Goal: Task Accomplishment & Management: Use online tool/utility

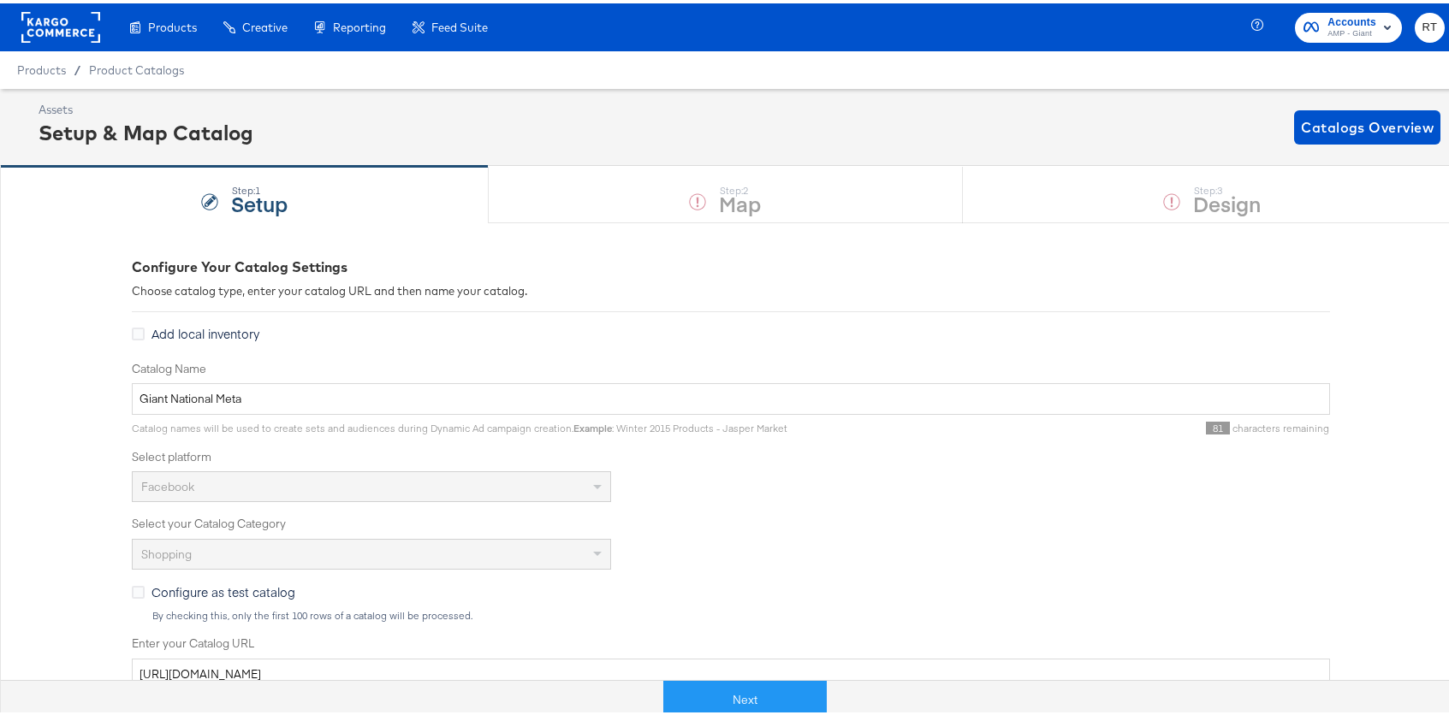
click at [71, 21] on rect at bounding box center [60, 24] width 79 height 31
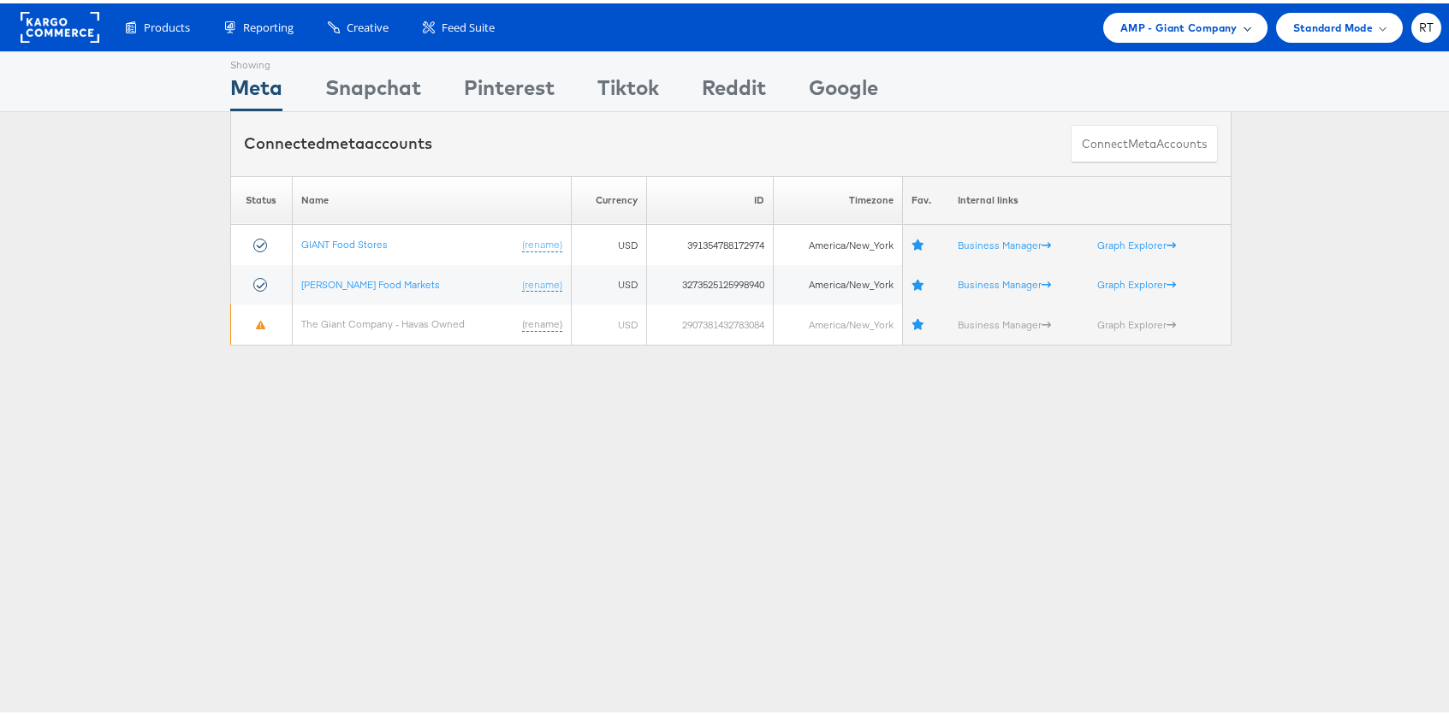
click at [1173, 36] on div "AMP - Giant Company" at bounding box center [1185, 24] width 164 height 30
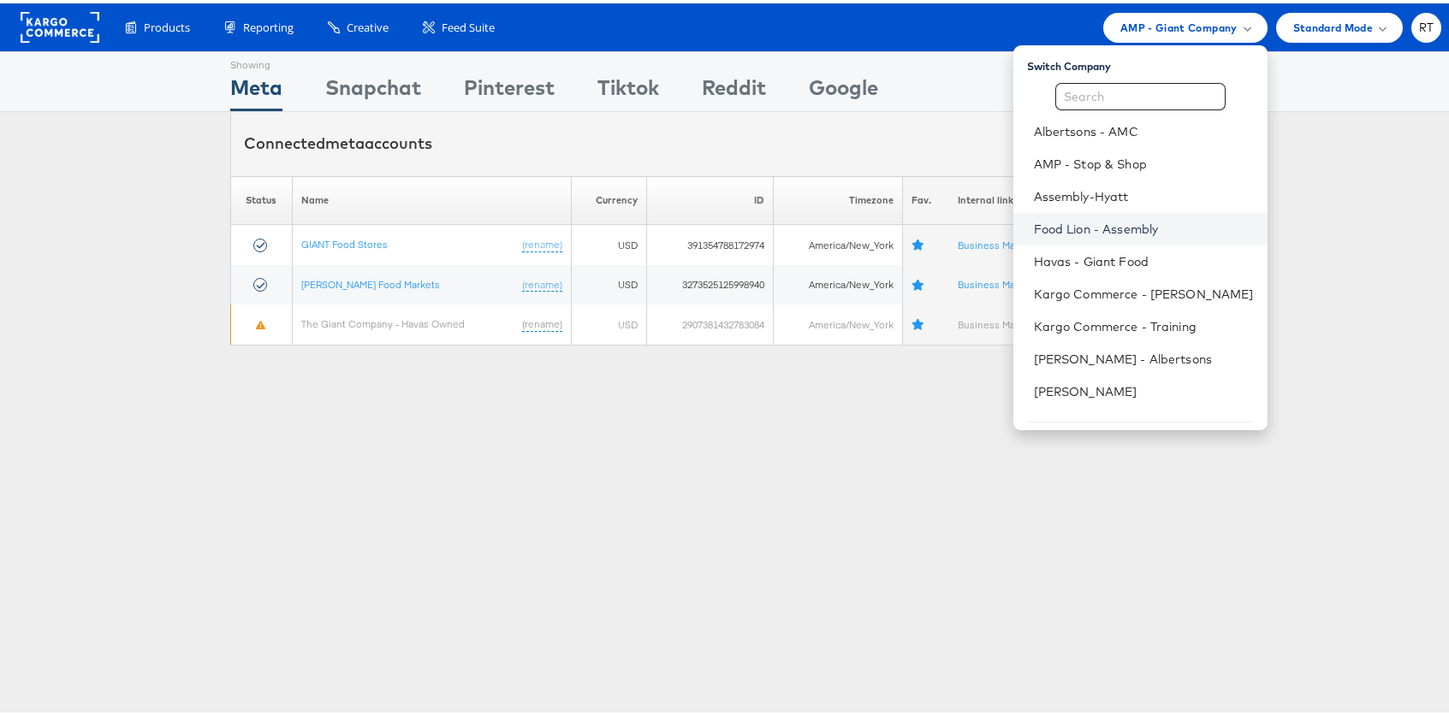
click at [1166, 222] on link "Food Lion - Assembly" at bounding box center [1144, 225] width 220 height 17
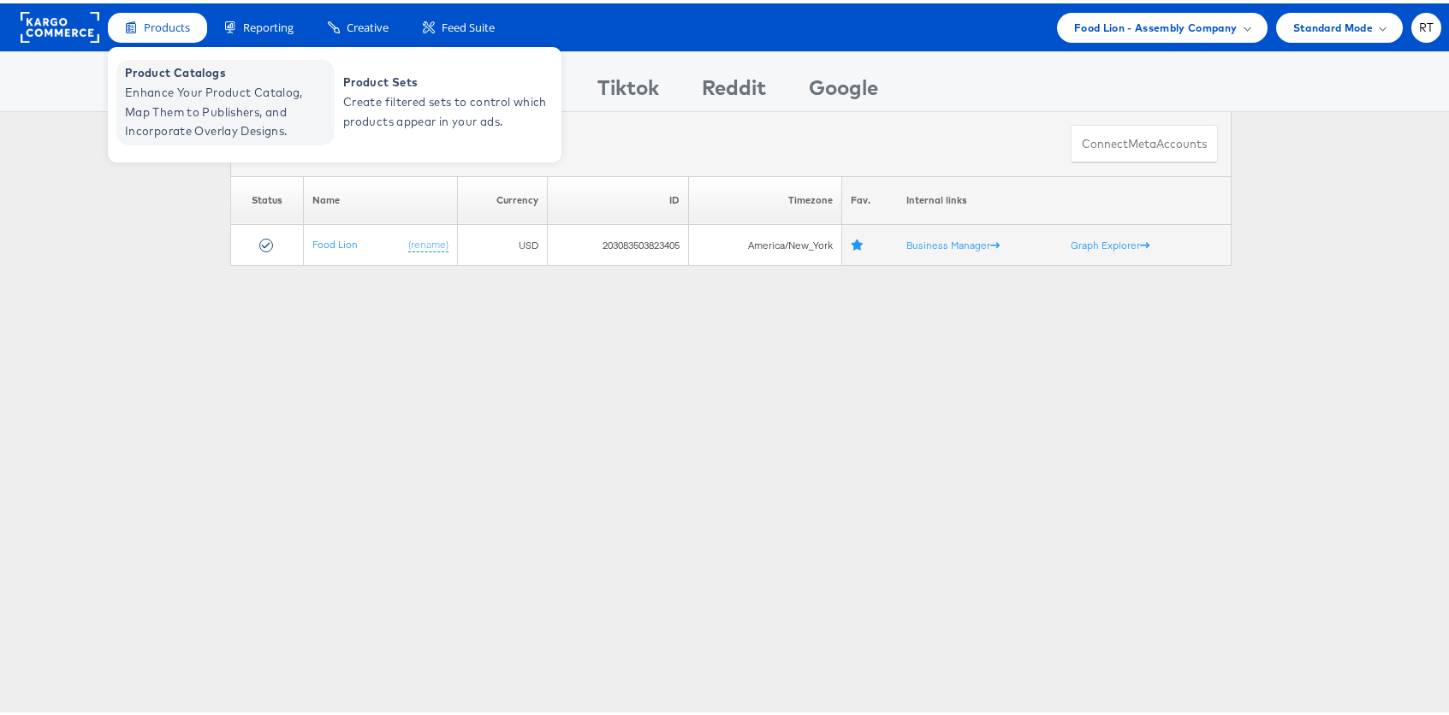
click at [199, 98] on span "Enhance Your Product Catalog, Map Them to Publishers, and Incorporate Overlay D…" at bounding box center [227, 109] width 205 height 58
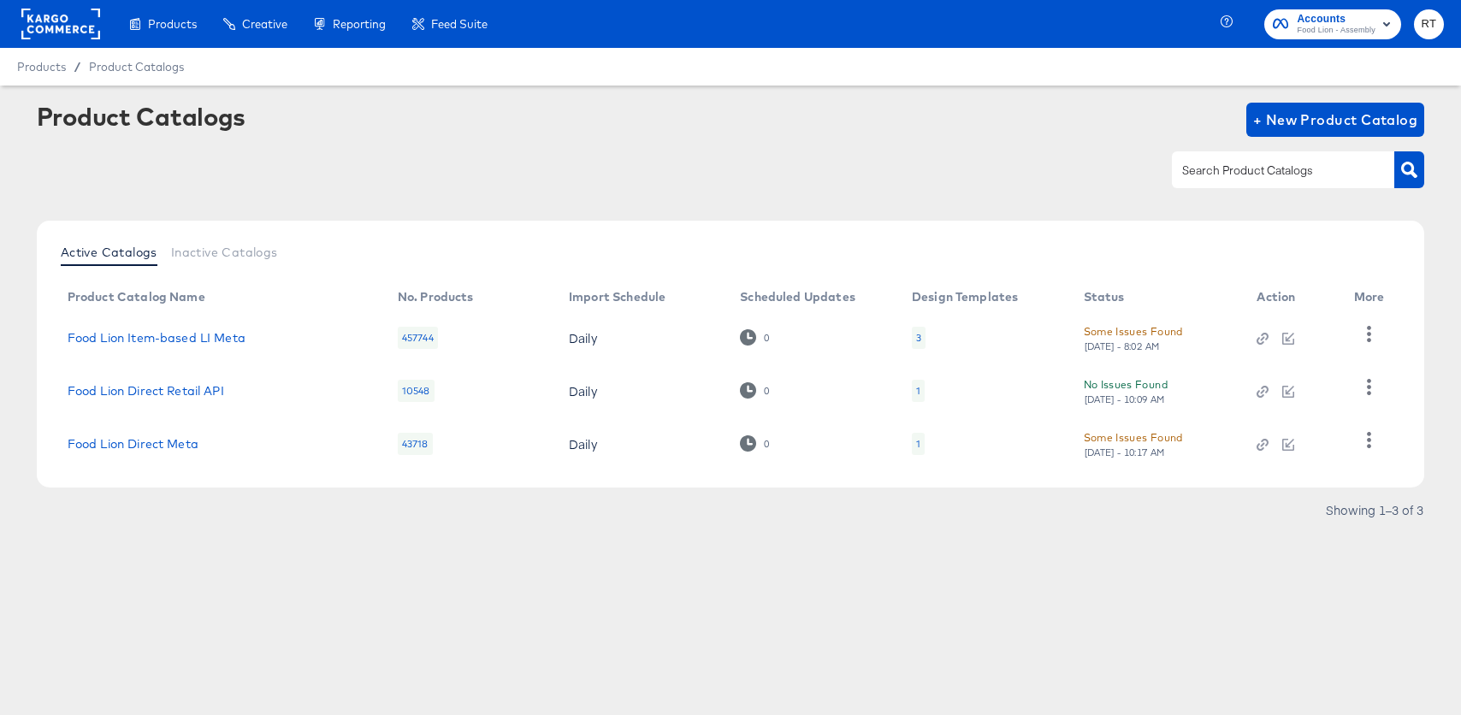
click at [922, 336] on div "3" at bounding box center [919, 338] width 14 height 22
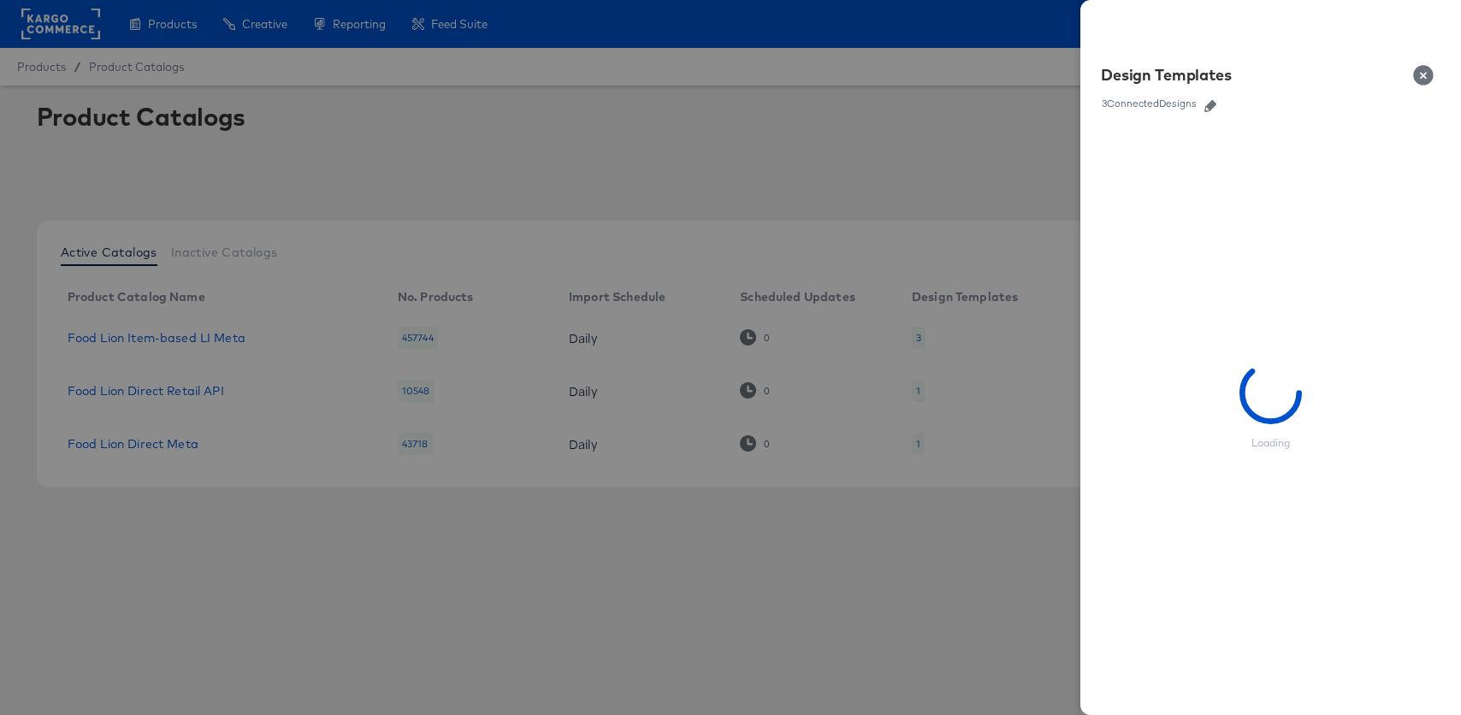
click at [1212, 107] on icon "button" at bounding box center [1211, 106] width 12 height 12
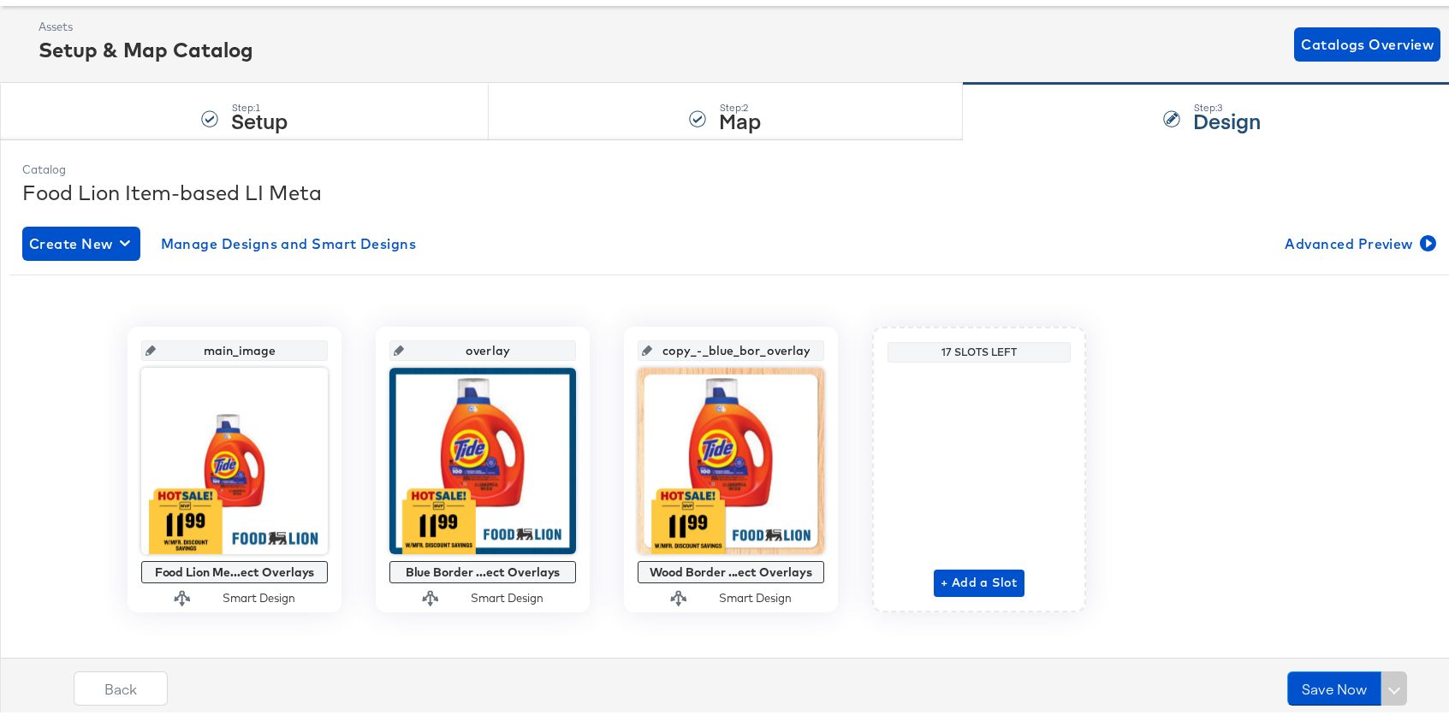
scroll to position [101, 0]
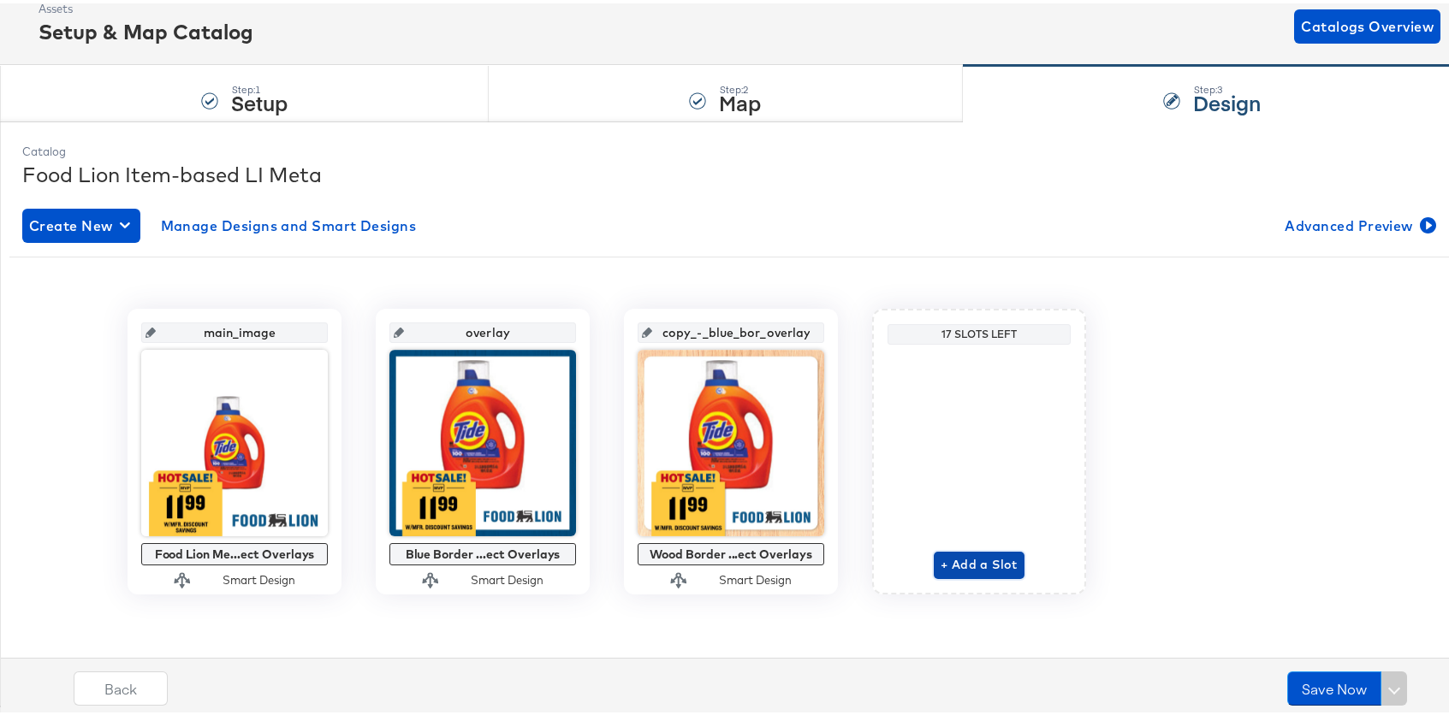
click at [967, 552] on span "+ Add a Slot" at bounding box center [978, 561] width 77 height 21
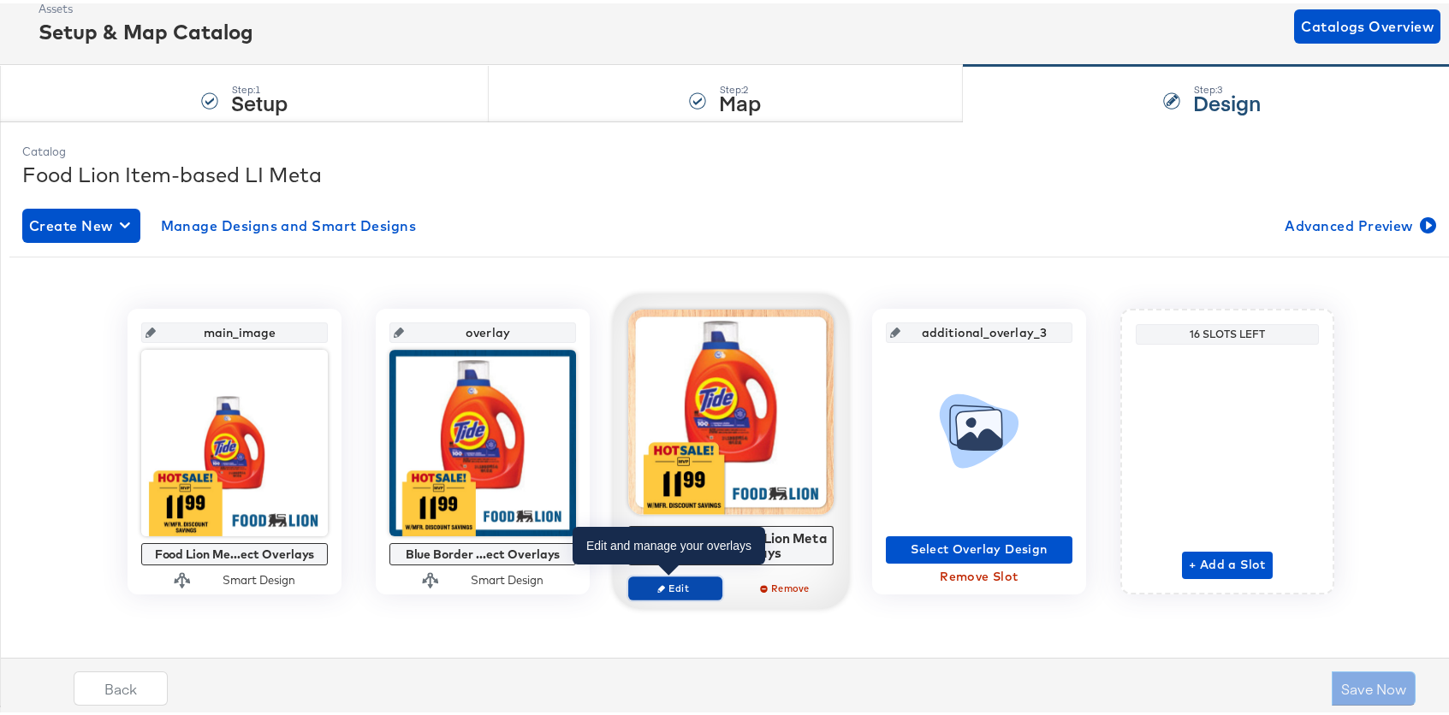
click at [655, 580] on span "Edit" at bounding box center [675, 584] width 79 height 13
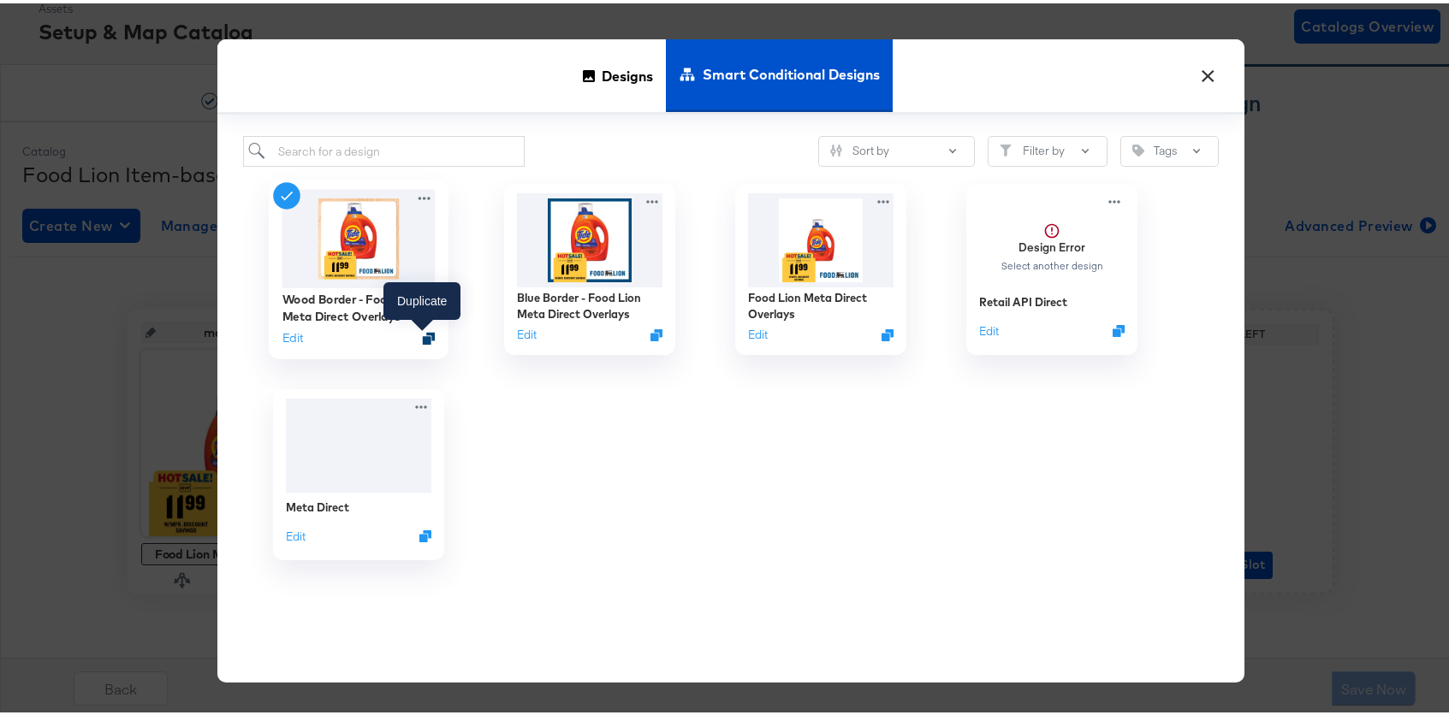
click at [424, 337] on icon "Duplicate" at bounding box center [429, 335] width 13 height 13
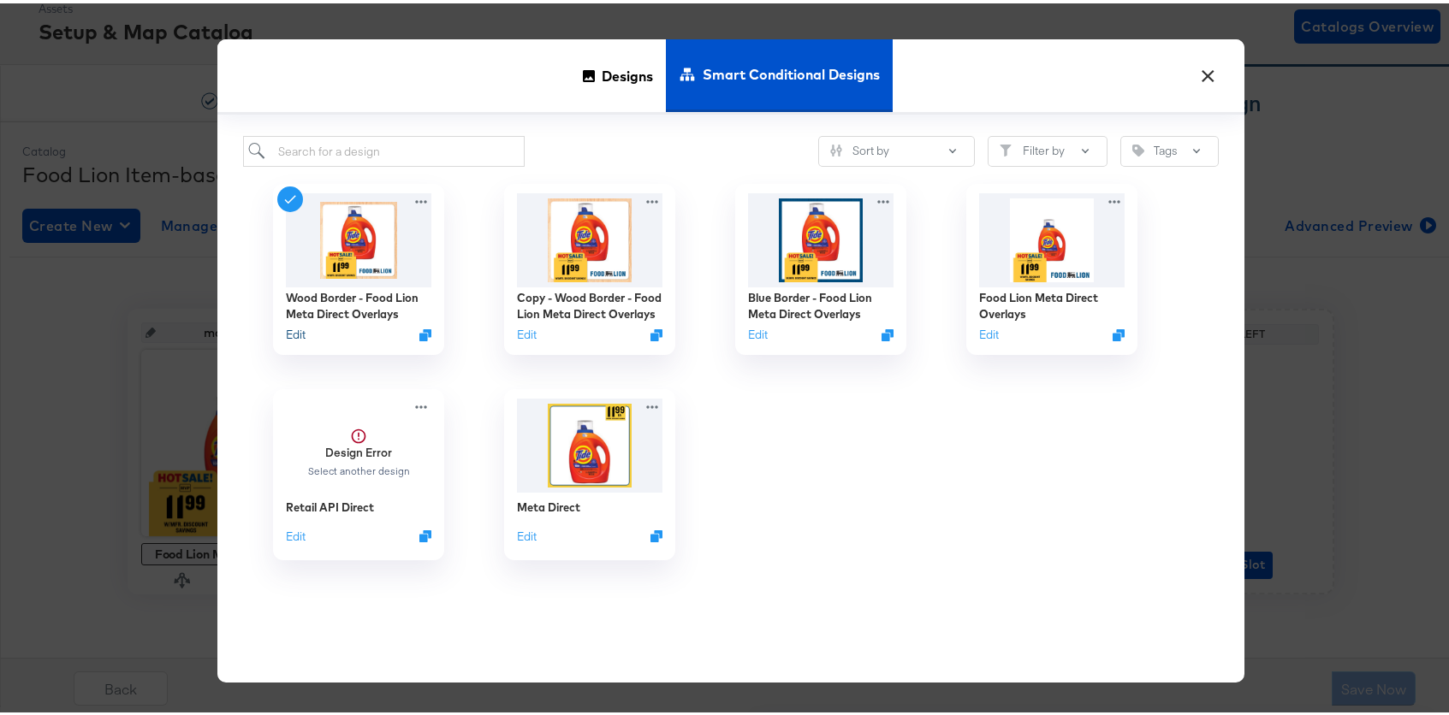
drag, startPoint x: 291, startPoint y: 337, endPoint x: 454, endPoint y: 359, distance: 164.9
click at [454, 359] on div "Wood Border - Food Lion Meta Direct Overlays Edit" at bounding box center [358, 265] width 231 height 205
click at [525, 332] on button "Edit" at bounding box center [523, 335] width 21 height 16
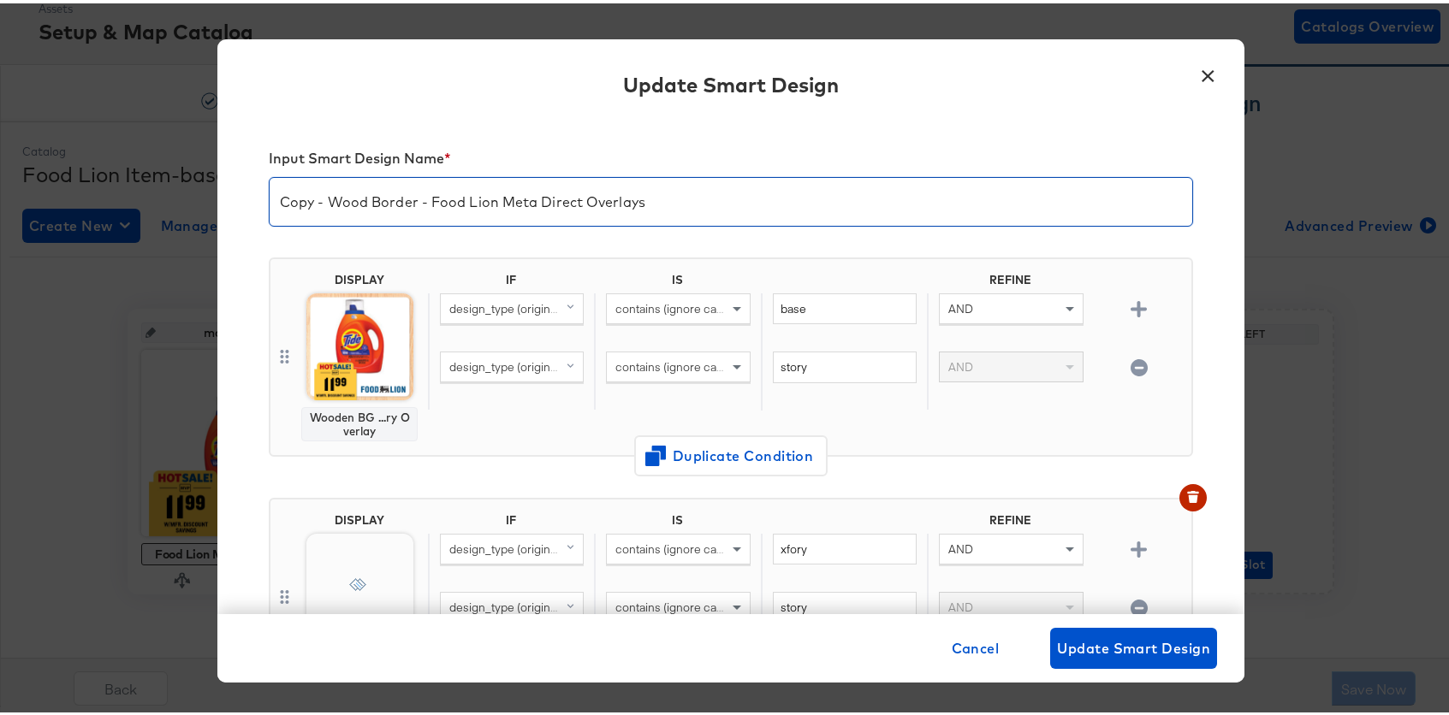
drag, startPoint x: 410, startPoint y: 199, endPoint x: 161, endPoint y: 184, distance: 249.5
click at [161, 184] on div "× Update Smart Design Input Smart Design Name * Copy - Wood Border - Food Lion …" at bounding box center [730, 357] width 1461 height 715
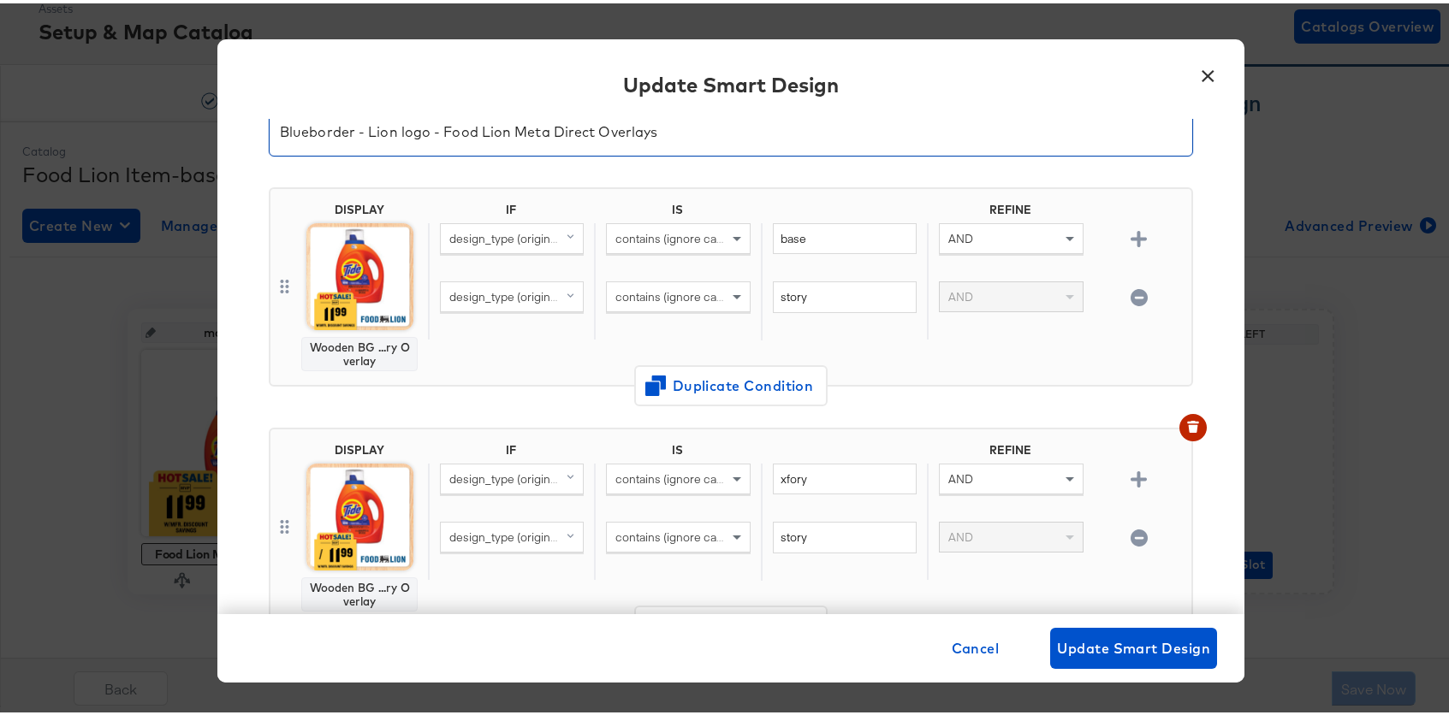
scroll to position [43, 0]
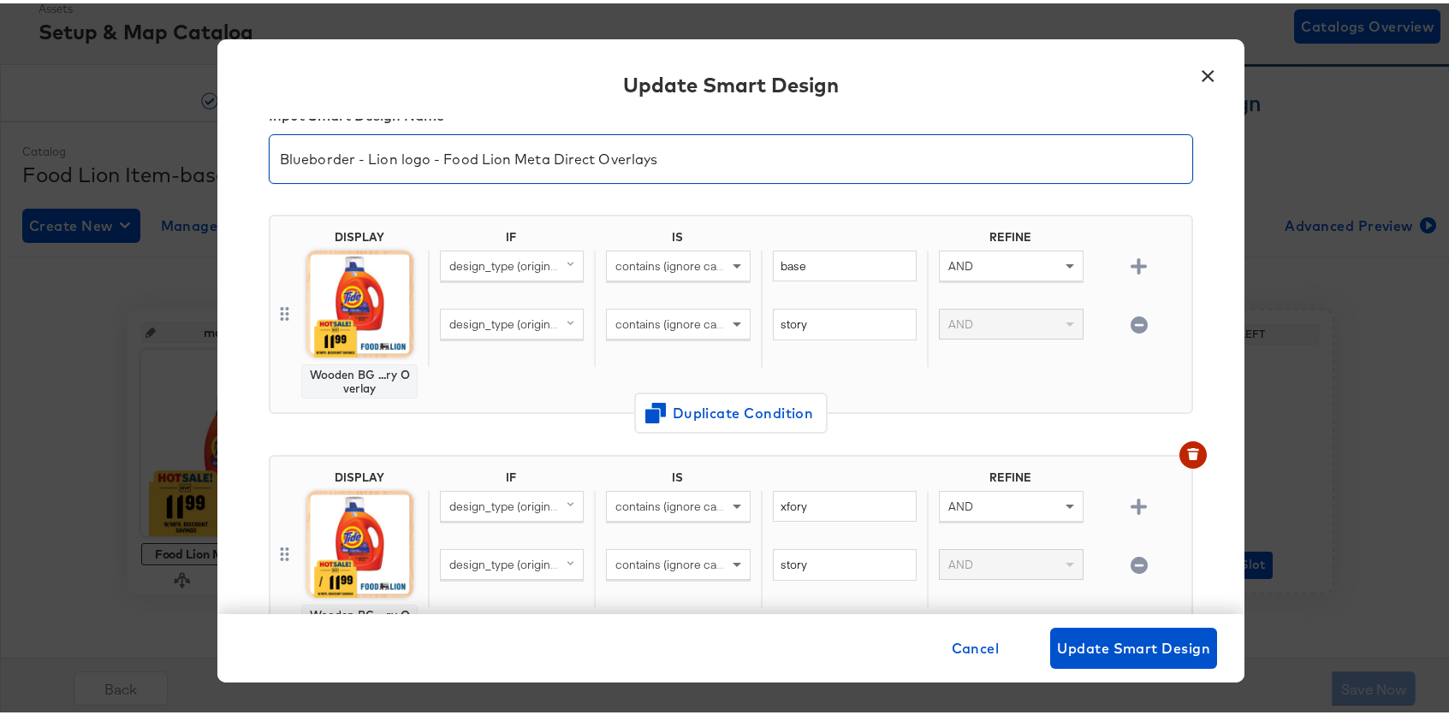
type input "Blueborder - Lion logo - Food Lion Meta Direct Overlays"
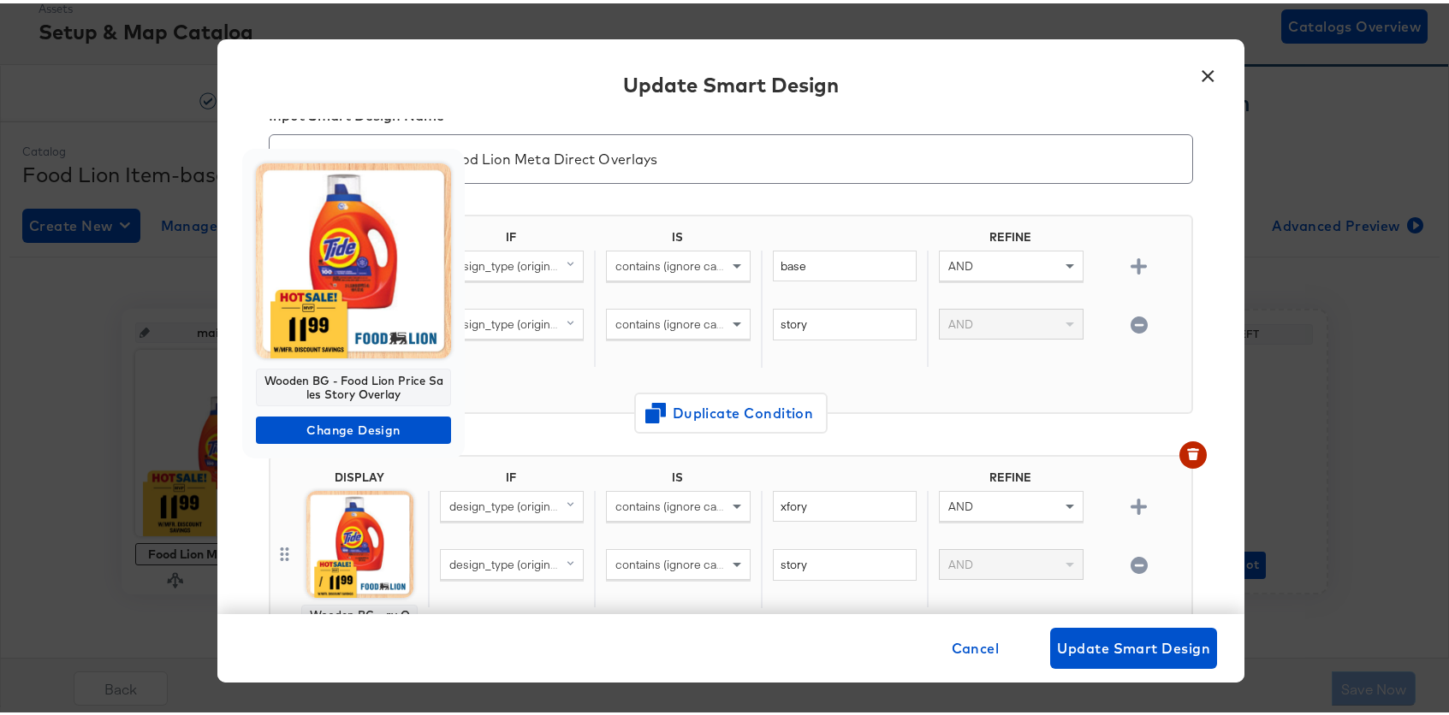
click at [353, 316] on img at bounding box center [353, 257] width 195 height 195
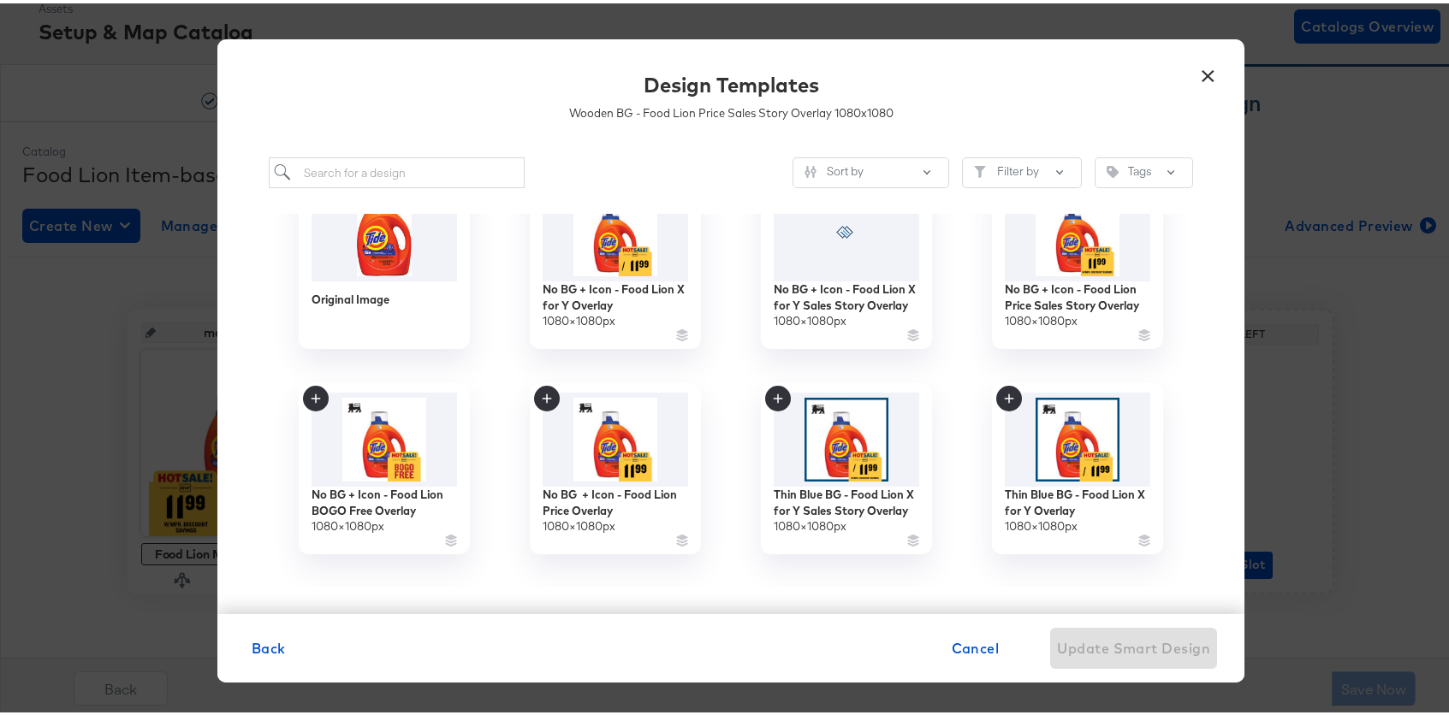
scroll to position [56, 0]
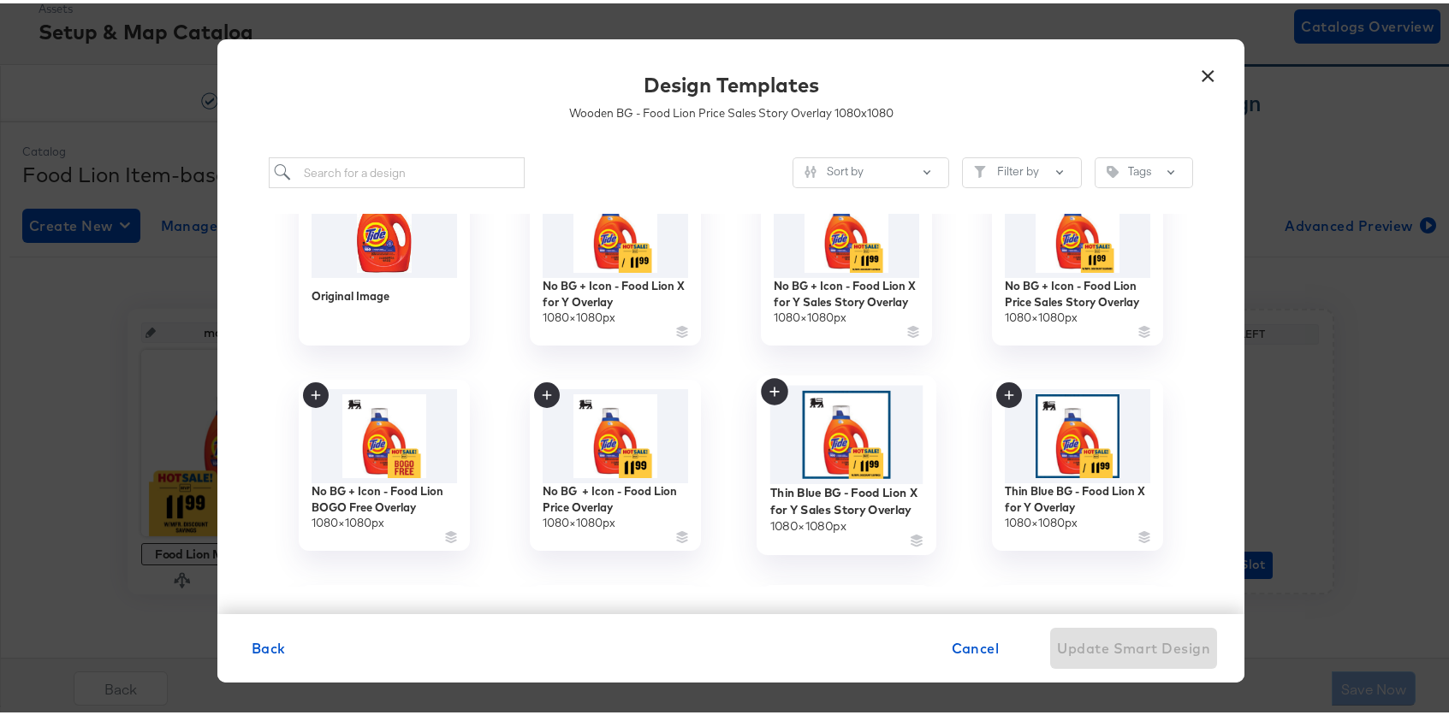
click at [869, 428] on img at bounding box center [846, 431] width 153 height 98
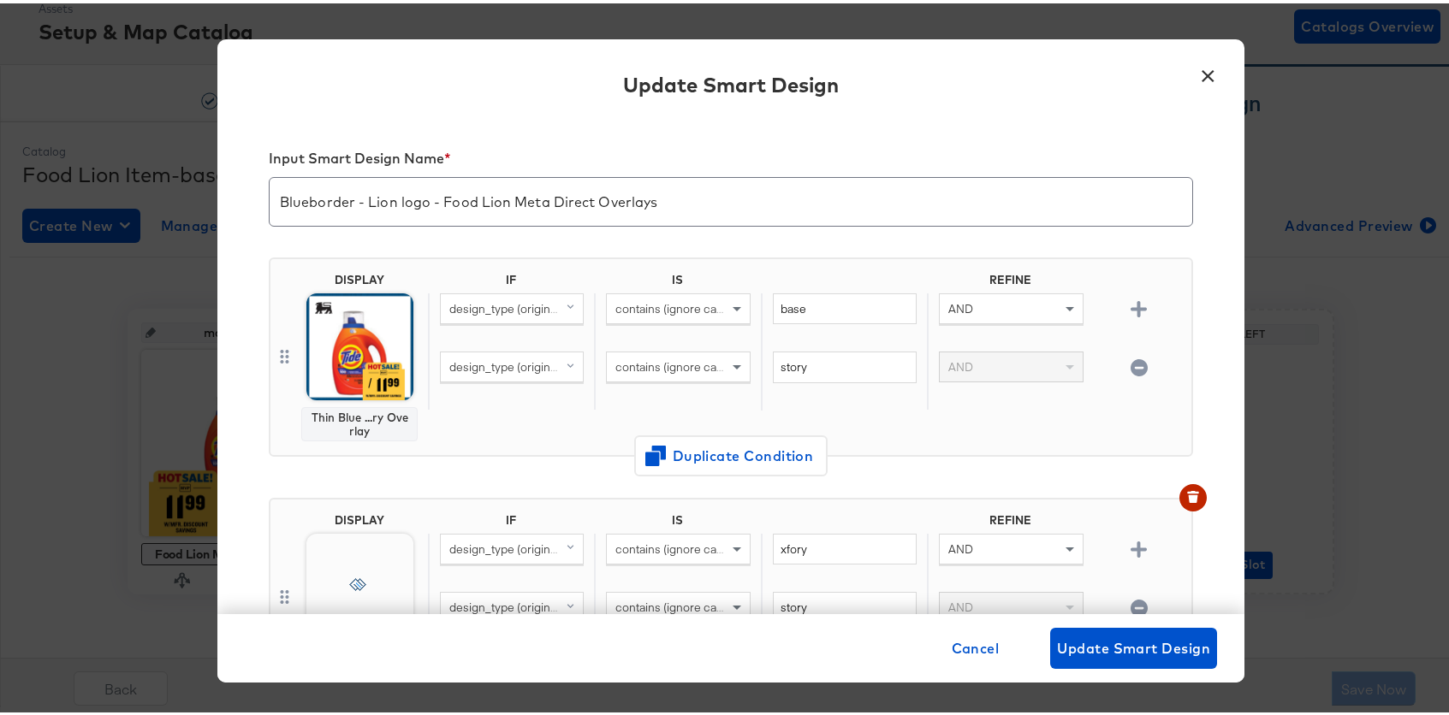
scroll to position [43, 0]
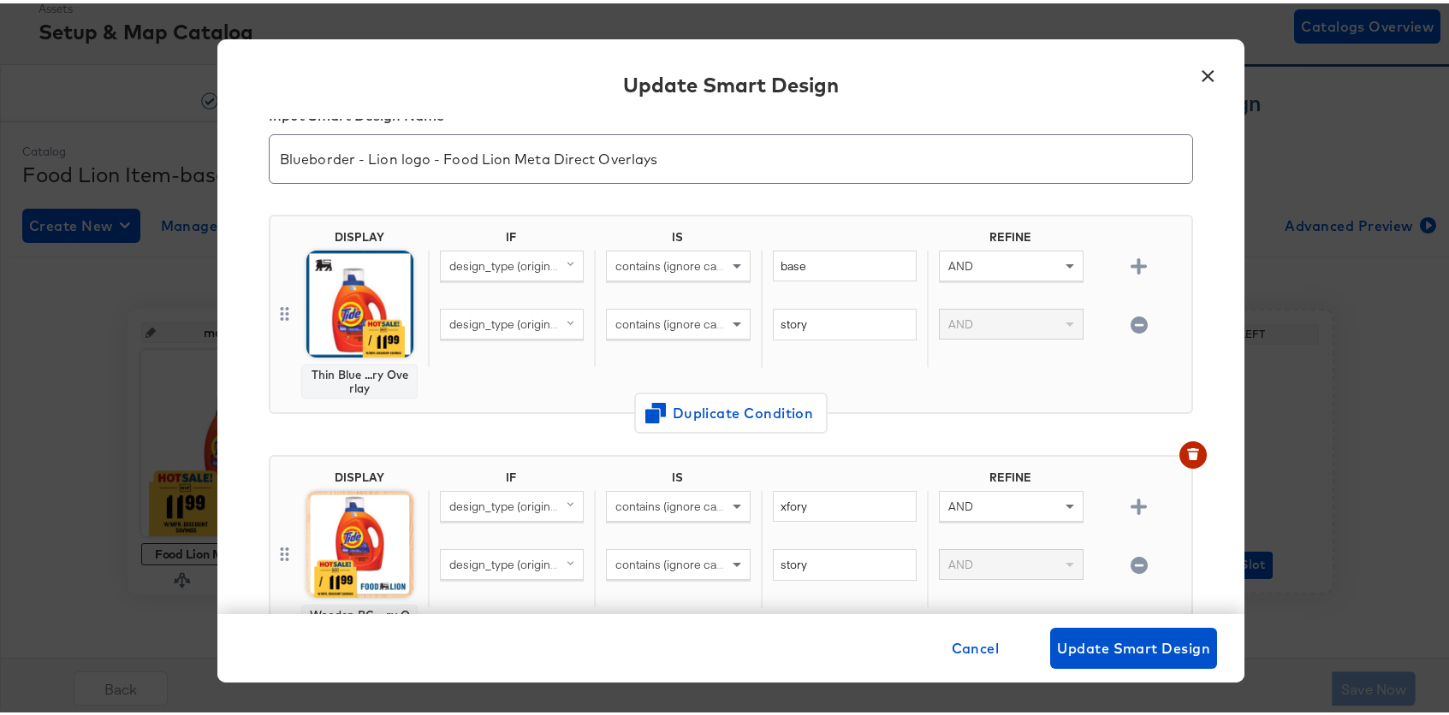
click at [345, 305] on img at bounding box center [359, 300] width 107 height 107
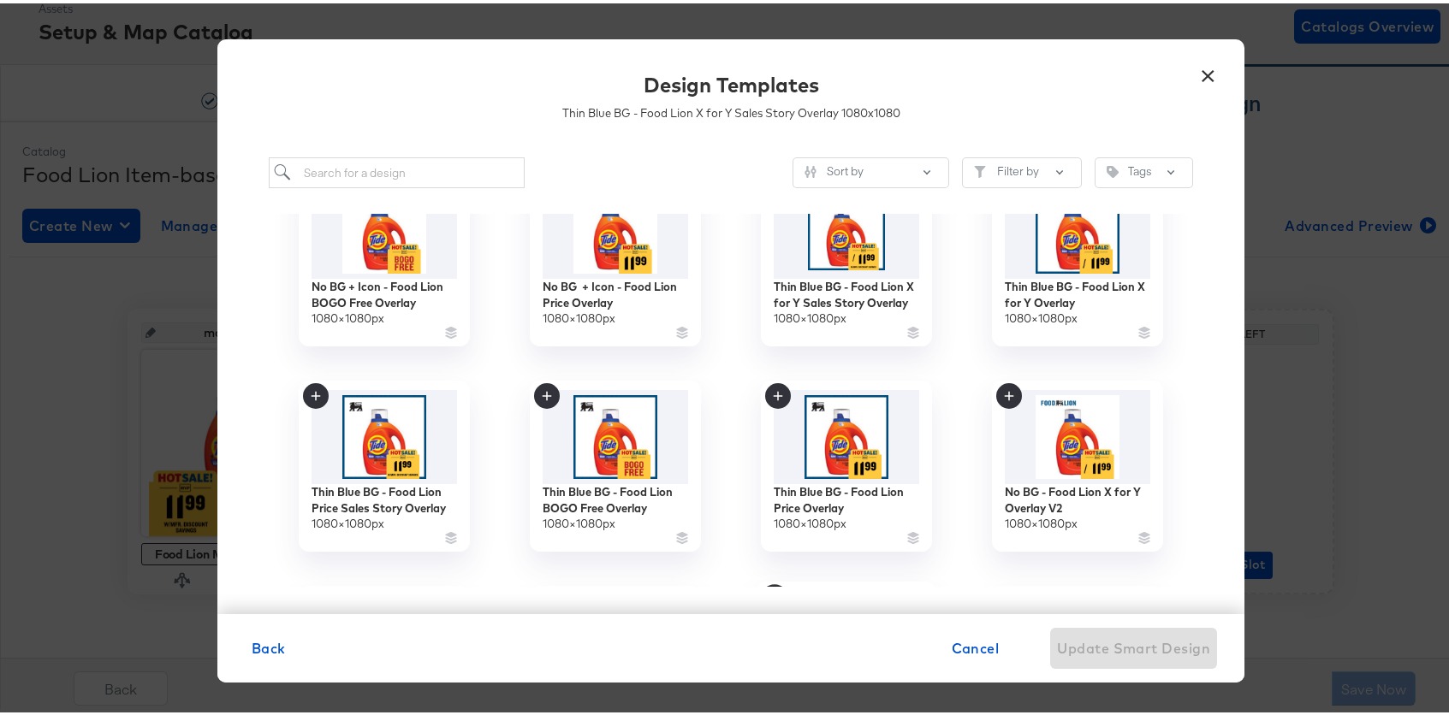
scroll to position [37, 0]
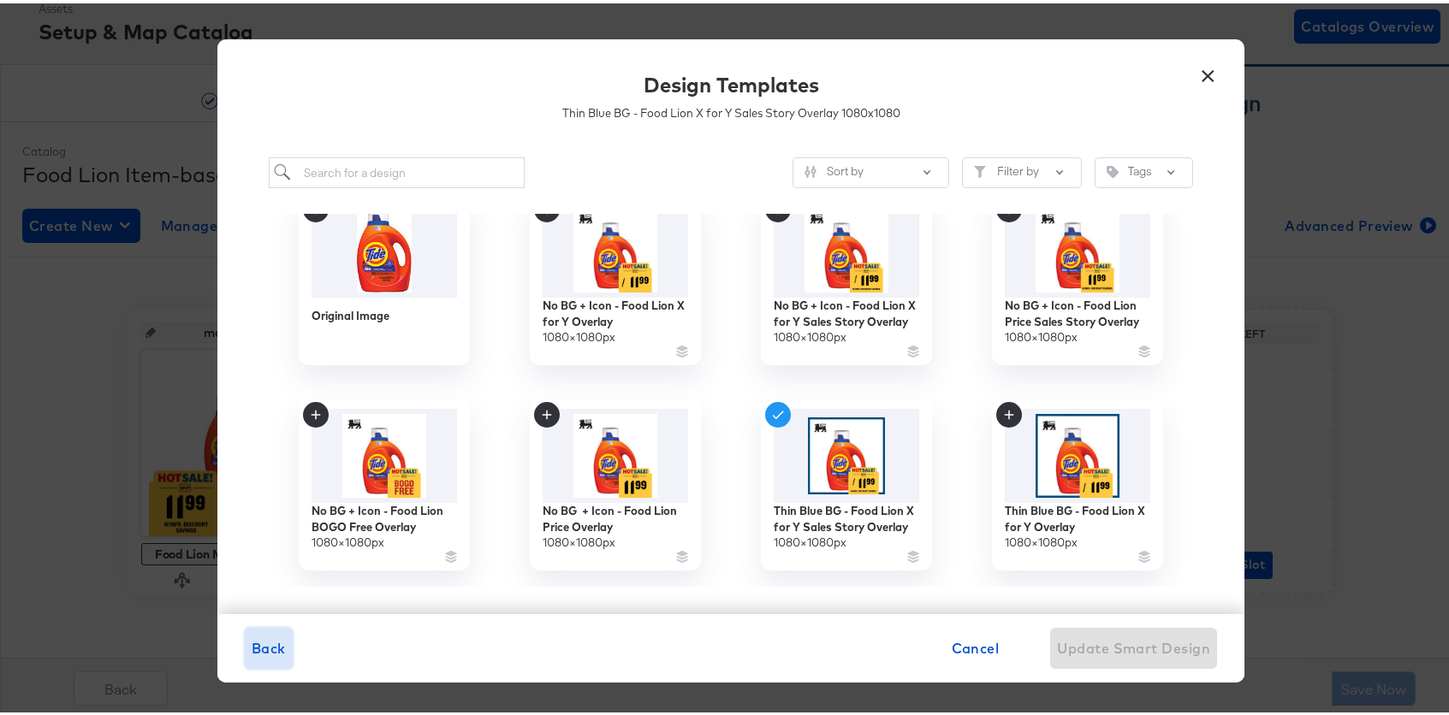
click at [266, 642] on span "Back" at bounding box center [269, 645] width 34 height 24
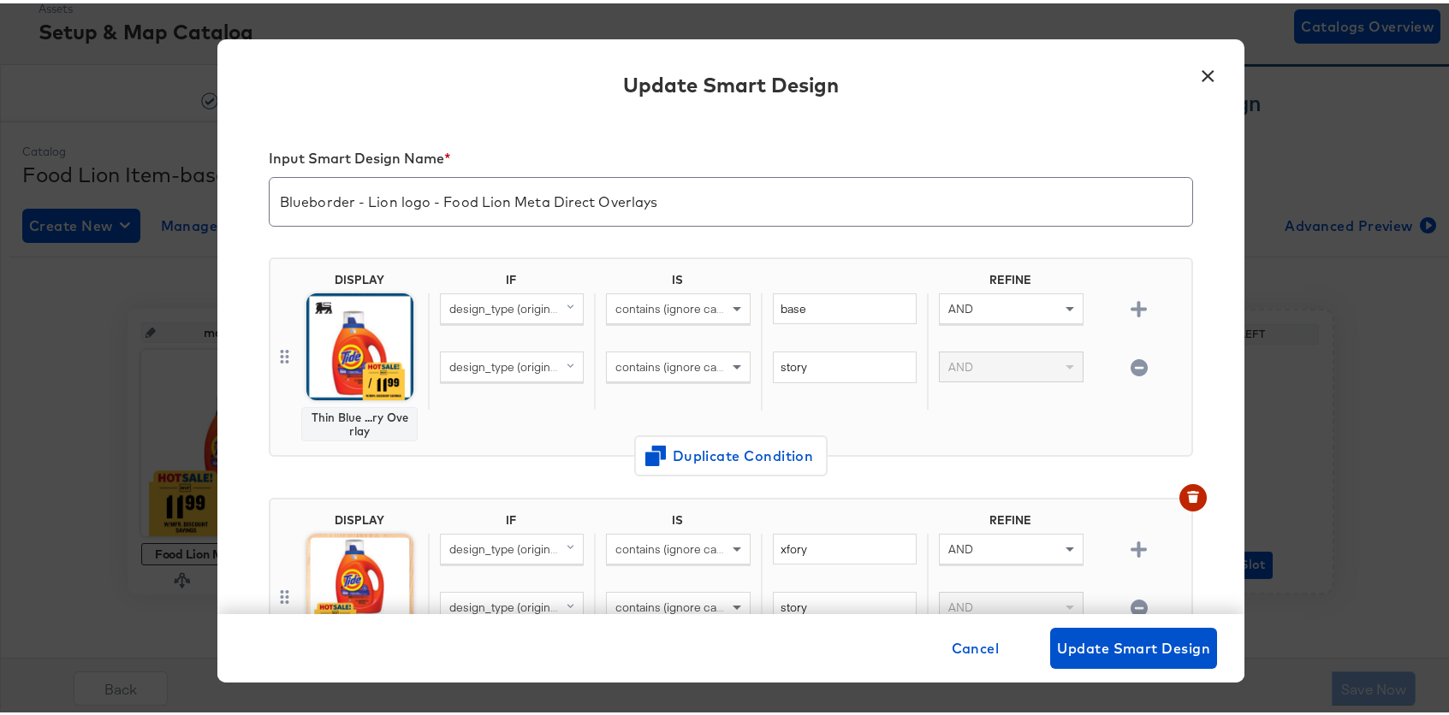
scroll to position [43, 0]
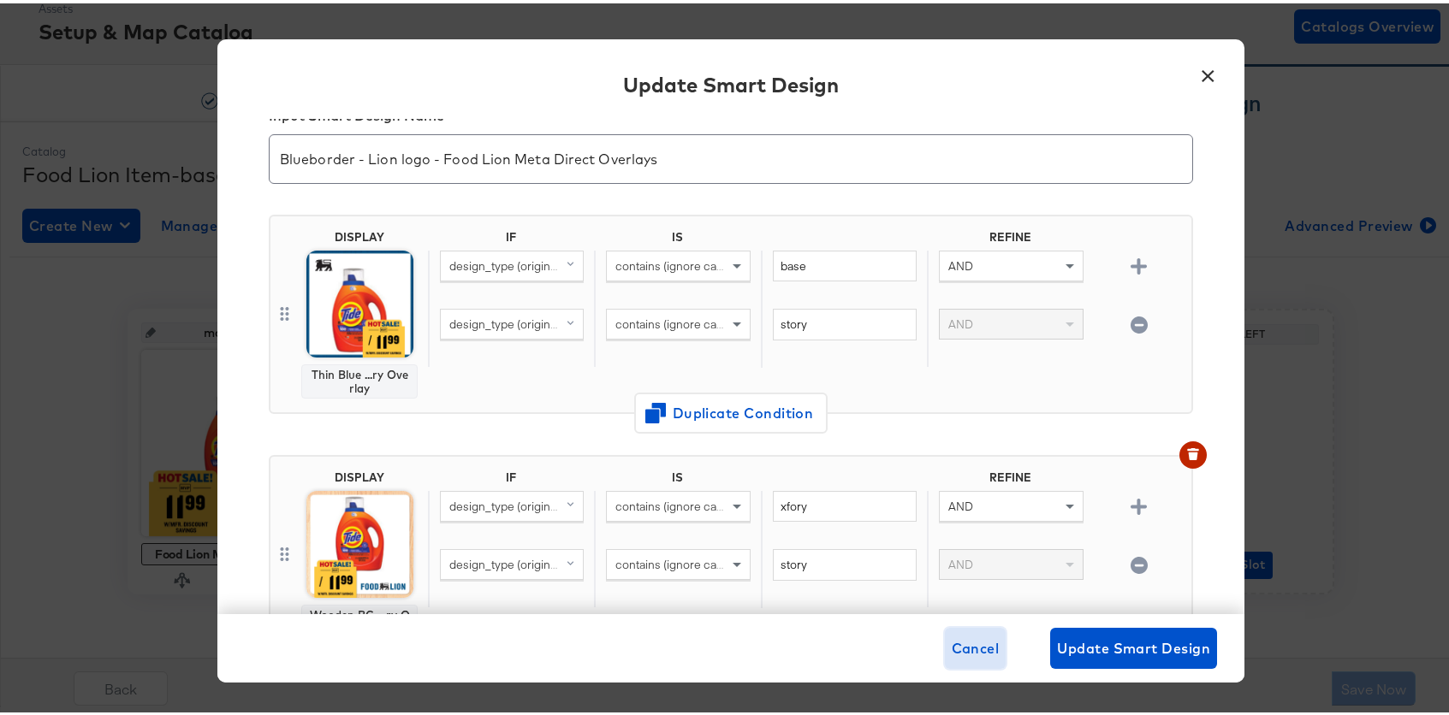
click at [953, 648] on span "Cancel" at bounding box center [975, 645] width 48 height 24
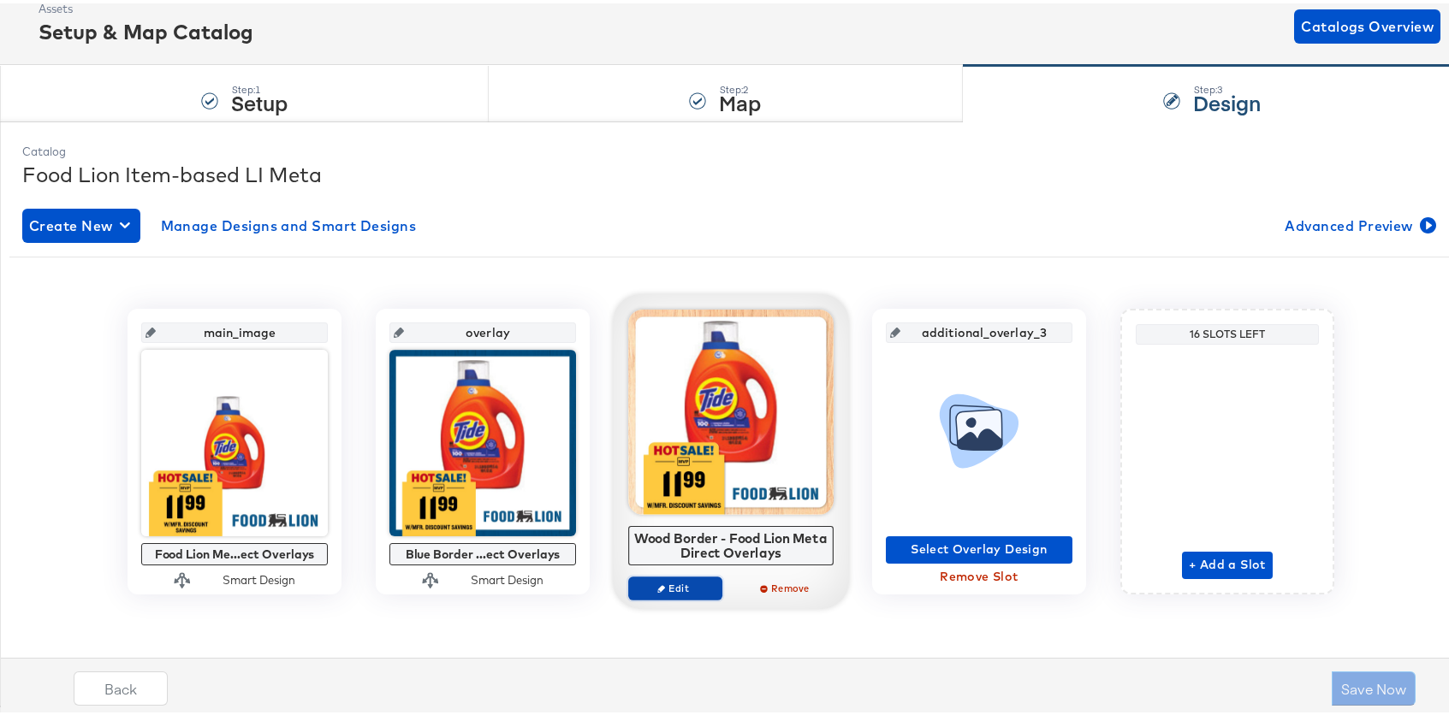
click at [662, 580] on span "Edit" at bounding box center [675, 584] width 79 height 13
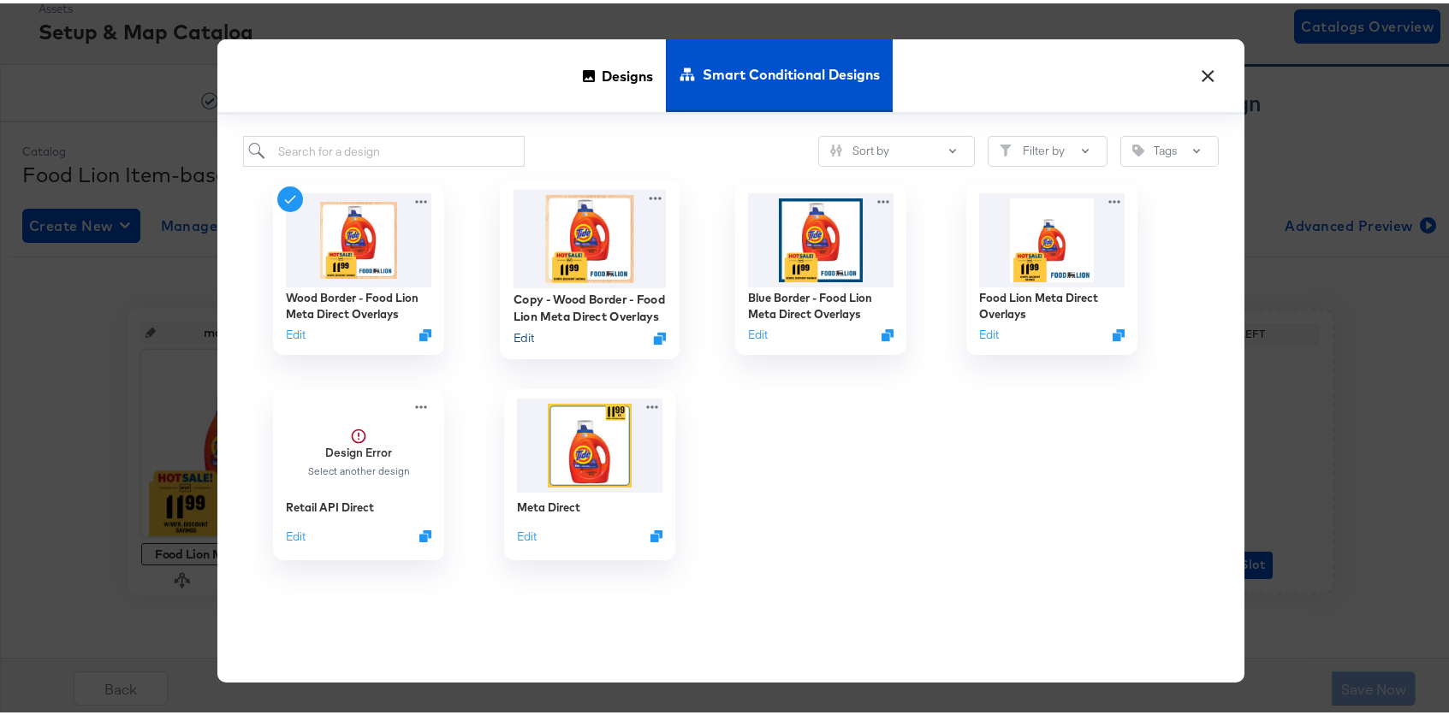
click at [516, 335] on button "Edit" at bounding box center [523, 335] width 21 height 16
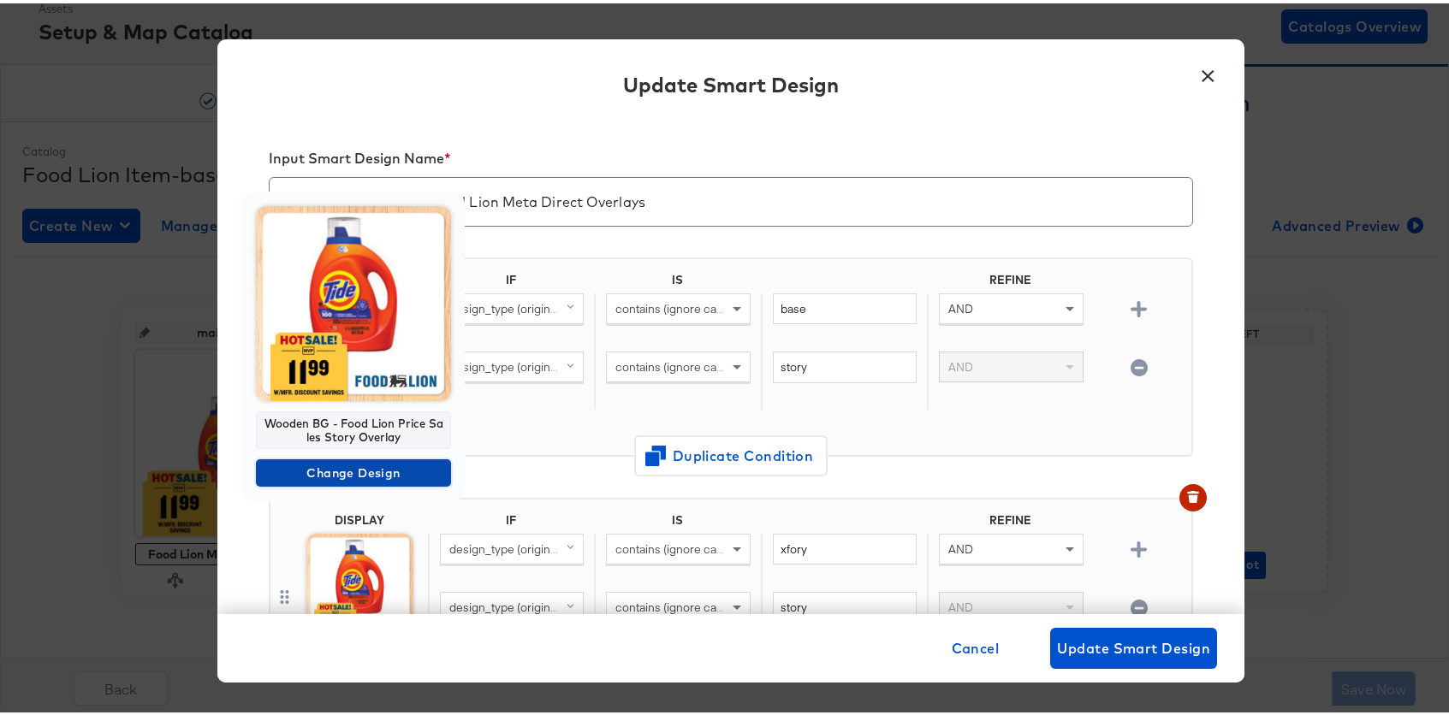
click at [382, 471] on span "Change Design" at bounding box center [353, 469] width 181 height 21
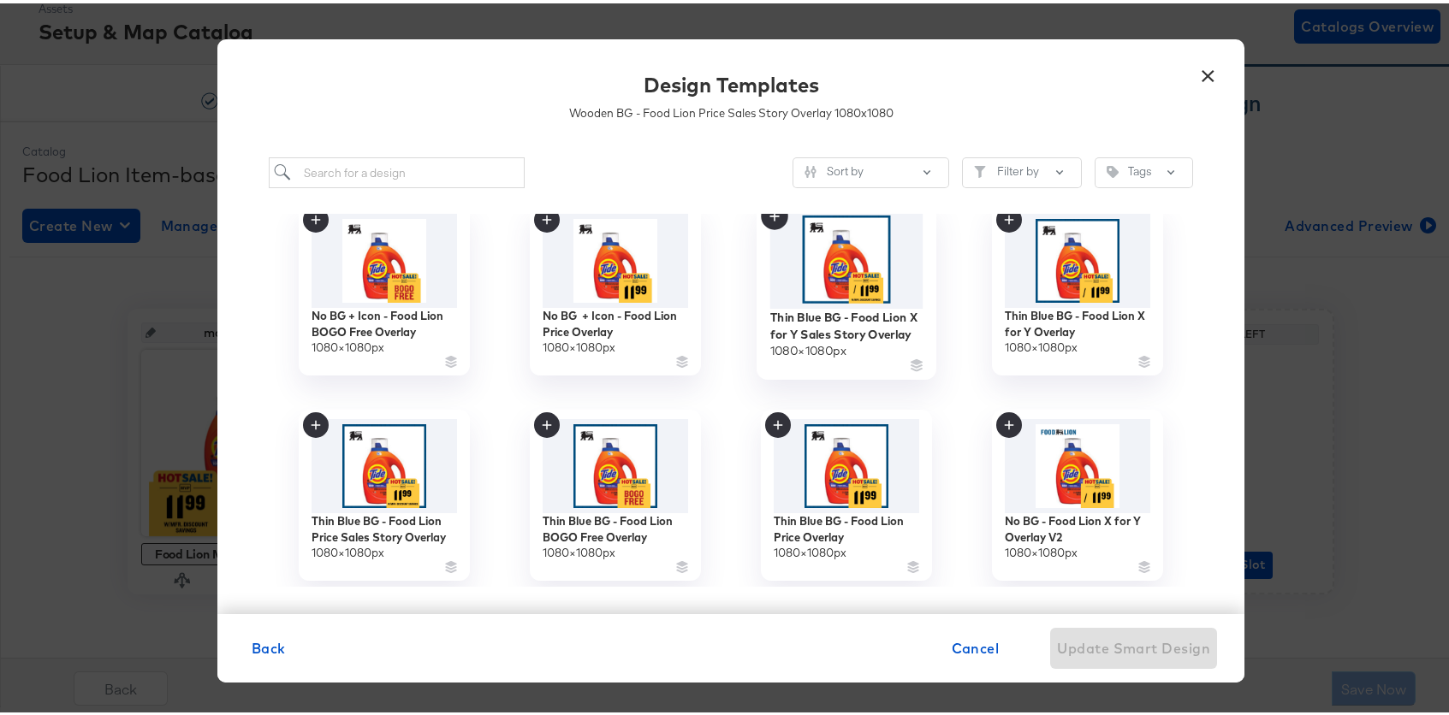
scroll to position [241, 0]
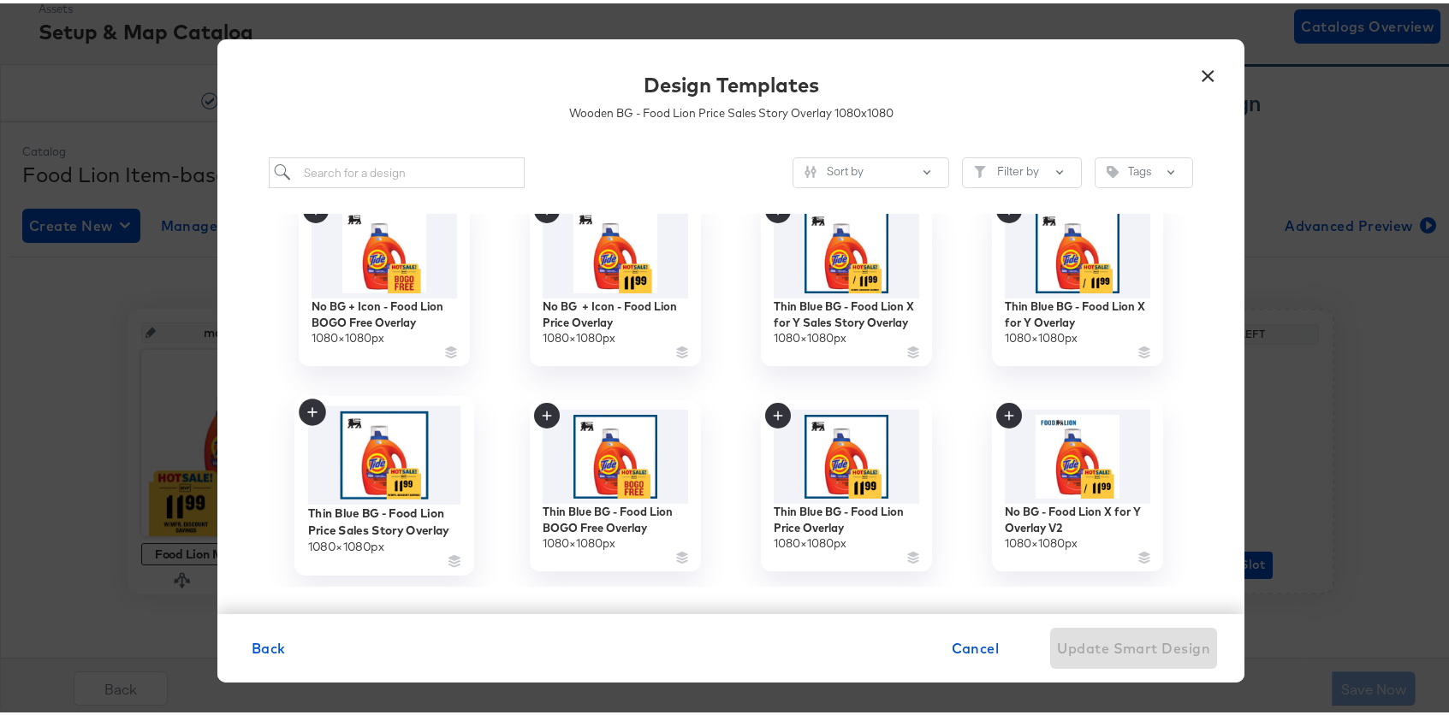
click at [390, 442] on img at bounding box center [384, 452] width 153 height 98
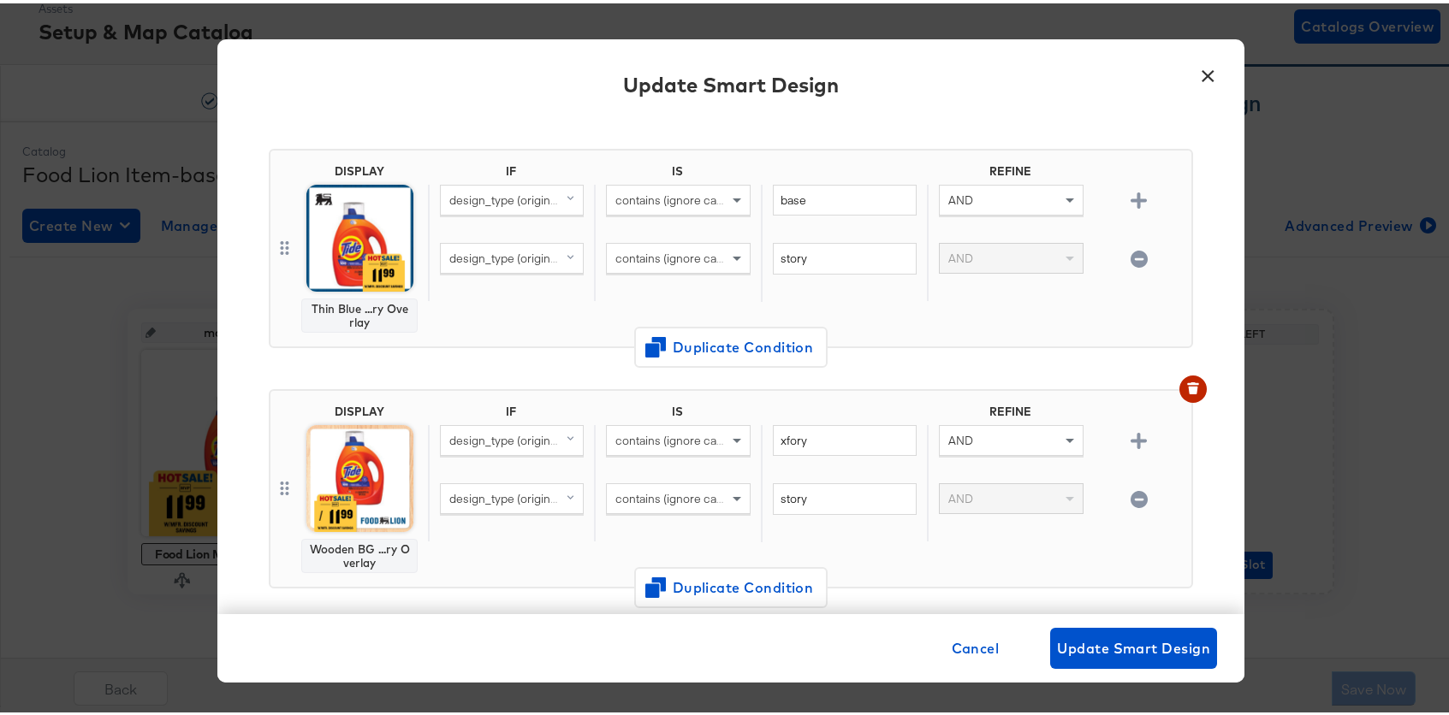
scroll to position [128, 0]
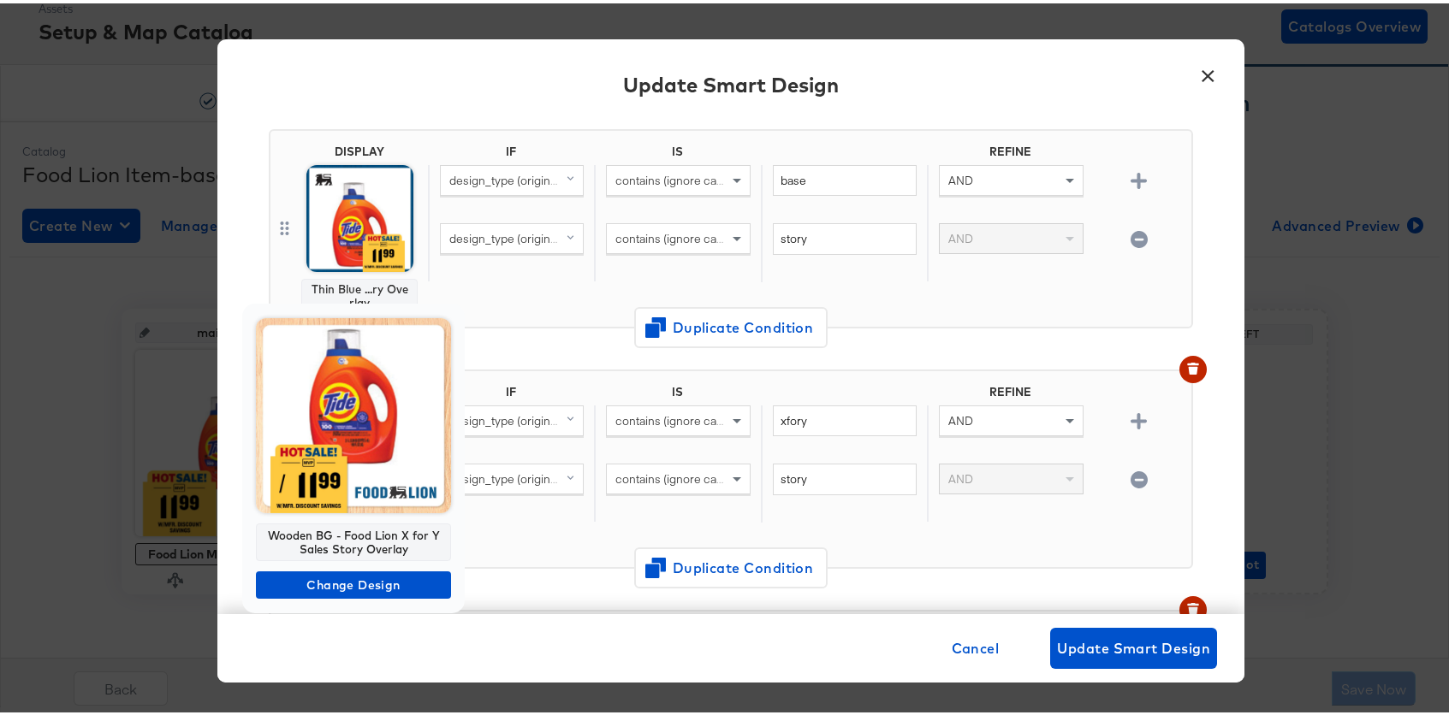
click at [390, 442] on img at bounding box center [353, 412] width 195 height 195
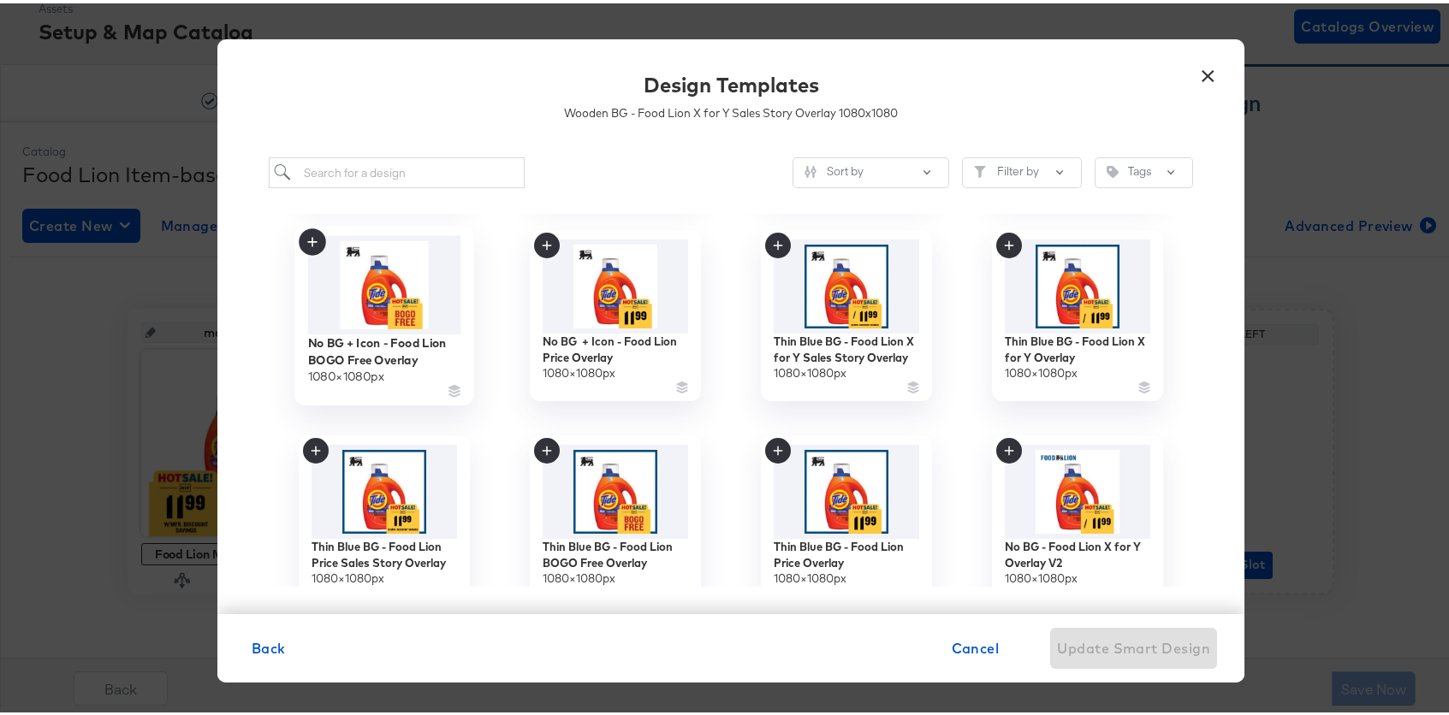
scroll to position [207, 0]
click at [270, 651] on span "Back" at bounding box center [269, 645] width 34 height 24
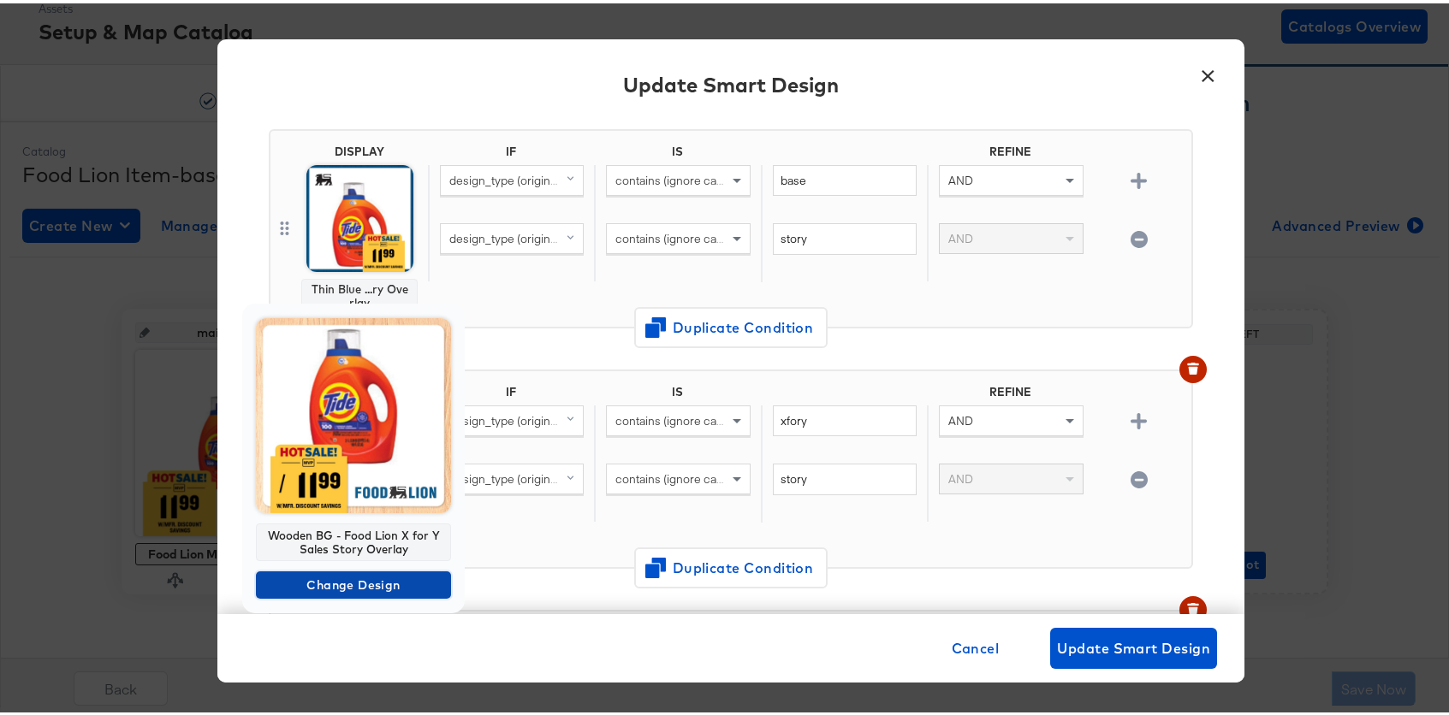
click at [353, 574] on span "Change Design" at bounding box center [353, 582] width 181 height 21
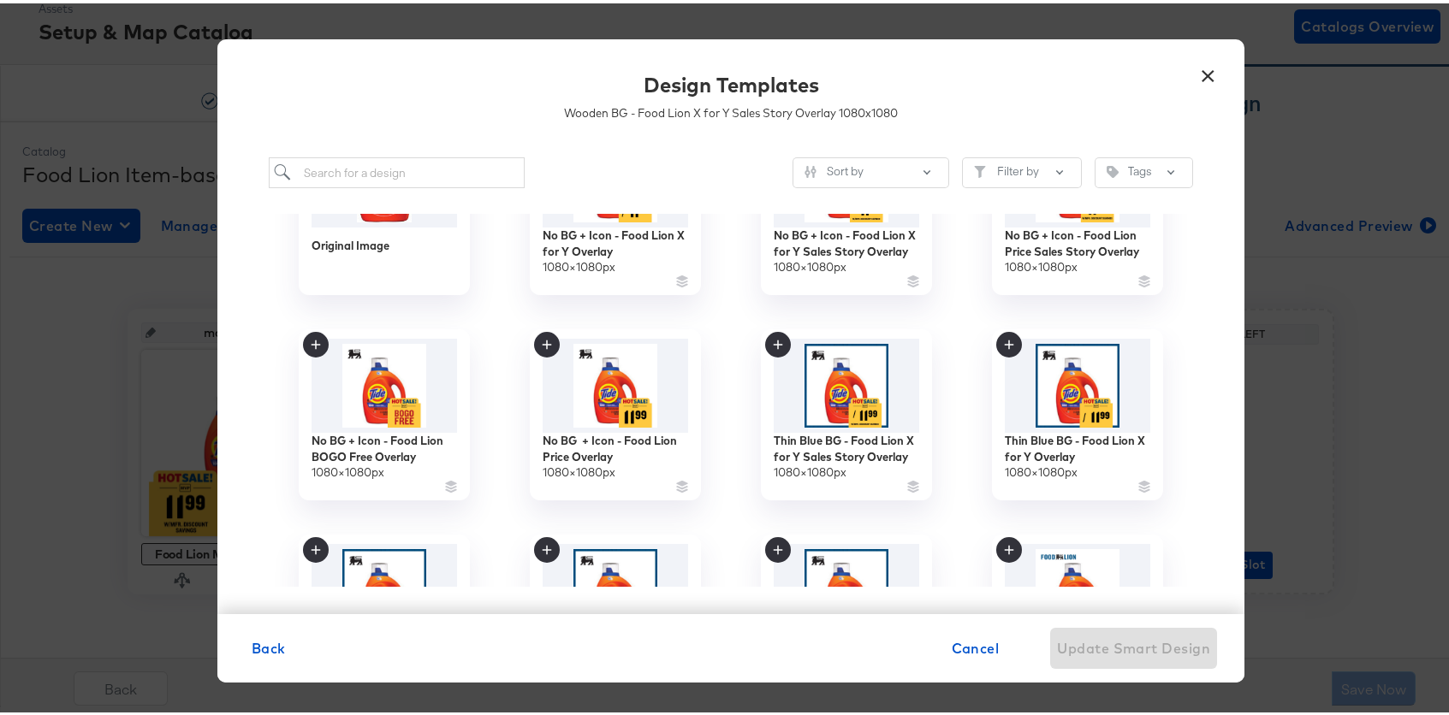
scroll to position [112, 0]
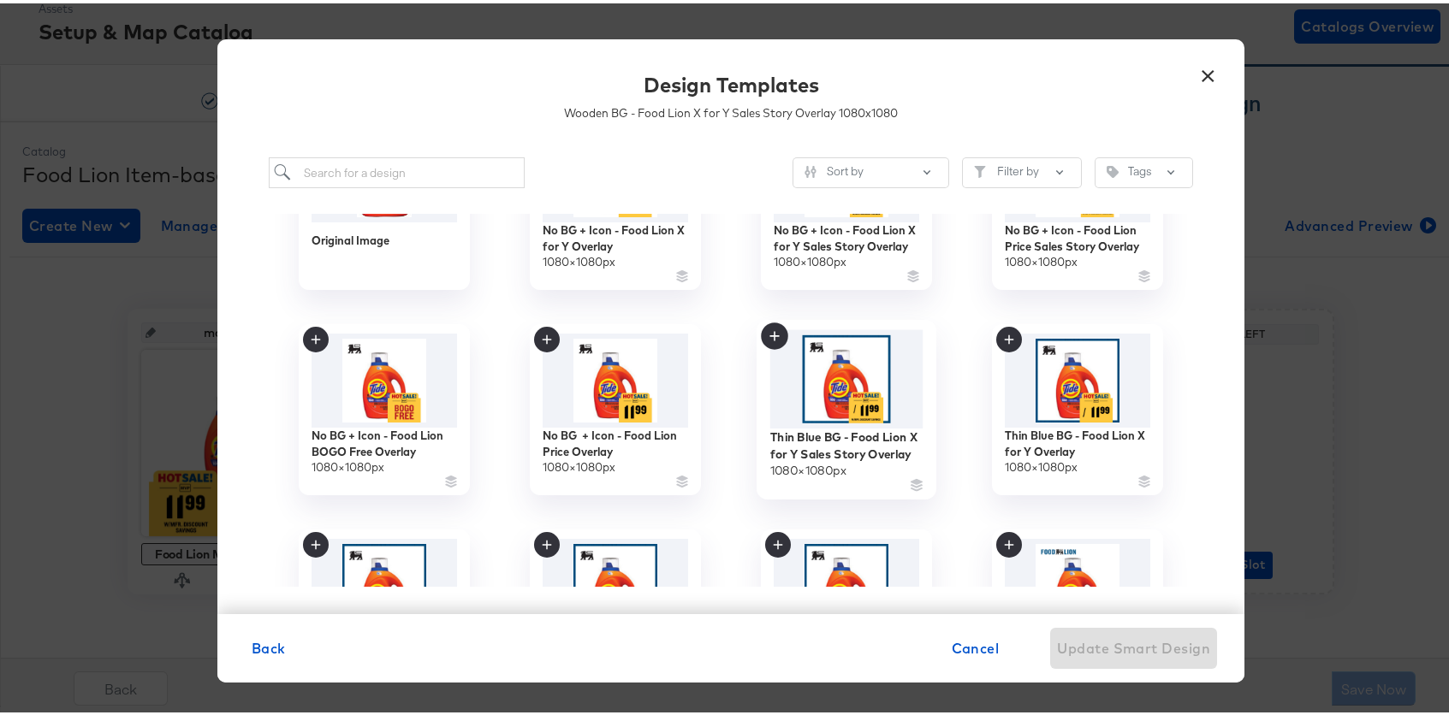
click at [833, 365] on img at bounding box center [846, 376] width 153 height 98
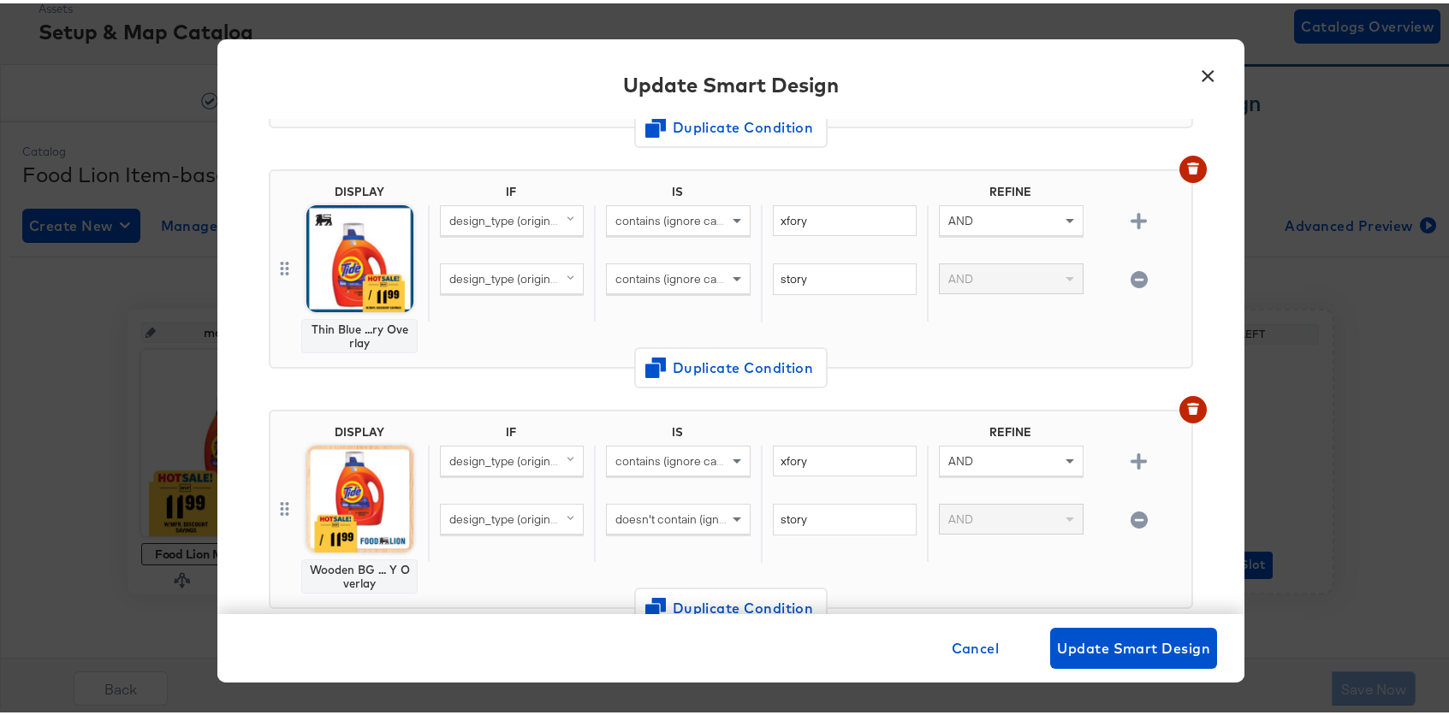
scroll to position [477, 0]
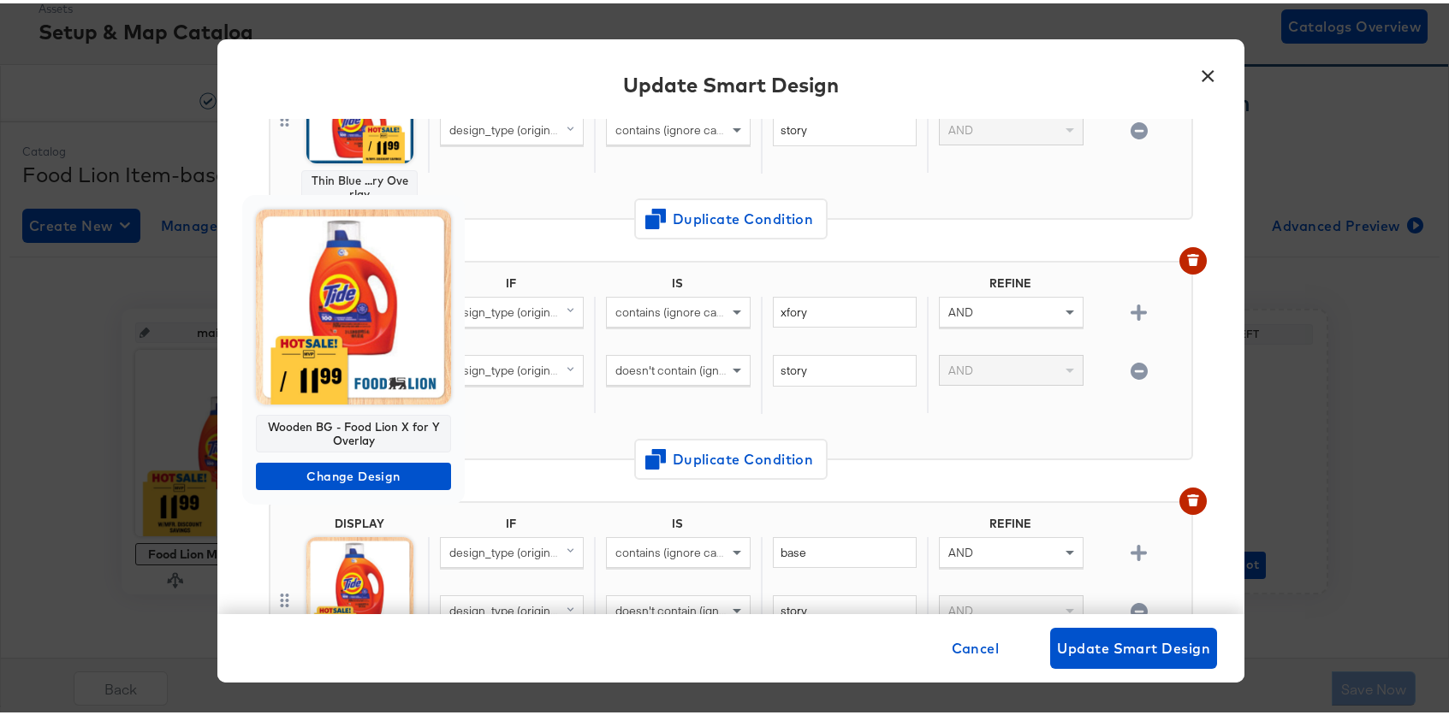
click at [386, 295] on img at bounding box center [353, 303] width 195 height 195
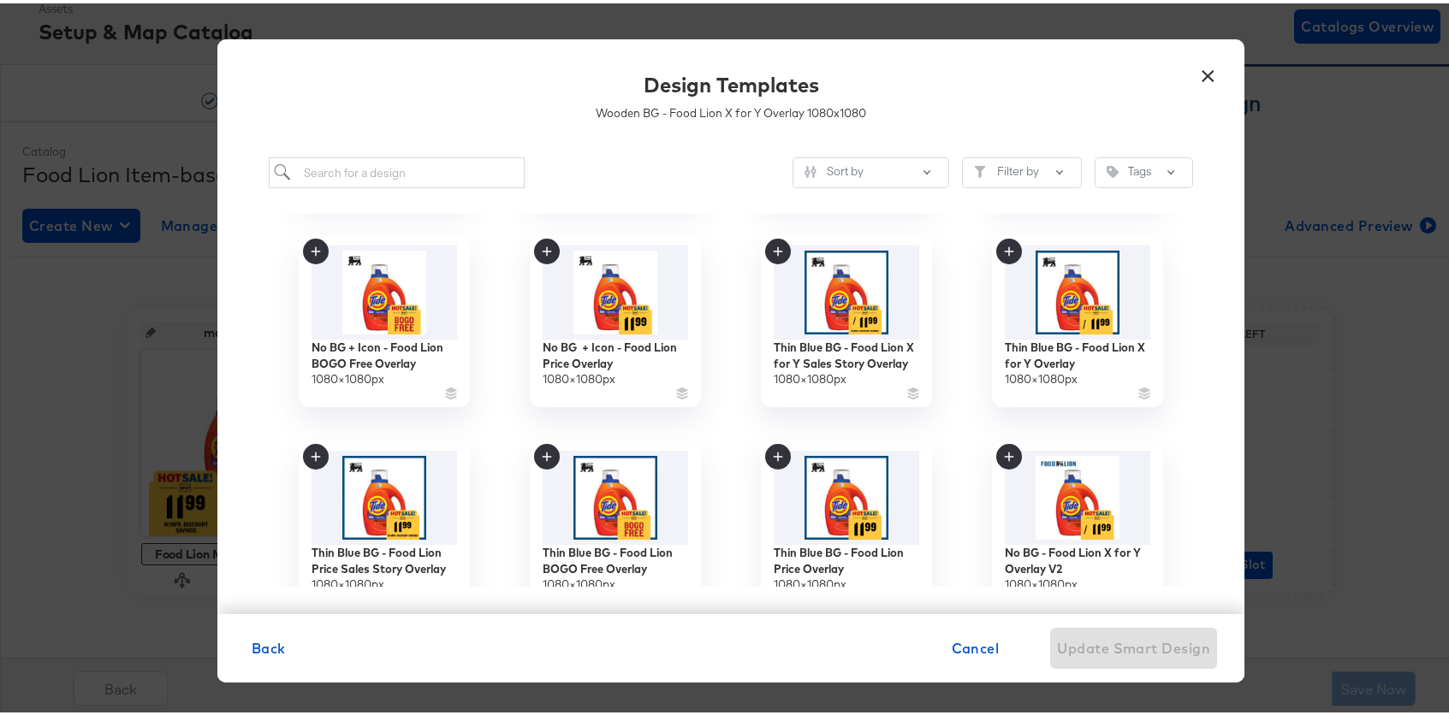
scroll to position [201, 0]
click at [1086, 282] on img at bounding box center [1077, 287] width 153 height 98
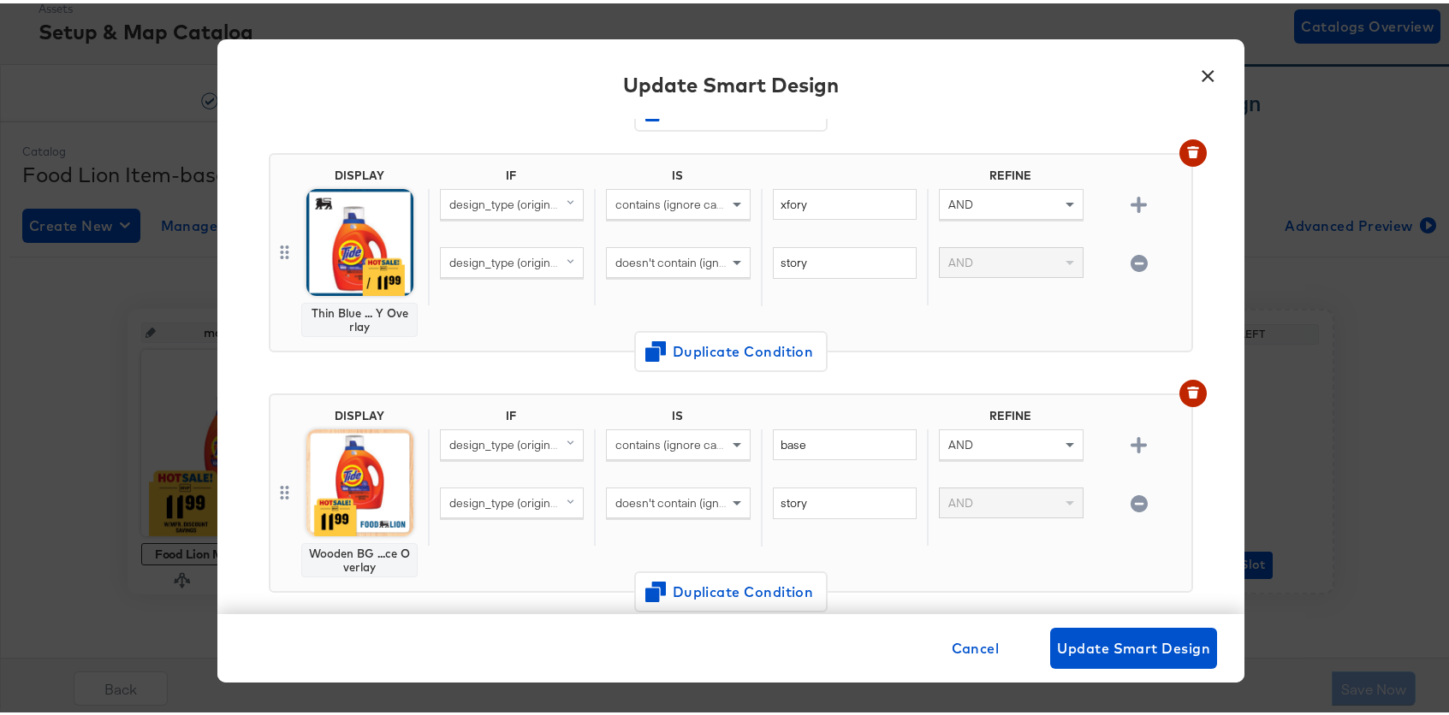
scroll to position [586, 0]
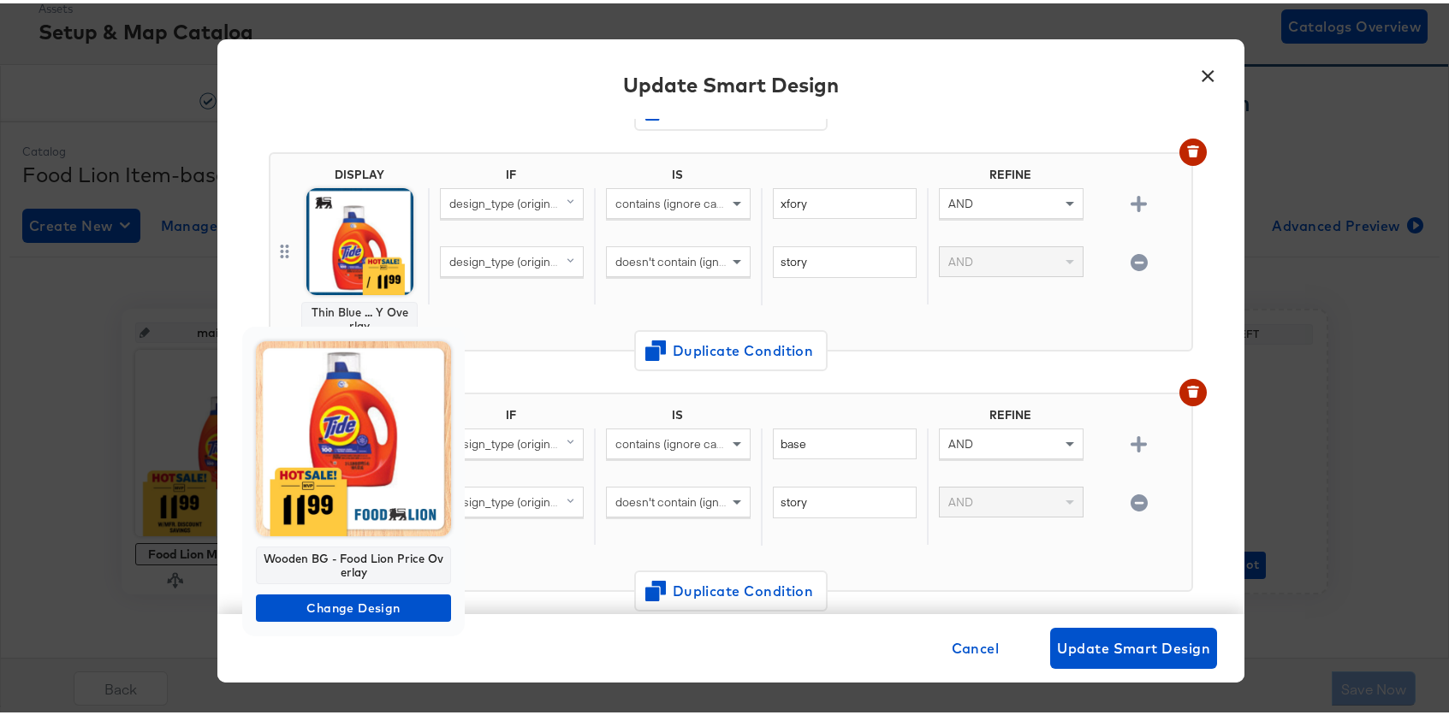
click at [340, 408] on img at bounding box center [353, 435] width 195 height 195
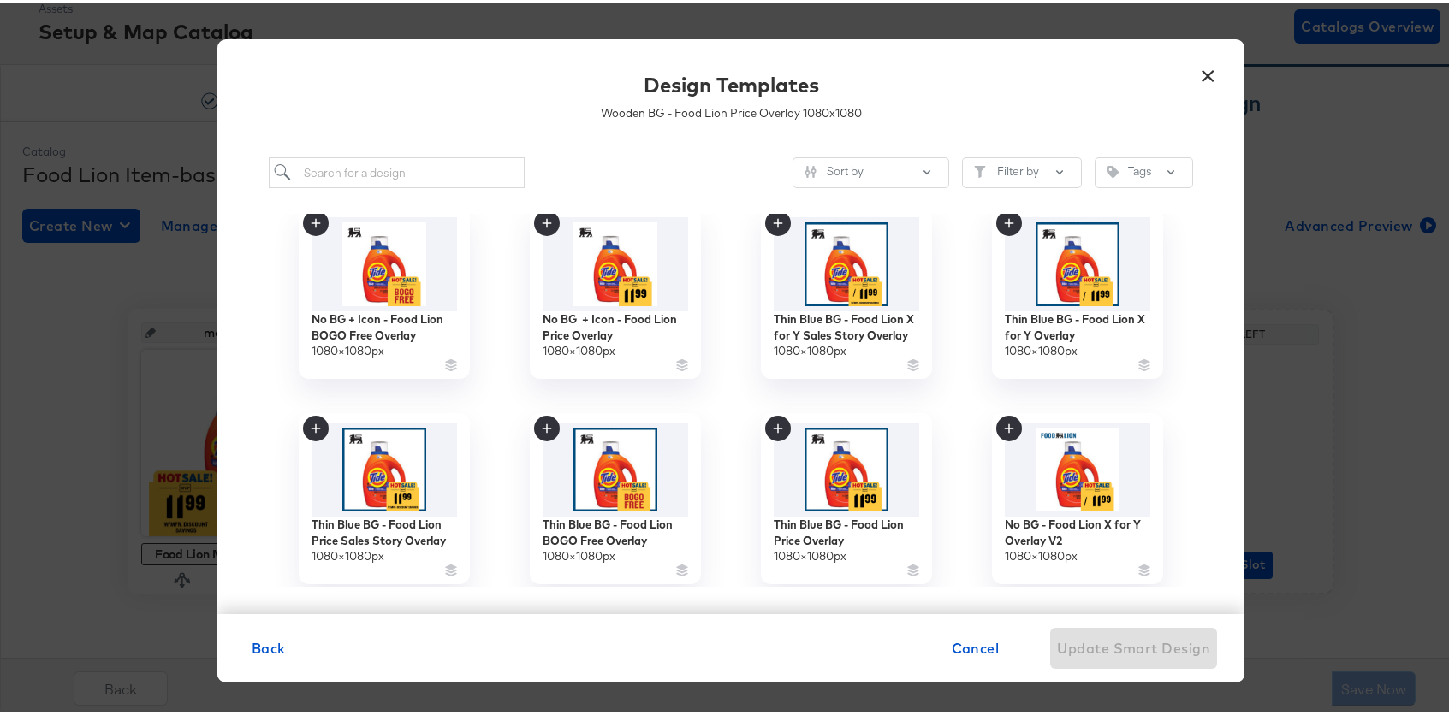
scroll to position [240, 0]
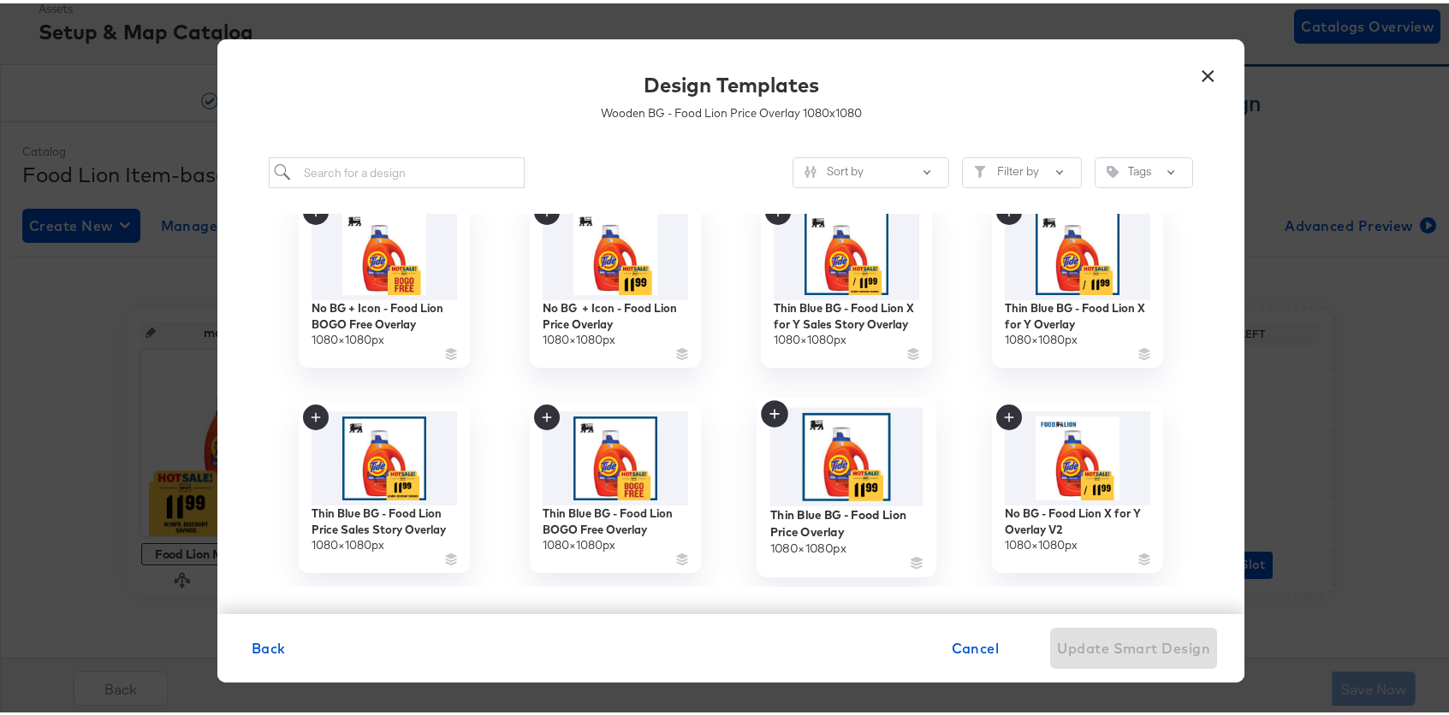
click at [867, 458] on img at bounding box center [846, 454] width 153 height 98
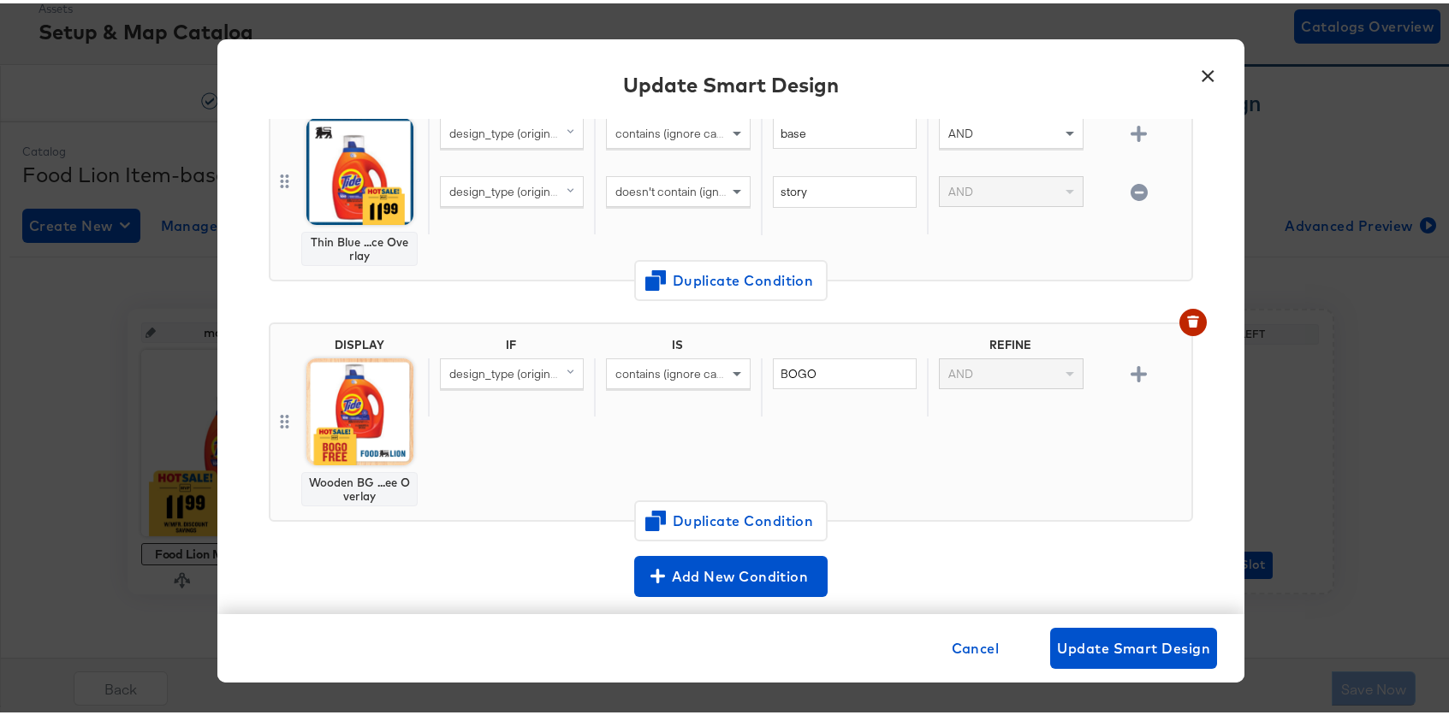
scroll to position [951, 0]
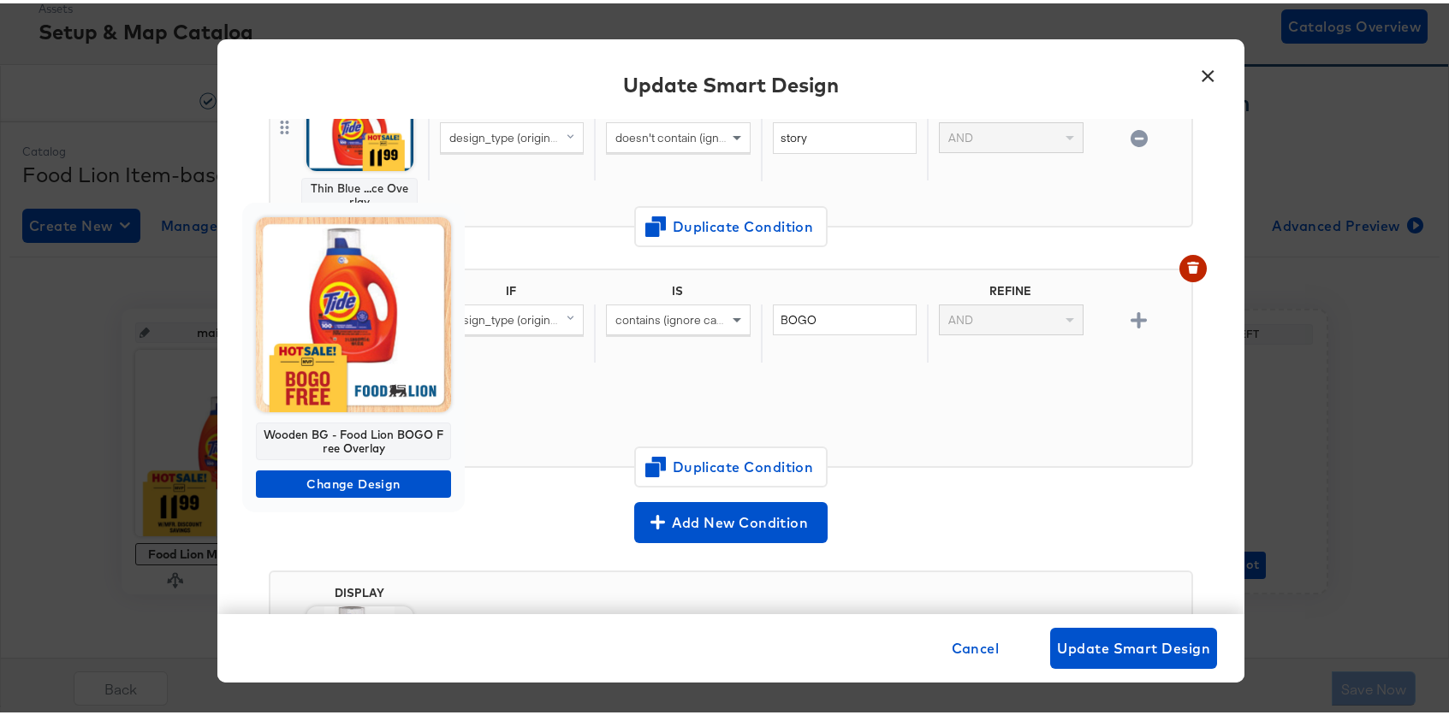
click at [396, 317] on img at bounding box center [353, 311] width 195 height 195
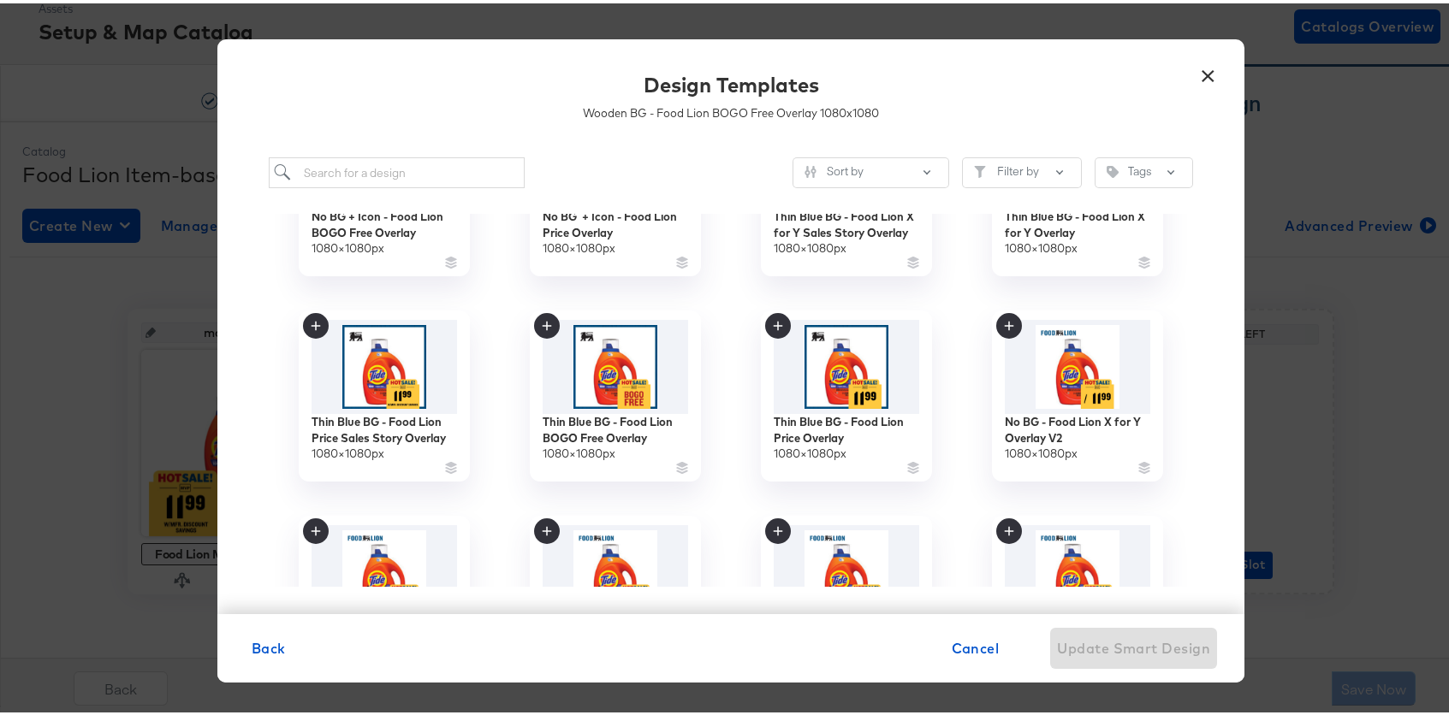
scroll to position [334, 0]
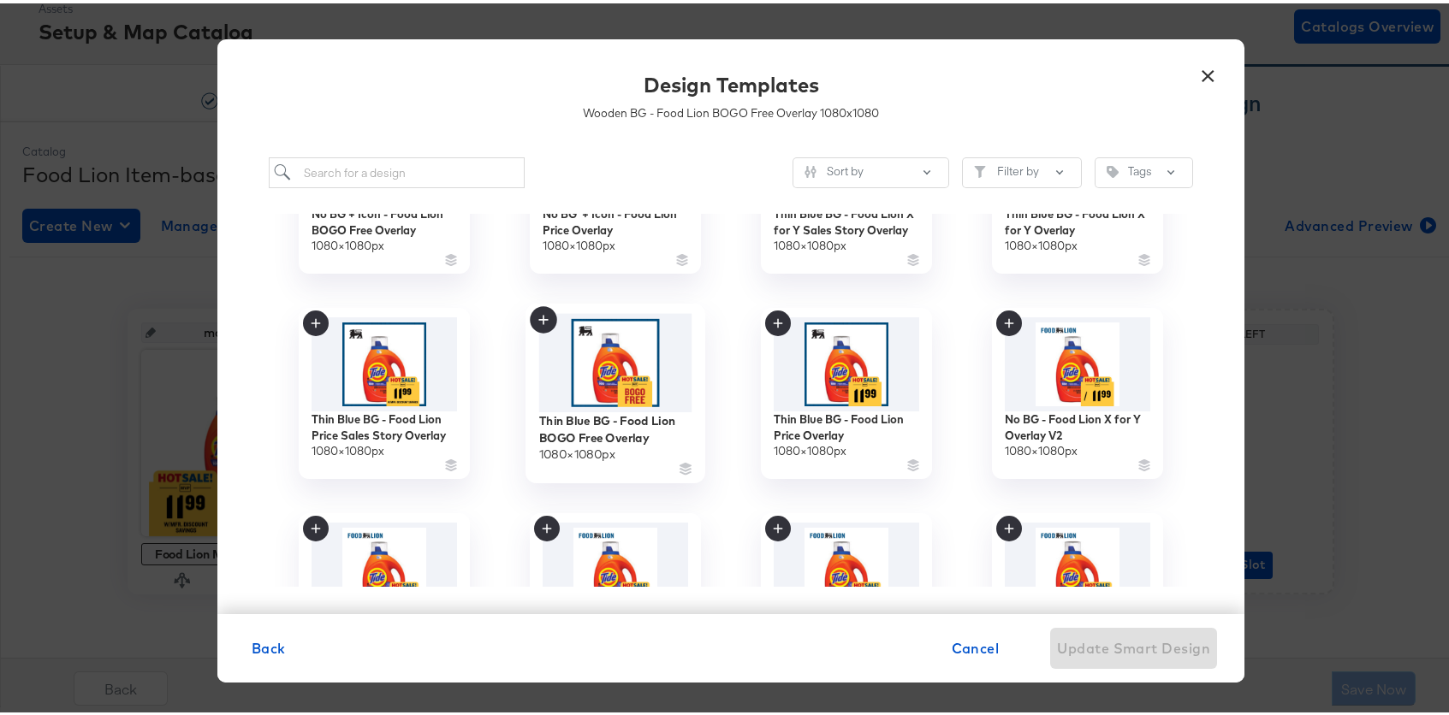
click at [625, 345] on img at bounding box center [615, 360] width 153 height 98
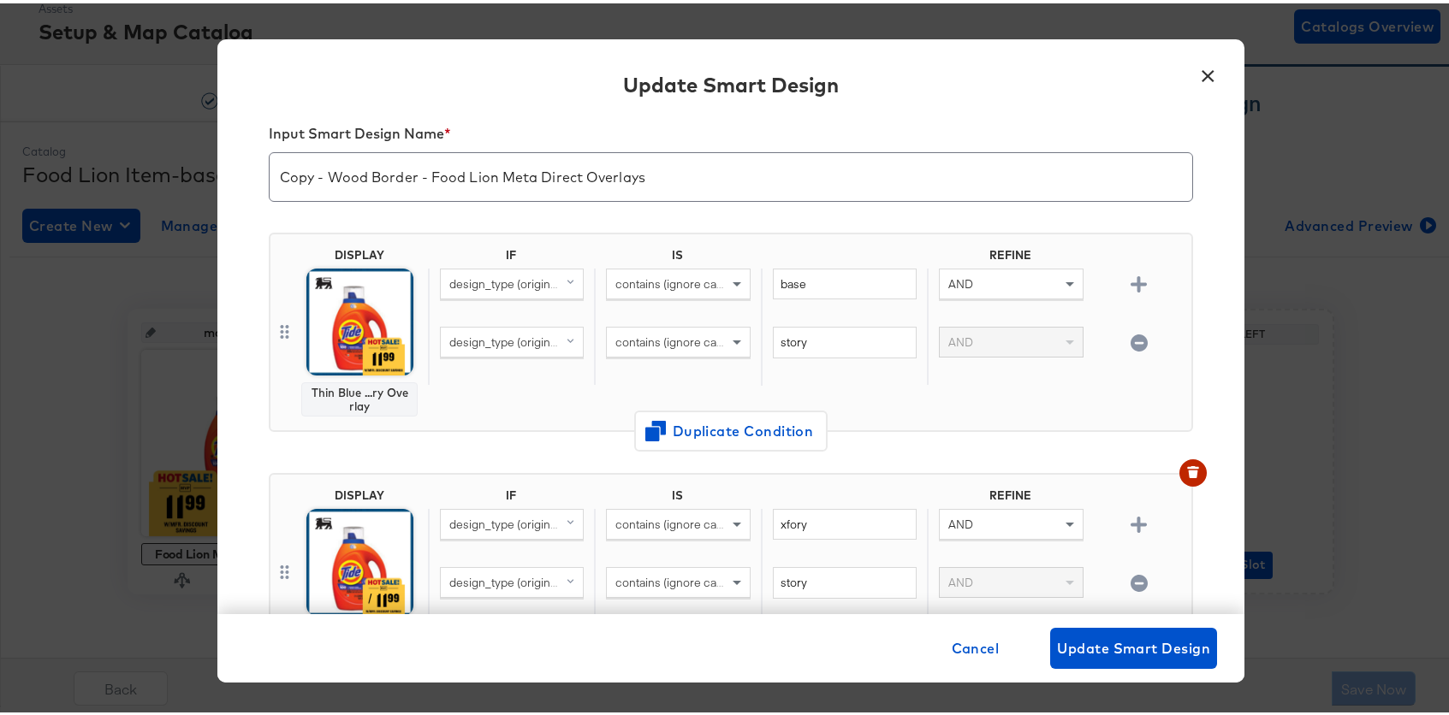
scroll to position [0, 0]
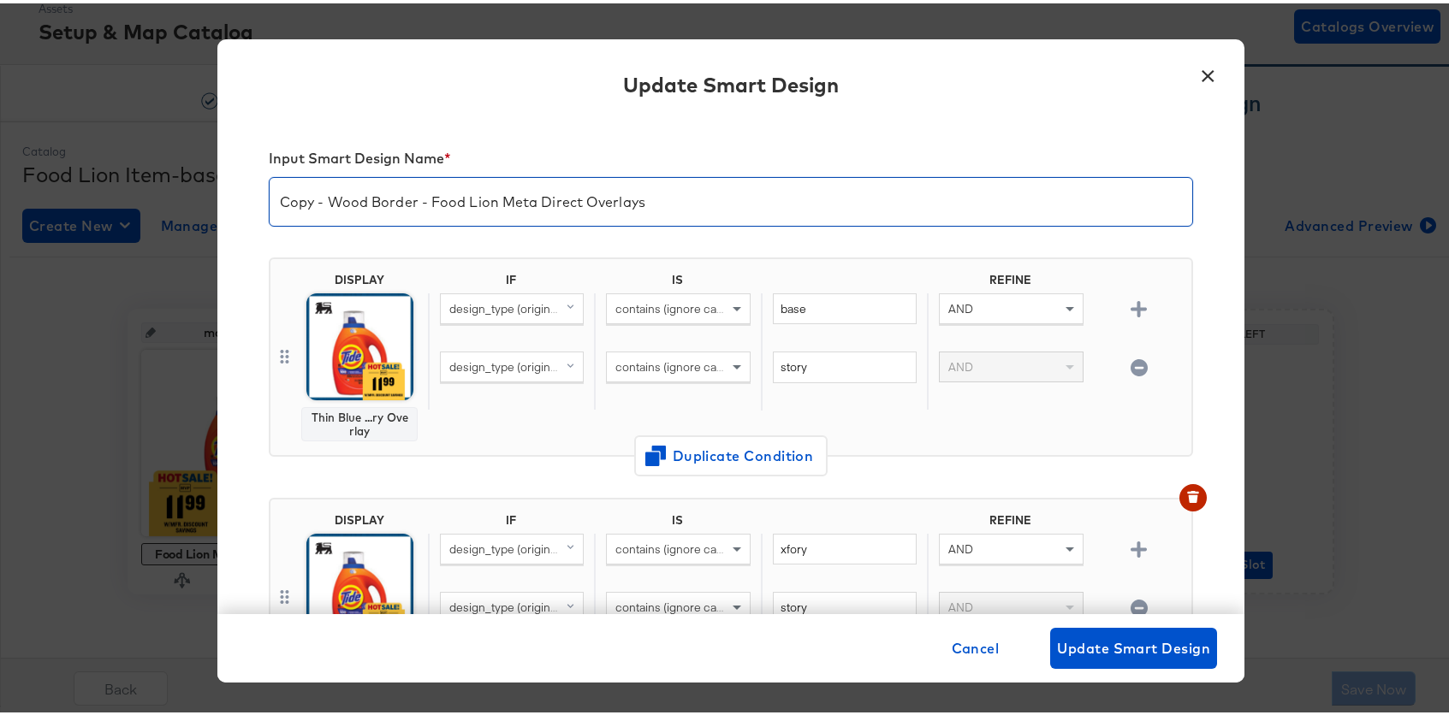
drag, startPoint x: 407, startPoint y: 200, endPoint x: 182, endPoint y: 193, distance: 225.2
click at [182, 193] on div "× Update Smart Design Input Smart Design Name * Copy - Wood Border - Food Lion …" at bounding box center [730, 357] width 1461 height 715
type input "Blueborder - lion logo - Food Lion Meta Direct Overlays"
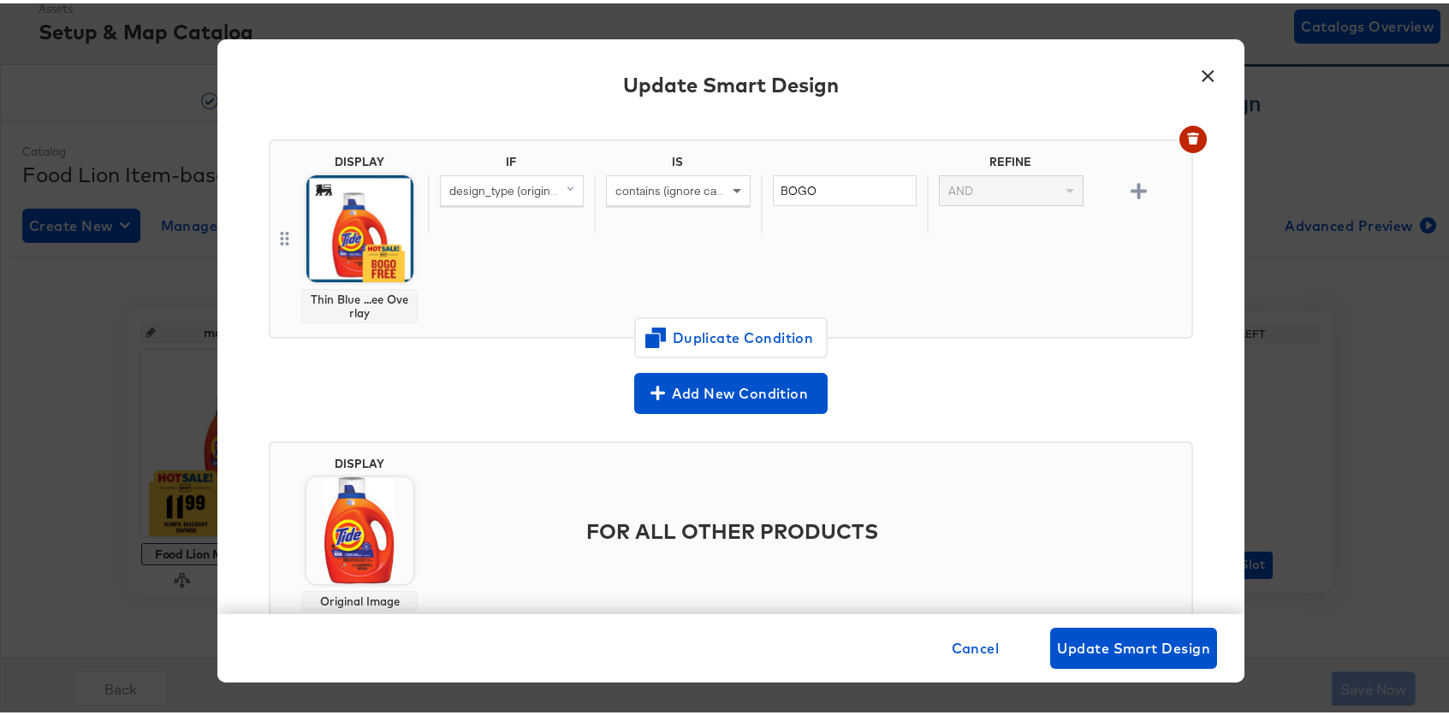
scroll to position [1136, 0]
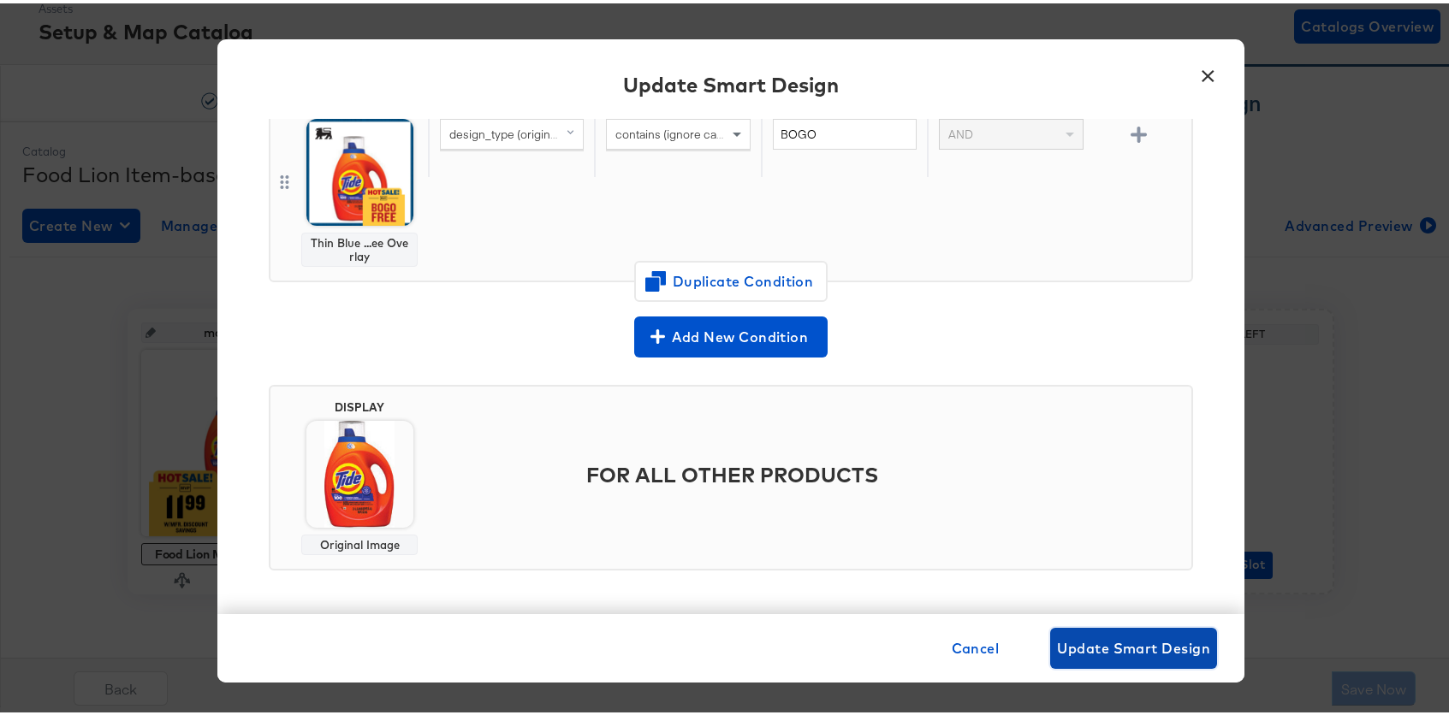
click at [1122, 658] on button "Update Smart Design" at bounding box center [1133, 645] width 167 height 41
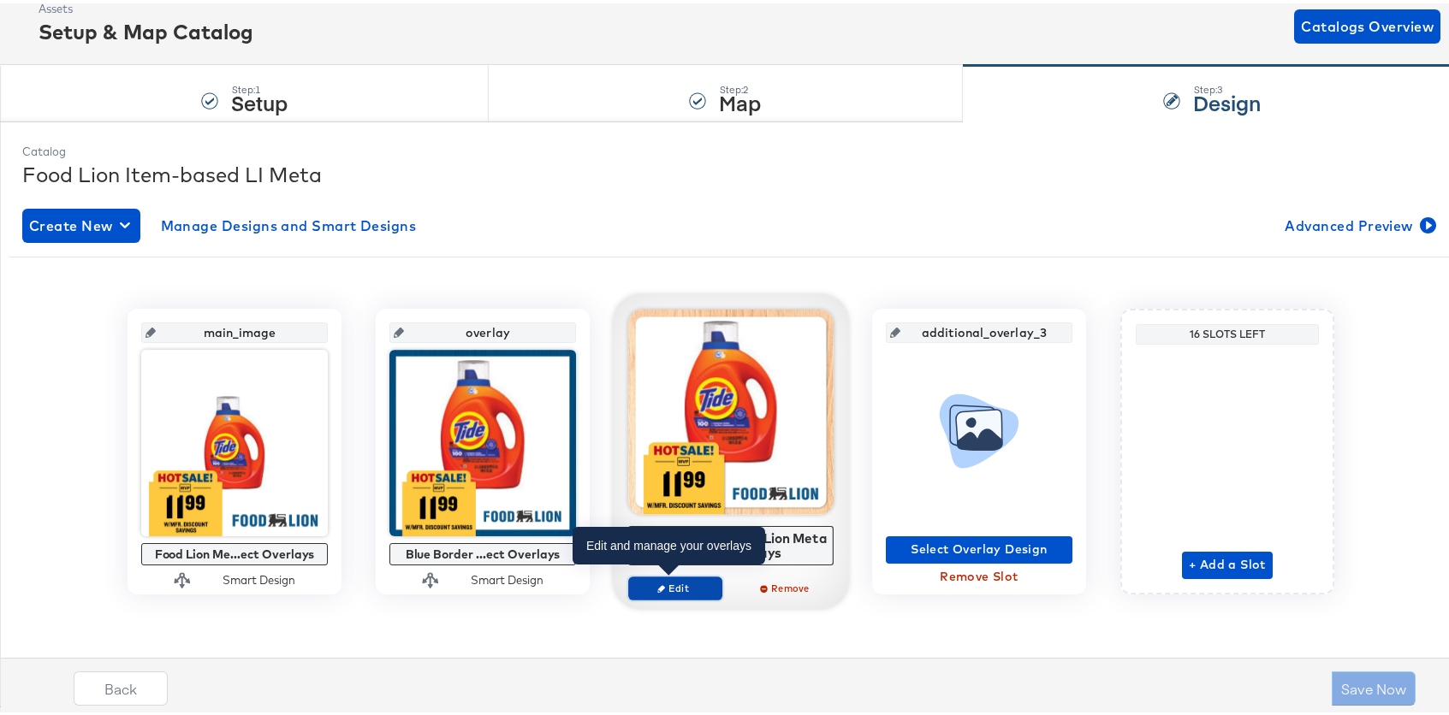
click at [672, 588] on span "Edit" at bounding box center [675, 584] width 79 height 13
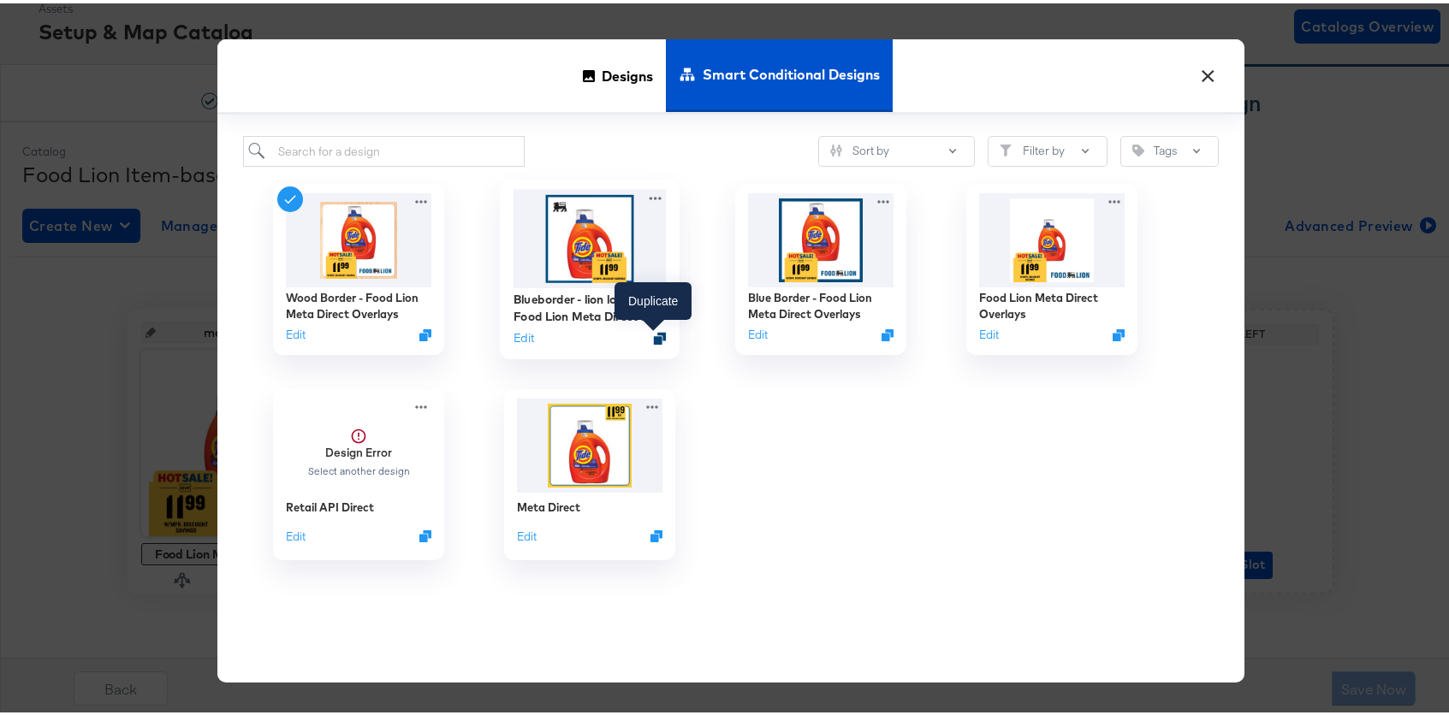
click at [654, 337] on icon "Duplicate" at bounding box center [660, 335] width 13 height 13
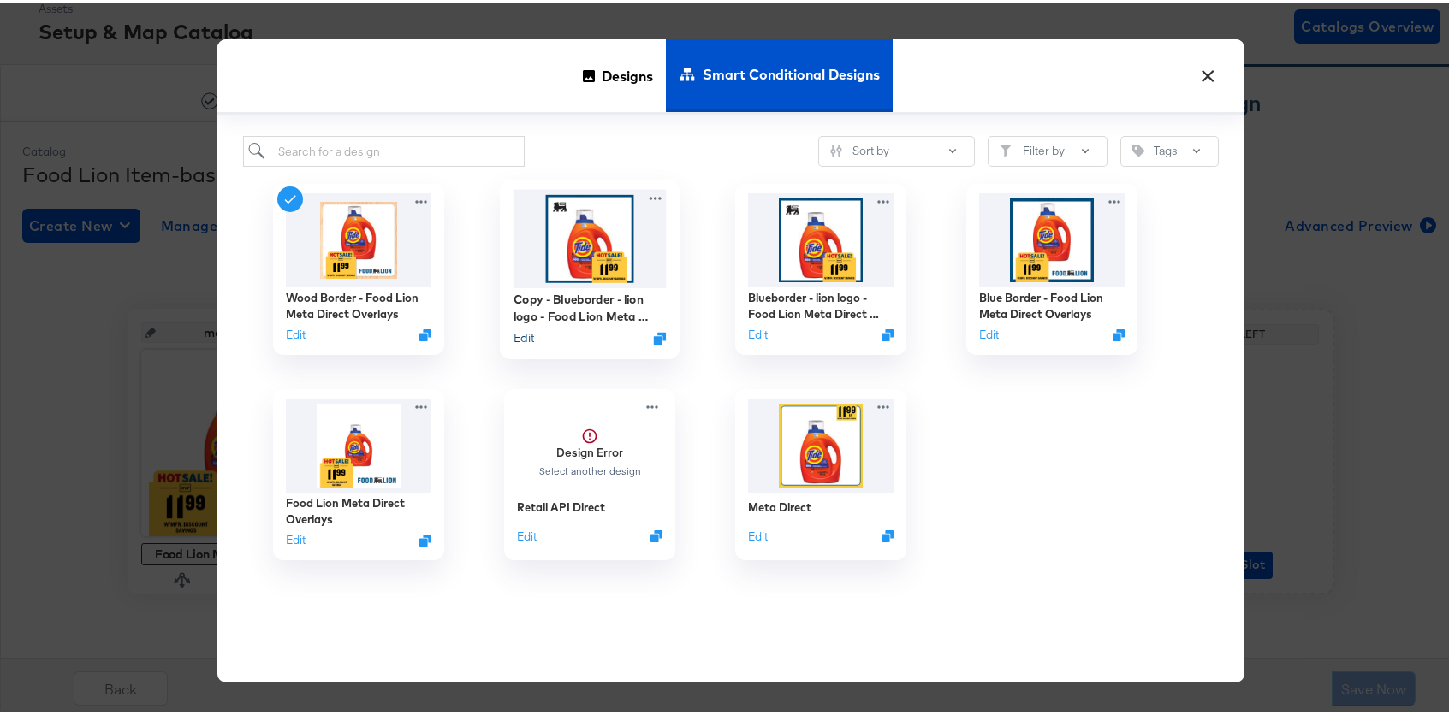
click at [516, 333] on button "Edit" at bounding box center [523, 335] width 21 height 16
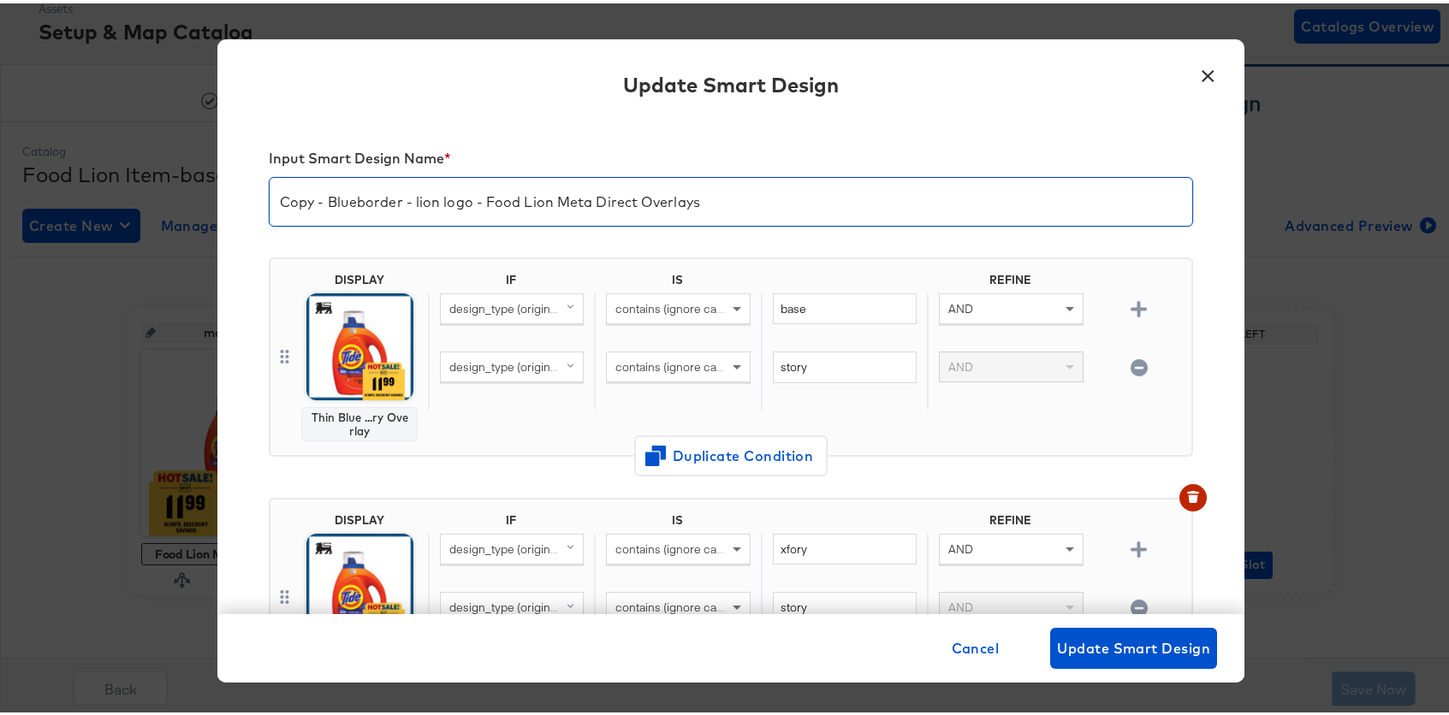
drag, startPoint x: 323, startPoint y: 199, endPoint x: 98, endPoint y: 204, distance: 225.1
click at [98, 204] on div "× Update Smart Design Input Smart Design Name * Copy - Blueborder - lion logo -…" at bounding box center [730, 357] width 1461 height 715
click at [358, 201] on input "Blueborder - lion logo - Food Lion Meta Direct Overlays" at bounding box center [731, 192] width 922 height 48
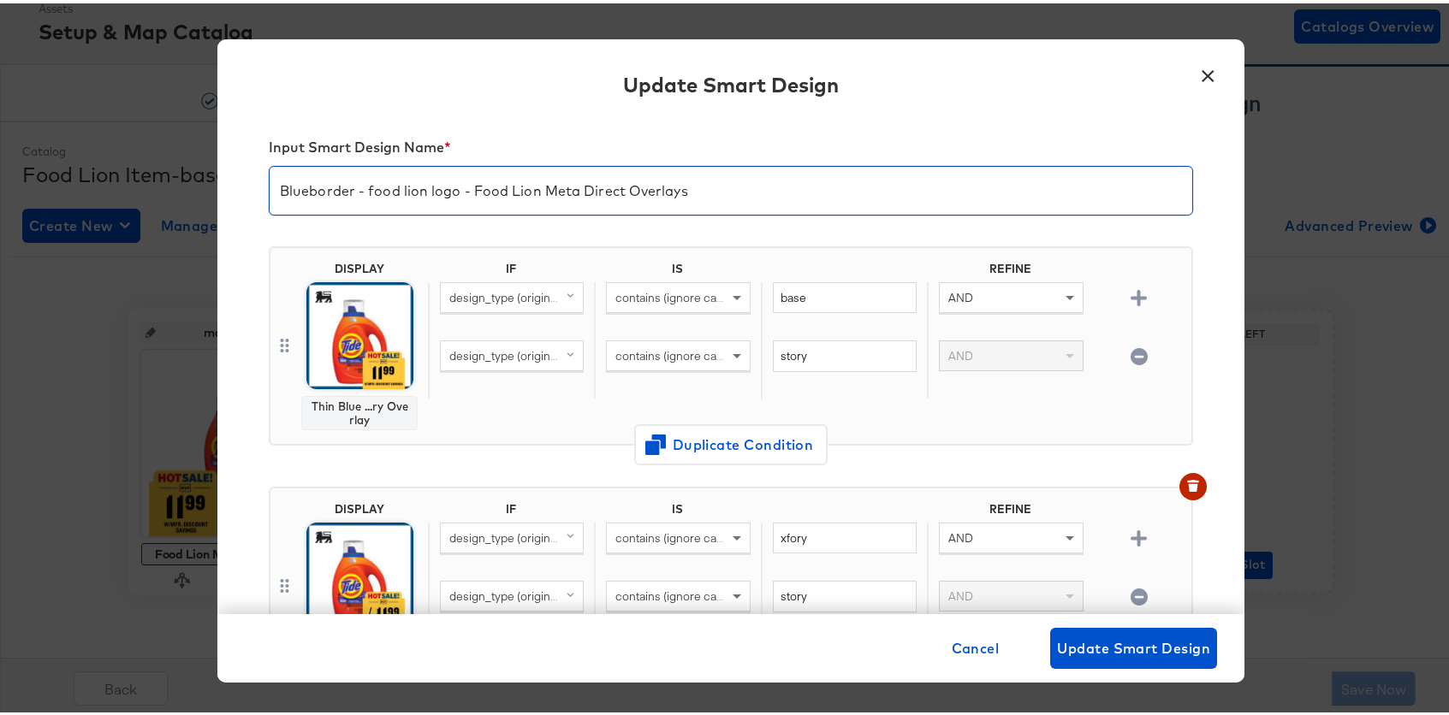
scroll to position [12, 0]
type input "Blueborder - food lion logo - Food Lion Meta Direct Overlays"
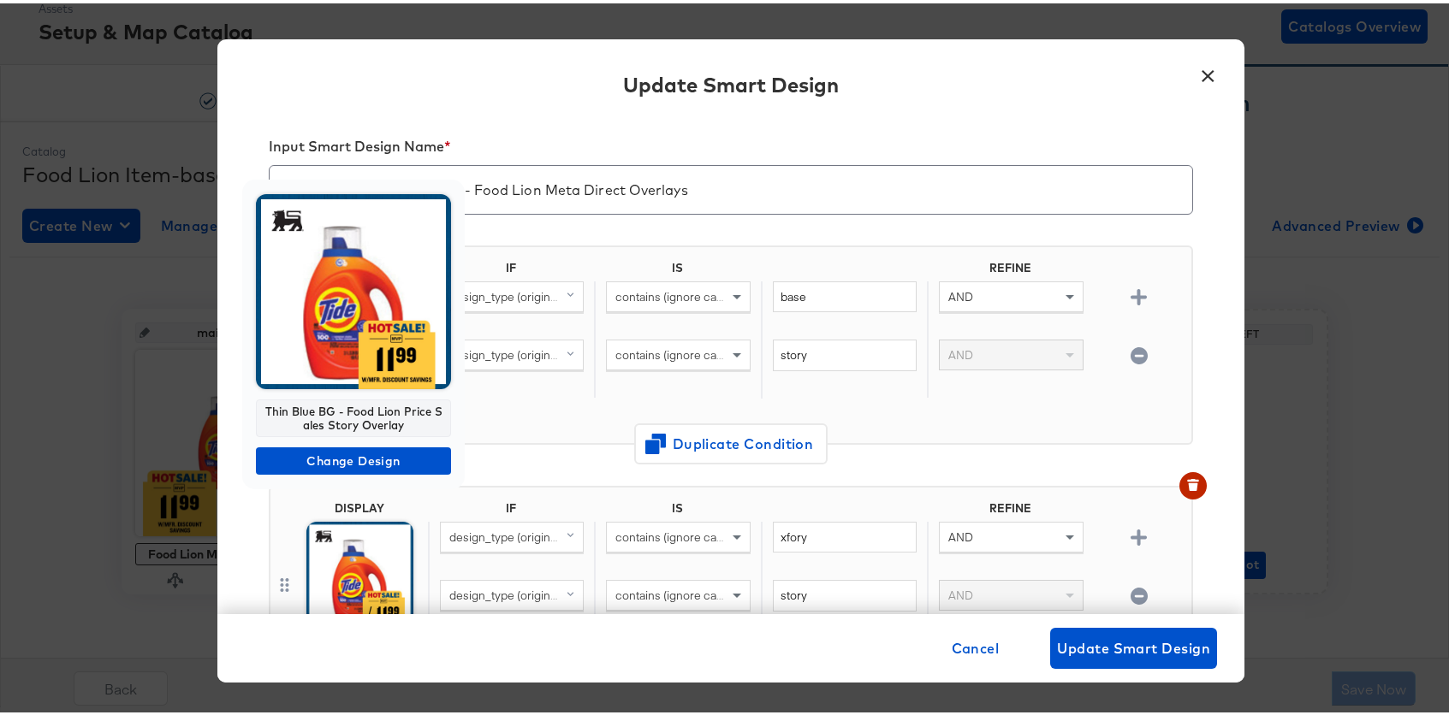
click at [374, 330] on img at bounding box center [353, 288] width 195 height 195
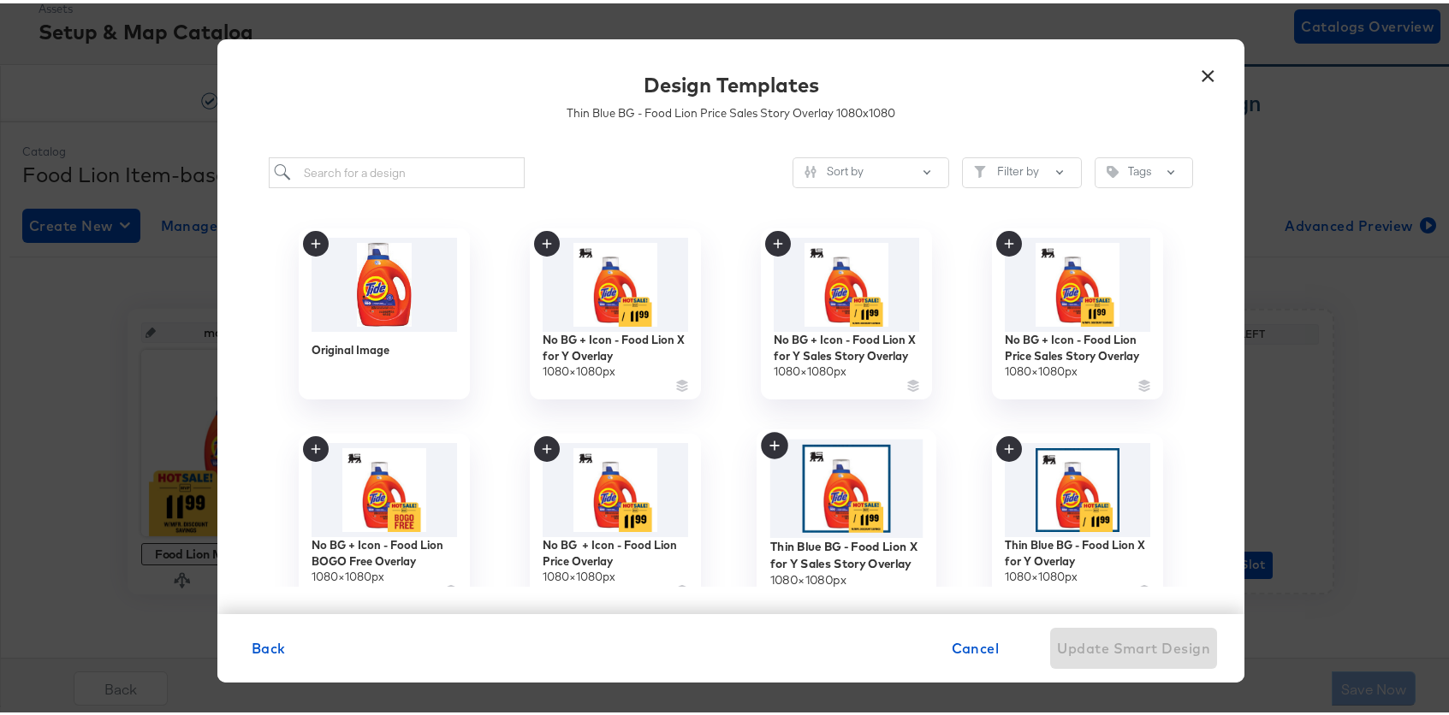
scroll to position [0, 0]
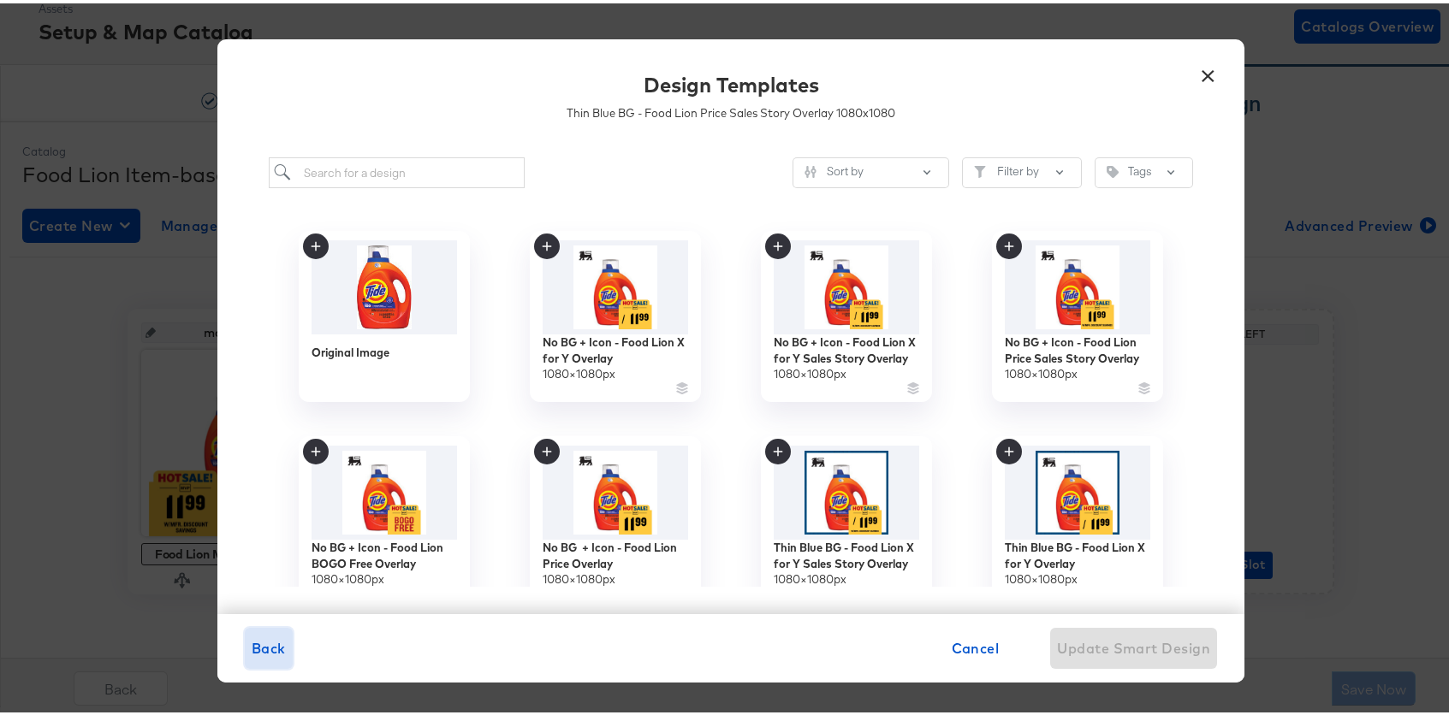
click at [257, 647] on span "Back" at bounding box center [269, 645] width 34 height 24
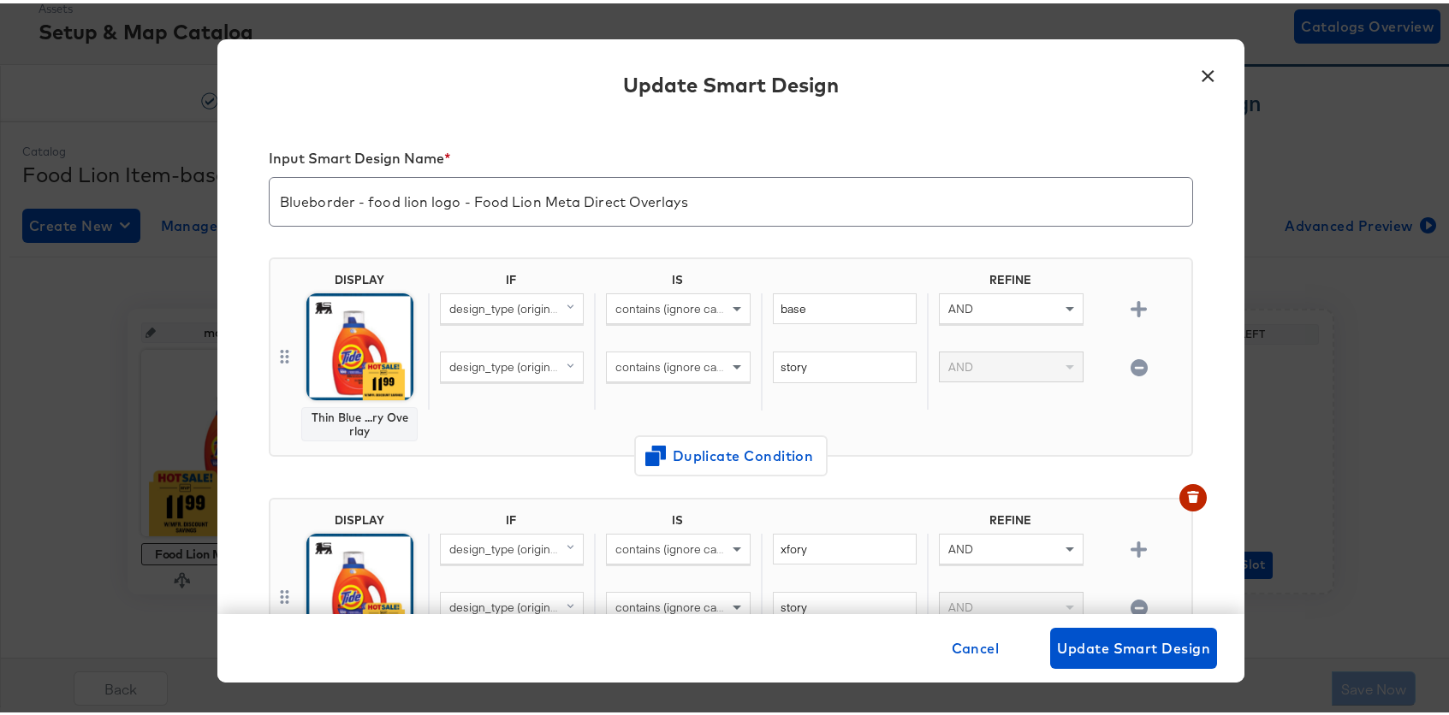
scroll to position [12, 0]
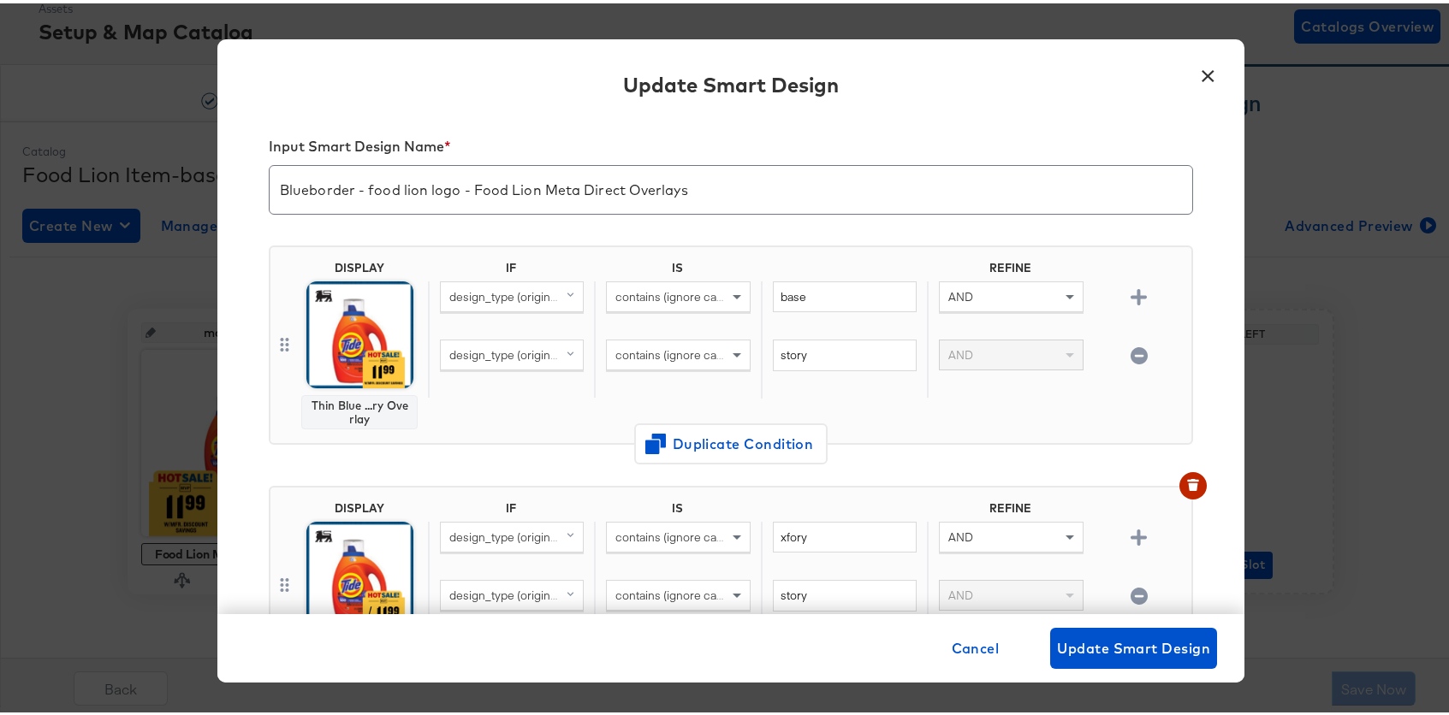
click at [355, 326] on img at bounding box center [359, 331] width 107 height 107
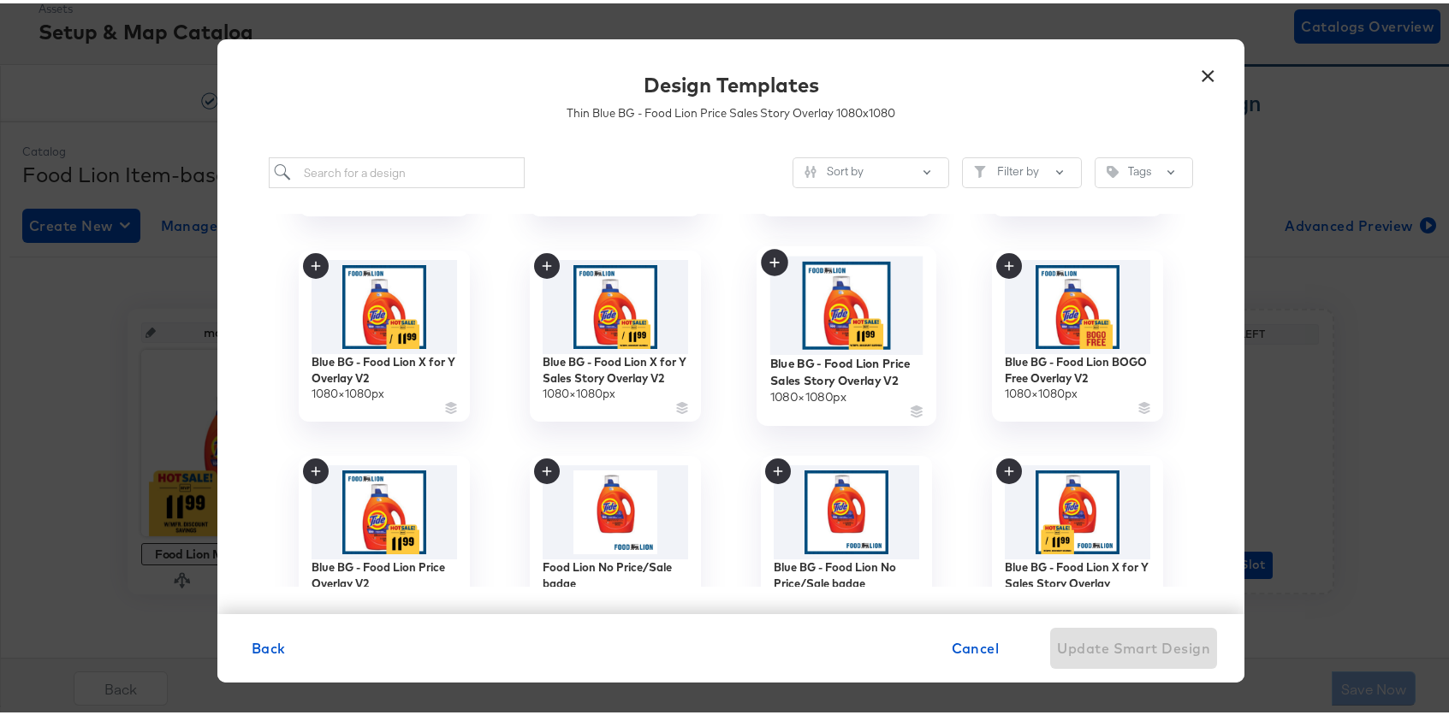
scroll to position [815, 0]
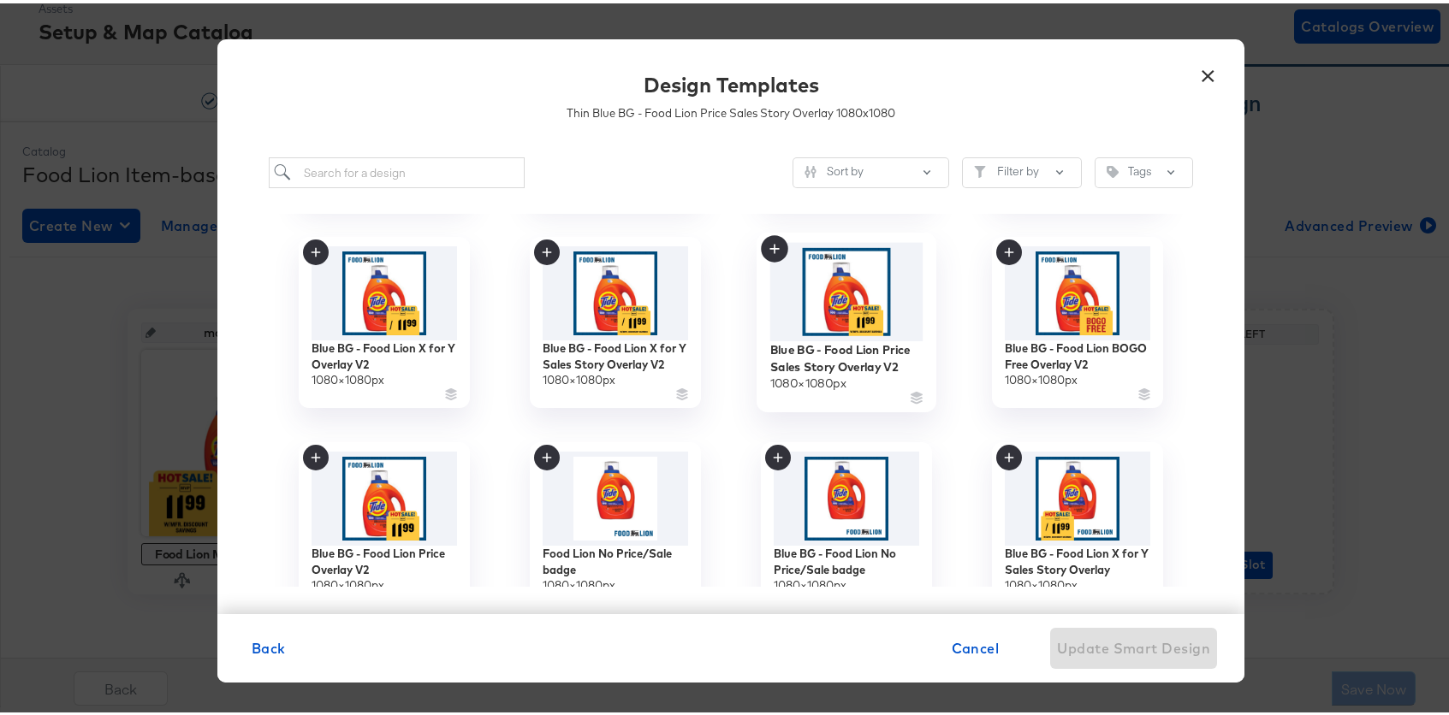
click at [833, 277] on img at bounding box center [846, 289] width 153 height 98
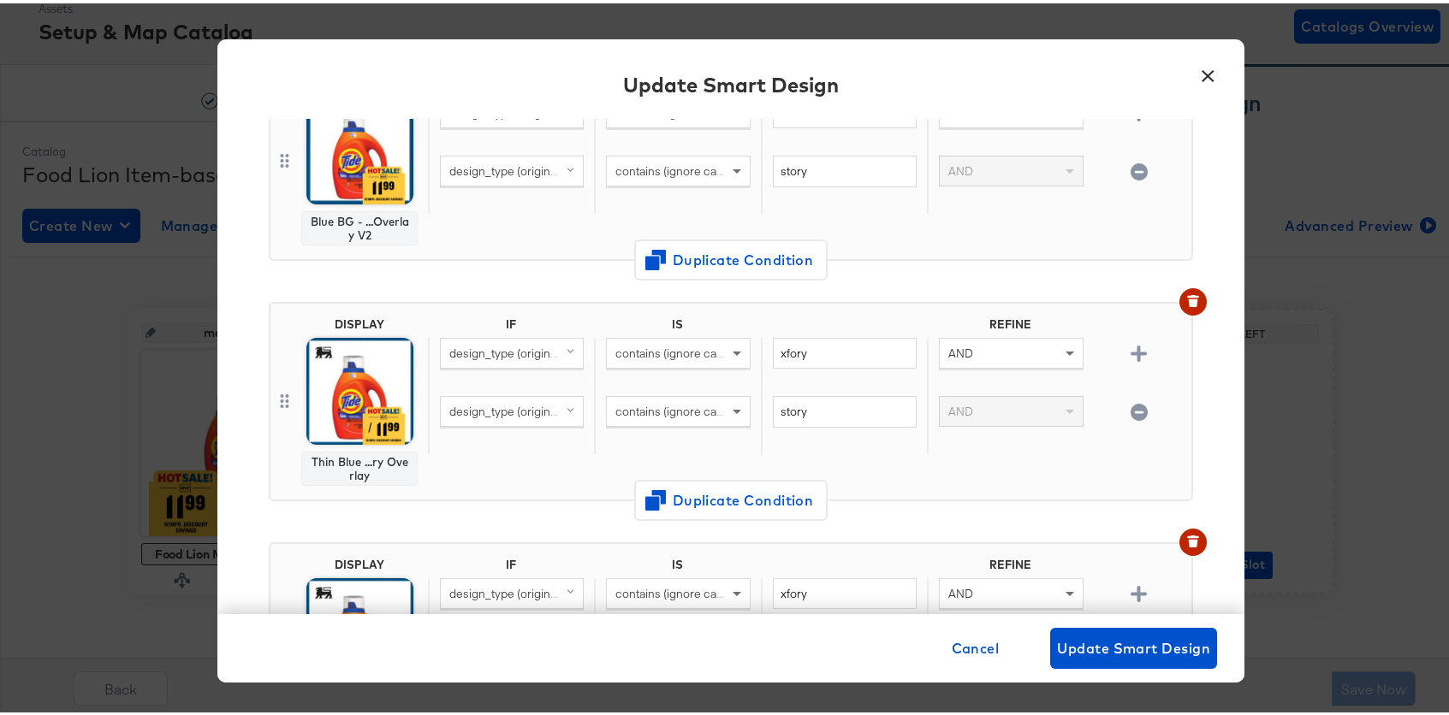
scroll to position [198, 0]
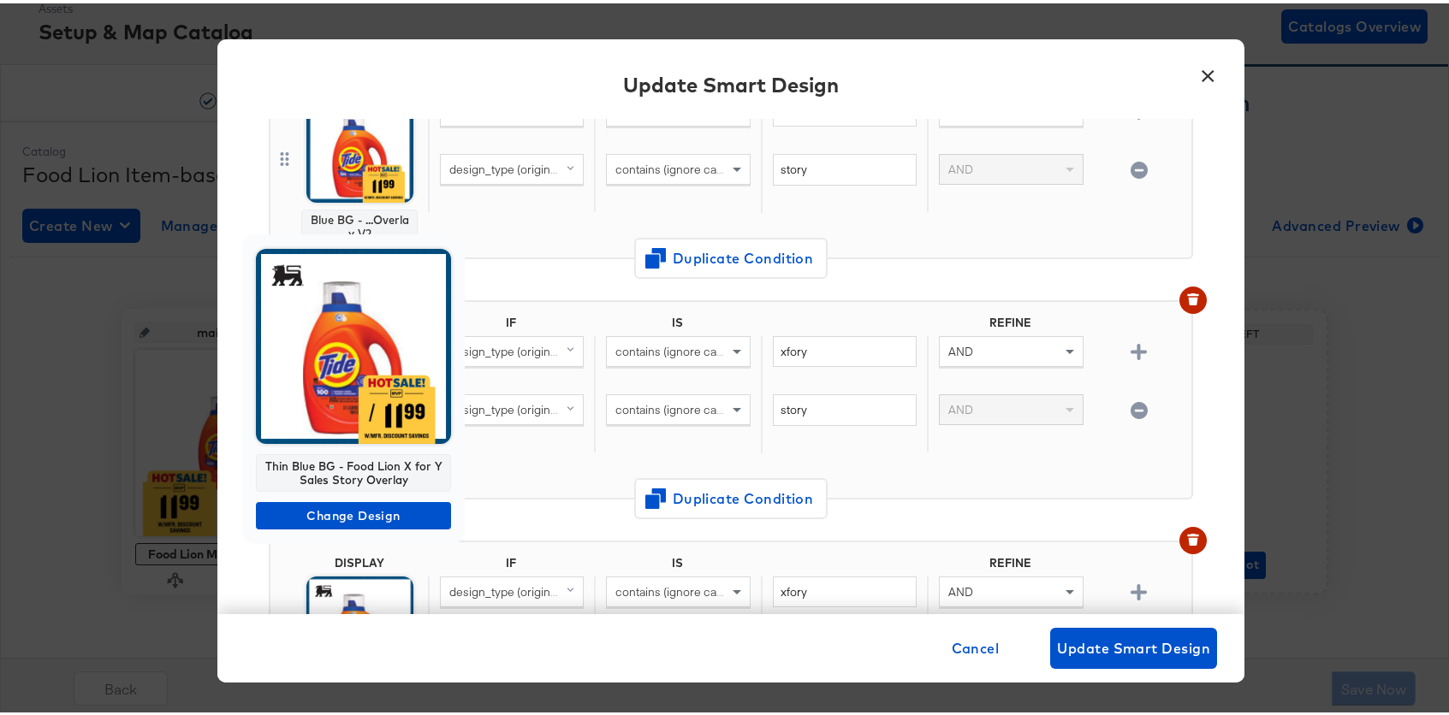
click at [342, 366] on img at bounding box center [353, 343] width 195 height 195
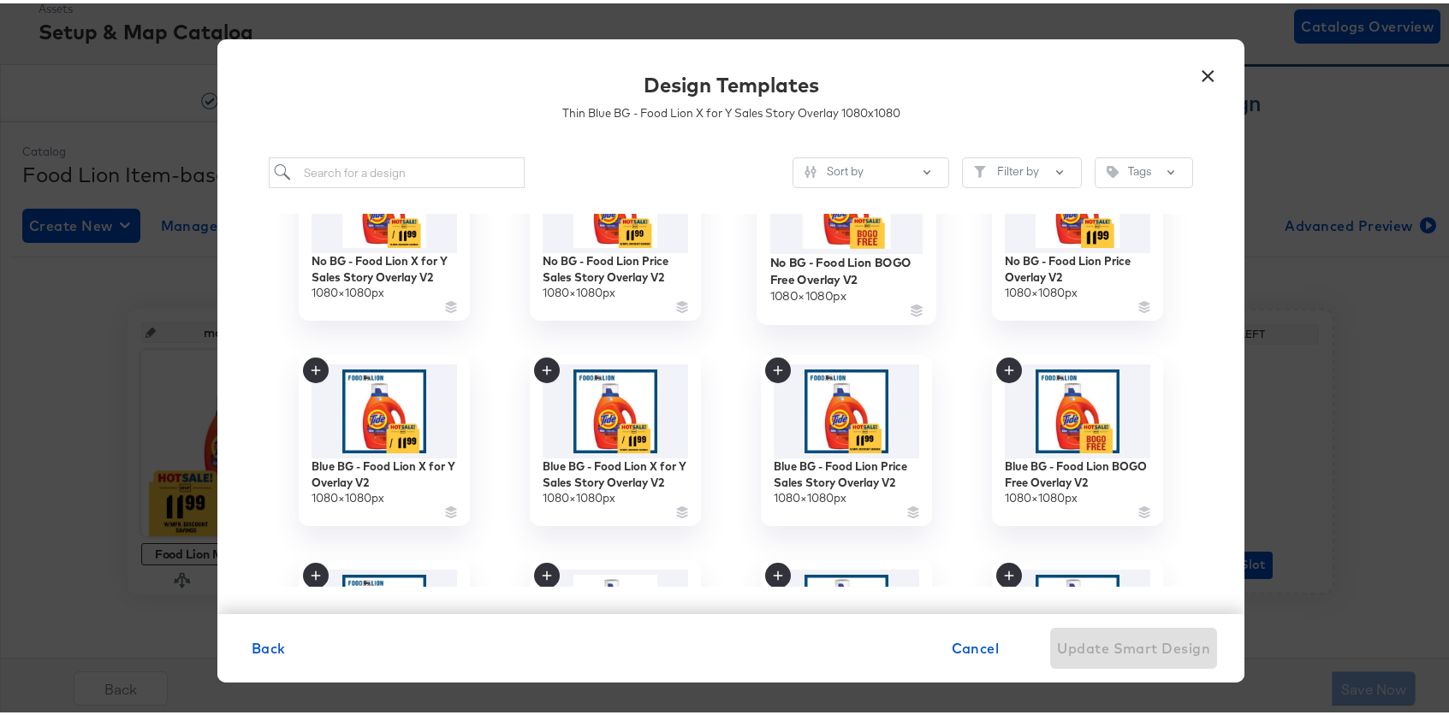
scroll to position [701, 0]
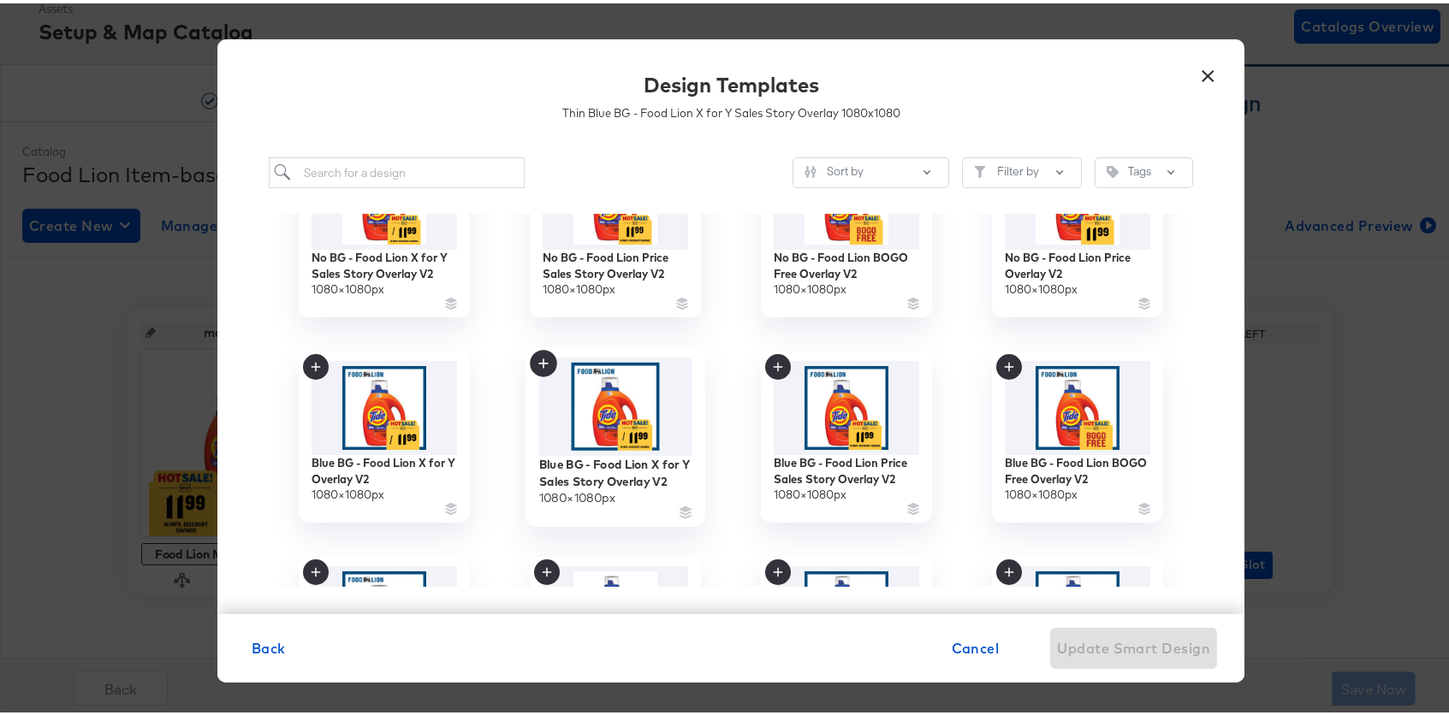
click at [578, 411] on img at bounding box center [615, 403] width 153 height 98
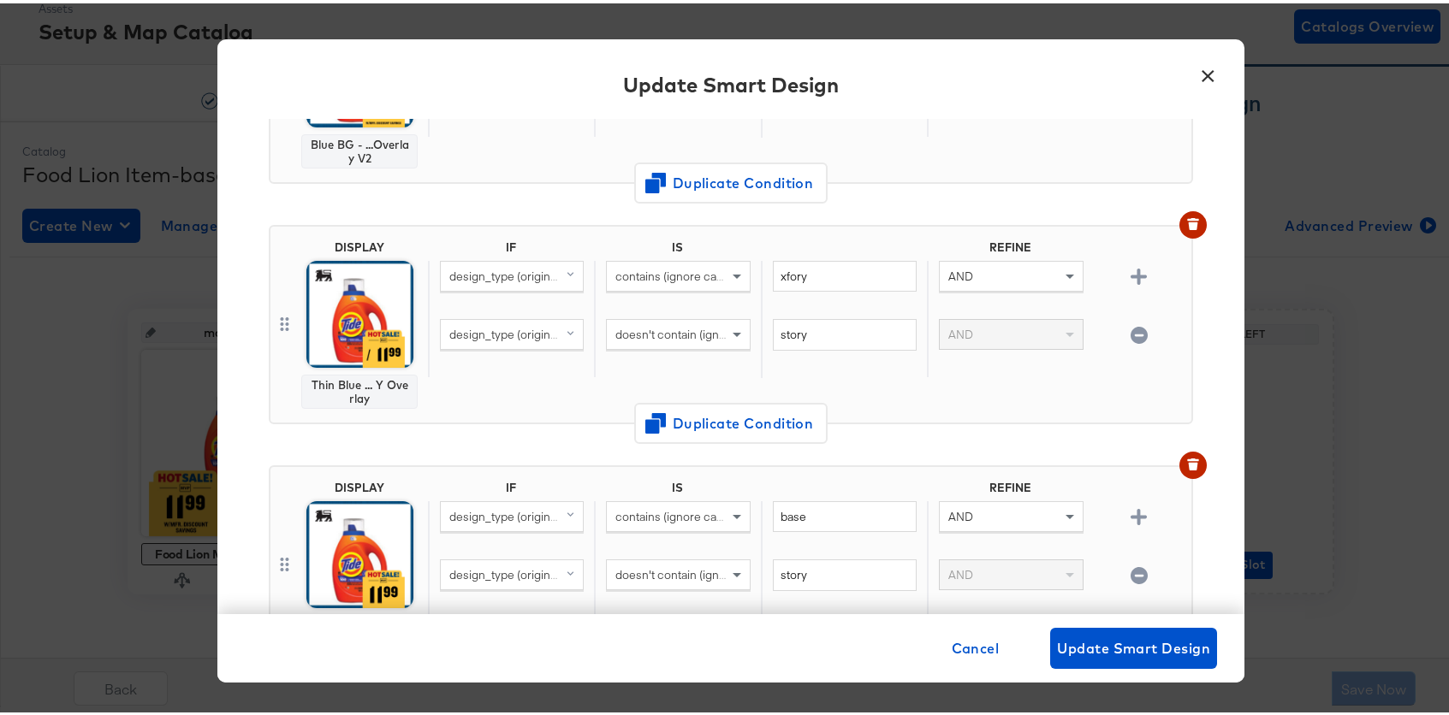
scroll to position [548, 0]
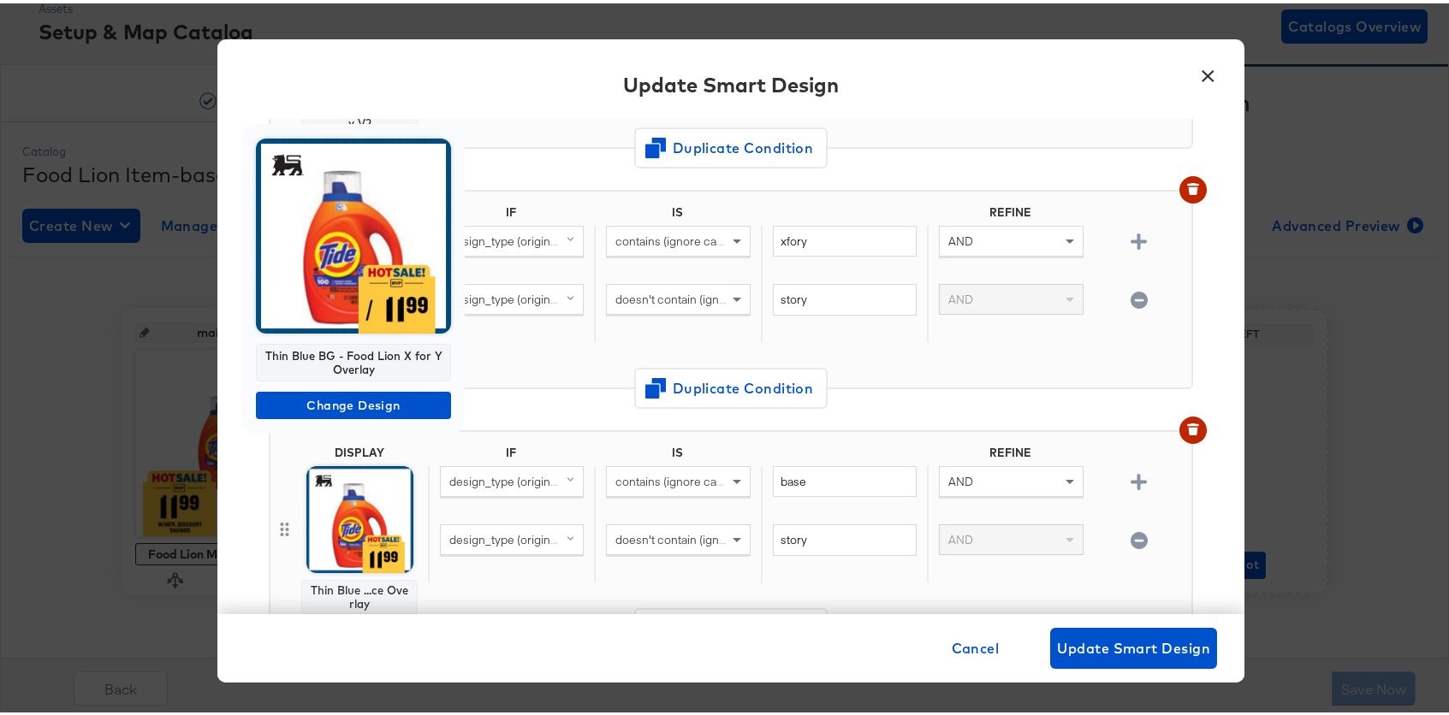
click at [338, 257] on img at bounding box center [353, 232] width 195 height 195
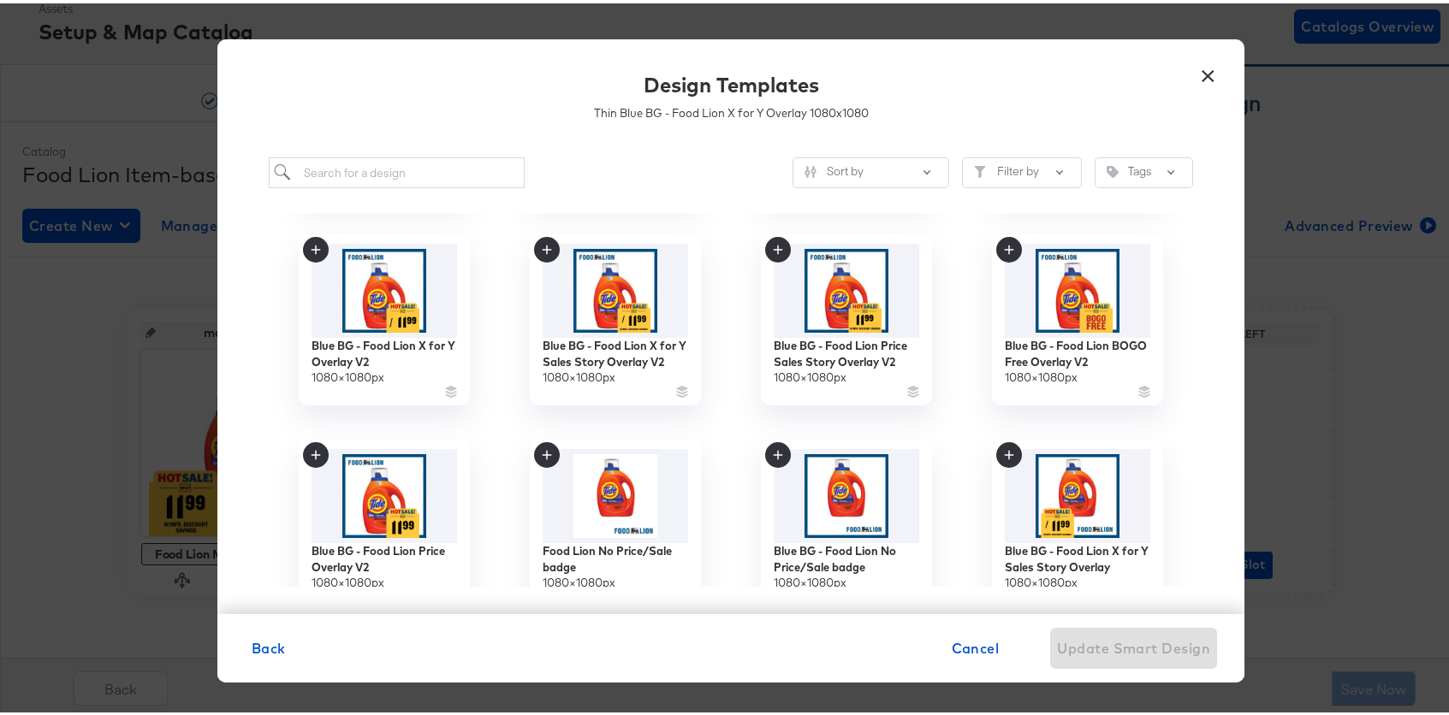
scroll to position [904, 0]
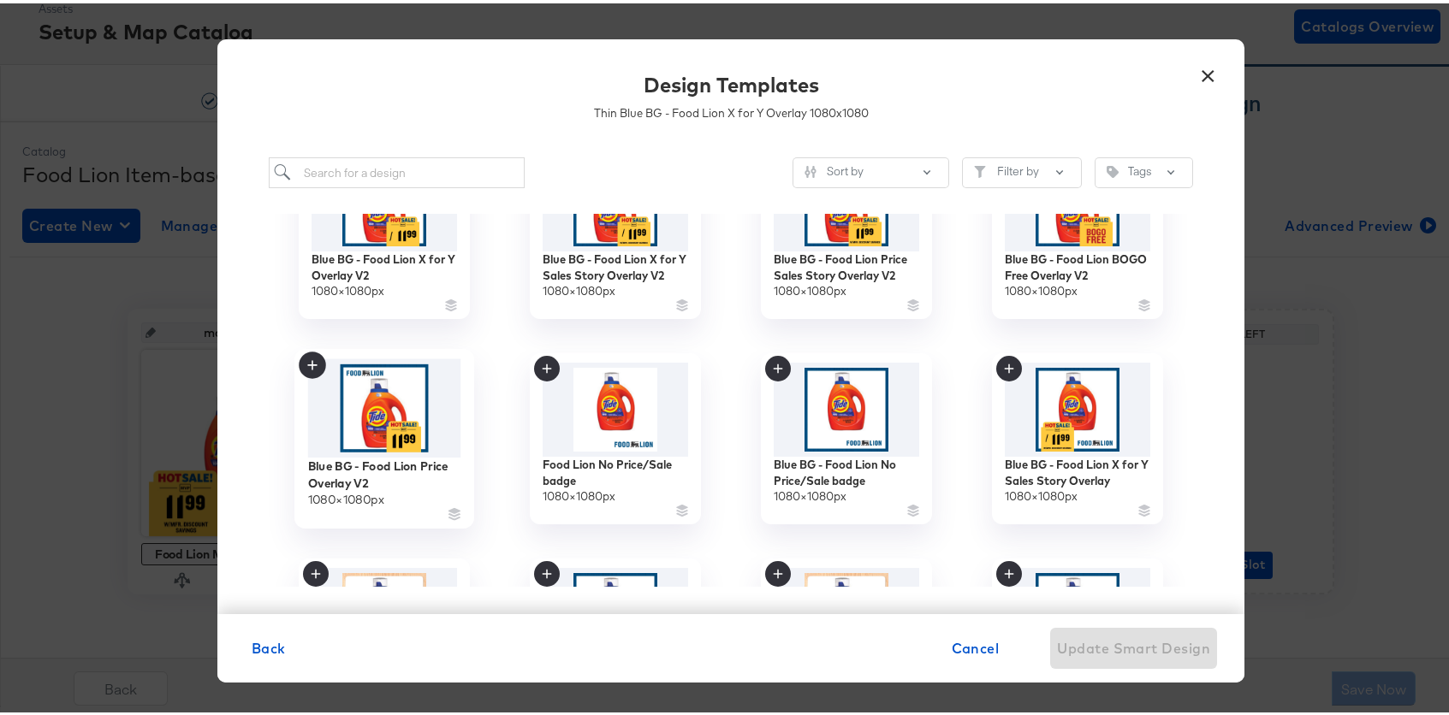
click at [376, 419] on img at bounding box center [384, 405] width 153 height 98
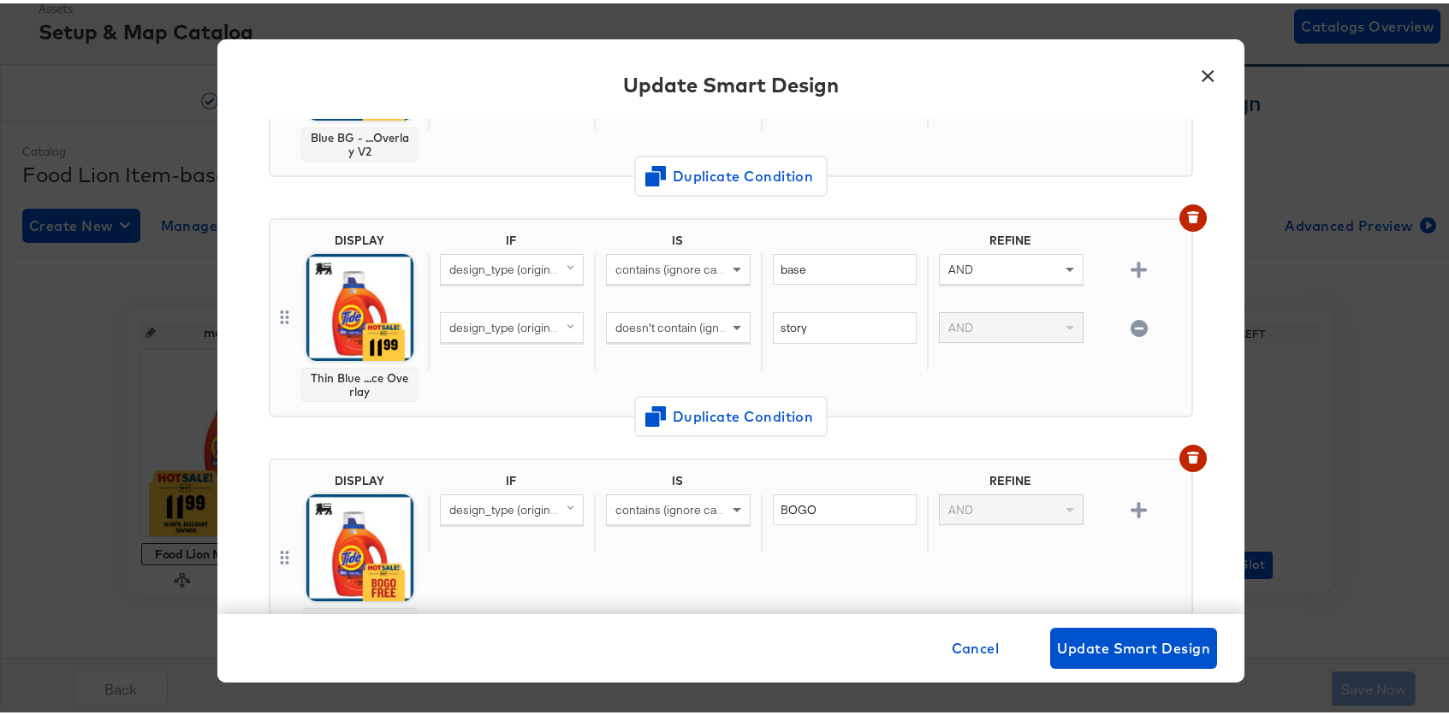
scroll to position [762, 0]
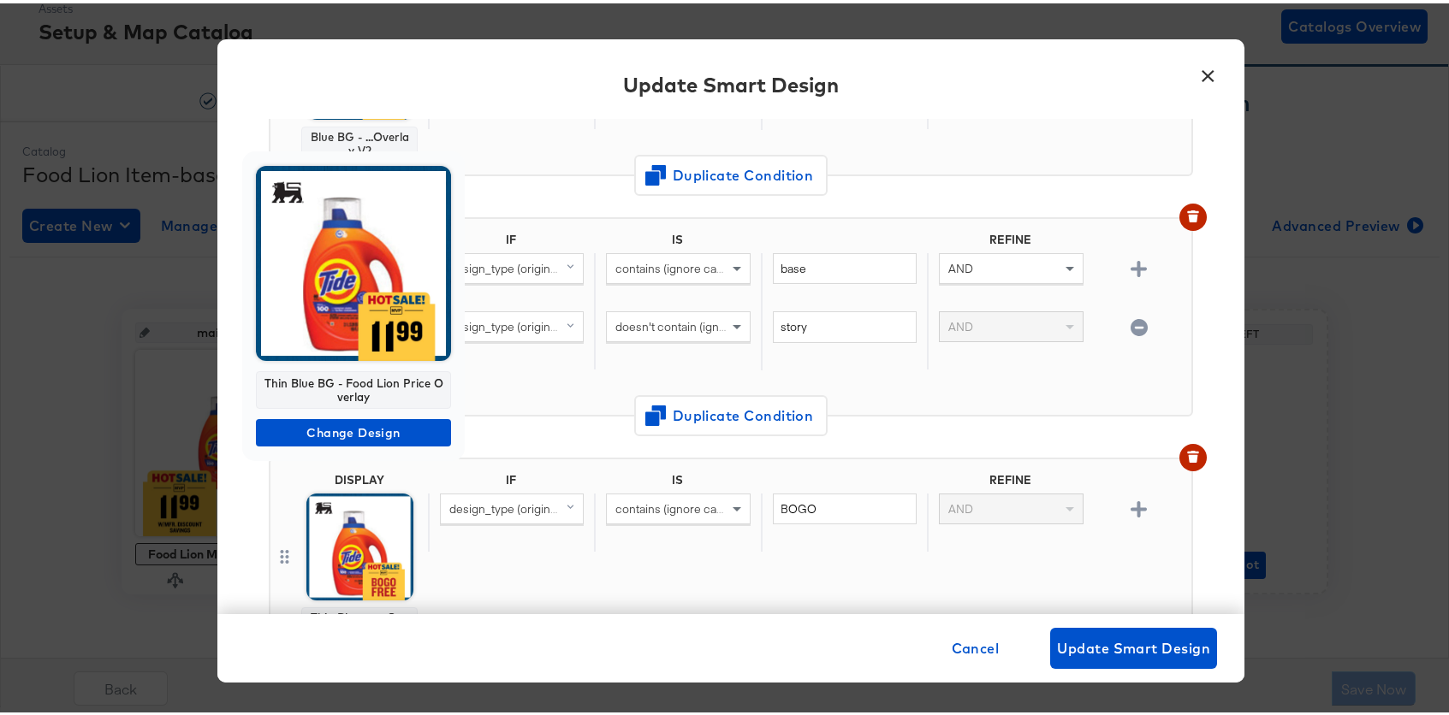
click at [353, 323] on img at bounding box center [353, 260] width 195 height 195
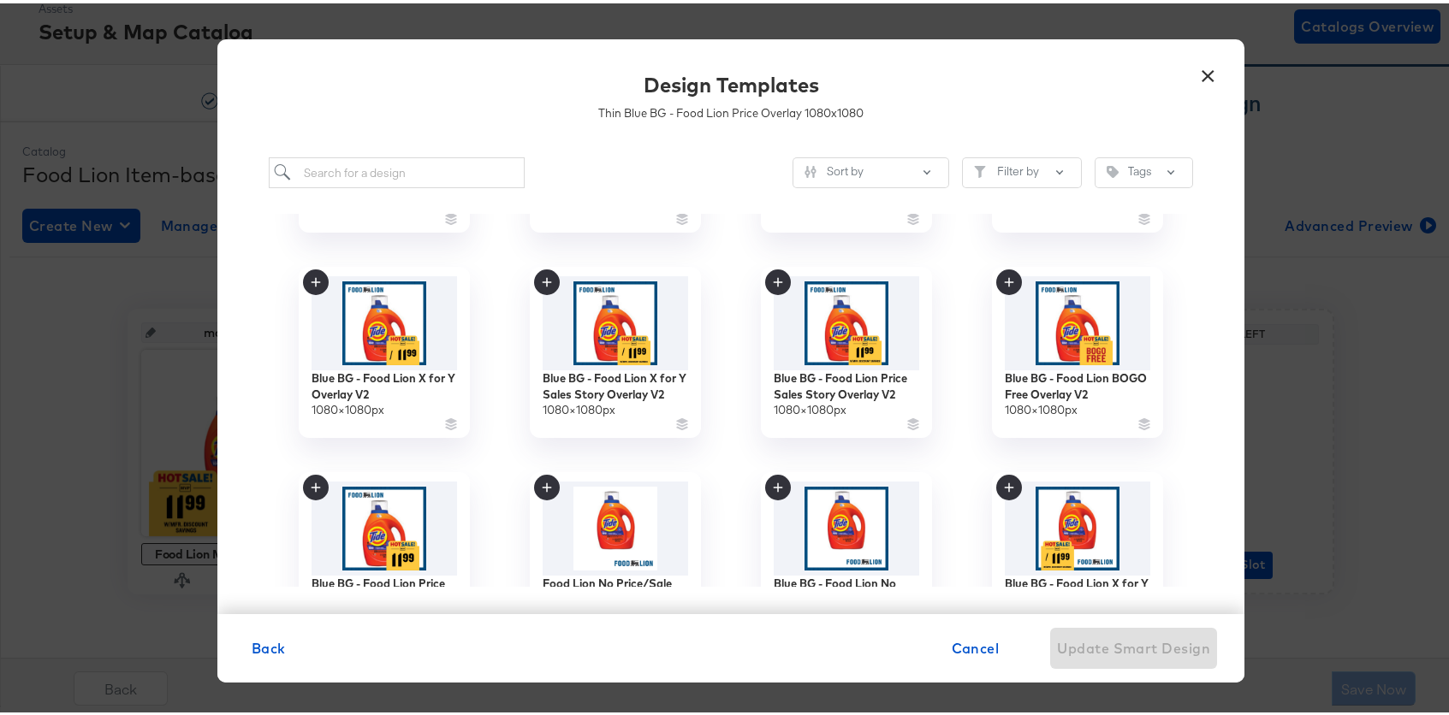
scroll to position [820, 0]
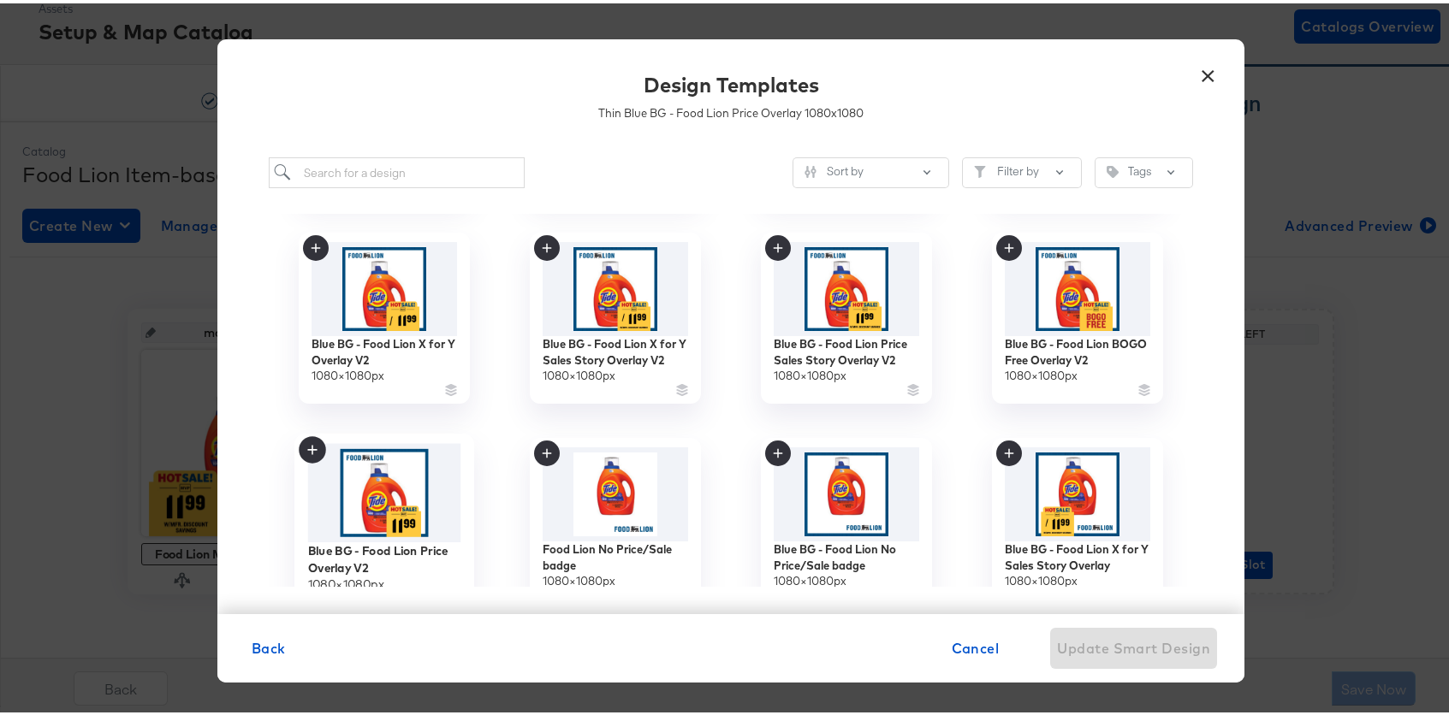
click at [370, 479] on img at bounding box center [384, 490] width 153 height 99
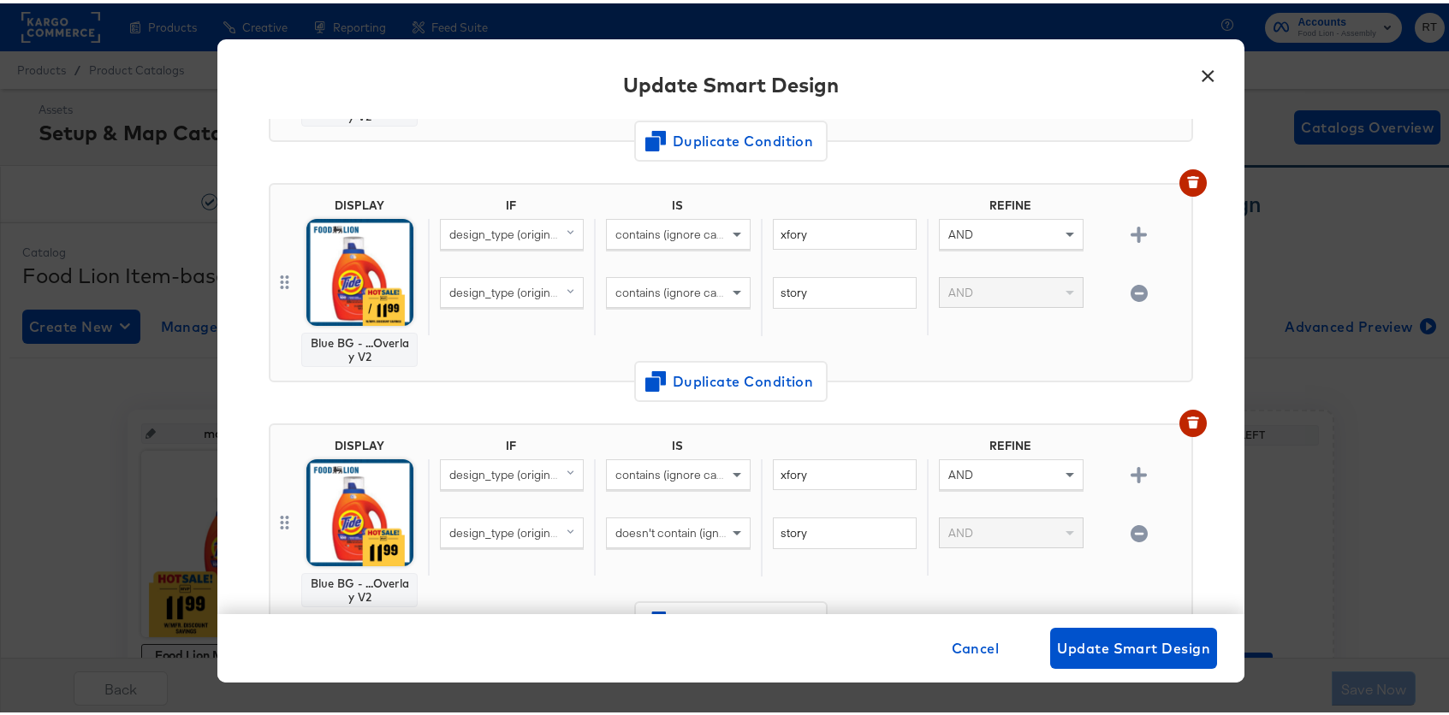
scroll to position [316, 0]
click at [339, 495] on img at bounding box center [359, 508] width 107 height 107
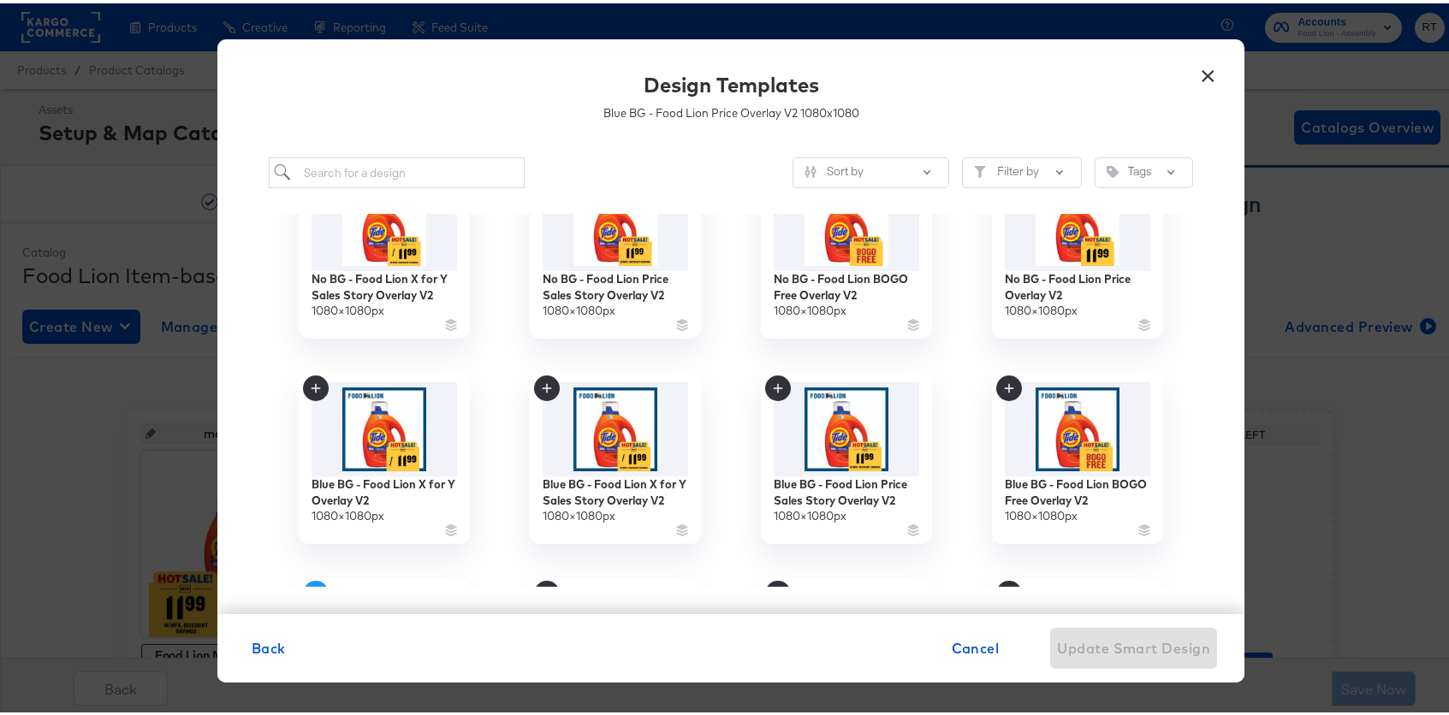
scroll to position [682, 0]
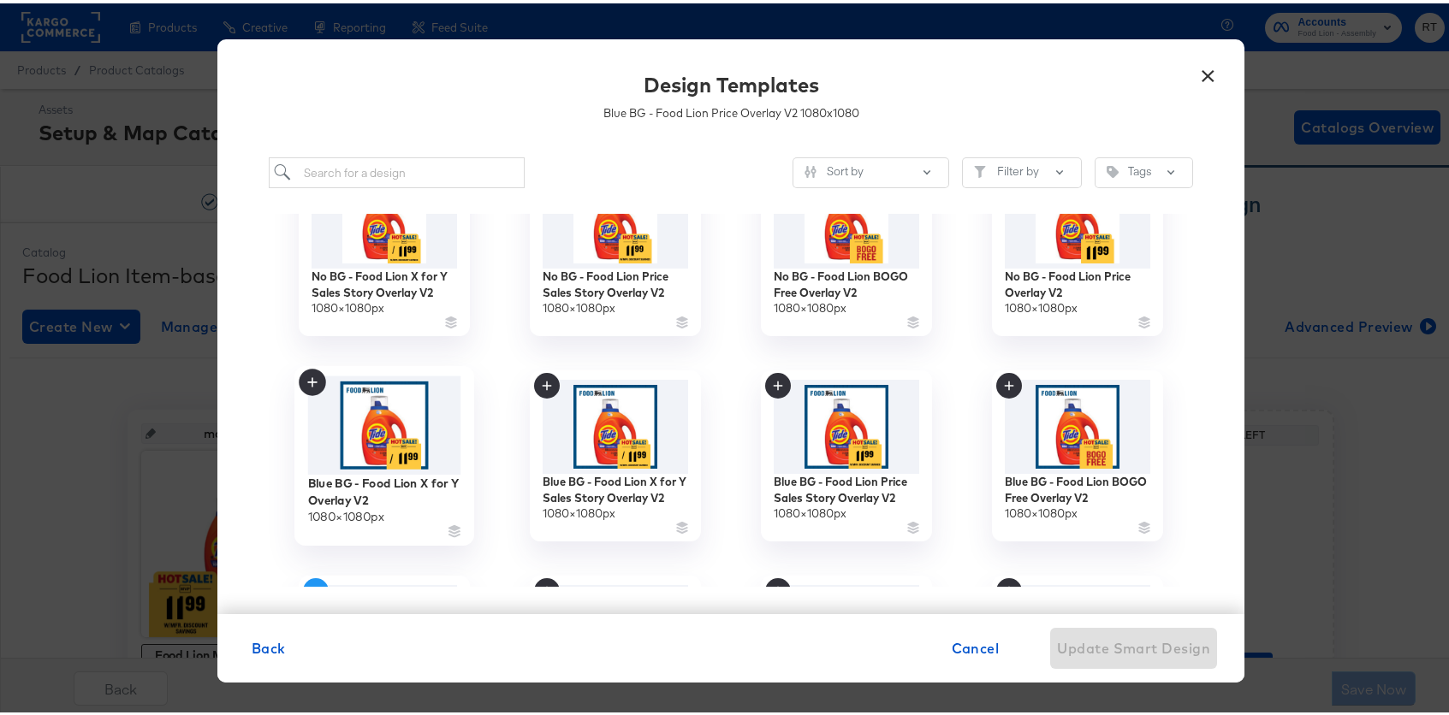
click at [382, 427] on img at bounding box center [384, 422] width 153 height 98
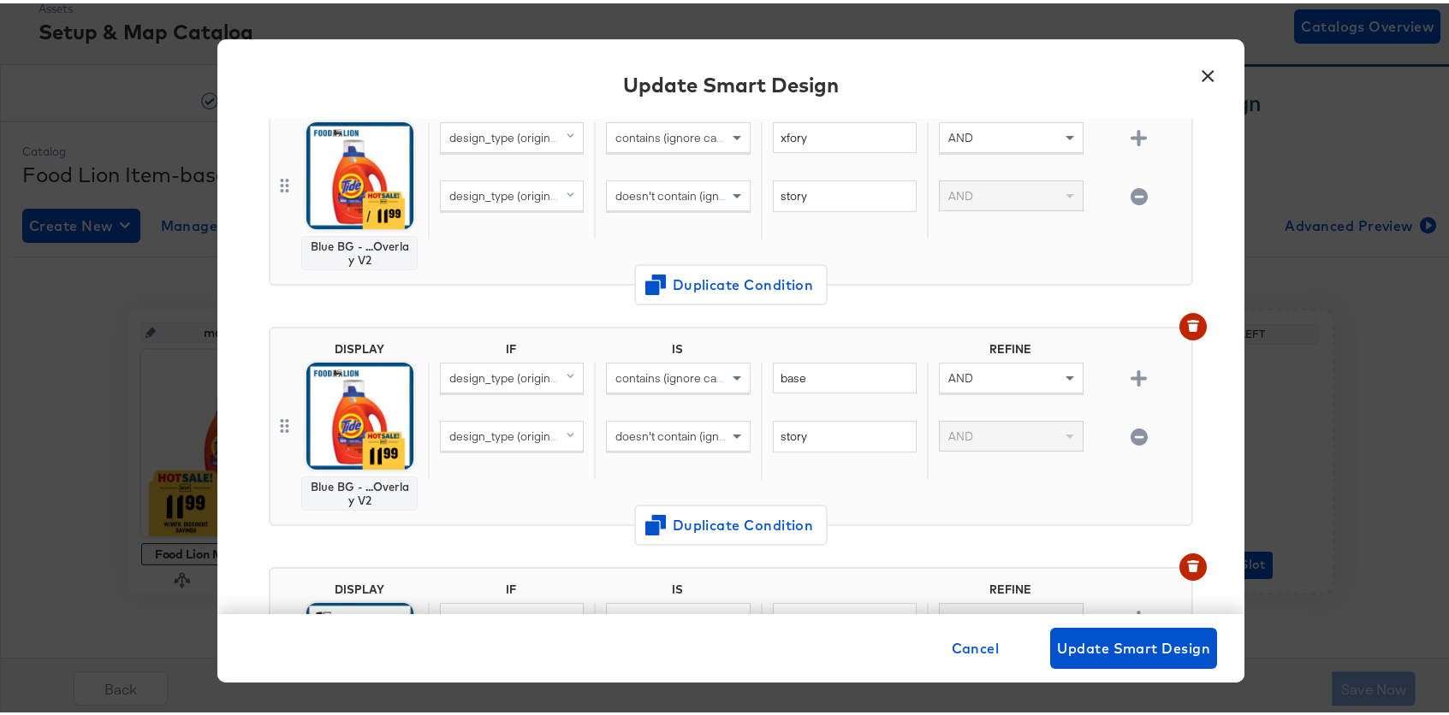
scroll to position [1117, 0]
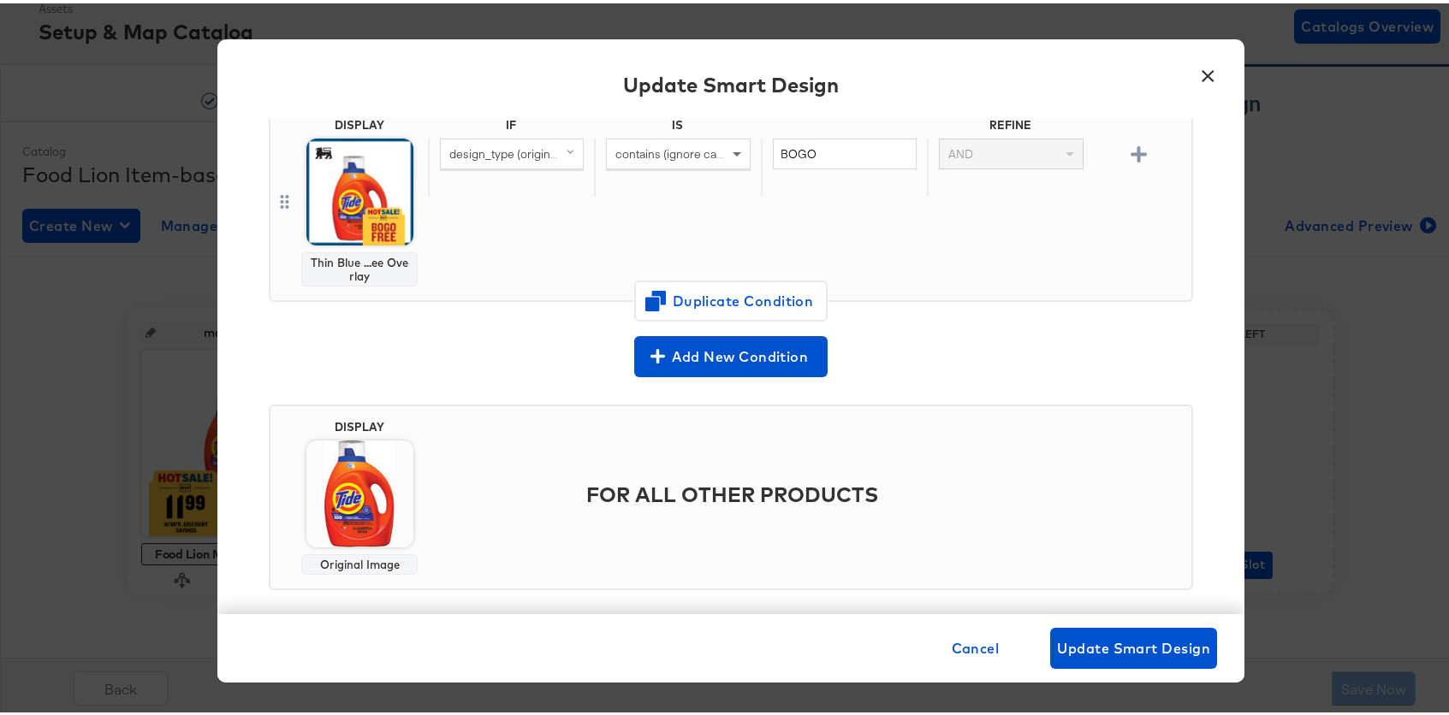
click at [375, 155] on img at bounding box center [359, 188] width 107 height 107
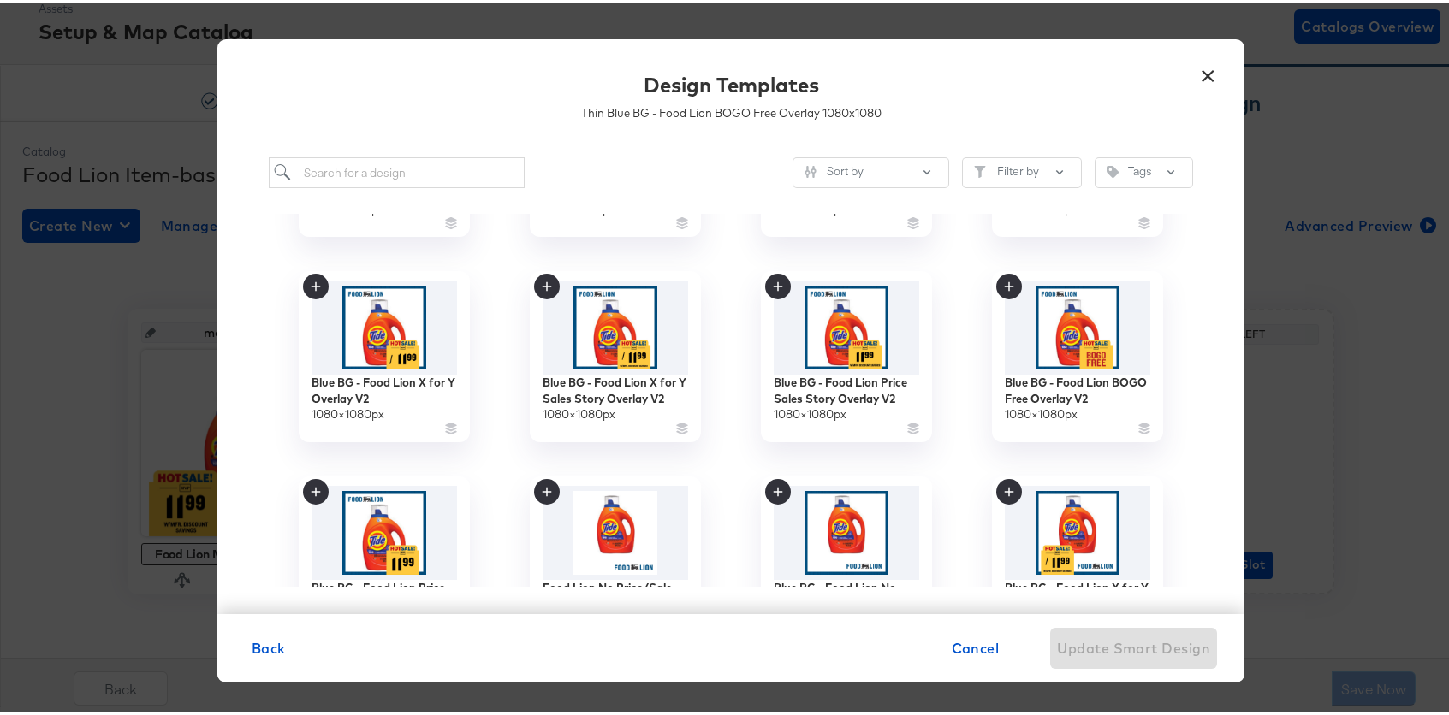
scroll to position [800, 0]
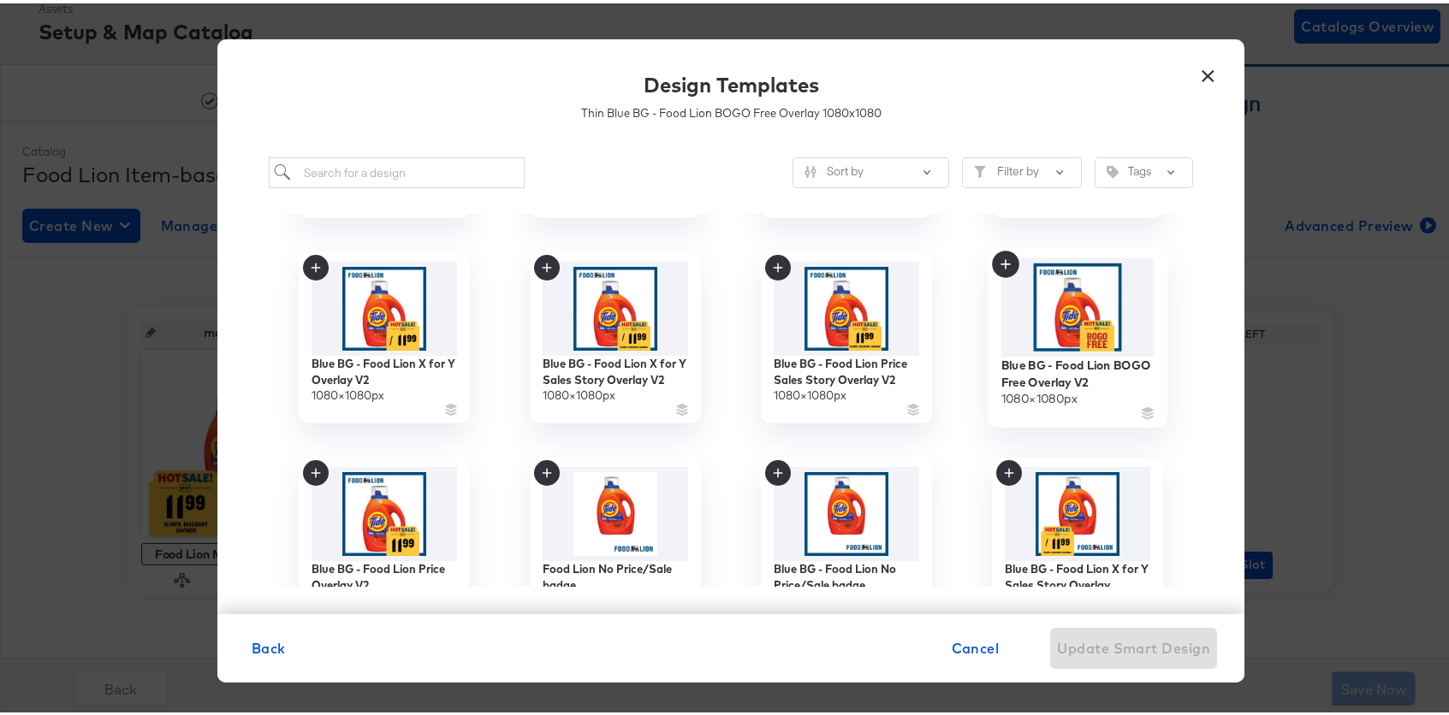
click at [1066, 290] on img at bounding box center [1077, 304] width 153 height 98
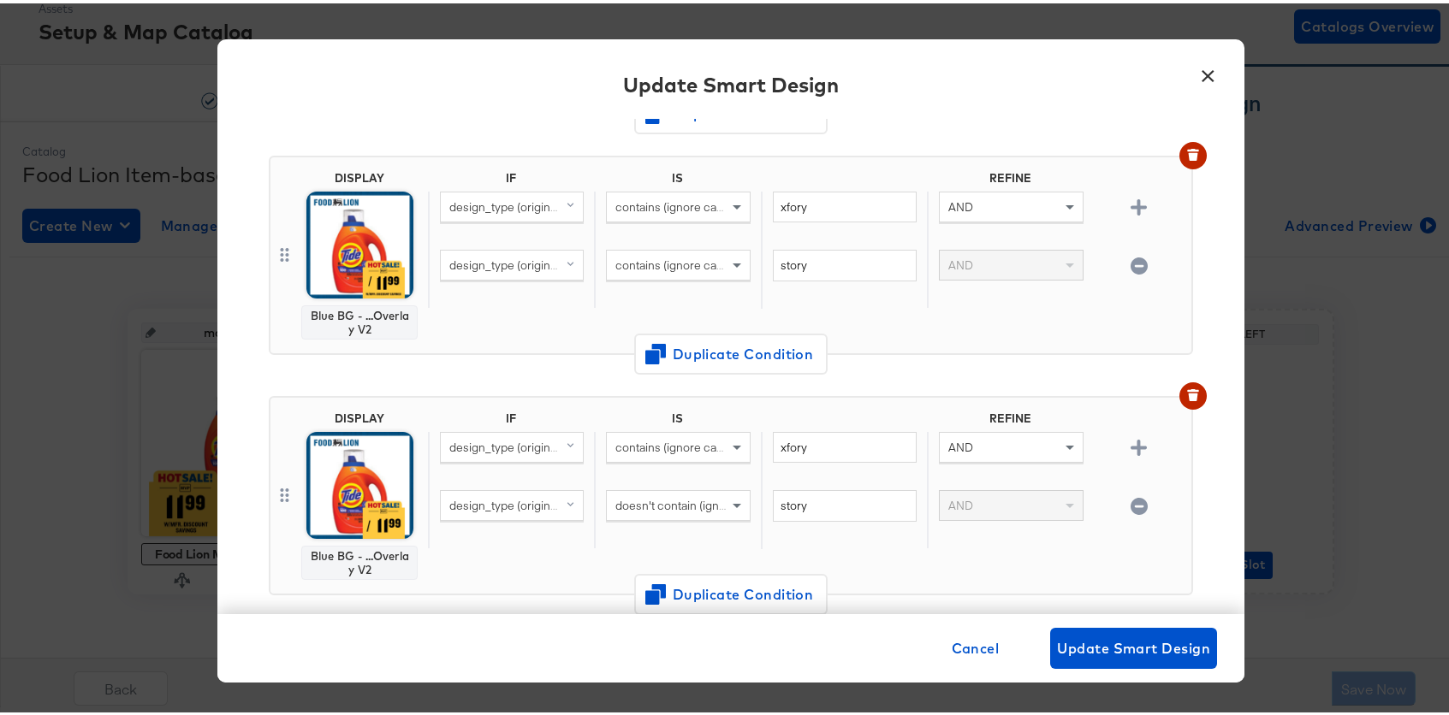
scroll to position [724, 0]
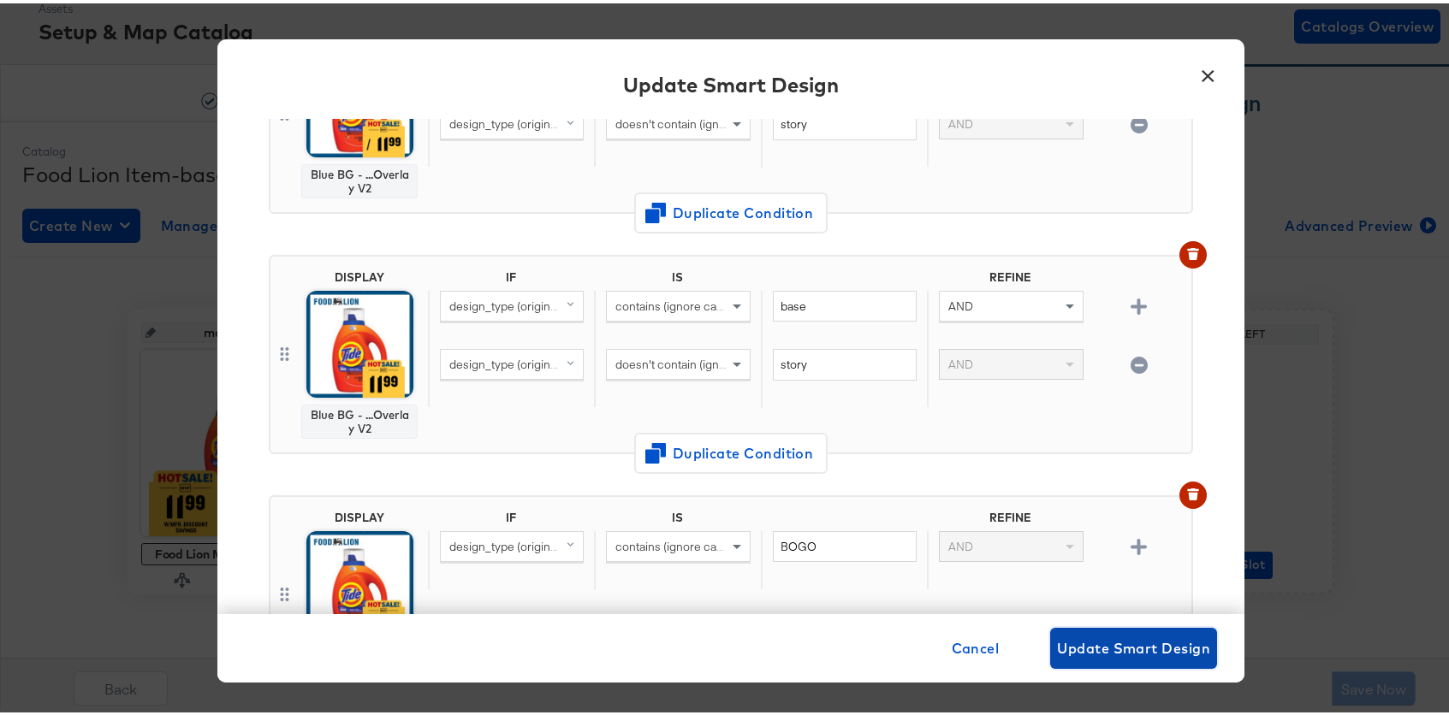
click at [1092, 643] on span "Update Smart Design" at bounding box center [1133, 645] width 153 height 24
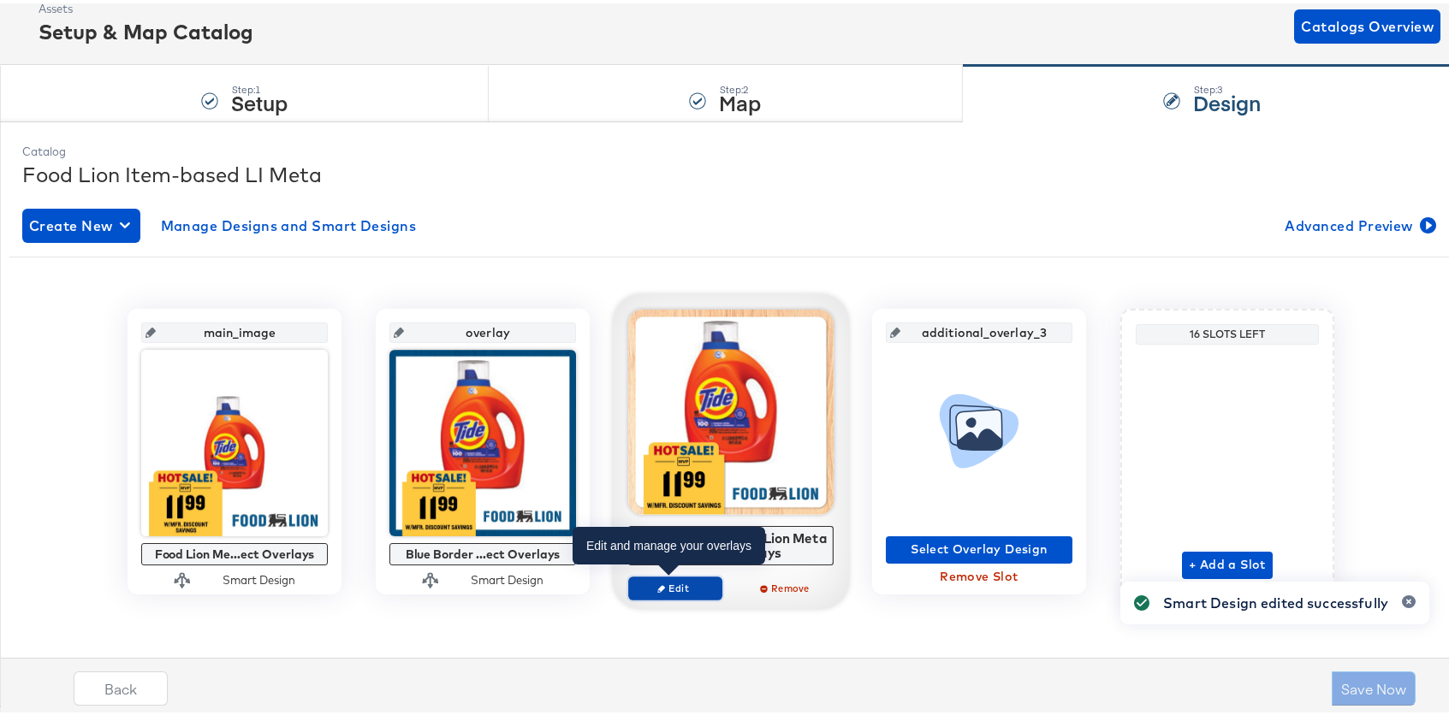
click at [704, 581] on span "Edit" at bounding box center [675, 584] width 79 height 13
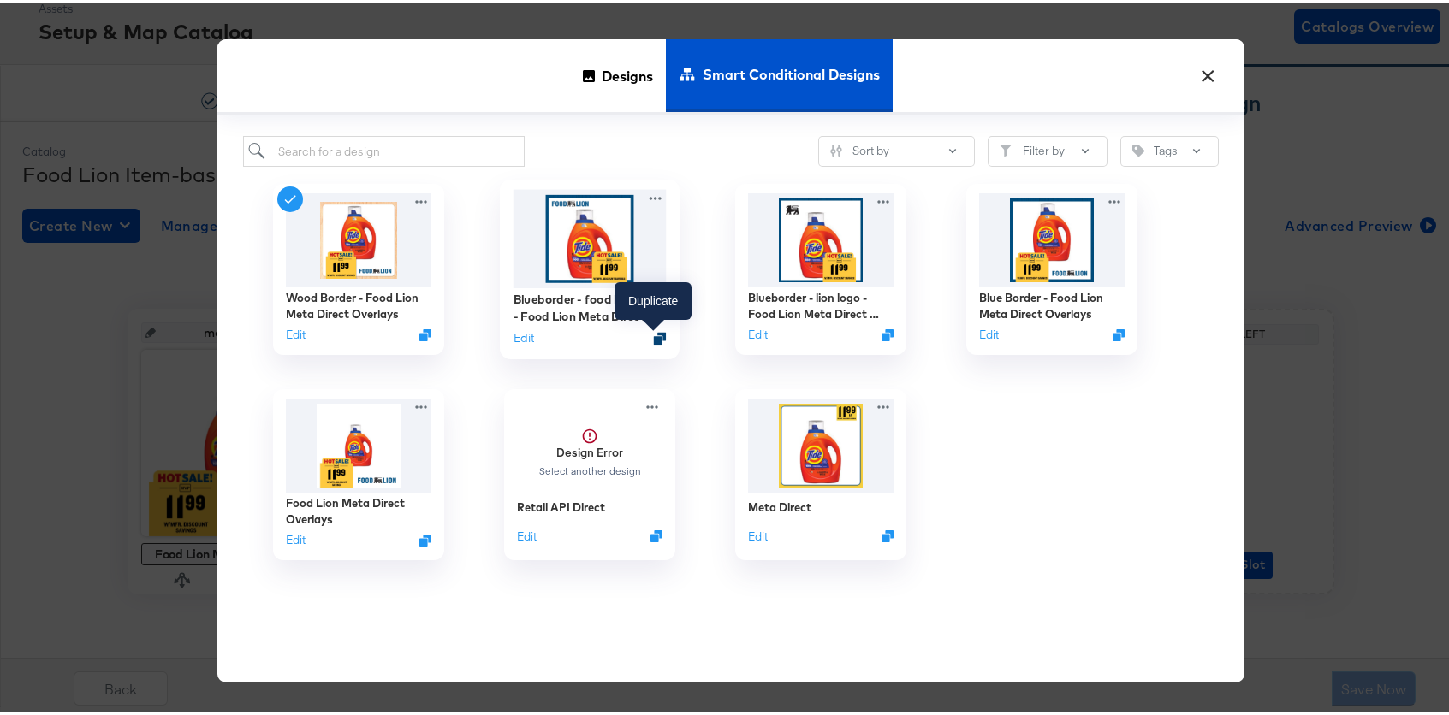
click at [654, 336] on icon "Duplicate" at bounding box center [660, 335] width 13 height 13
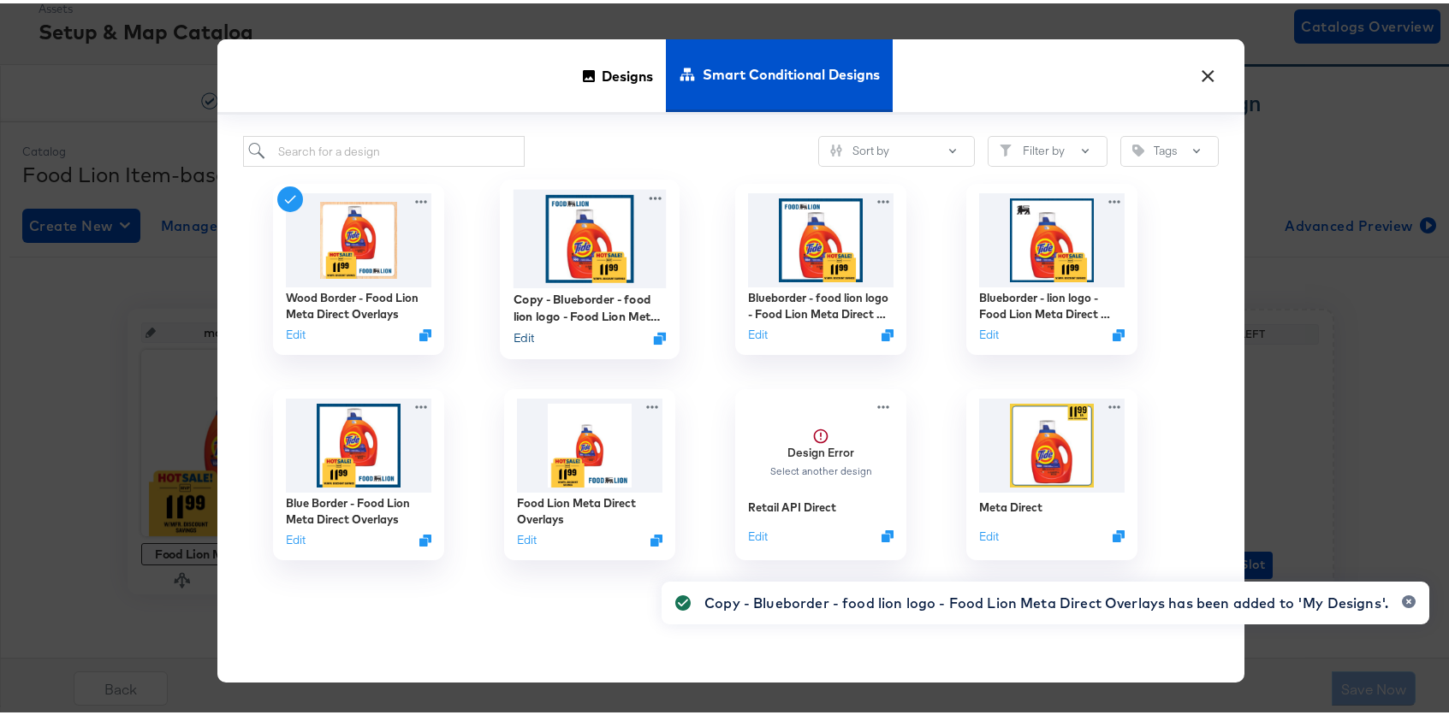
click at [523, 333] on button "Edit" at bounding box center [523, 335] width 21 height 16
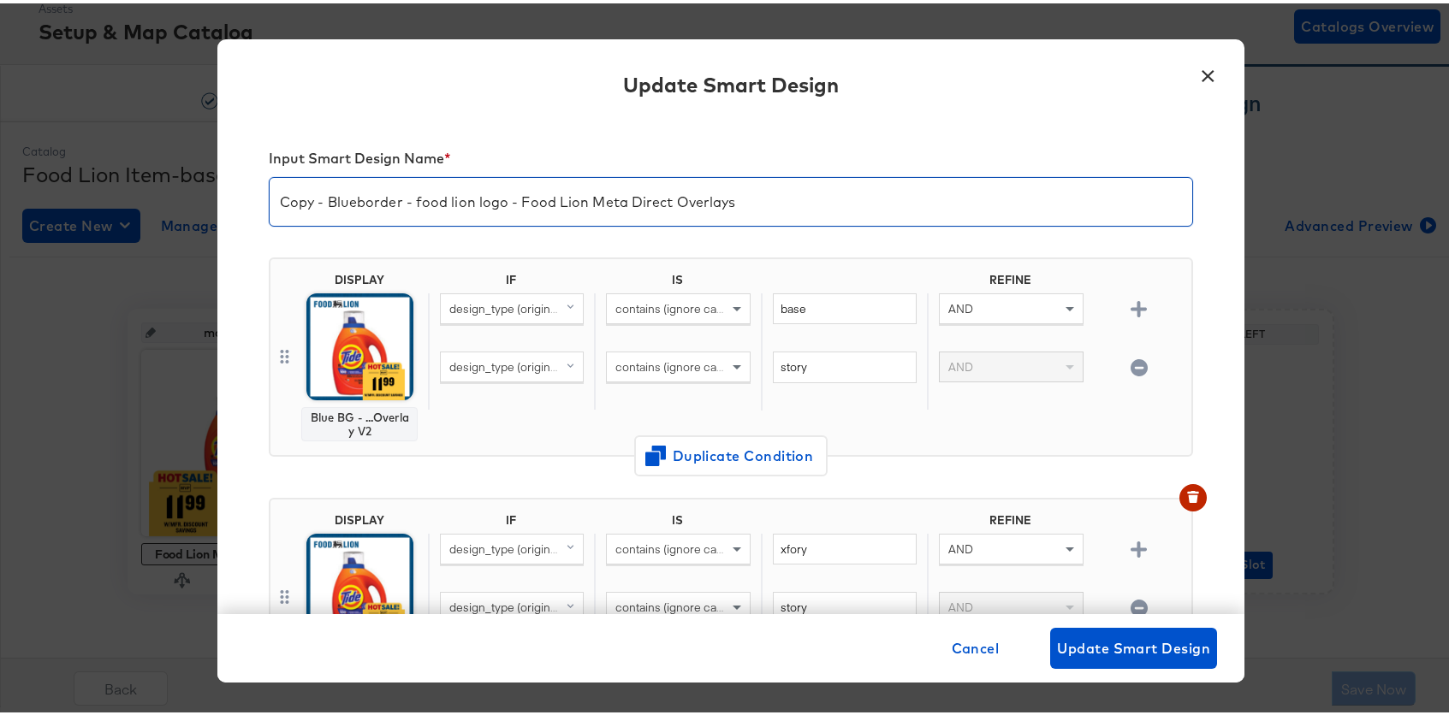
drag, startPoint x: 350, startPoint y: 200, endPoint x: 133, endPoint y: 186, distance: 217.0
click at [133, 186] on div "× Update Smart Design Input Smart Design Name * Copy - Blueborder - food lion l…" at bounding box center [730, 357] width 1461 height 715
type input "No border - food lion logo - Food Lion Meta Direct Overlays"
click at [364, 357] on img at bounding box center [359, 343] width 107 height 107
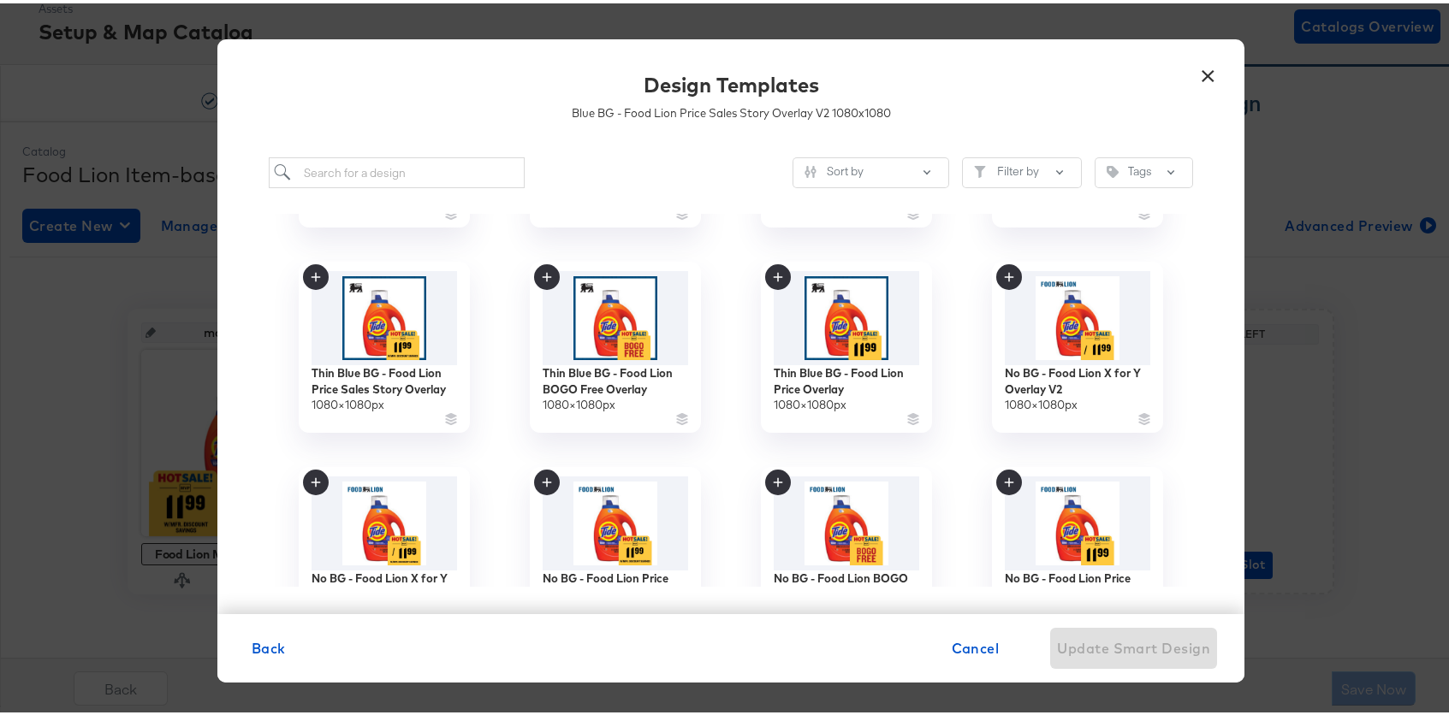
scroll to position [477, 0]
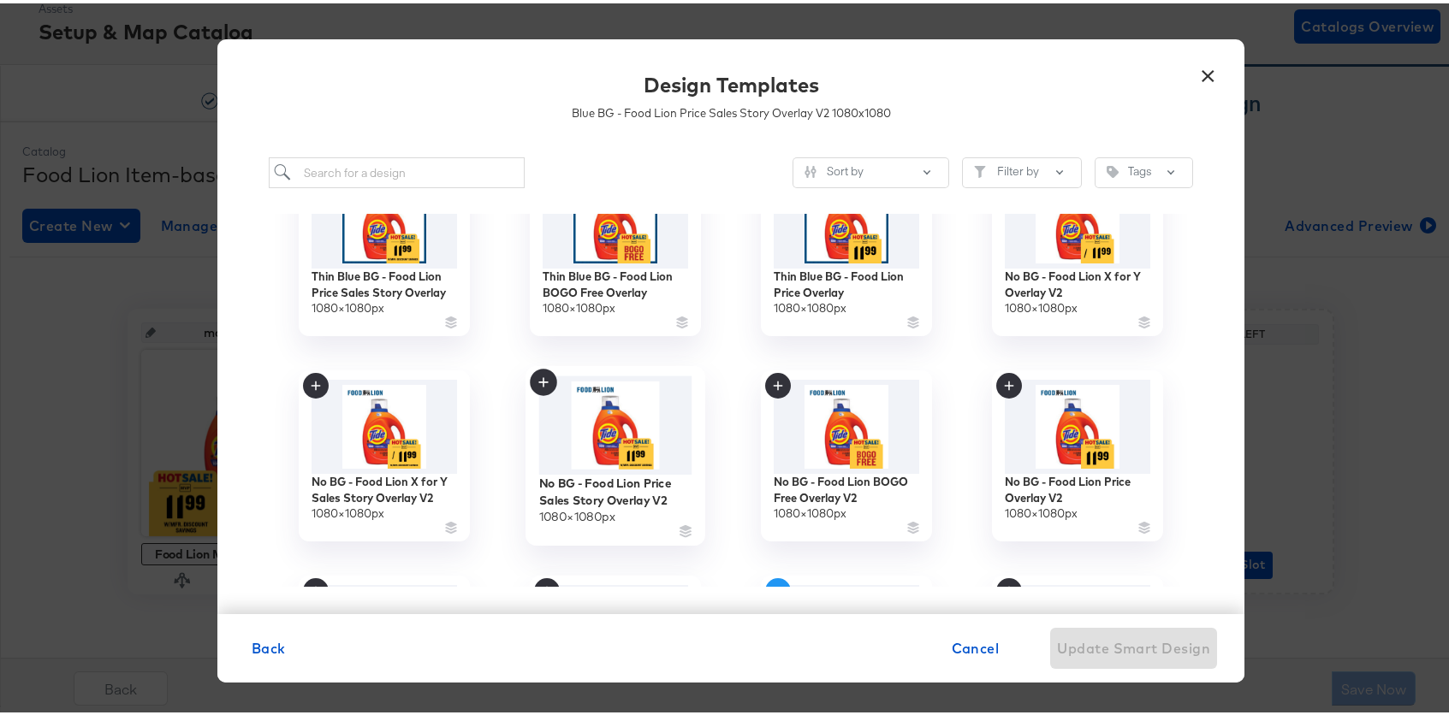
click at [613, 424] on img at bounding box center [615, 422] width 153 height 98
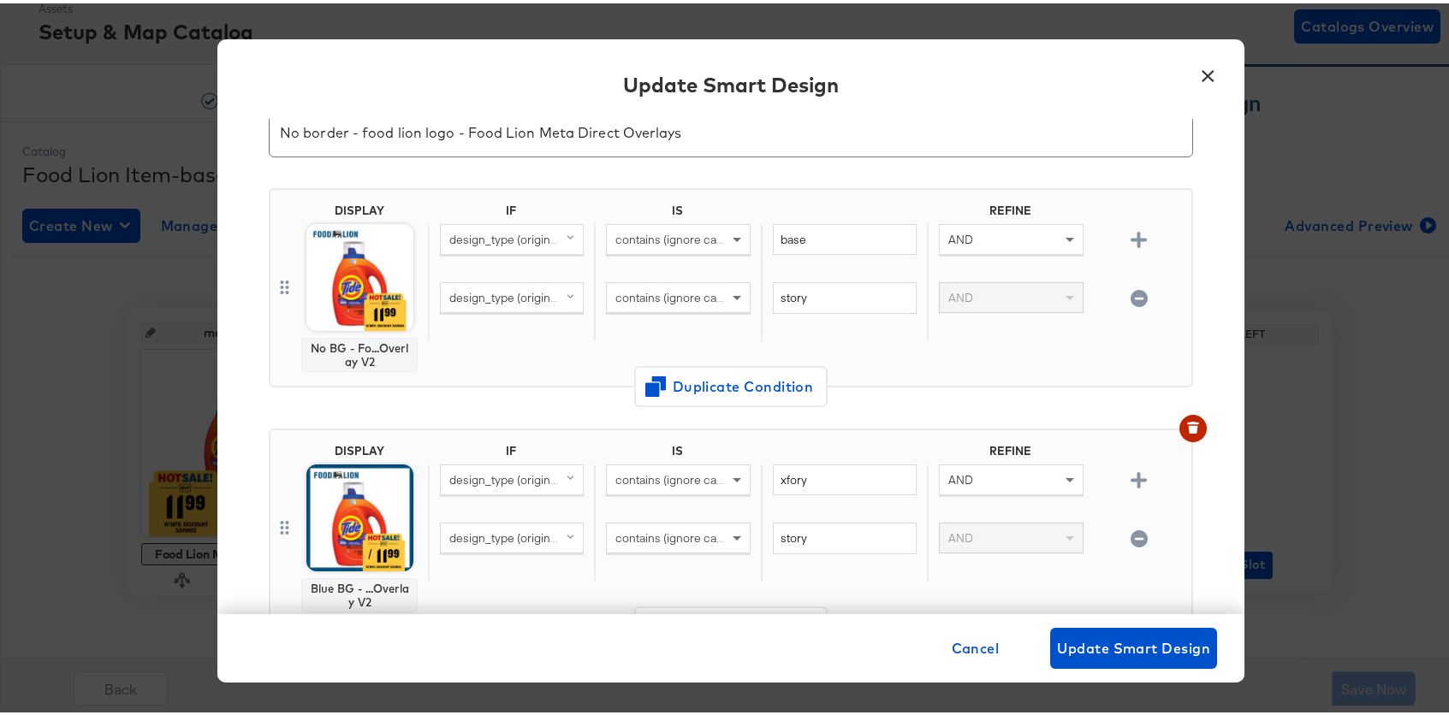
scroll to position [170, 0]
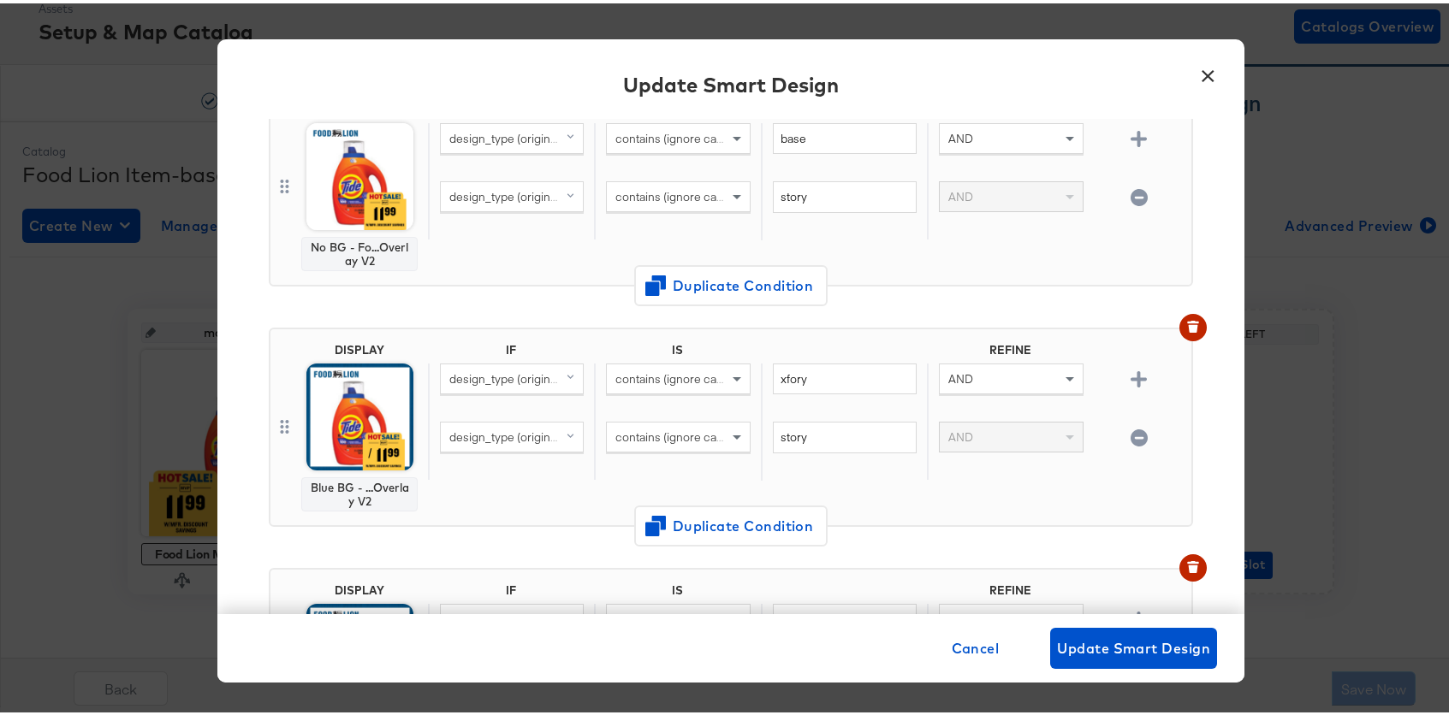
click at [346, 414] on body "Products Creative Reporting Feed Suite Accounts Food Lion - Assembly RT Product…" at bounding box center [730, 307] width 1461 height 816
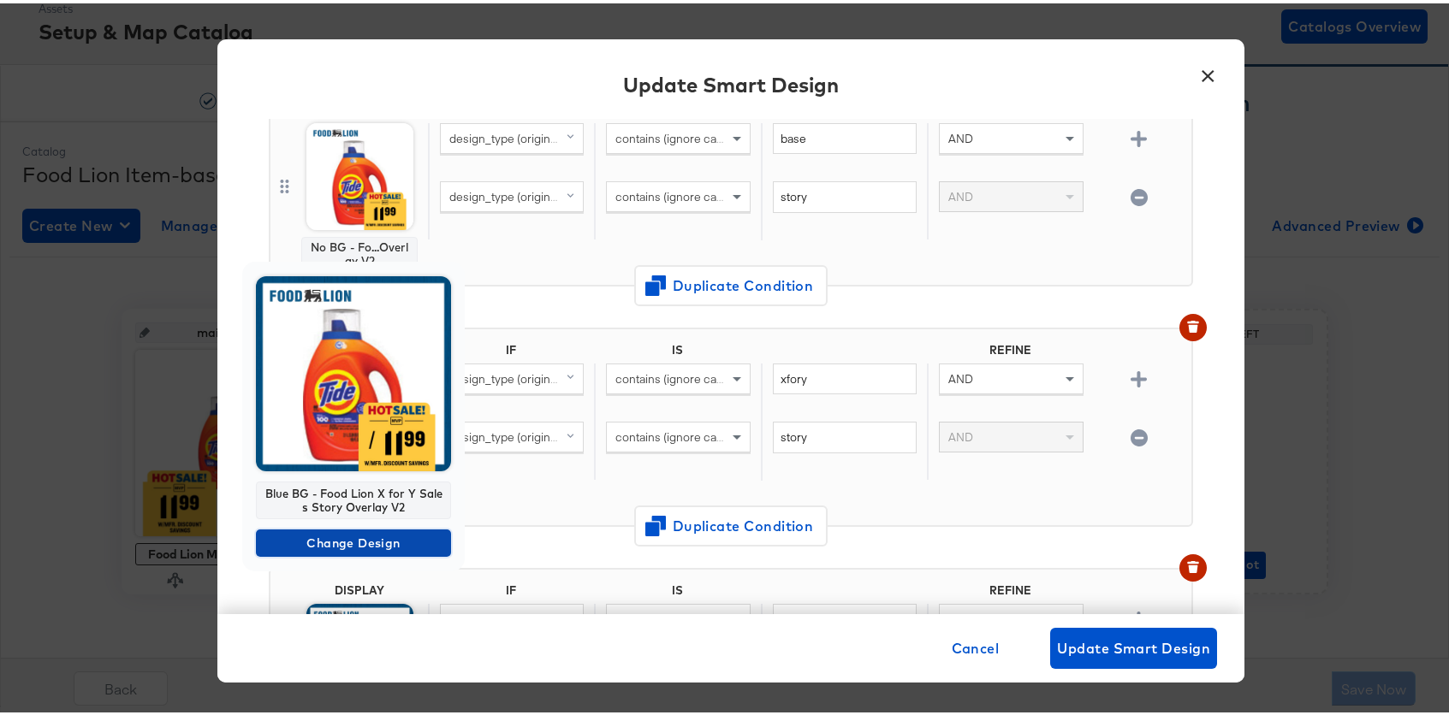
click at [365, 540] on span "Change Design" at bounding box center [353, 540] width 181 height 21
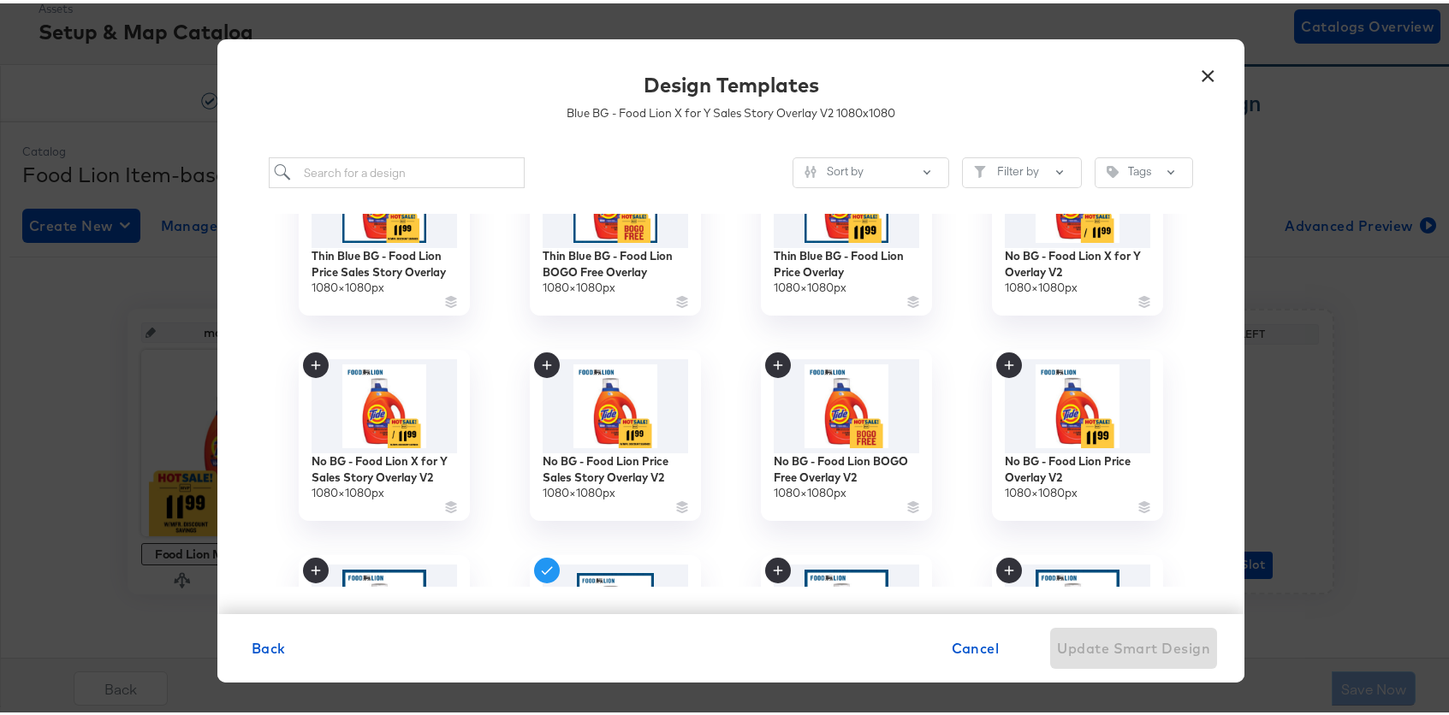
scroll to position [592, 0]
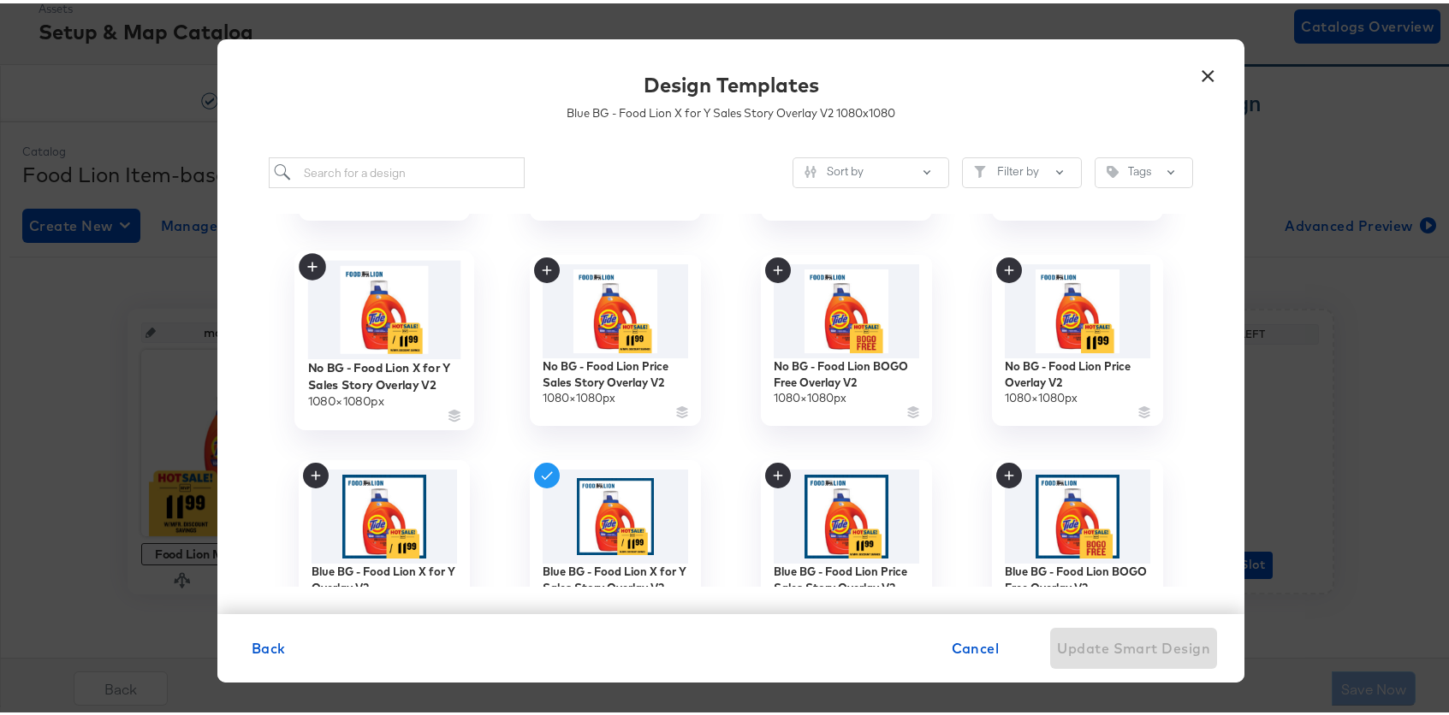
click at [383, 285] on img at bounding box center [384, 307] width 153 height 98
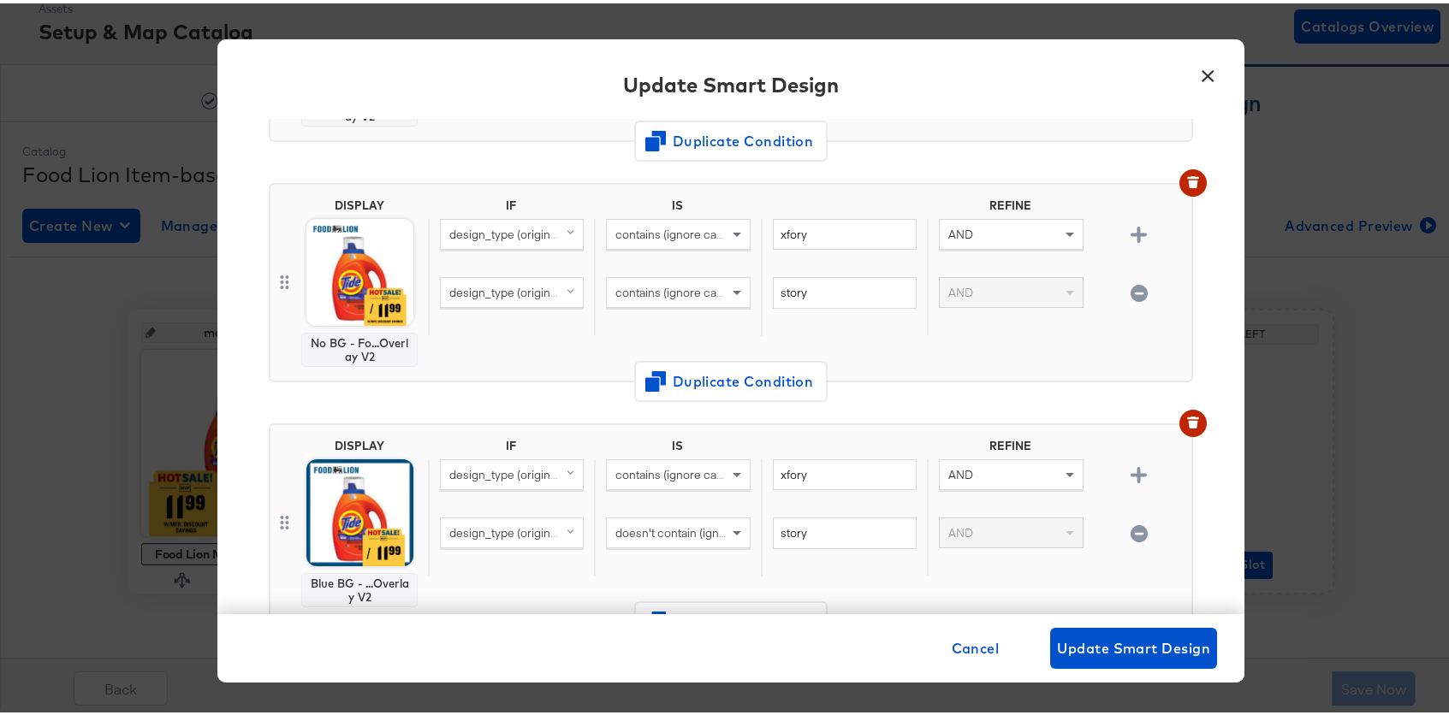
scroll to position [316, 0]
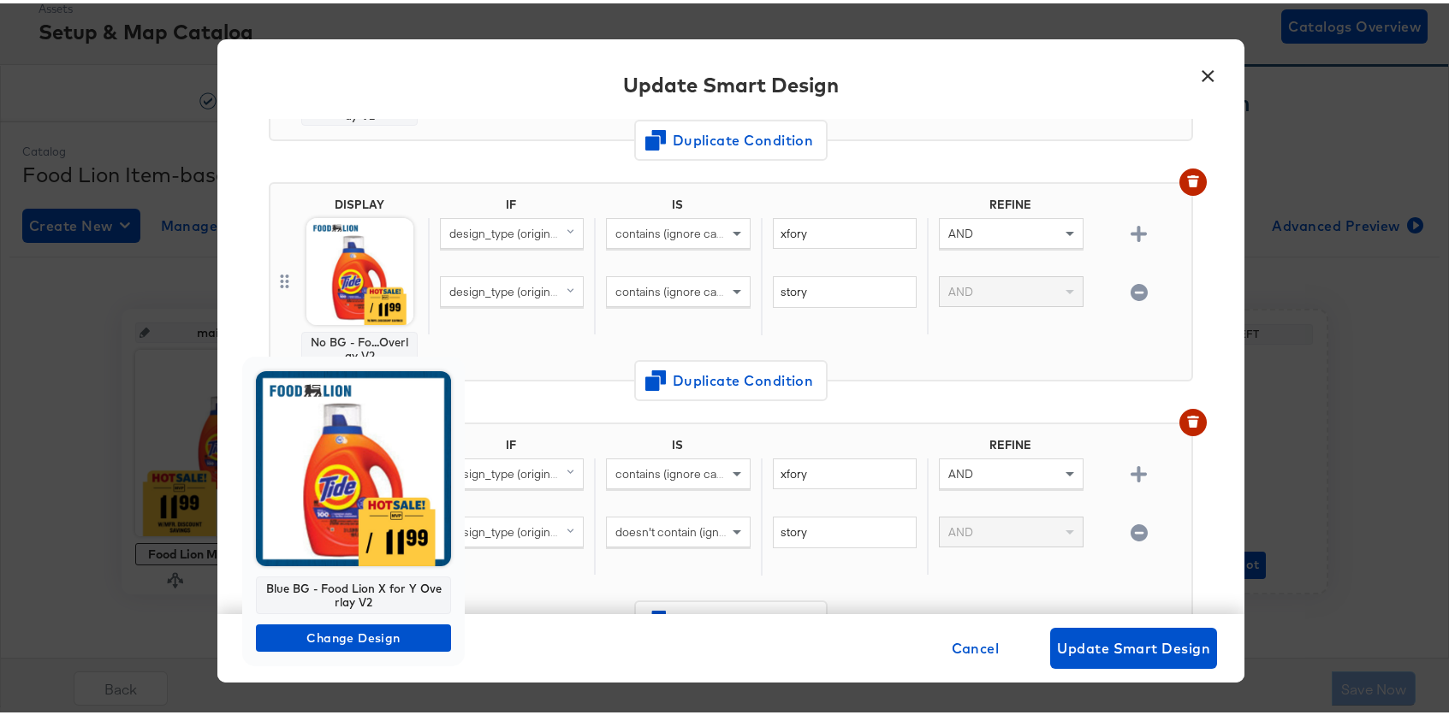
click at [374, 452] on img at bounding box center [353, 465] width 195 height 195
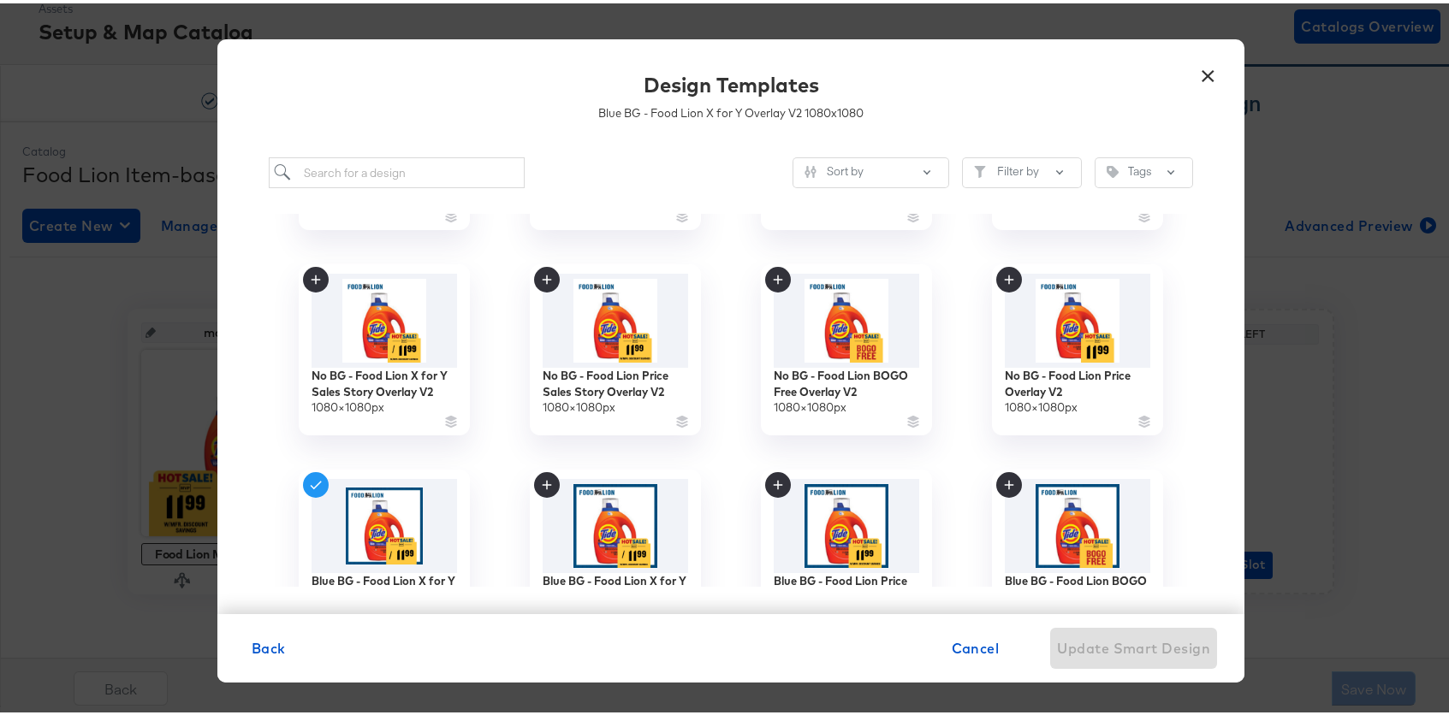
scroll to position [605, 0]
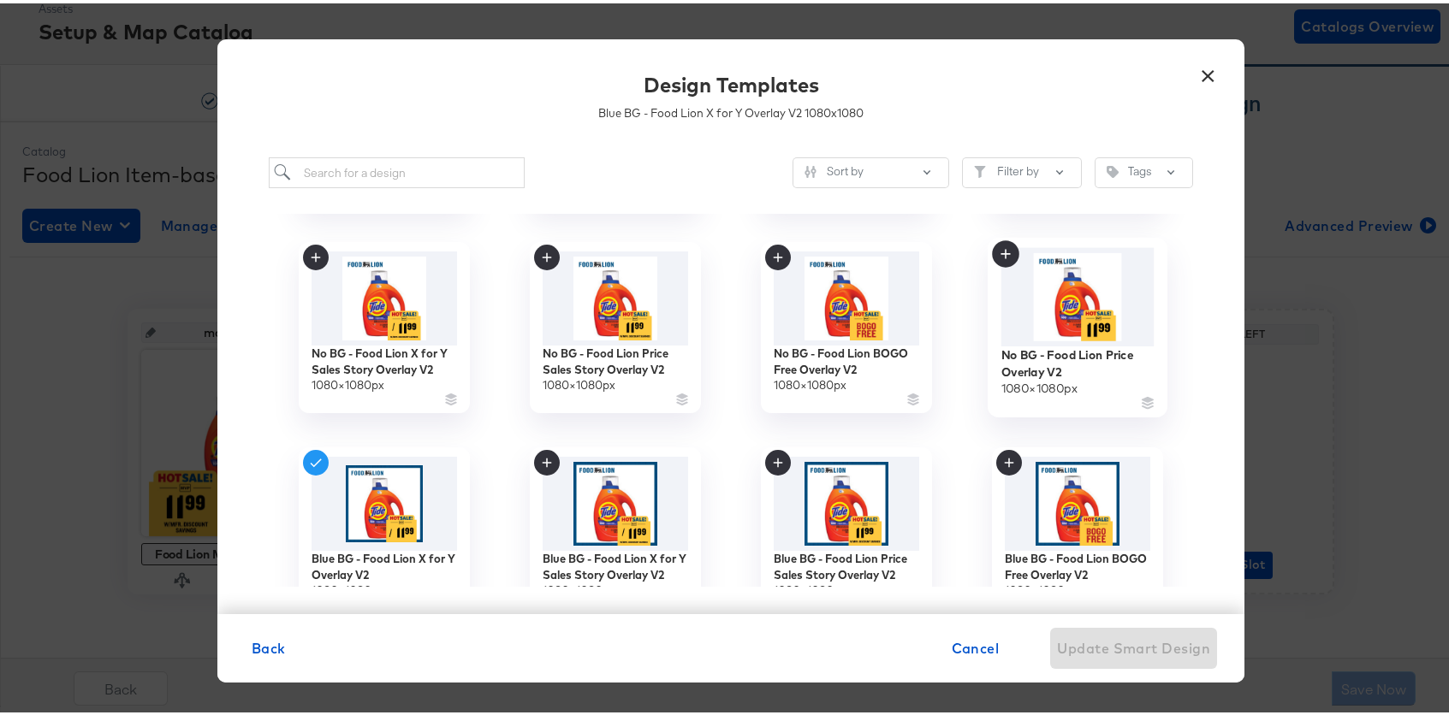
click at [1092, 294] on img at bounding box center [1077, 294] width 153 height 98
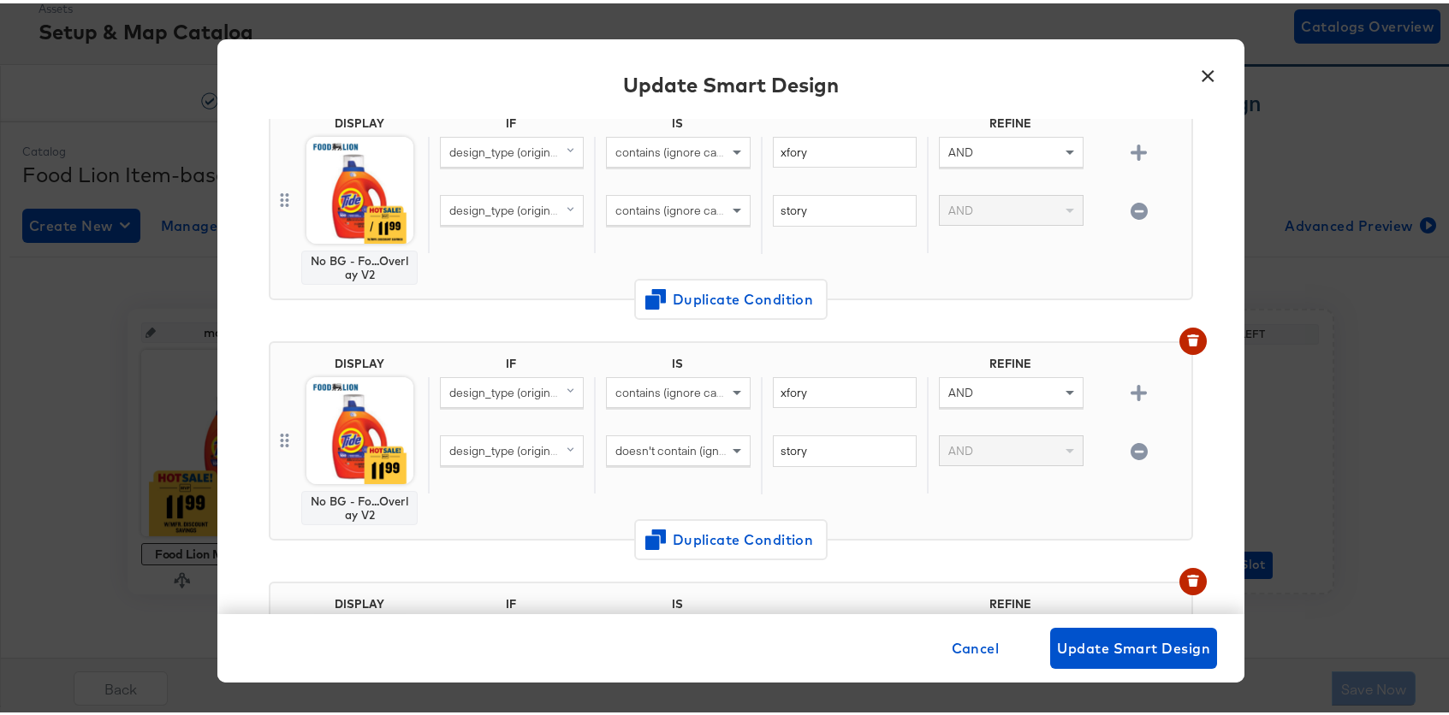
scroll to position [400, 0]
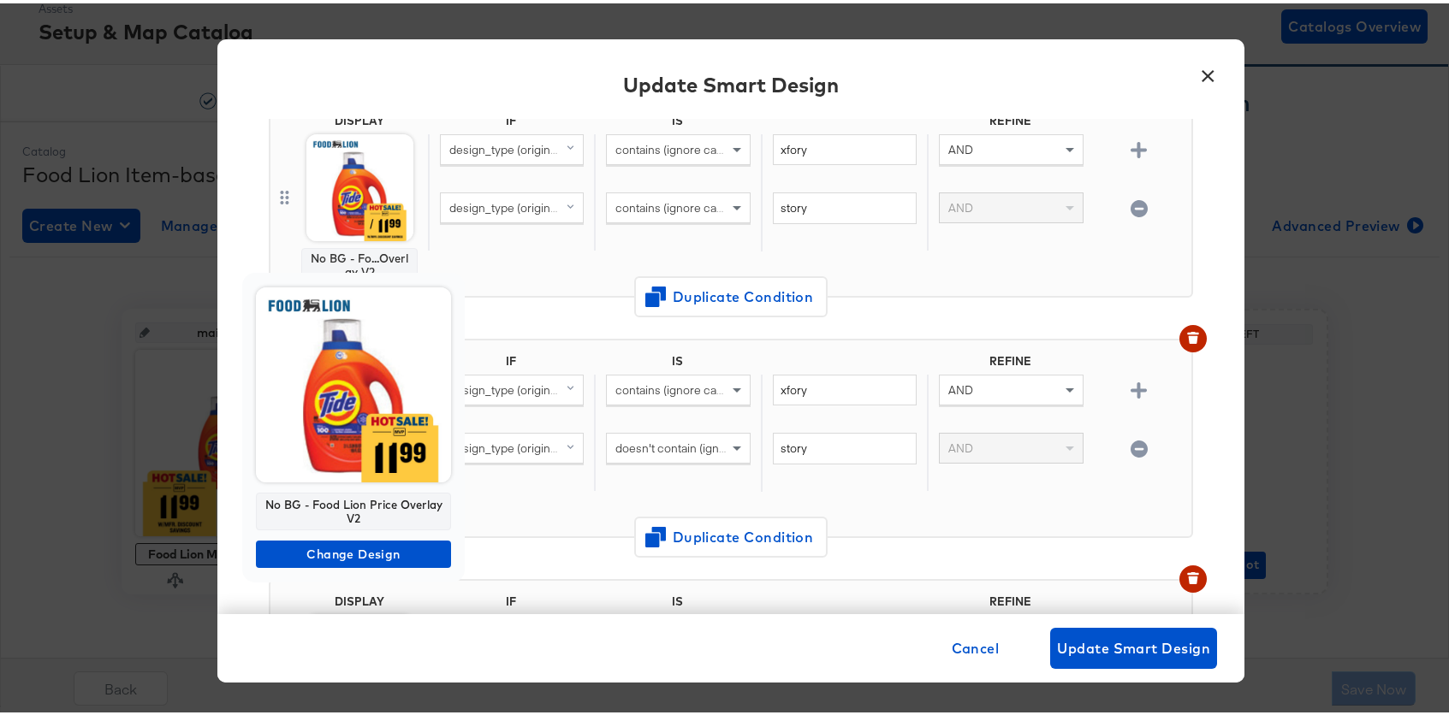
click at [346, 418] on img at bounding box center [353, 381] width 195 height 195
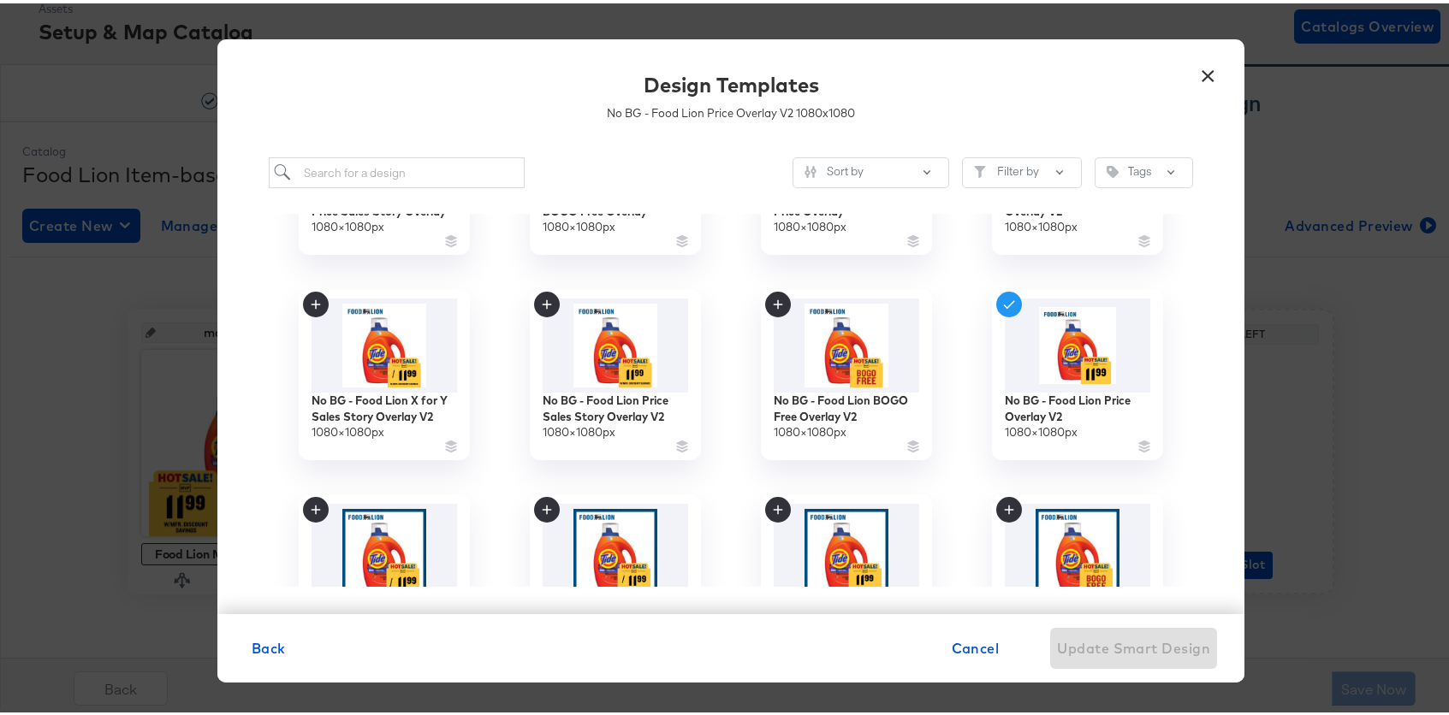
scroll to position [429, 0]
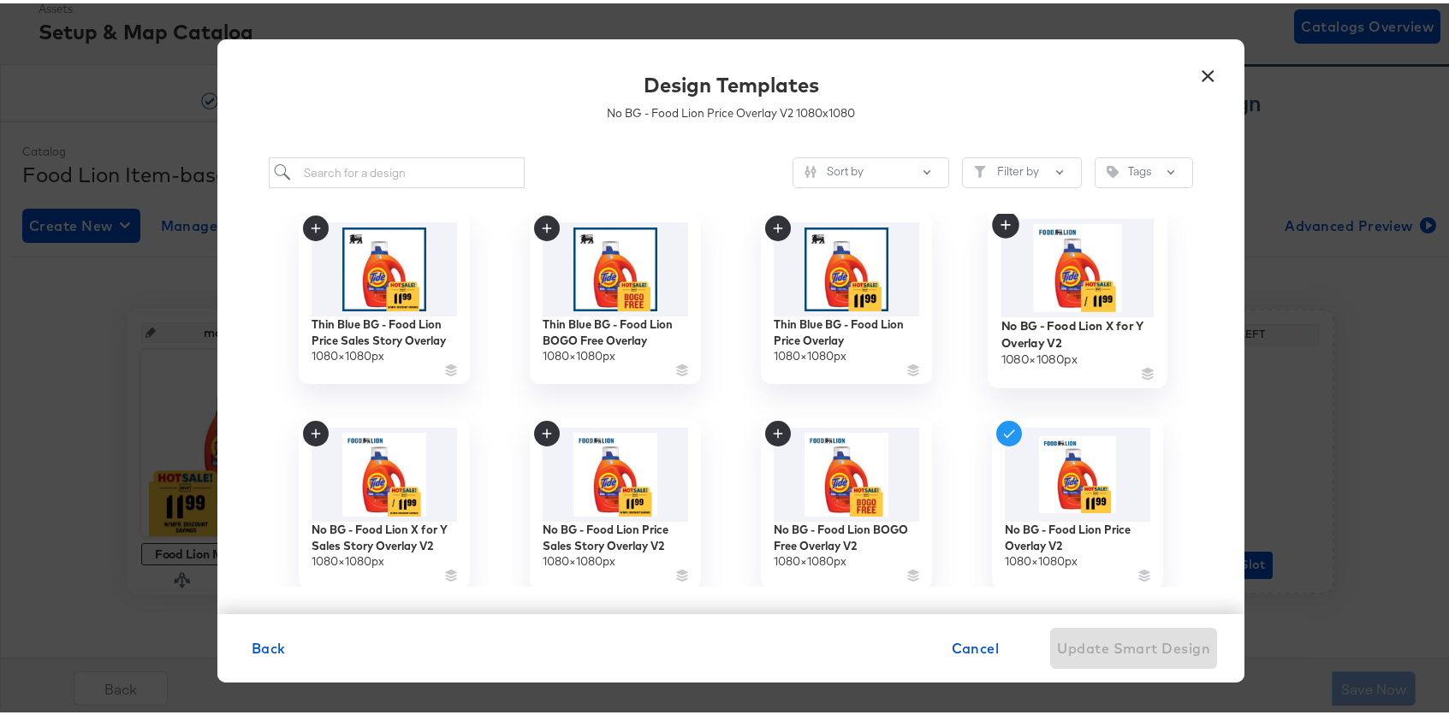
click at [1062, 267] on img at bounding box center [1077, 265] width 153 height 98
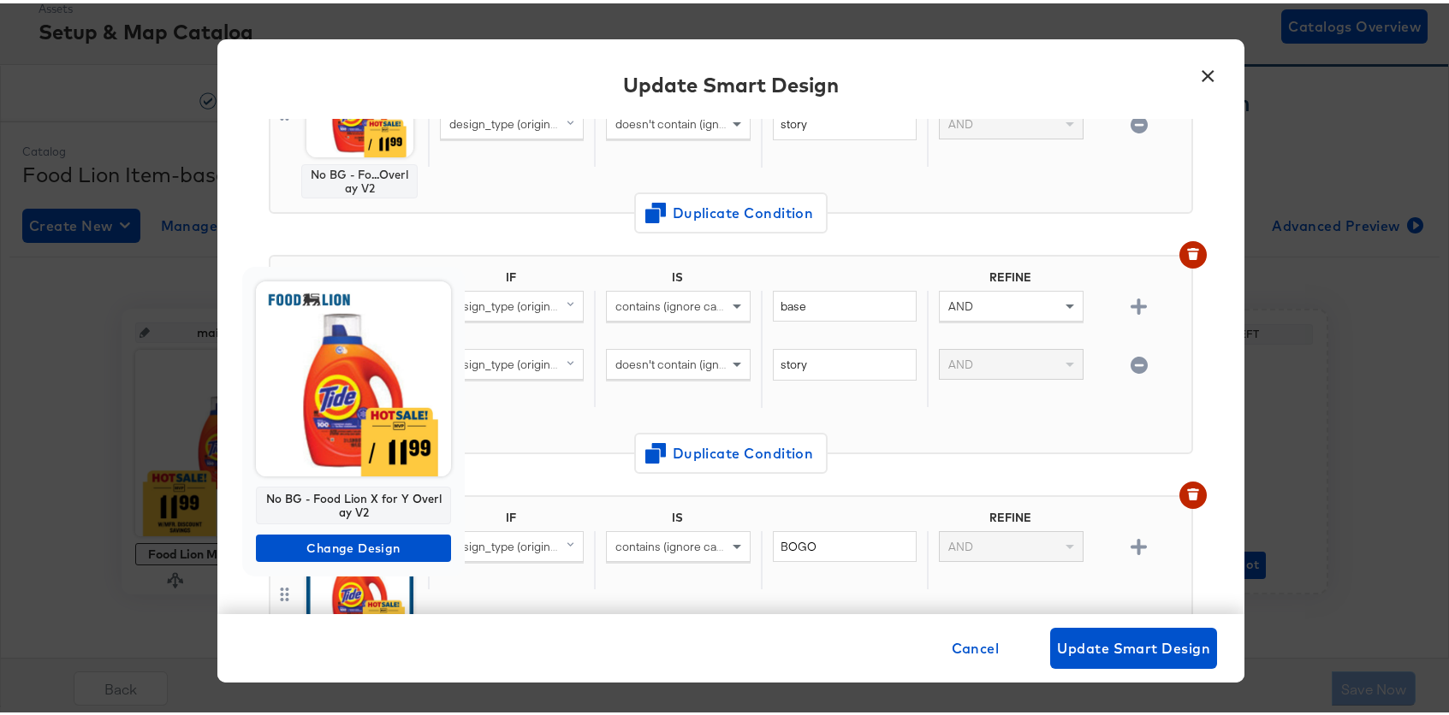
scroll to position [731, 0]
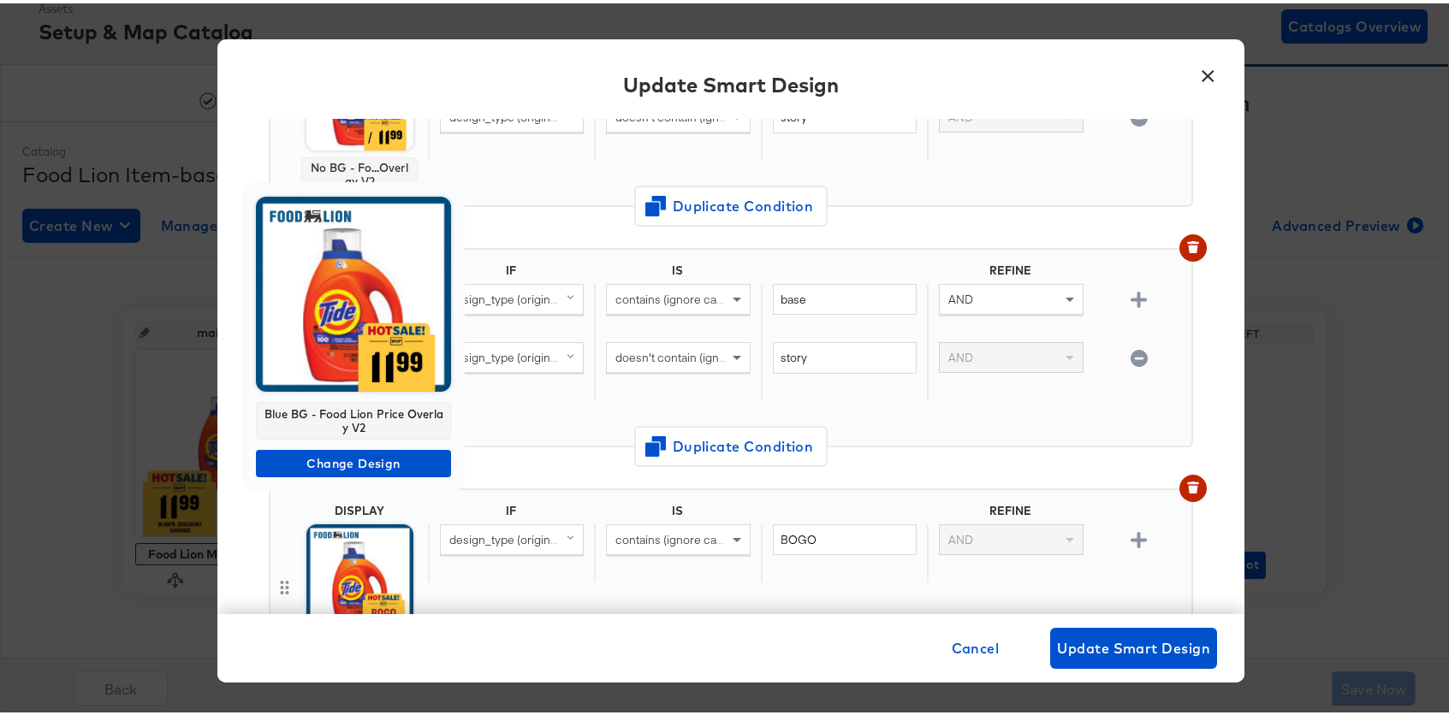
click at [333, 333] on img at bounding box center [353, 290] width 195 height 195
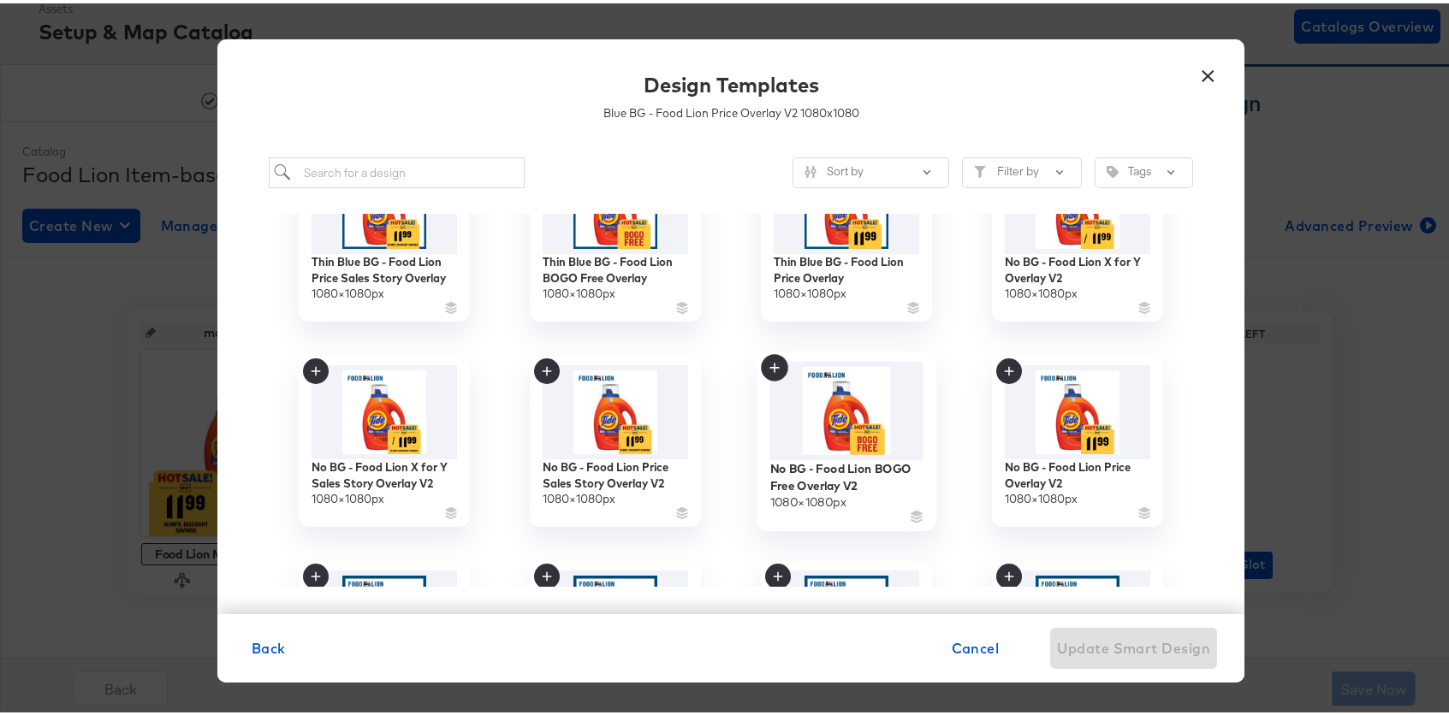
scroll to position [508, 0]
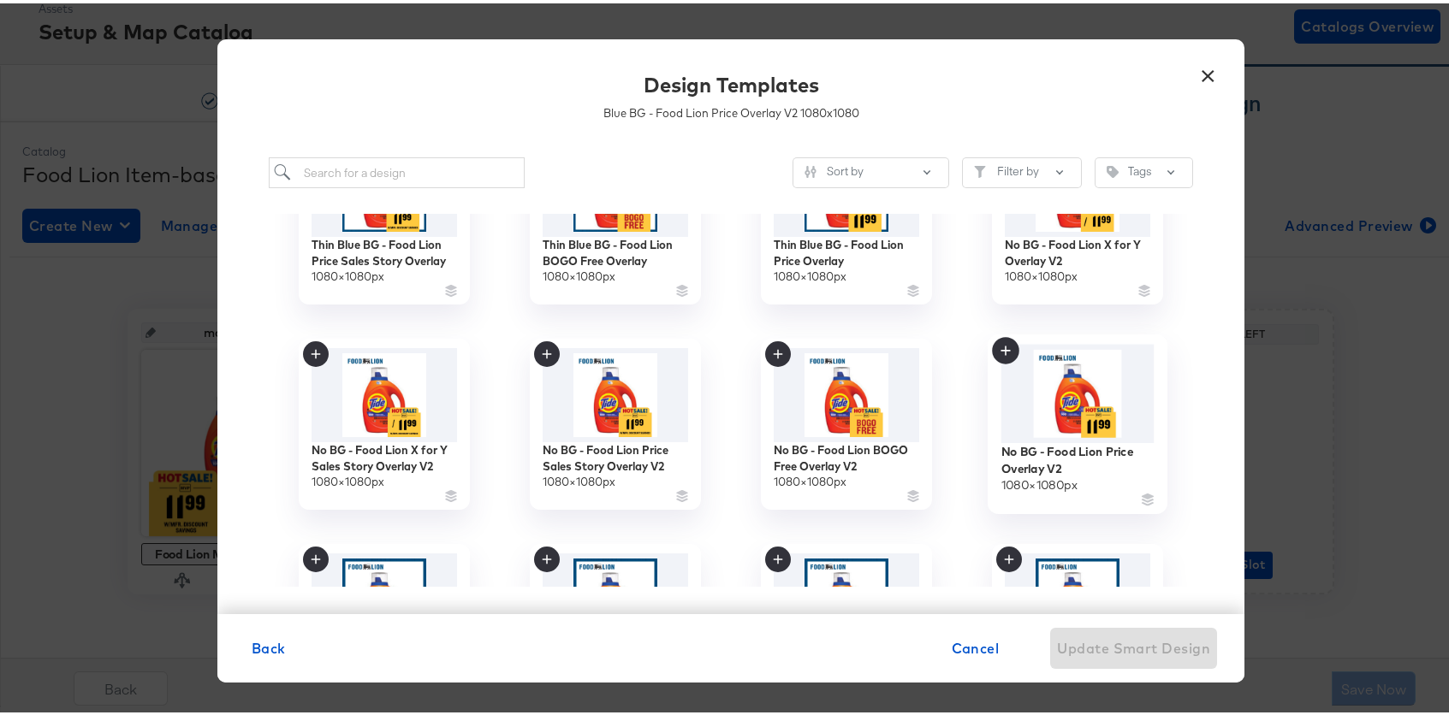
click at [1068, 382] on img at bounding box center [1077, 390] width 153 height 98
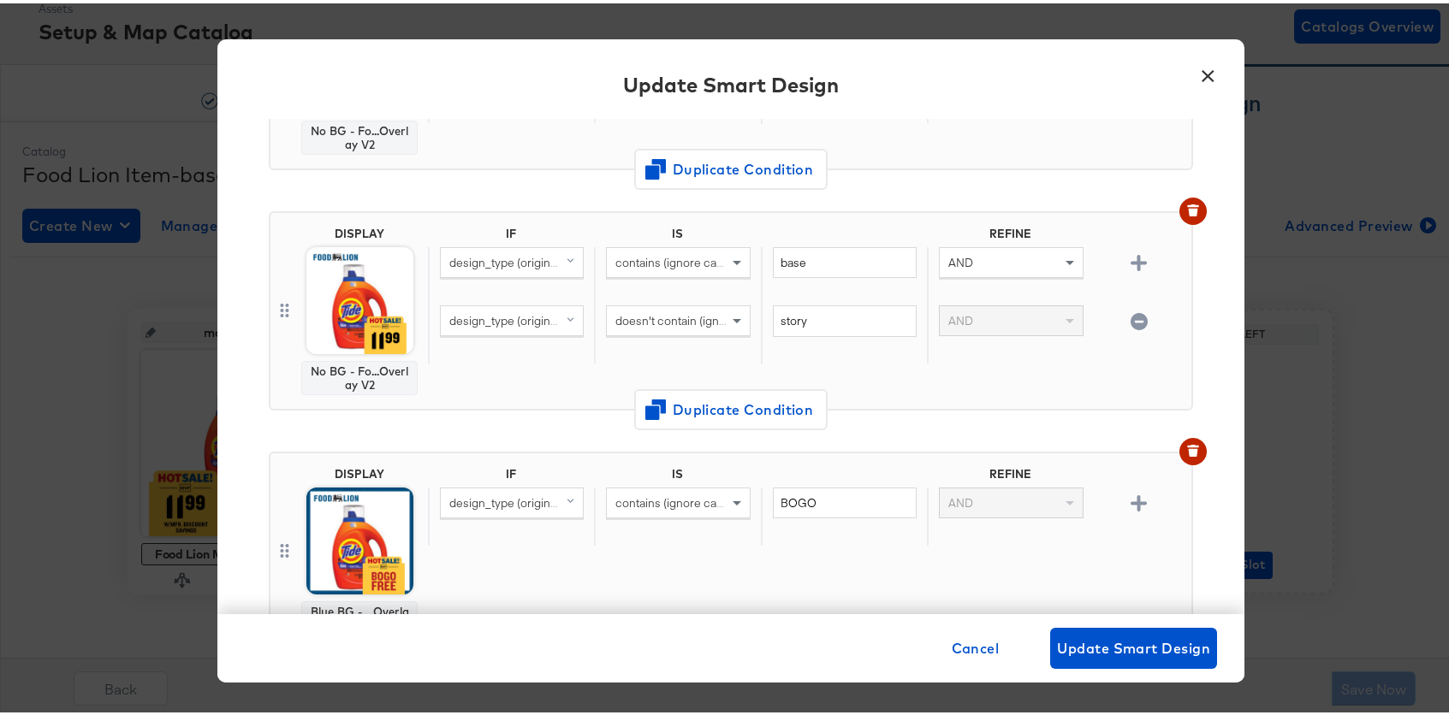
scroll to position [852, 0]
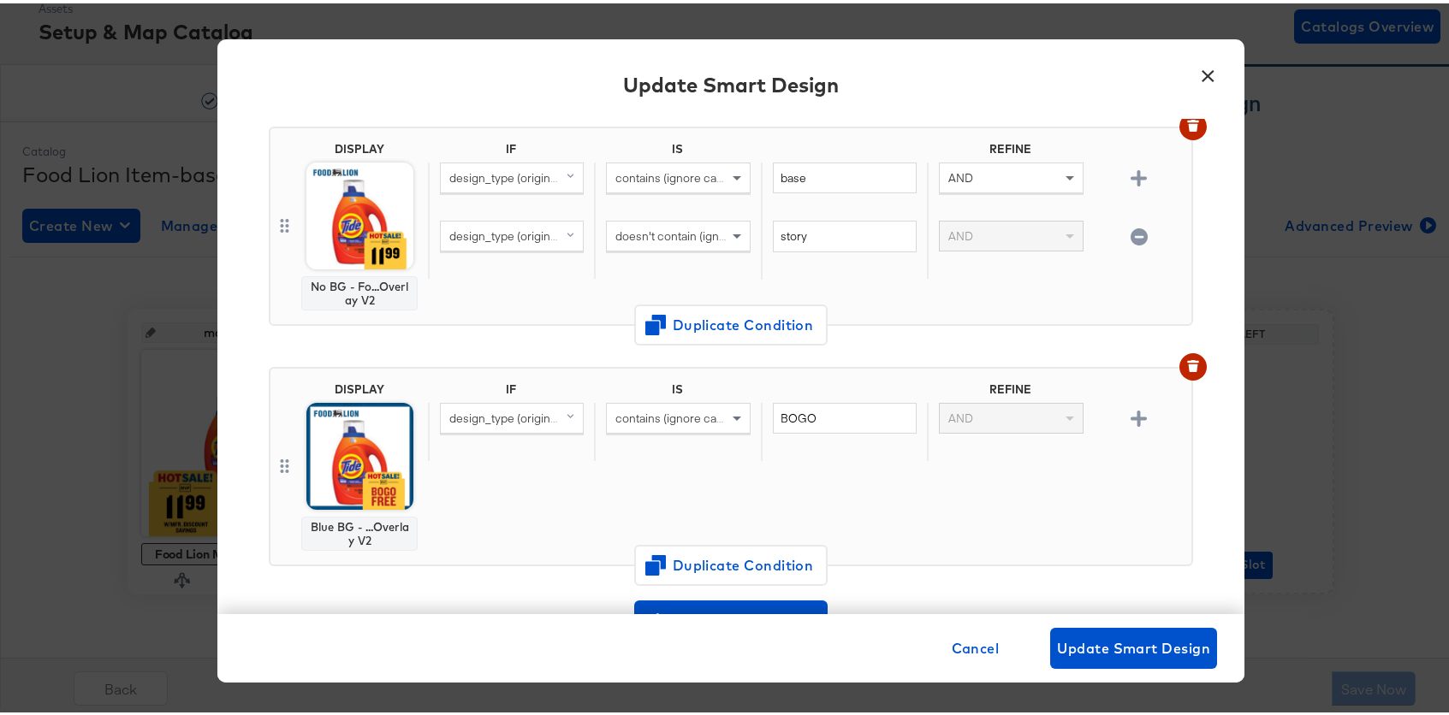
click at [319, 451] on img at bounding box center [359, 453] width 107 height 107
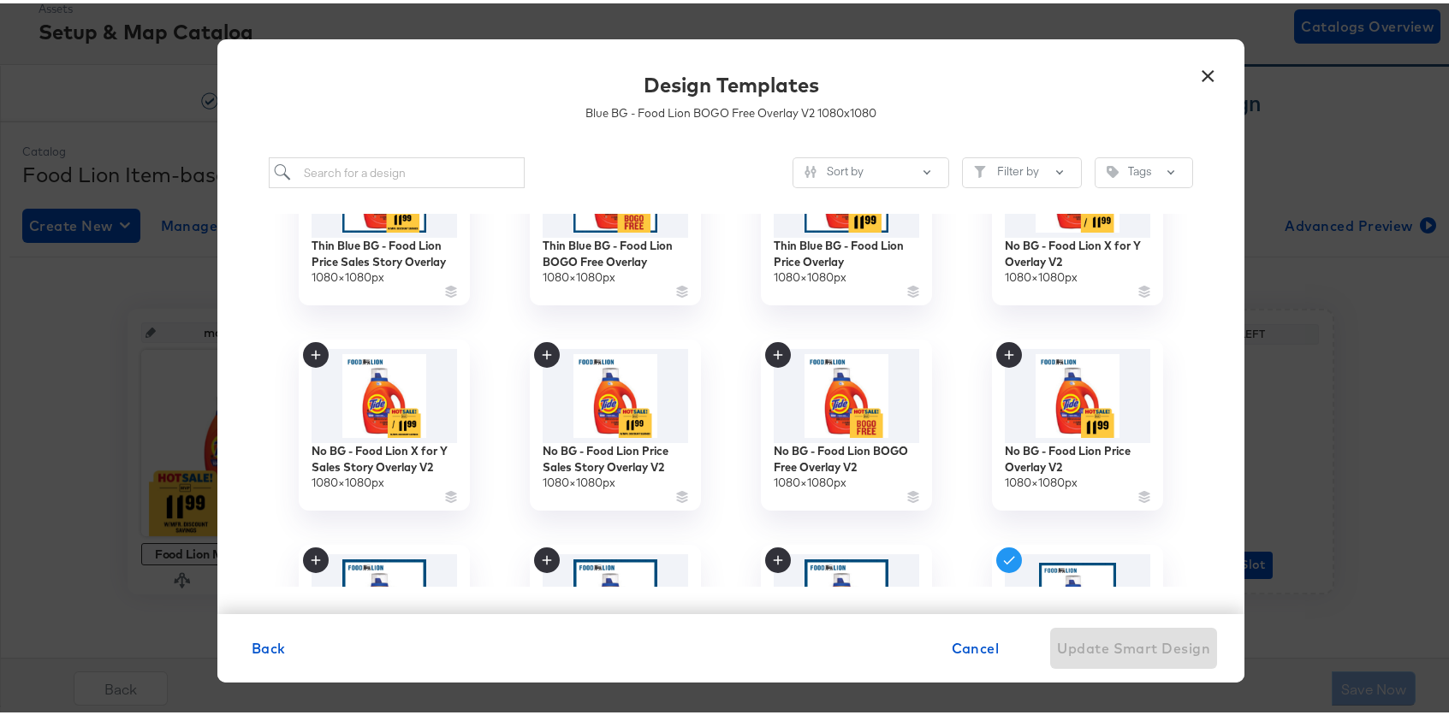
scroll to position [524, 0]
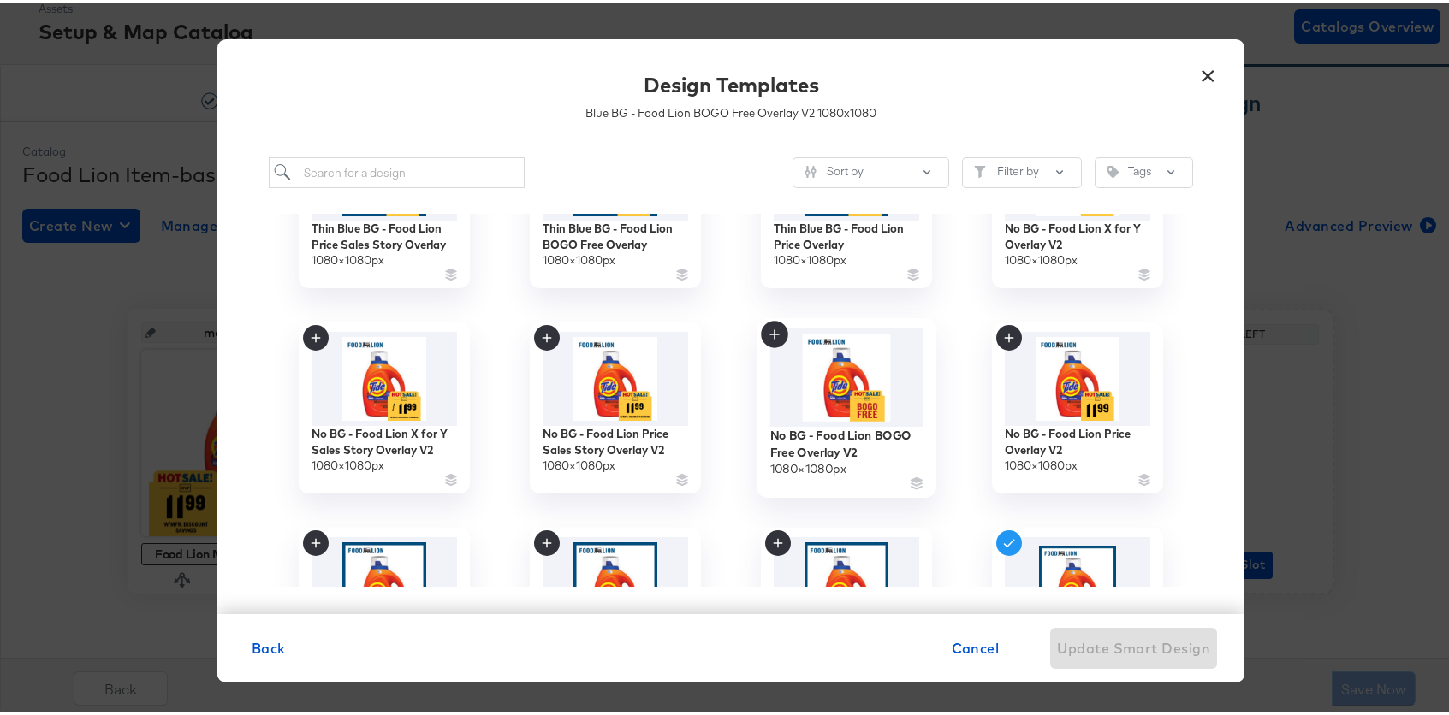
click at [845, 372] on img at bounding box center [846, 374] width 153 height 98
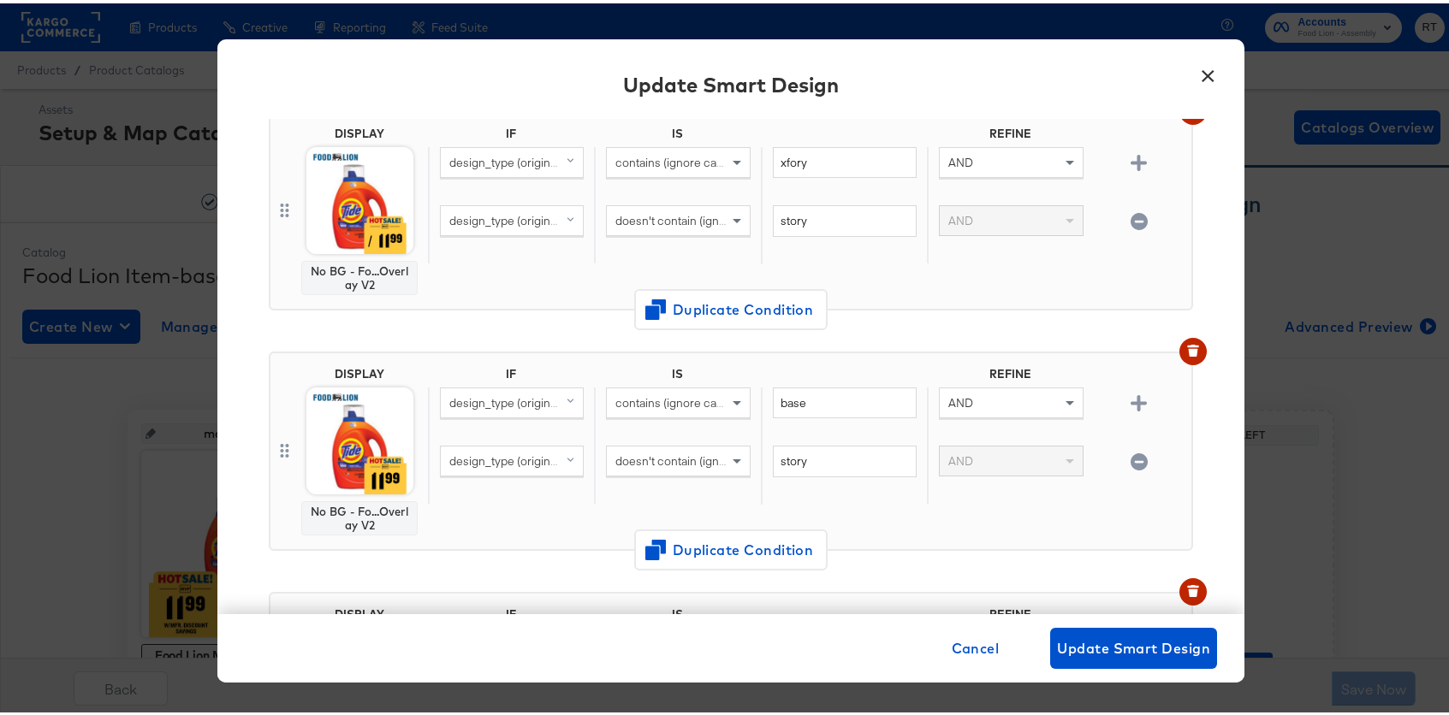
scroll to position [0, 0]
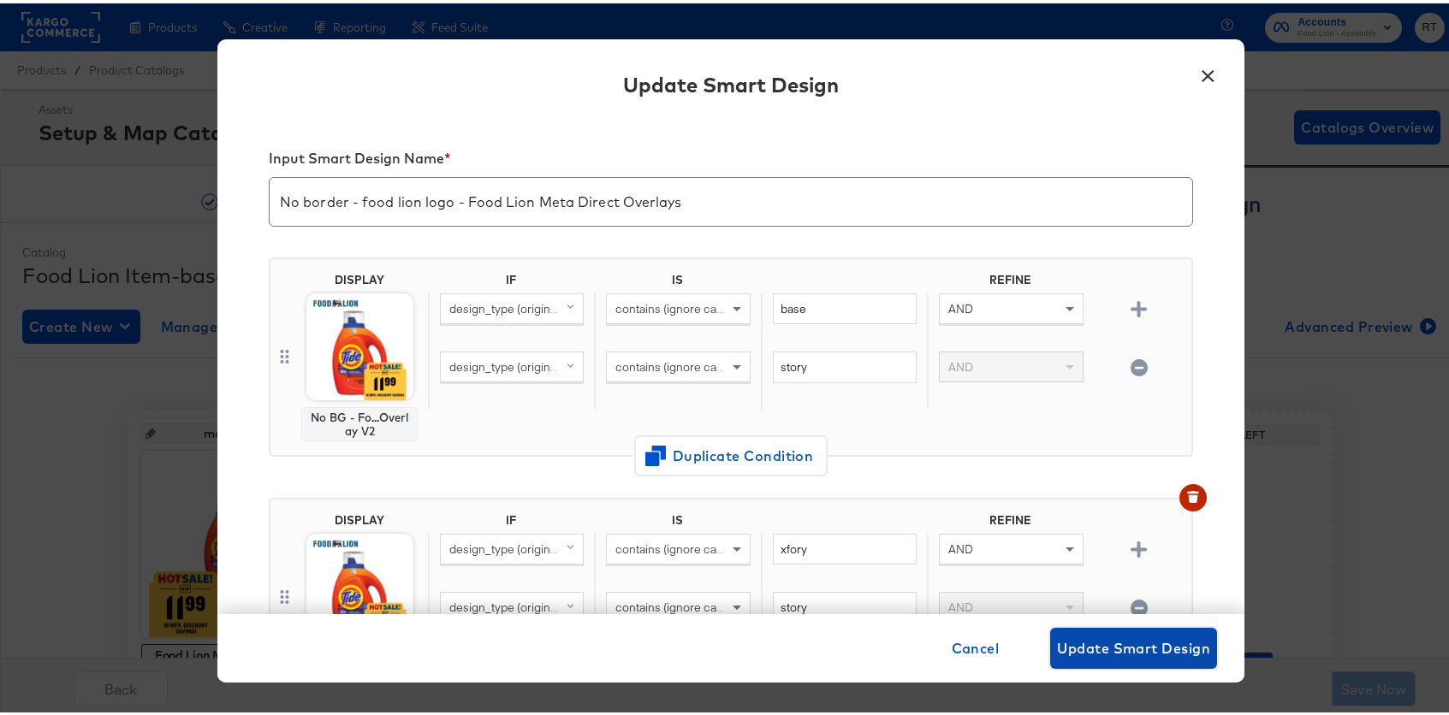
click at [1128, 643] on span "Update Smart Design" at bounding box center [1133, 645] width 153 height 24
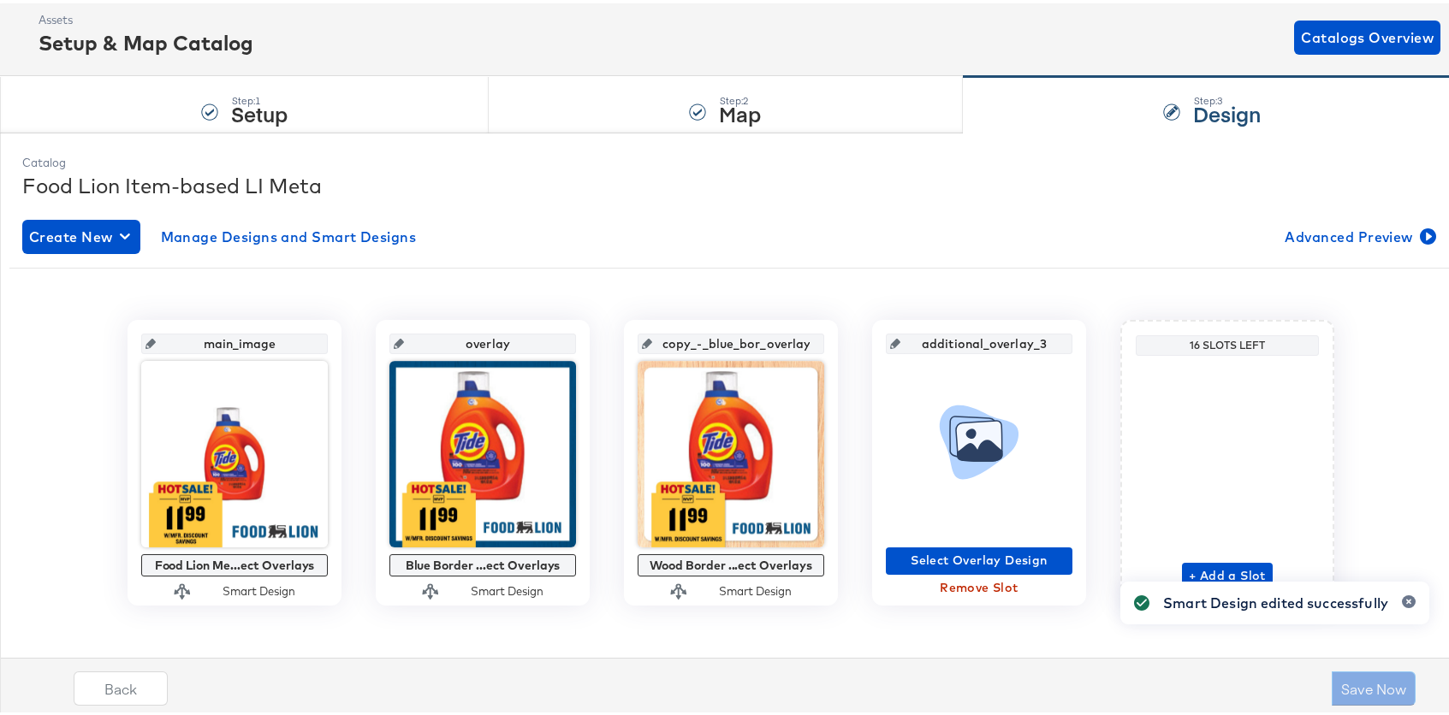
scroll to position [101, 0]
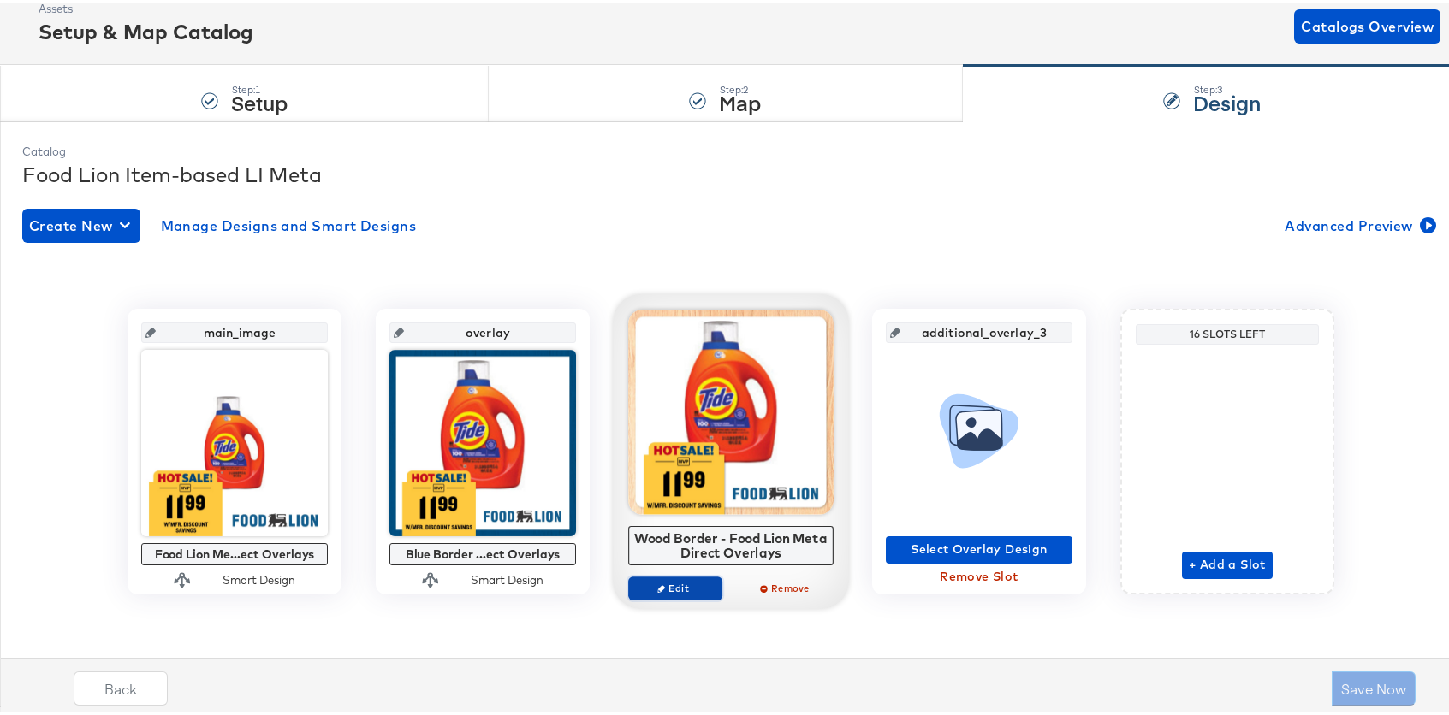
click at [692, 587] on span "Edit" at bounding box center [675, 584] width 79 height 13
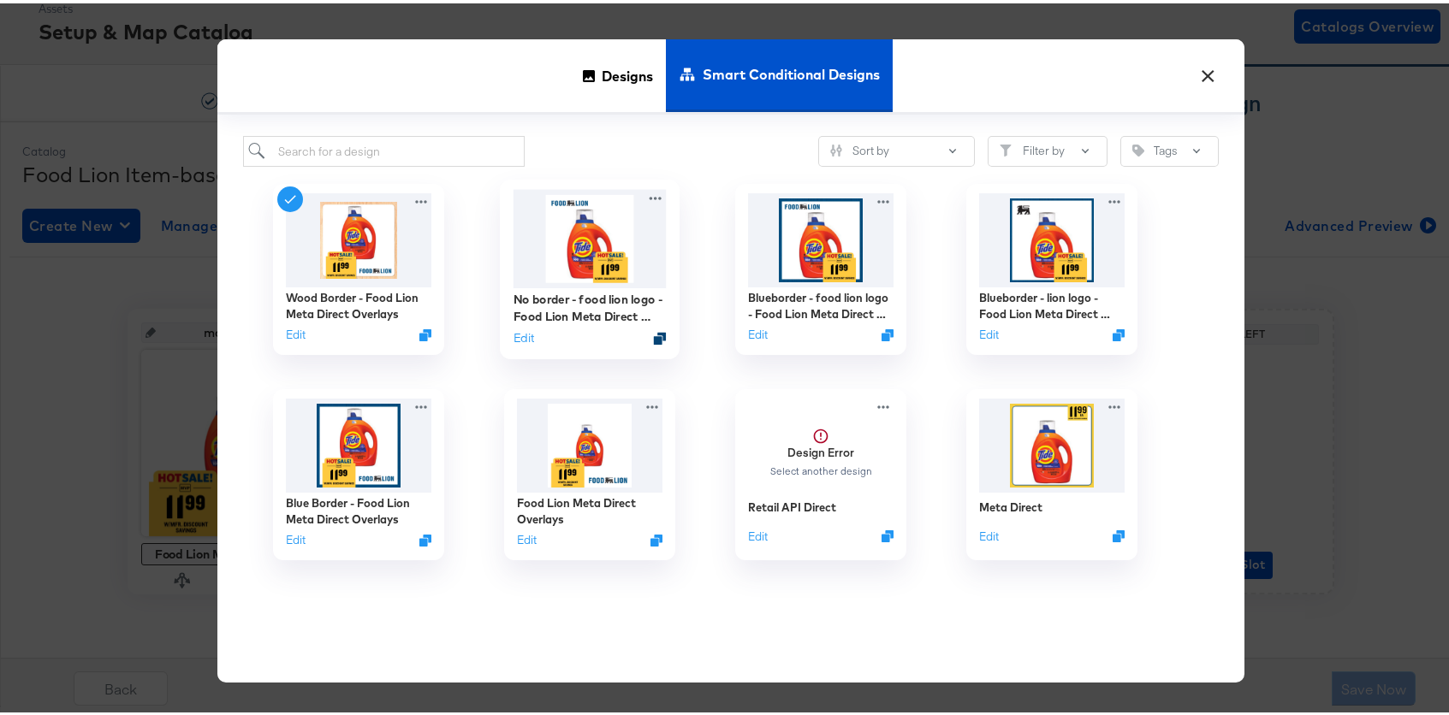
click at [654, 335] on icon "Duplicate" at bounding box center [660, 335] width 13 height 13
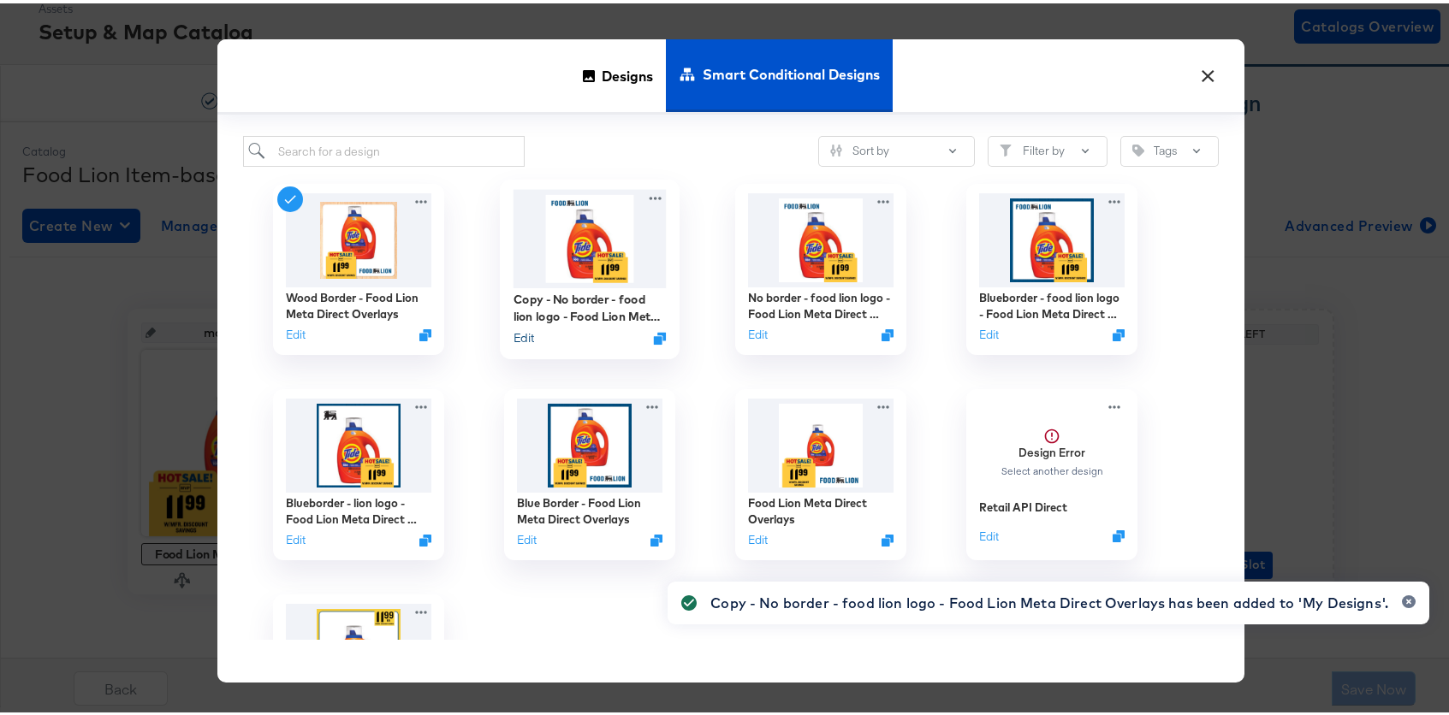
click at [524, 331] on button "Edit" at bounding box center [523, 335] width 21 height 16
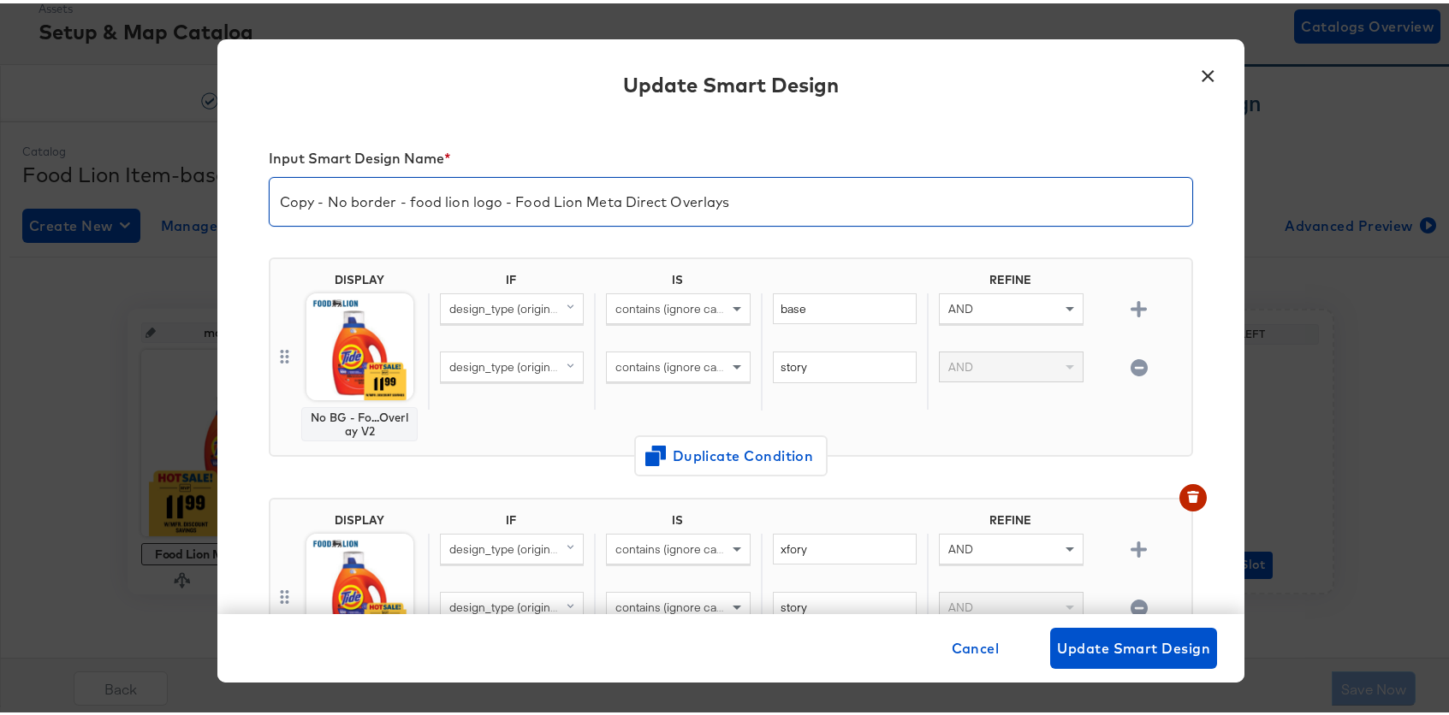
drag, startPoint x: 322, startPoint y: 199, endPoint x: 188, endPoint y: 196, distance: 133.5
click at [188, 196] on div "× Update Smart Design Input Smart Design Name * Copy - No border - food lion lo…" at bounding box center [730, 357] width 1461 height 715
click at [368, 201] on input "No border - food lion logo - Food Lion Meta Direct Overlays" at bounding box center [731, 192] width 922 height 48
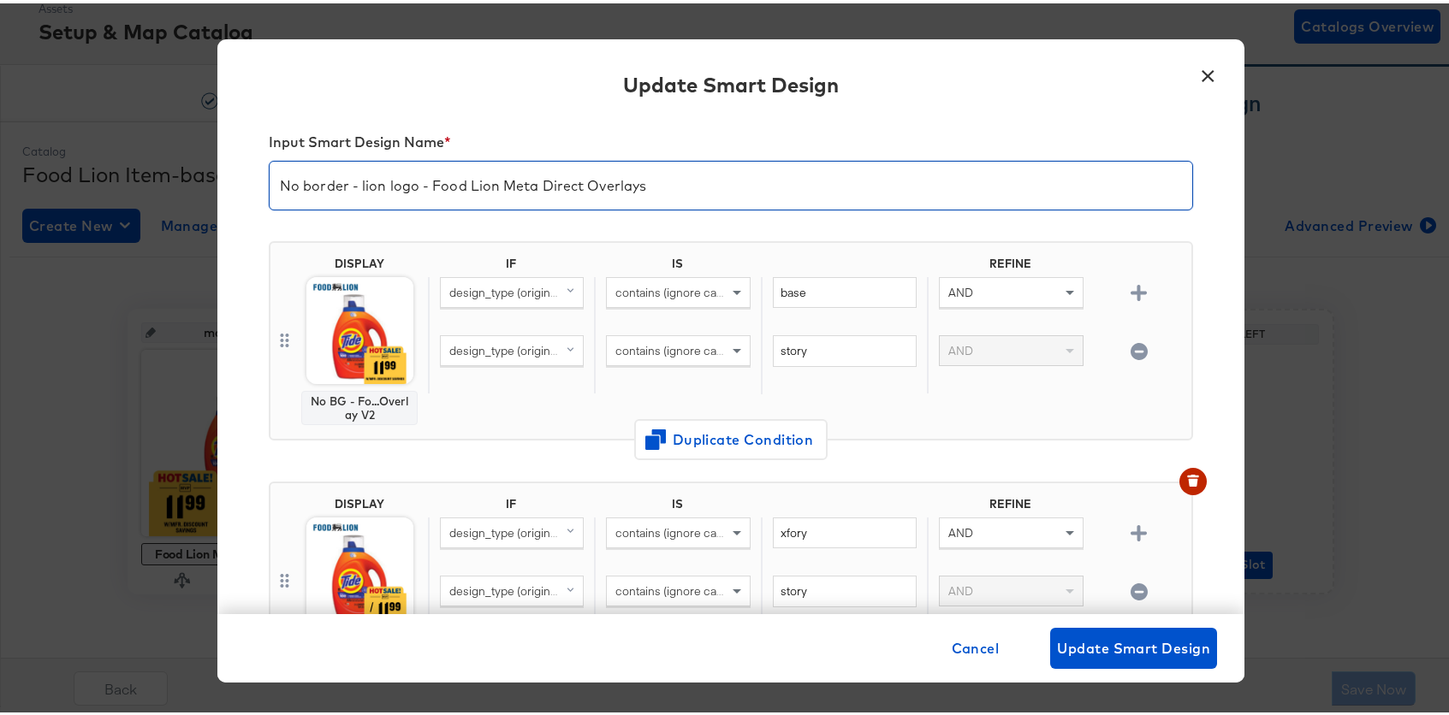
scroll to position [18, 0]
type input "No border - lion logo - Food Lion Meta Direct Overlays"
click at [516, 428] on div "DISPLAY No BG - Fo...Overlay V2 IF IS REFINE design_type (original) contains (i…" at bounding box center [731, 335] width 924 height 199
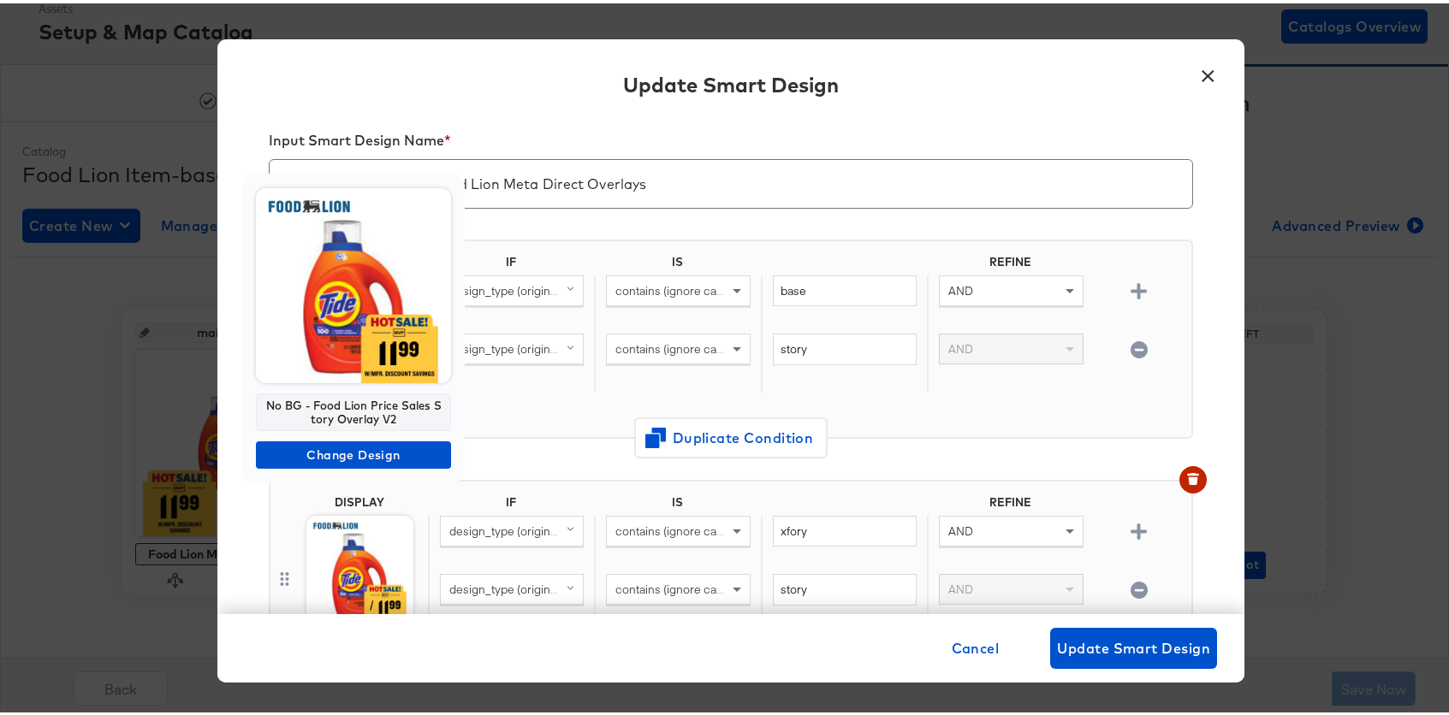
click at [347, 317] on img at bounding box center [353, 282] width 195 height 195
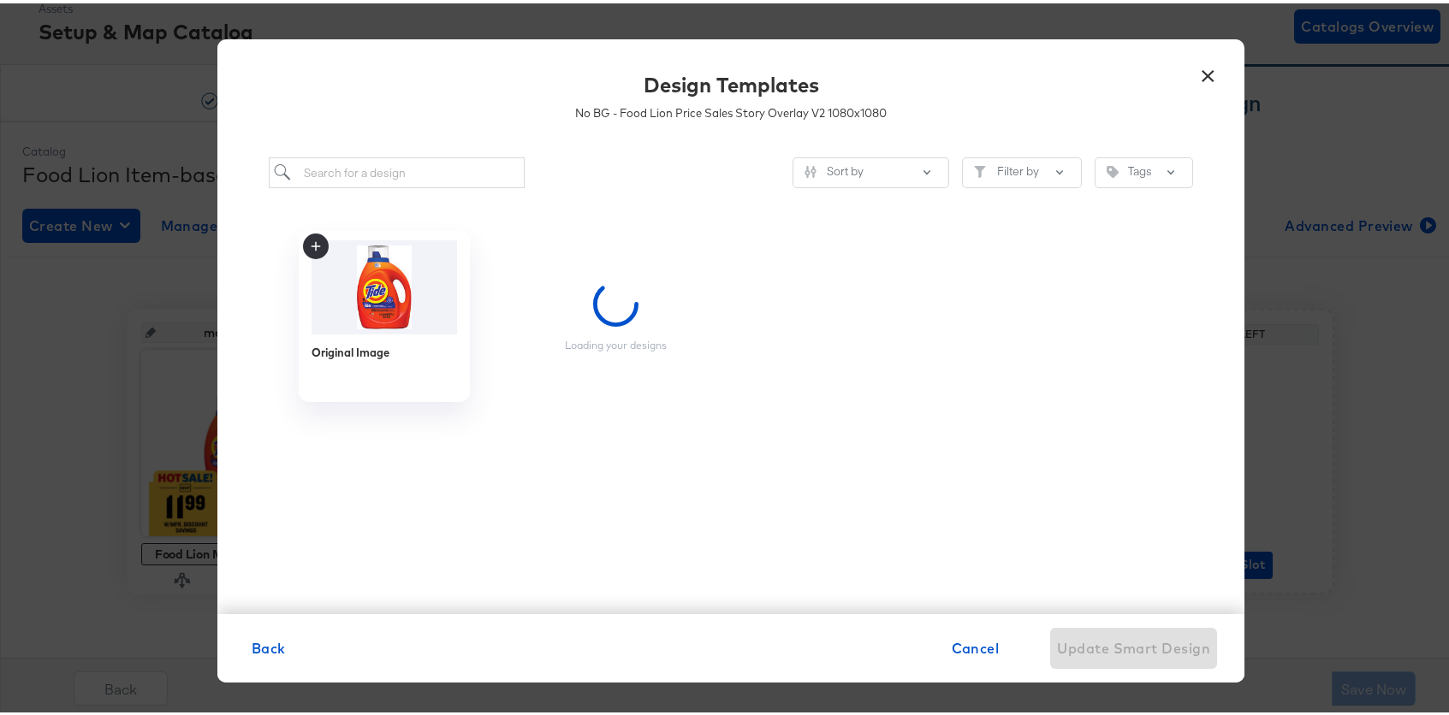
scroll to position [0, 0]
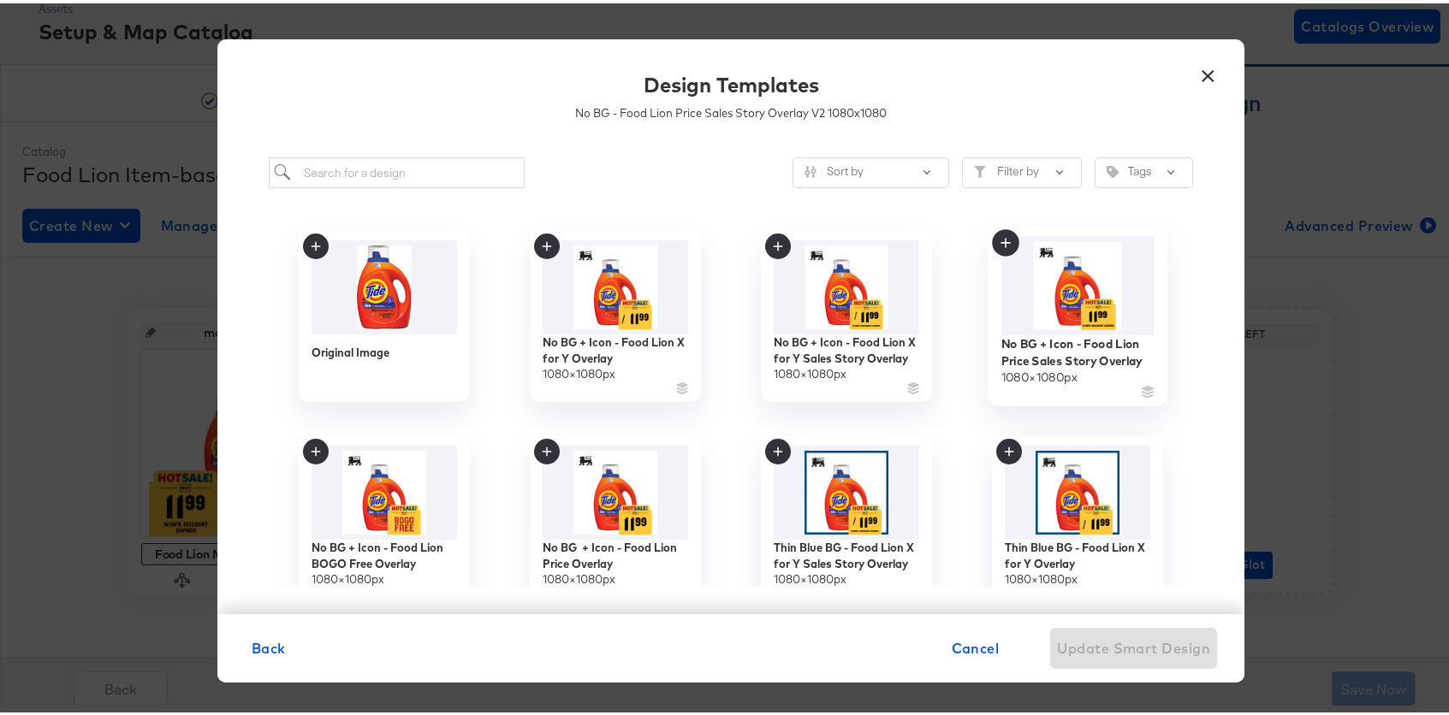
click at [1091, 279] on img at bounding box center [1077, 283] width 153 height 98
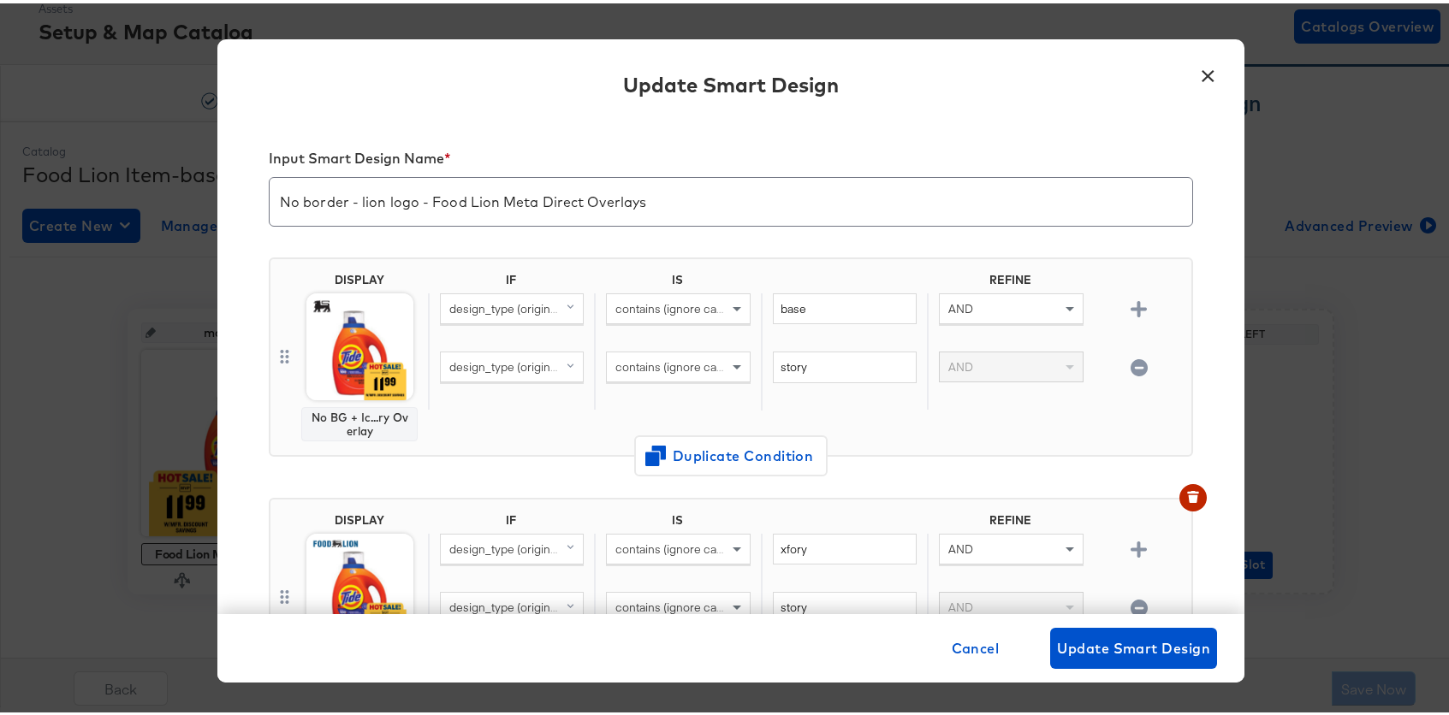
scroll to position [18, 0]
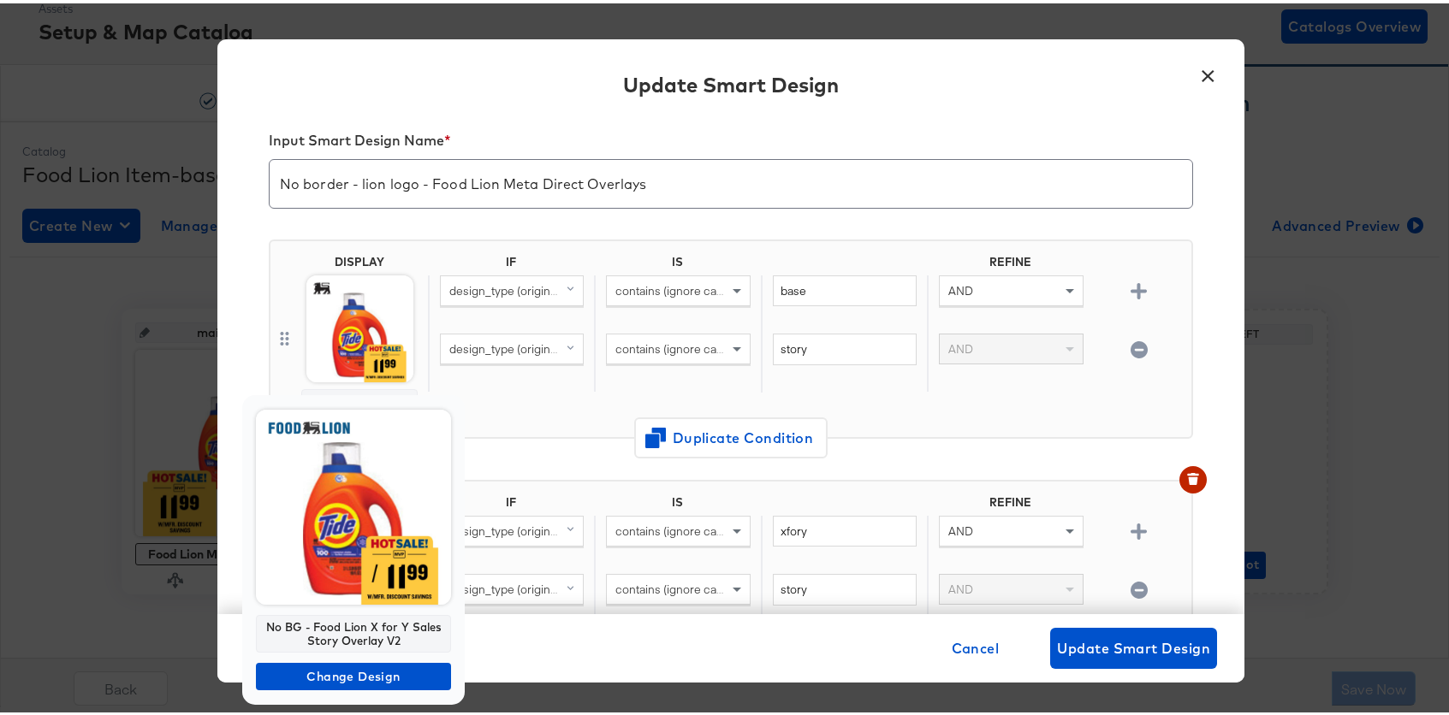
click at [387, 540] on body "Products Creative Reporting Feed Suite Accounts Food Lion - Assembly RT Product…" at bounding box center [730, 307] width 1461 height 816
click at [369, 512] on img at bounding box center [353, 503] width 195 height 195
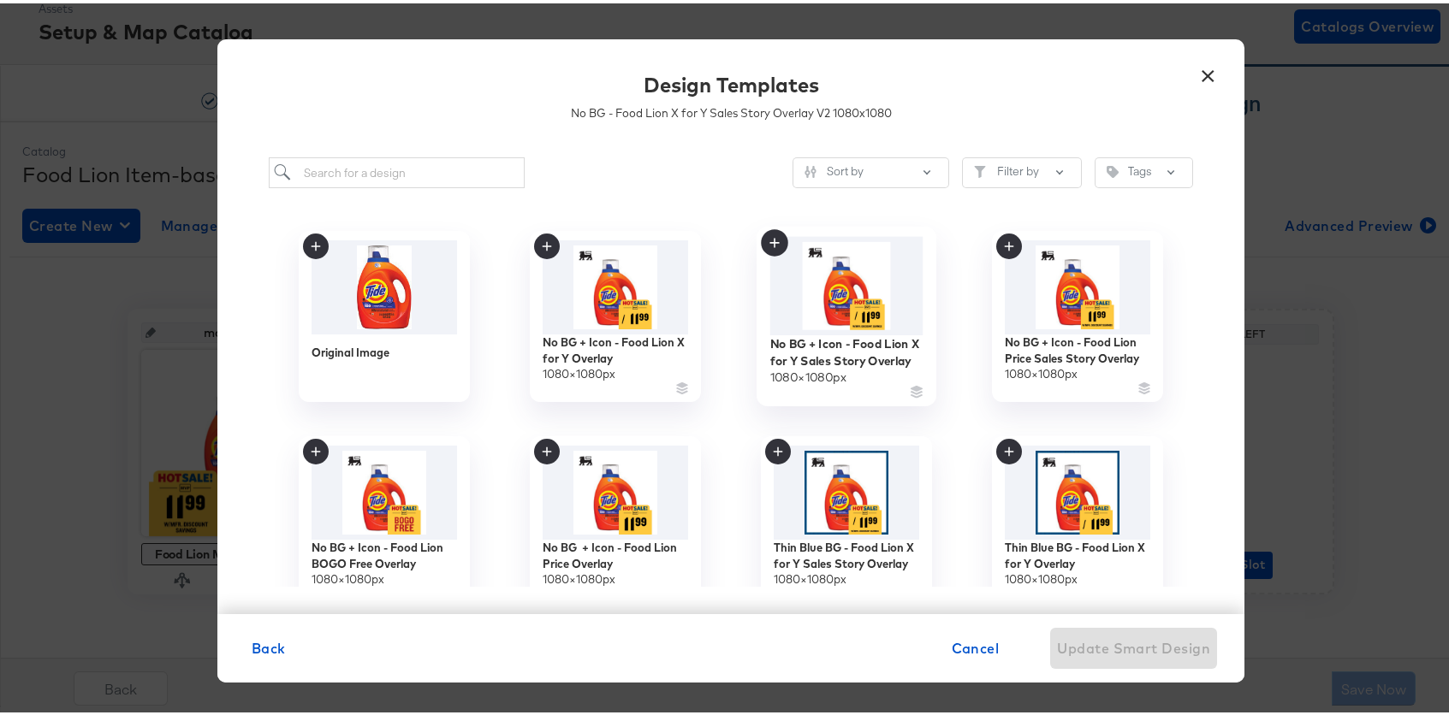
click at [848, 286] on img at bounding box center [846, 283] width 153 height 98
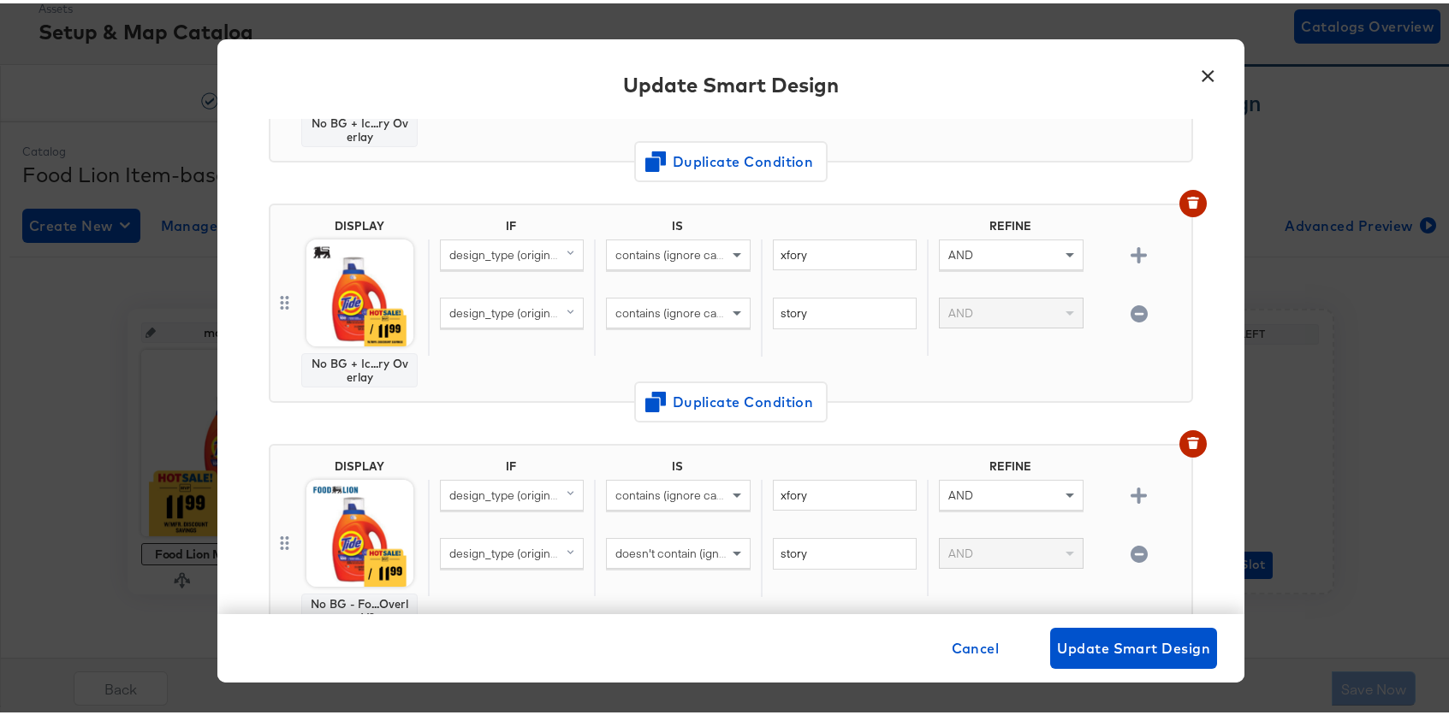
scroll to position [299, 0]
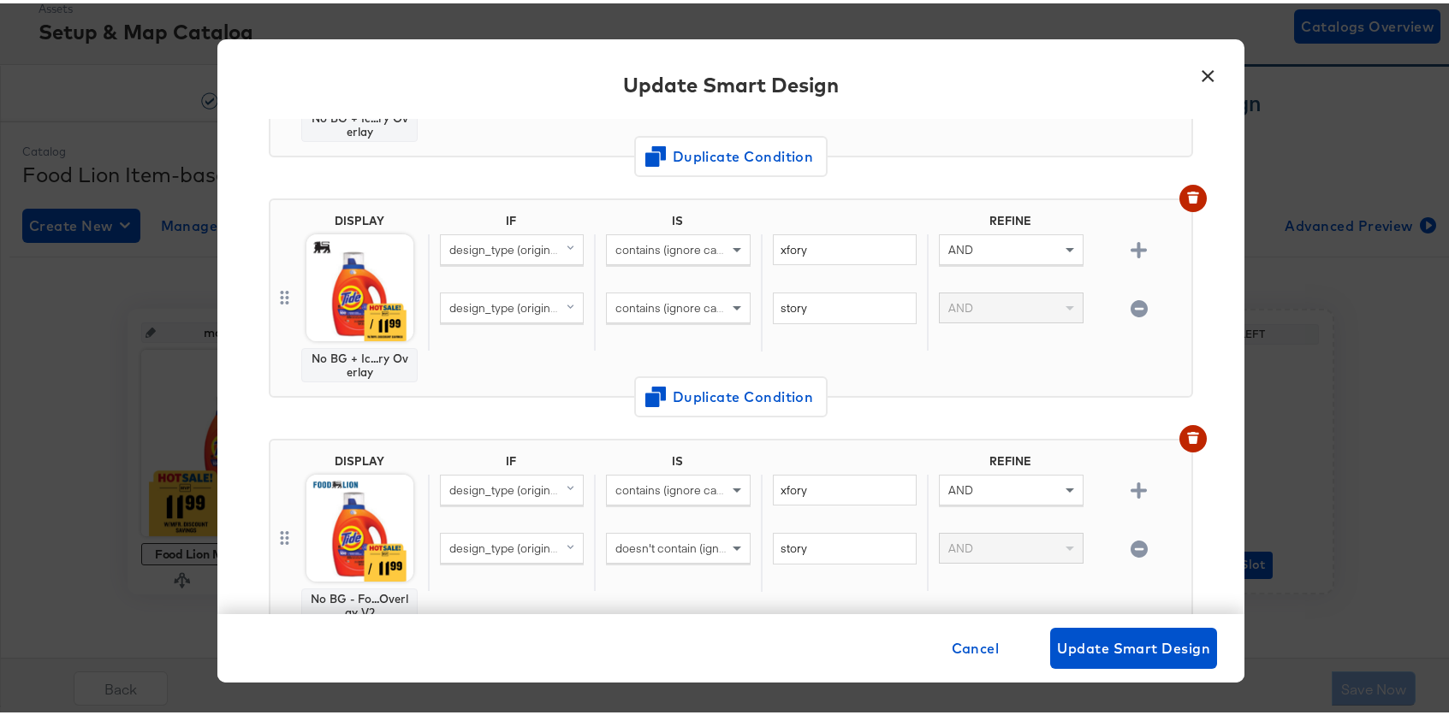
click at [327, 530] on img at bounding box center [359, 524] width 107 height 107
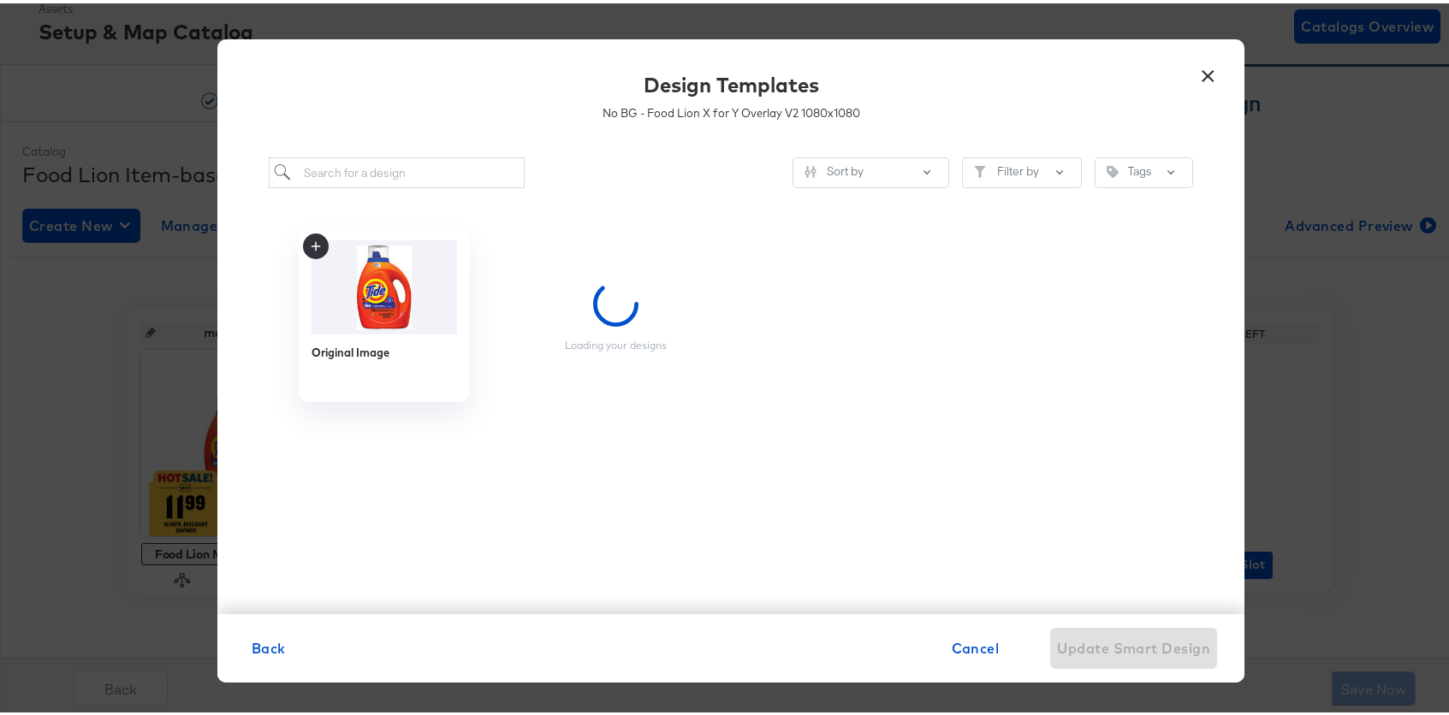
scroll to position [0, 0]
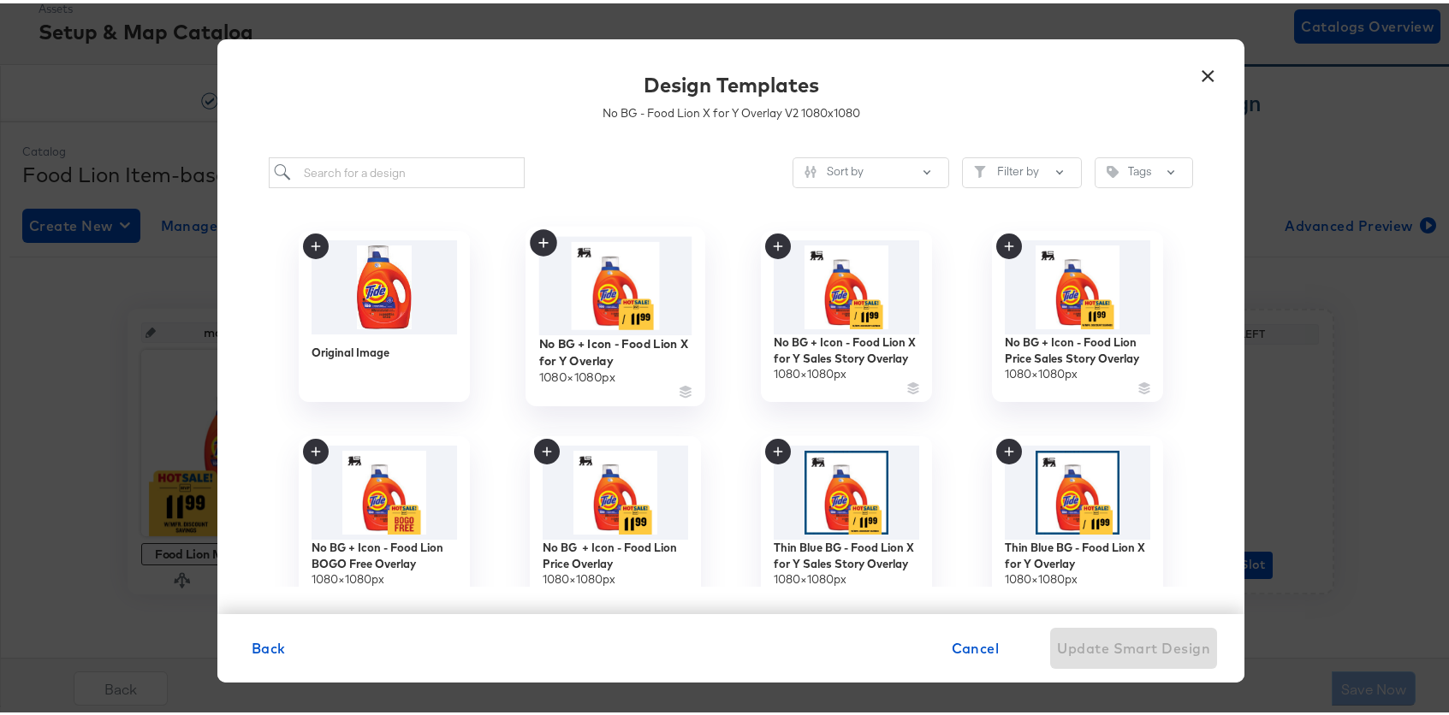
click at [639, 287] on img at bounding box center [615, 283] width 153 height 98
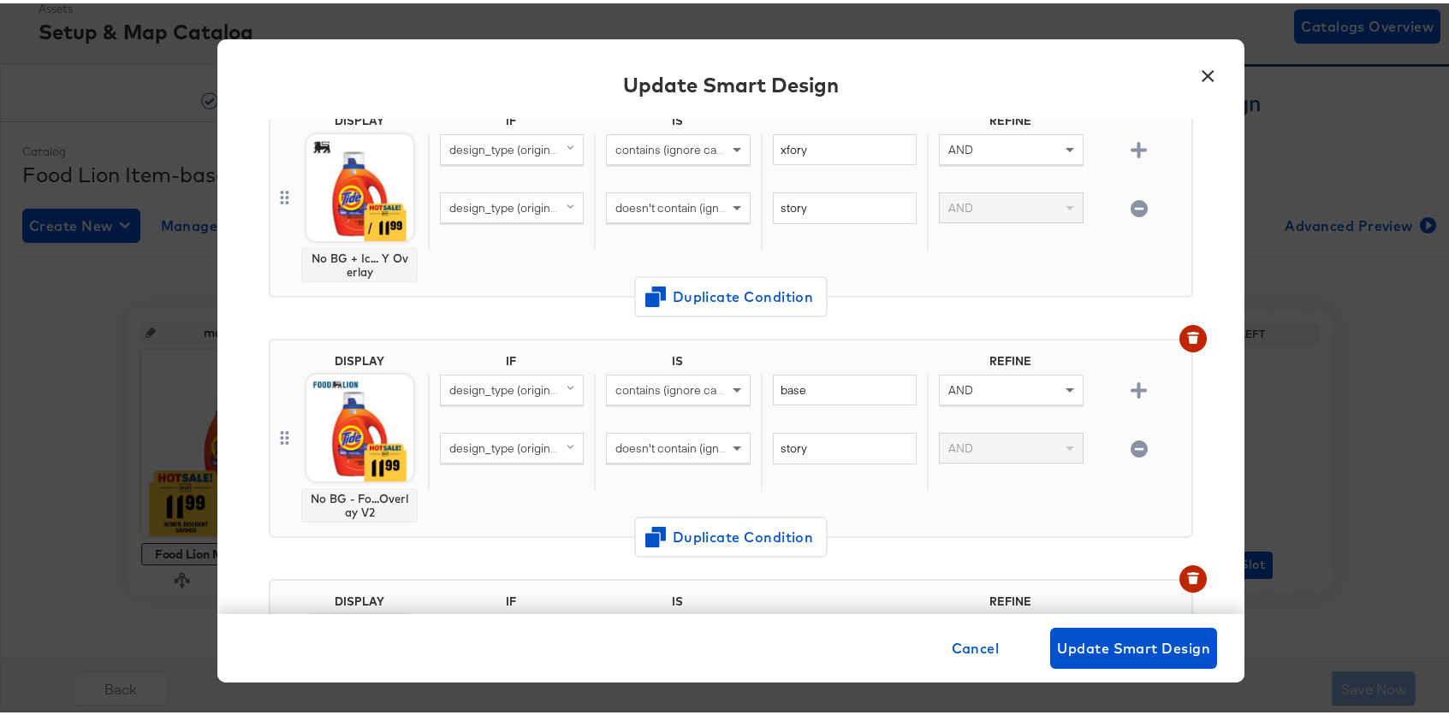
scroll to position [647, 0]
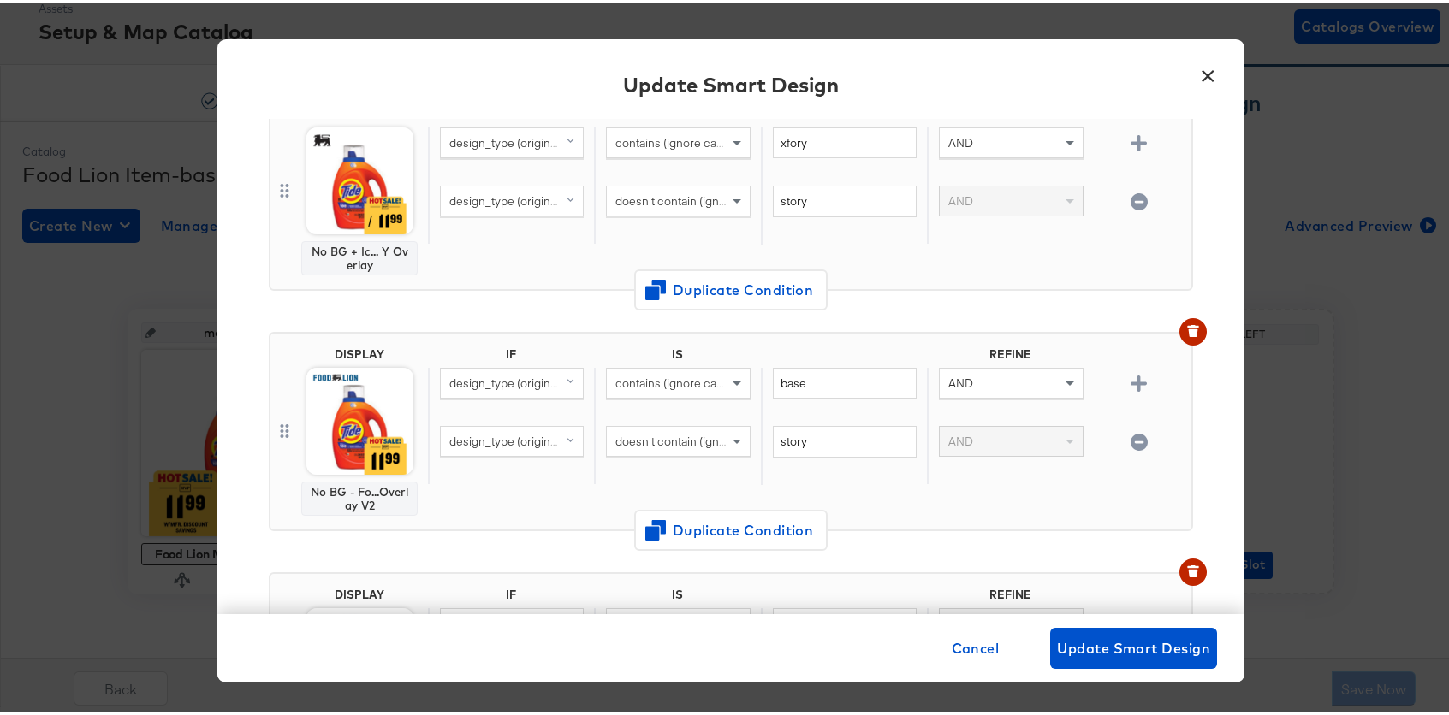
click at [329, 427] on img at bounding box center [359, 417] width 107 height 107
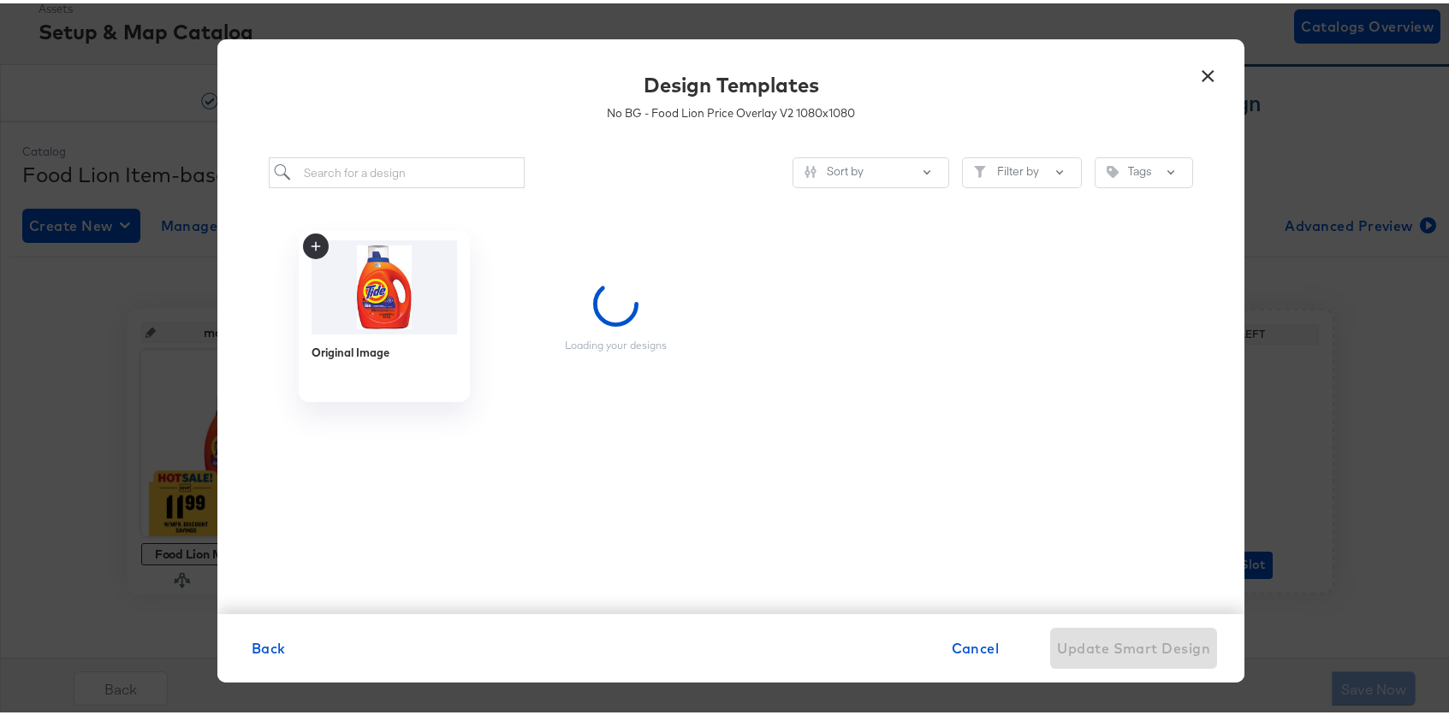
scroll to position [0, 0]
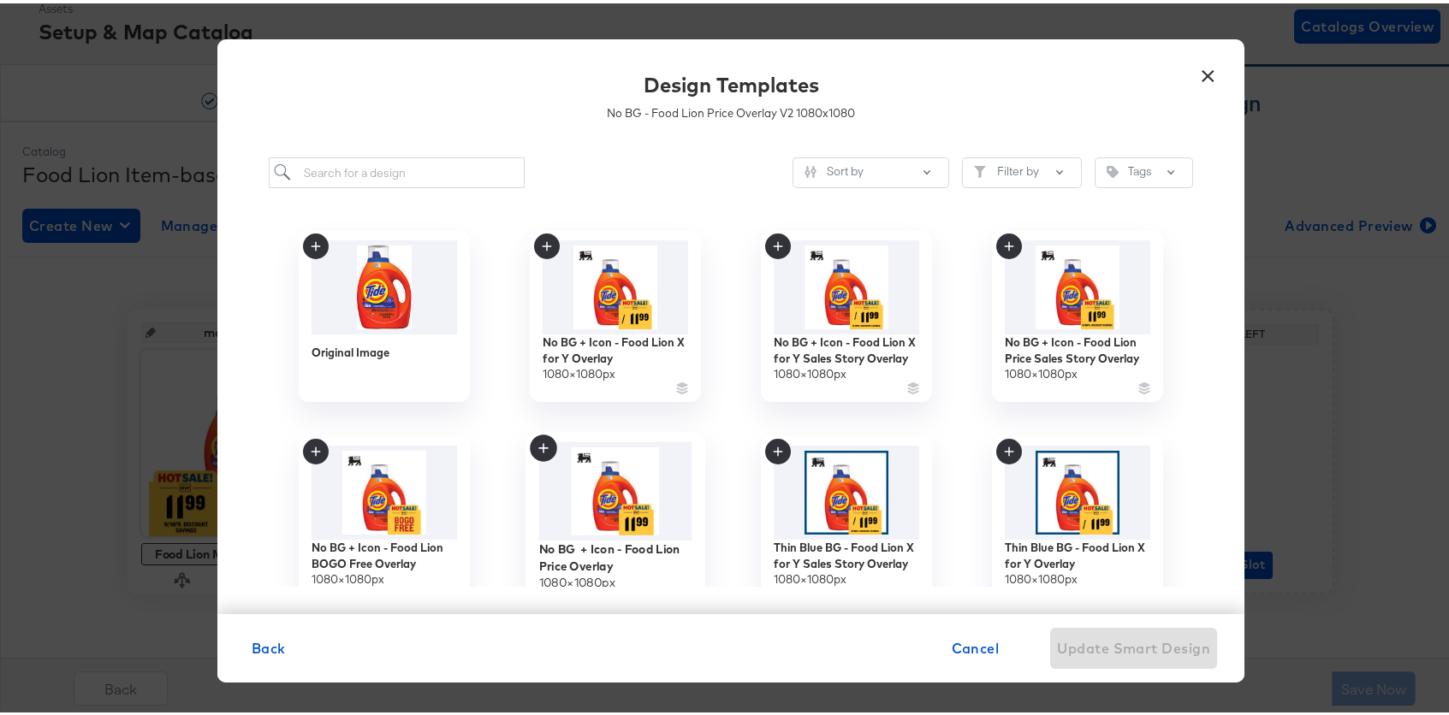
click at [617, 487] on img at bounding box center [615, 488] width 153 height 99
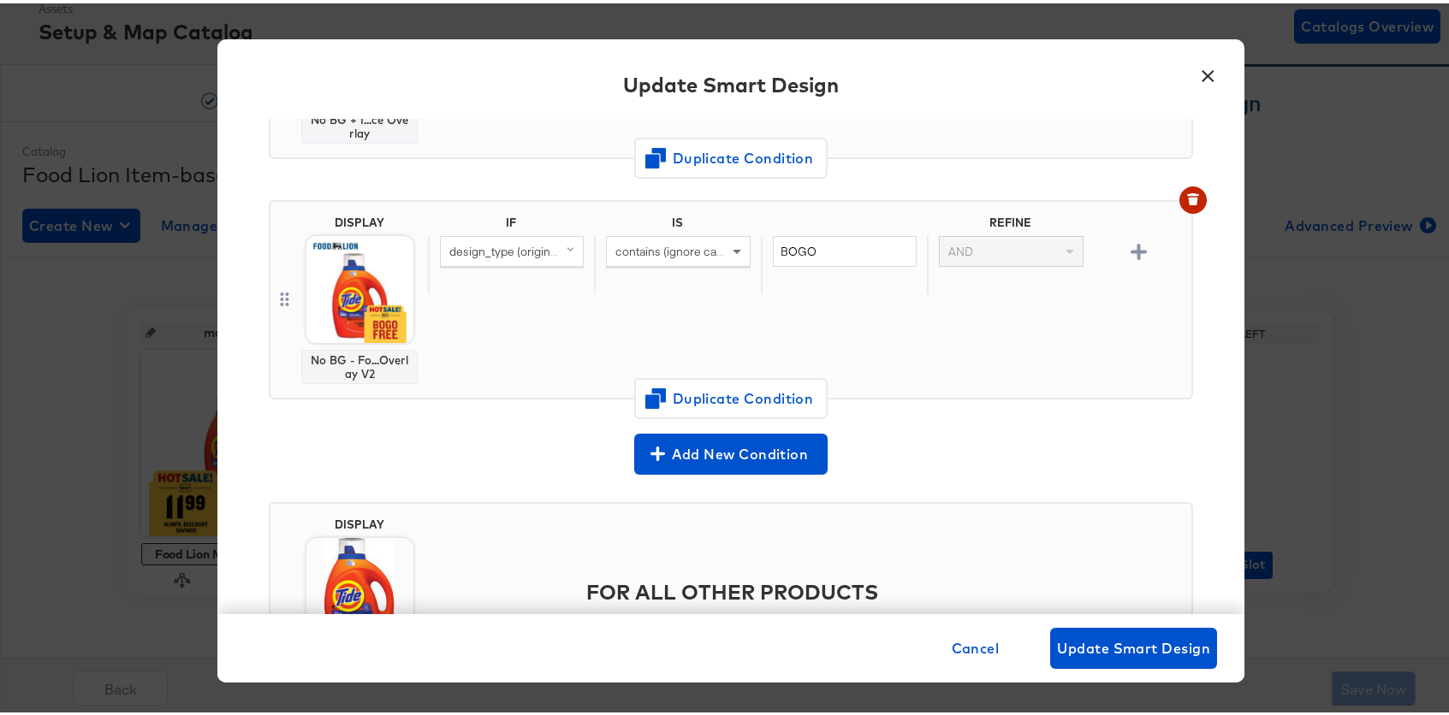
scroll to position [1136, 0]
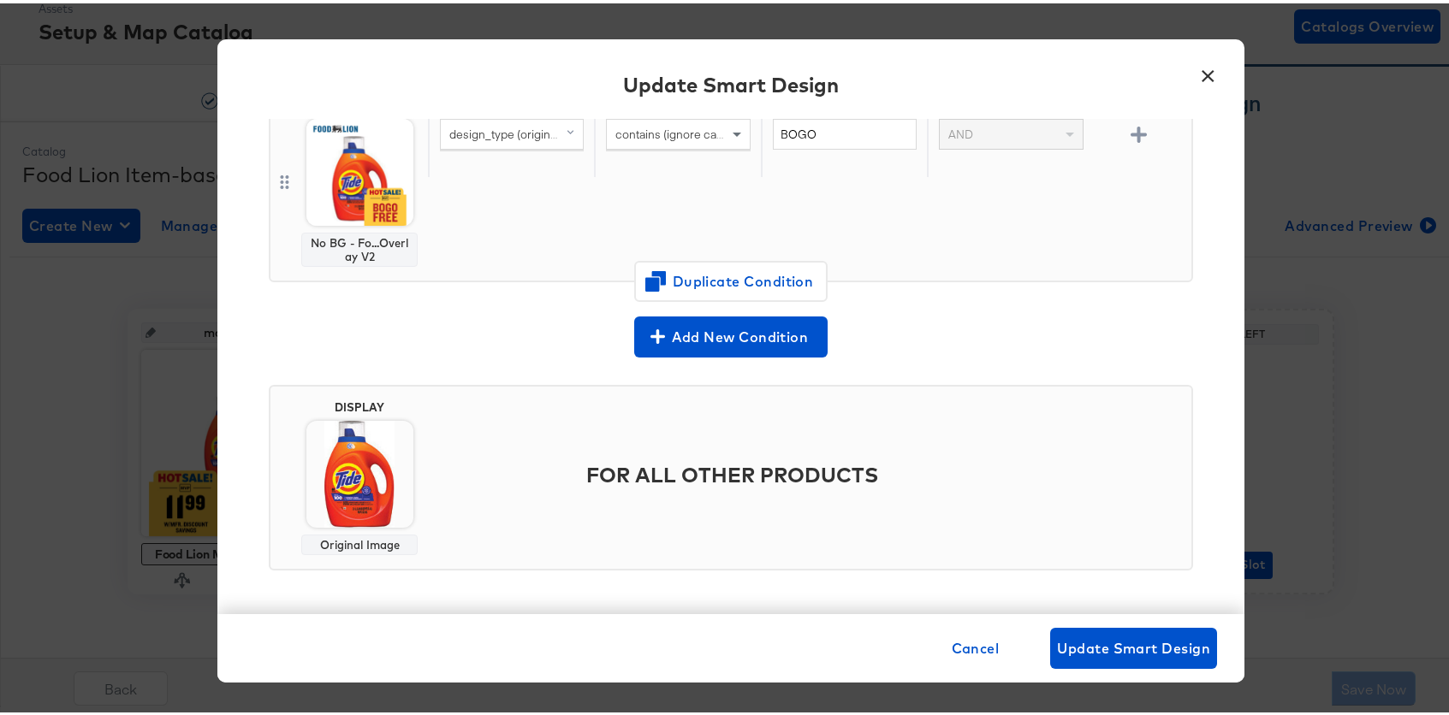
click at [356, 151] on img at bounding box center [359, 169] width 107 height 107
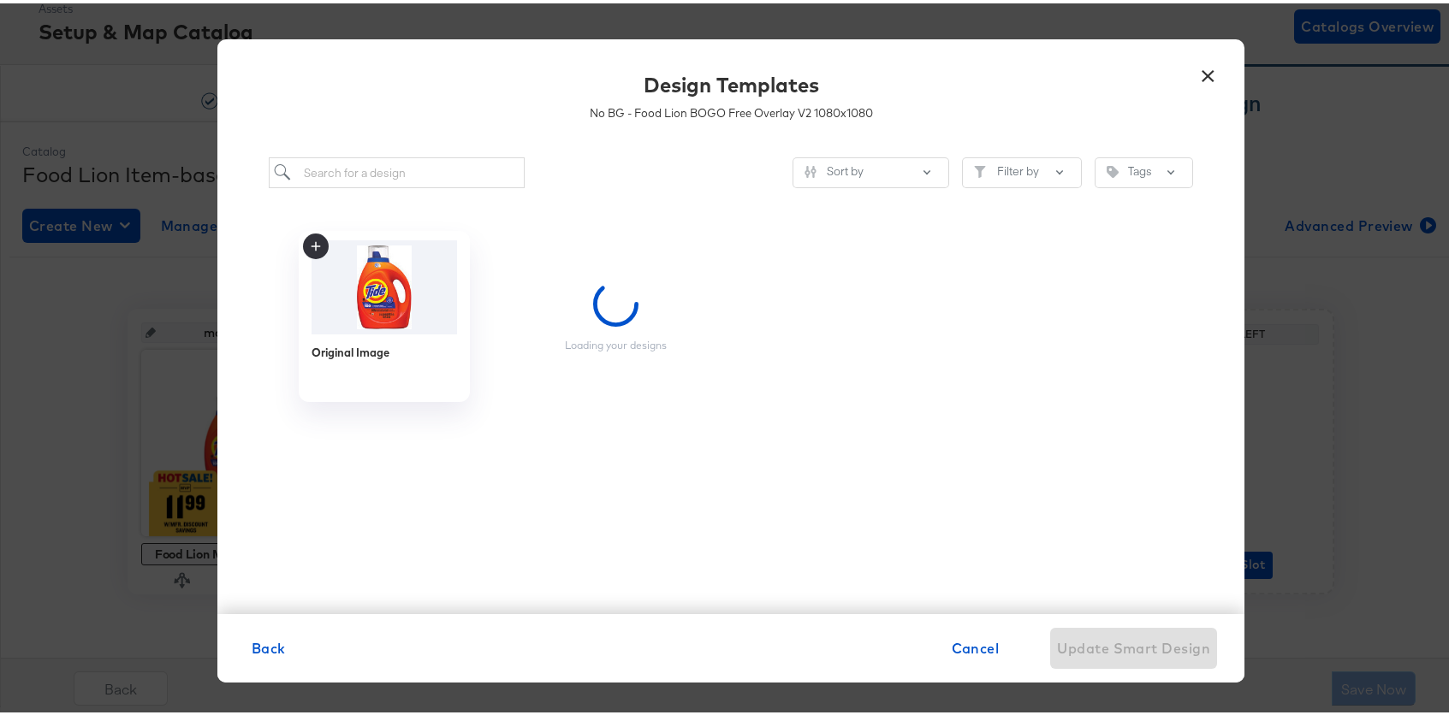
scroll to position [0, 0]
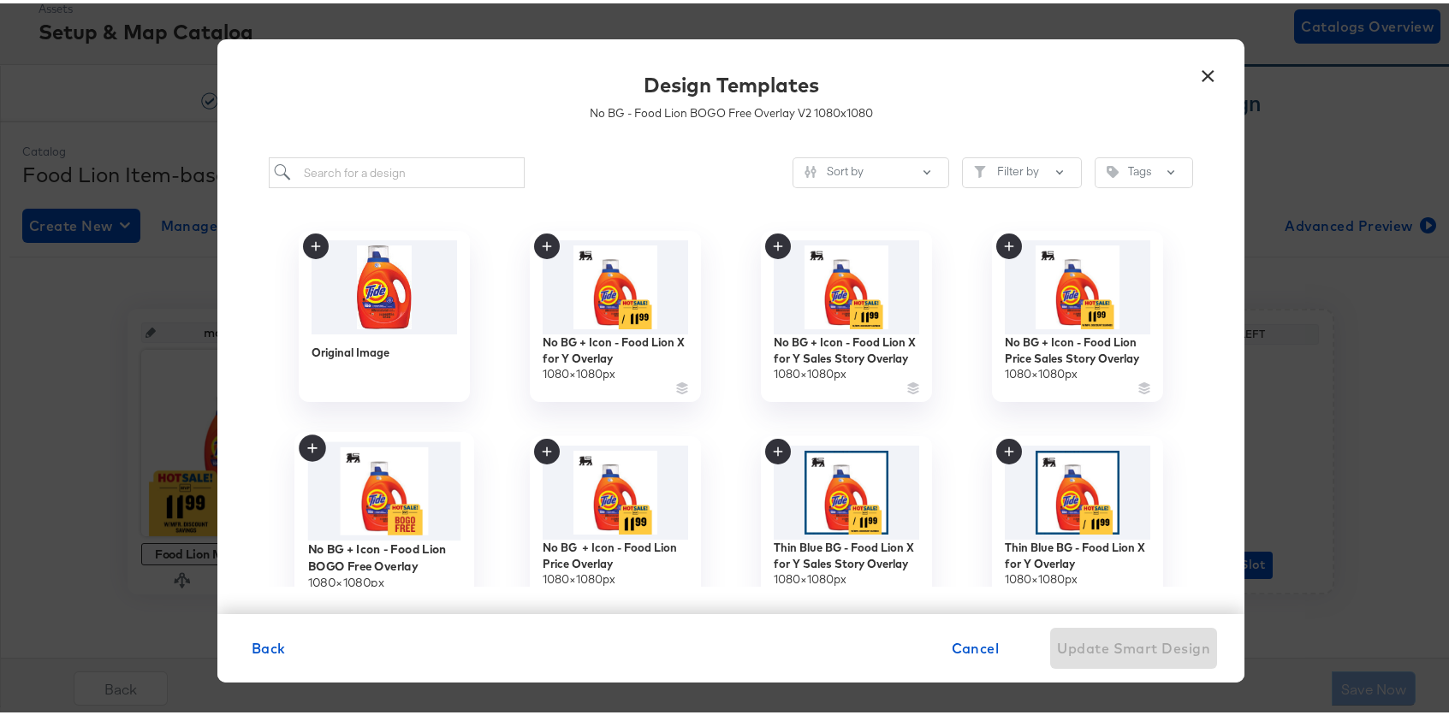
click at [390, 489] on img at bounding box center [384, 488] width 153 height 99
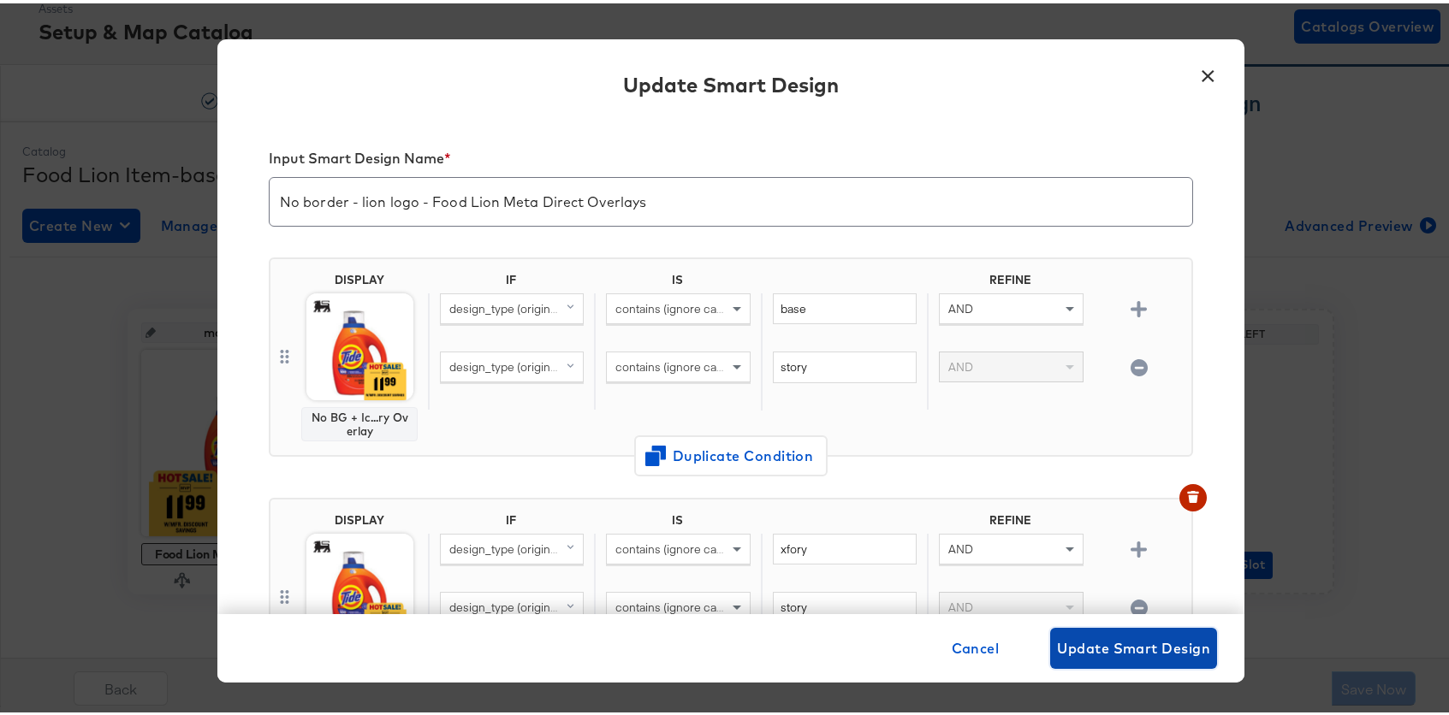
click at [1128, 645] on span "Update Smart Design" at bounding box center [1133, 645] width 153 height 24
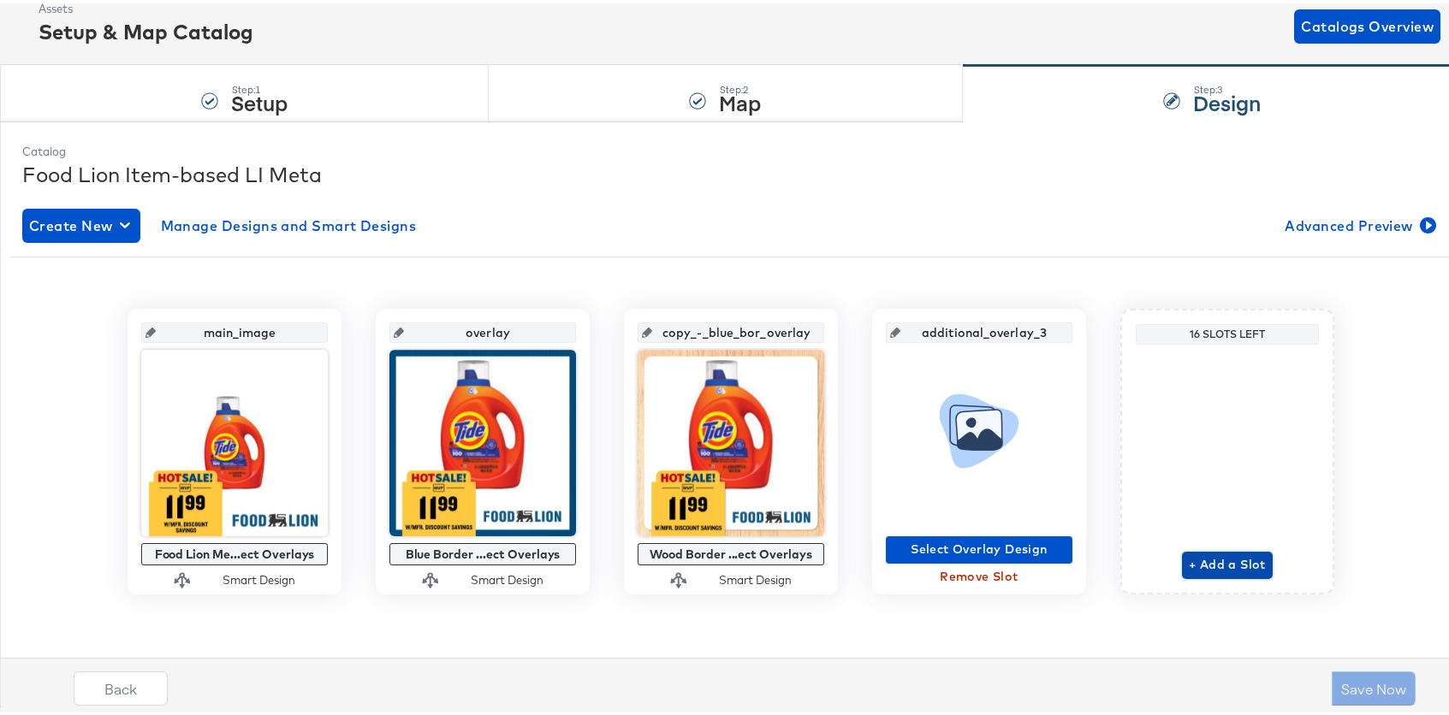
click at [1208, 562] on span "+ Add a Slot" at bounding box center [1226, 561] width 77 height 21
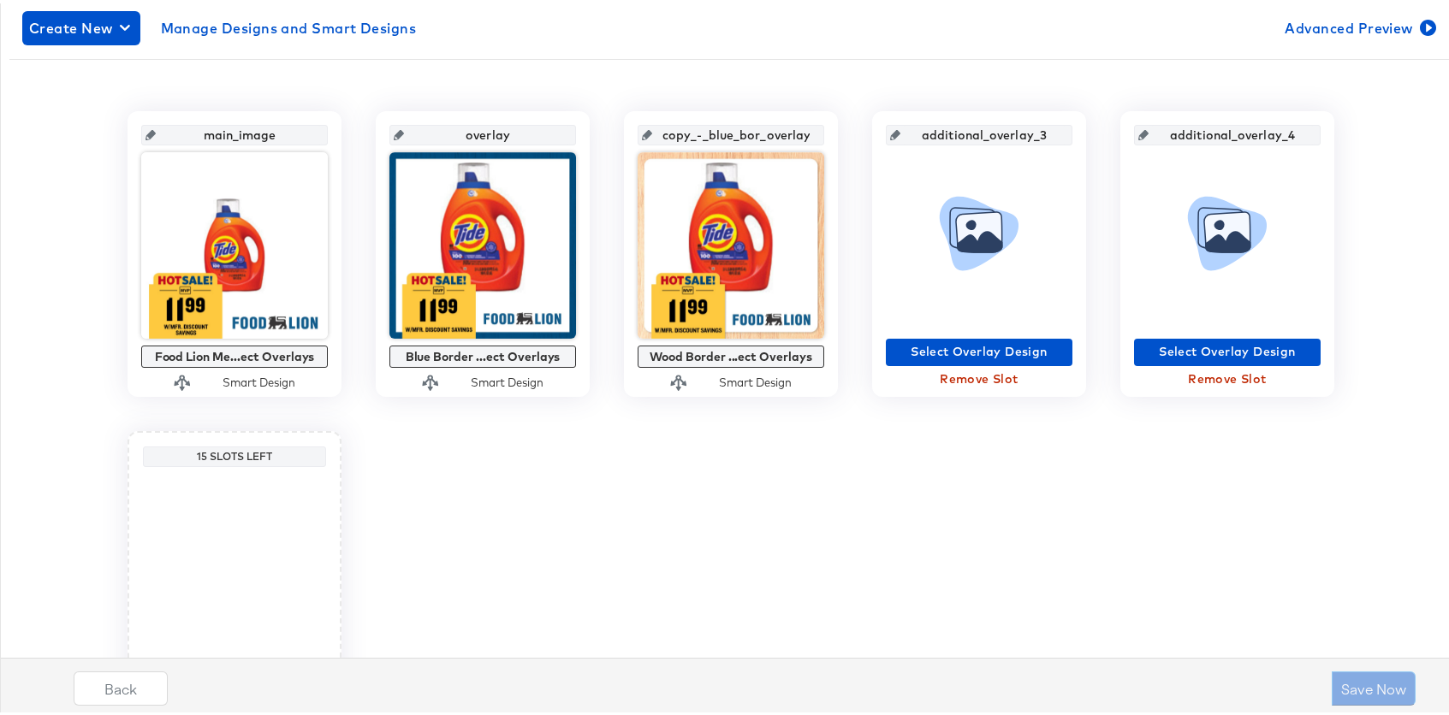
scroll to position [421, 0]
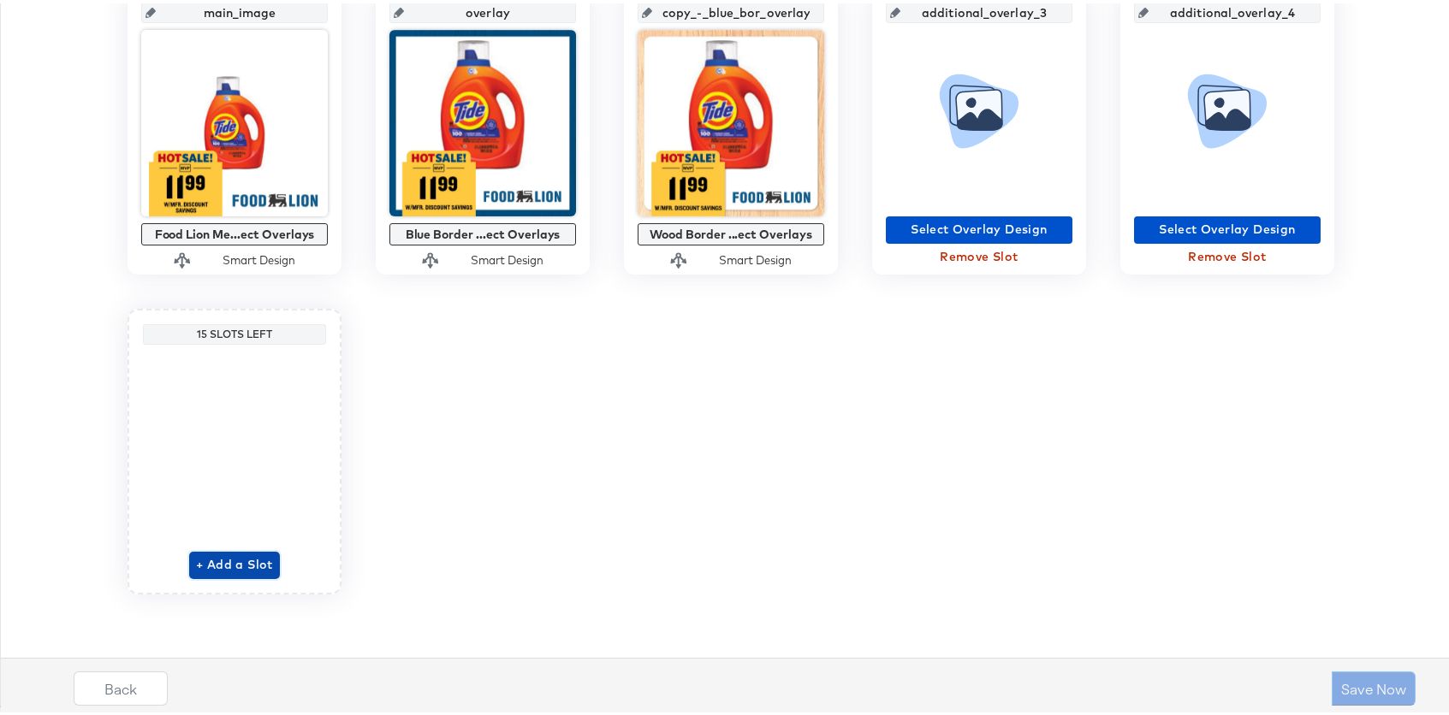
click at [245, 575] on button "+ Add a Slot" at bounding box center [234, 561] width 91 height 27
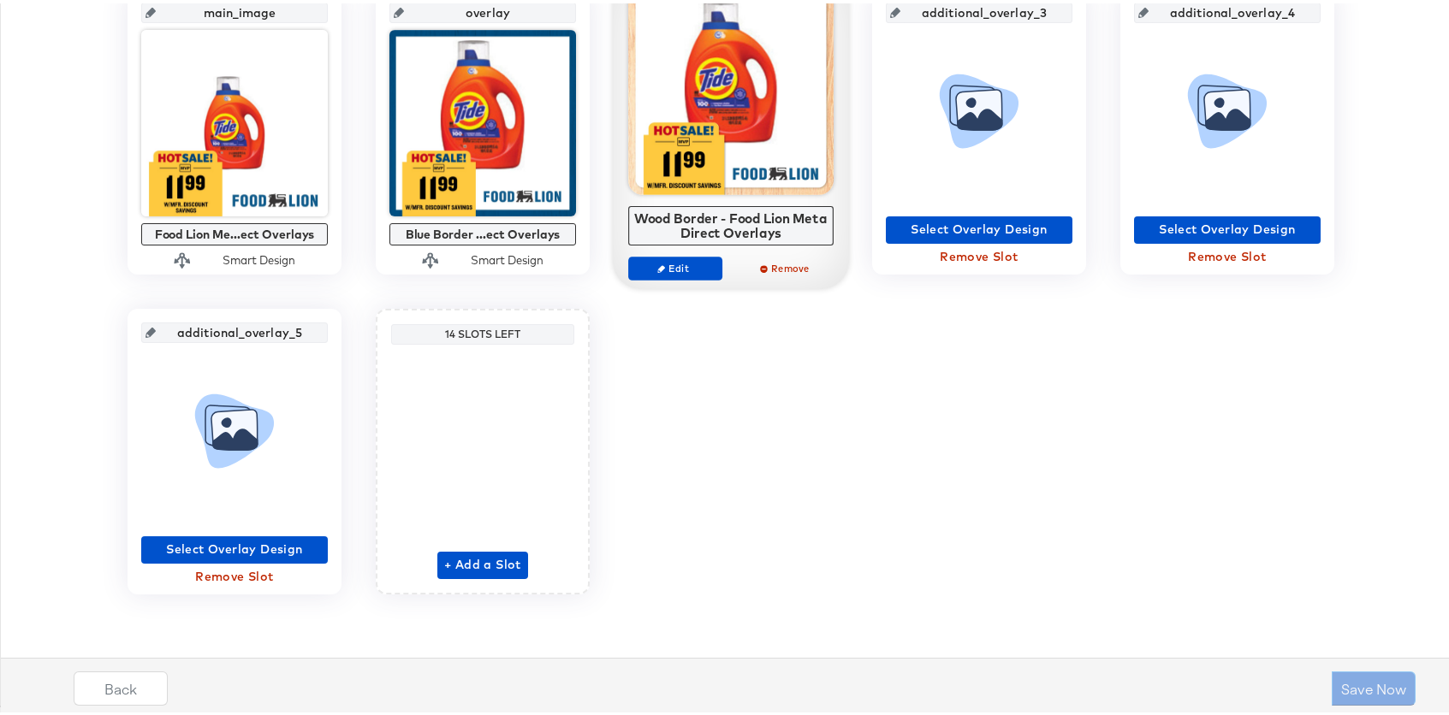
click at [698, 75] on div at bounding box center [730, 88] width 205 height 205
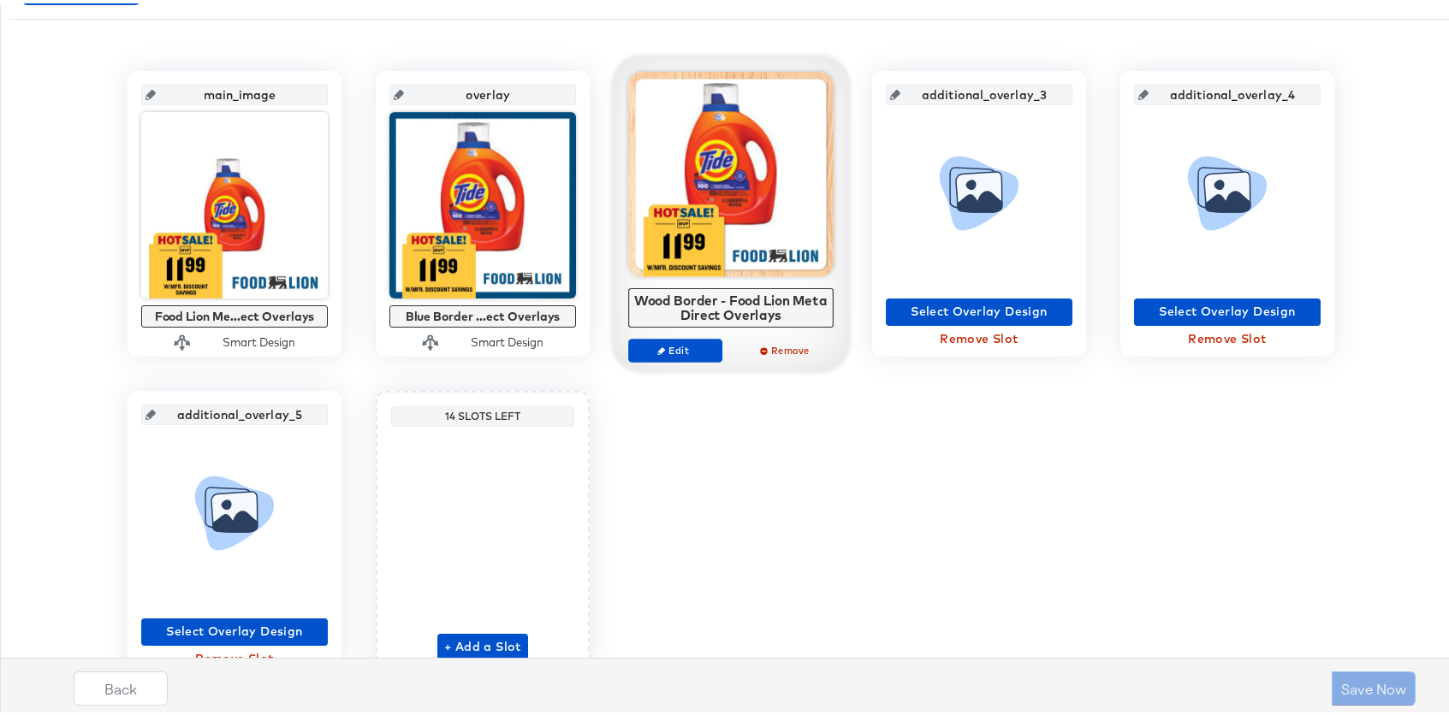
scroll to position [310, 0]
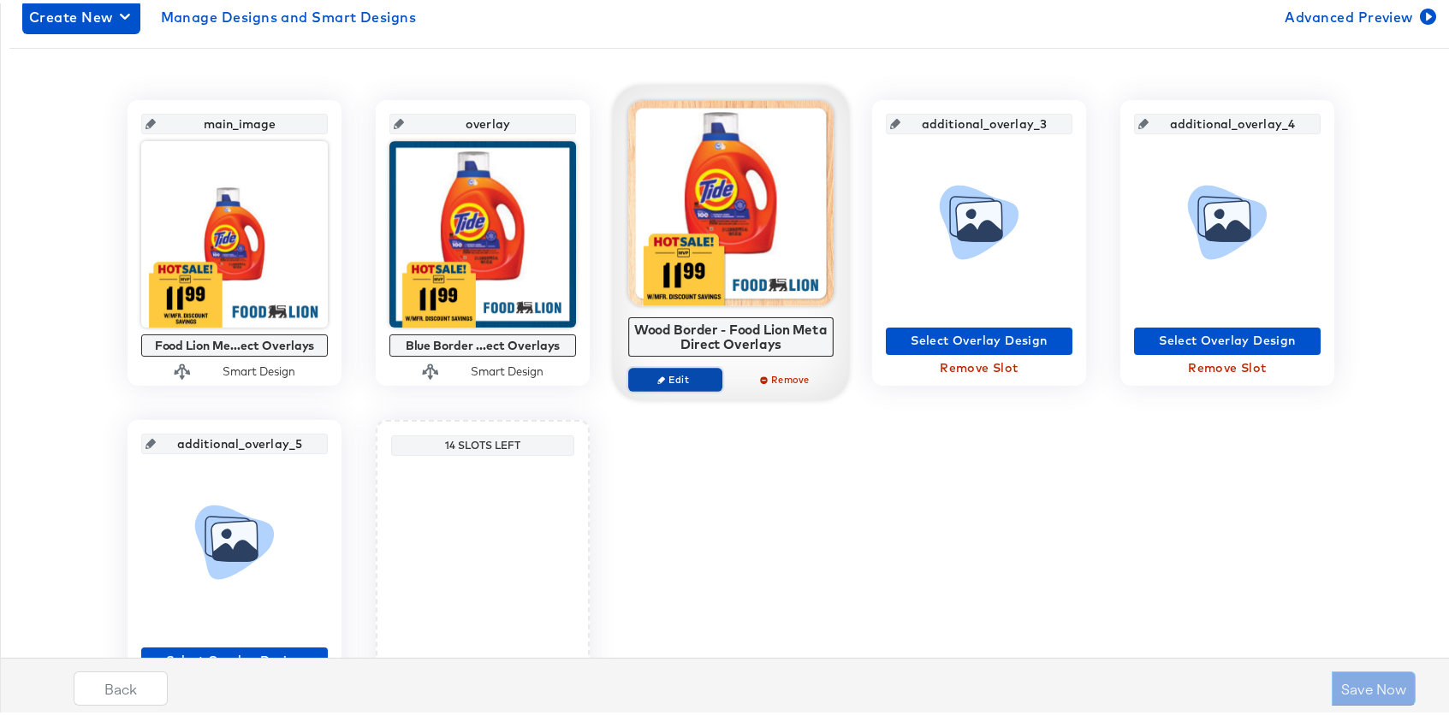
click at [669, 376] on span "Edit" at bounding box center [675, 376] width 79 height 13
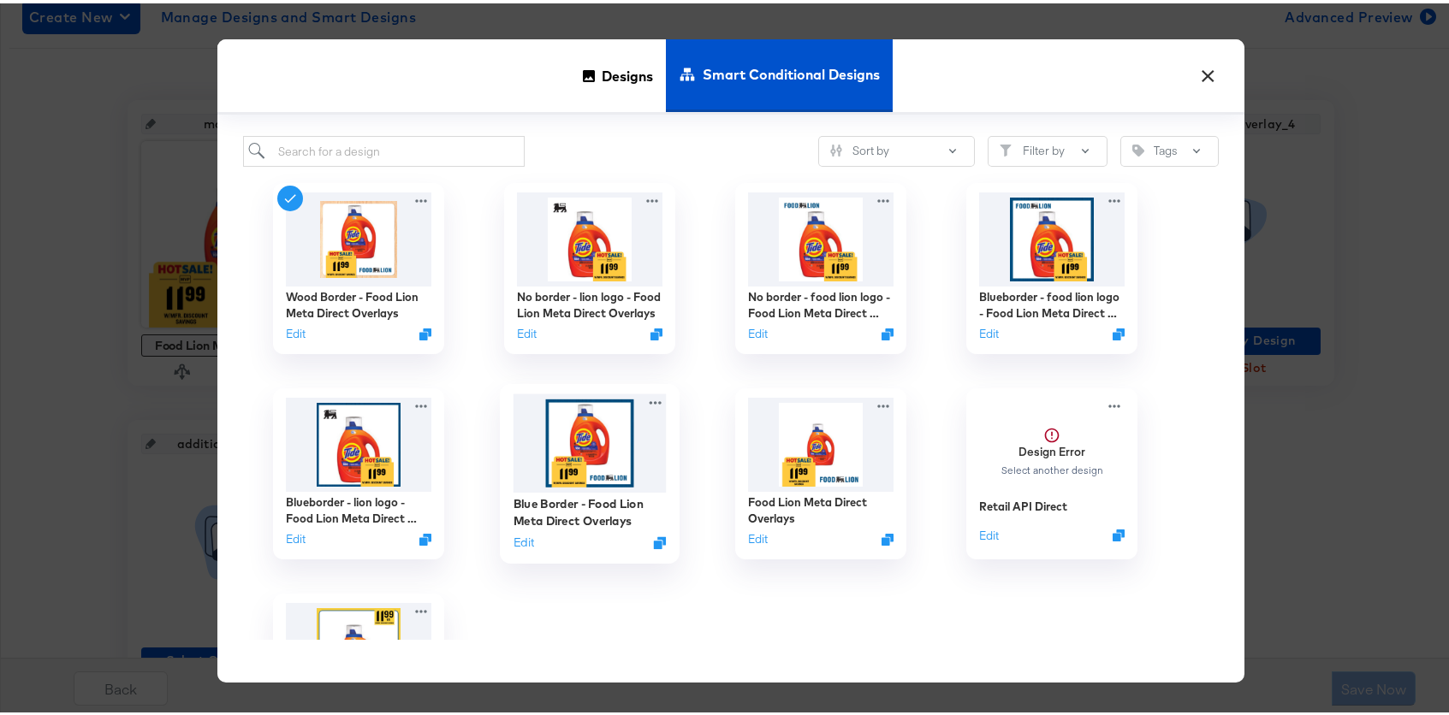
scroll to position [0, 0]
click at [835, 229] on img at bounding box center [820, 236] width 153 height 98
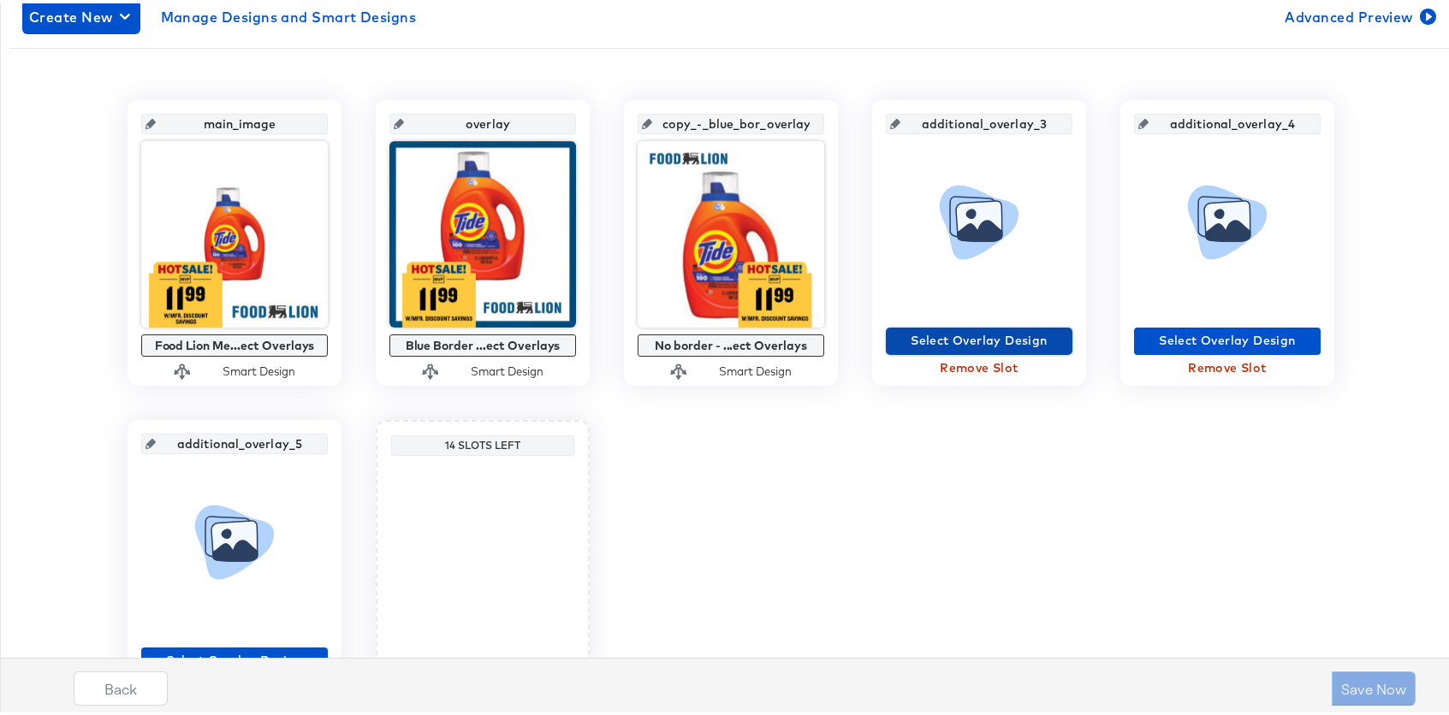
click at [960, 338] on span "Select Overlay Design" at bounding box center [978, 337] width 173 height 21
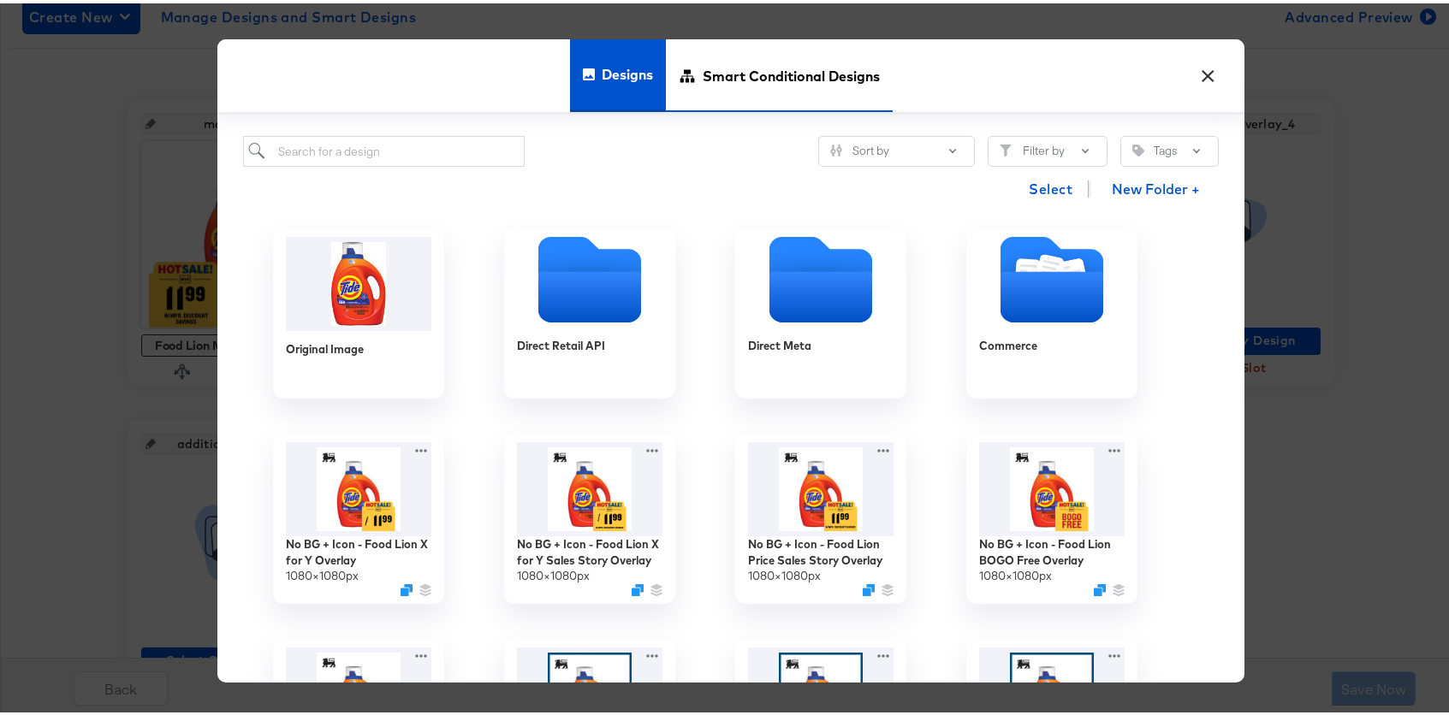
click at [773, 80] on span "Smart Conditional Designs" at bounding box center [790, 71] width 177 height 75
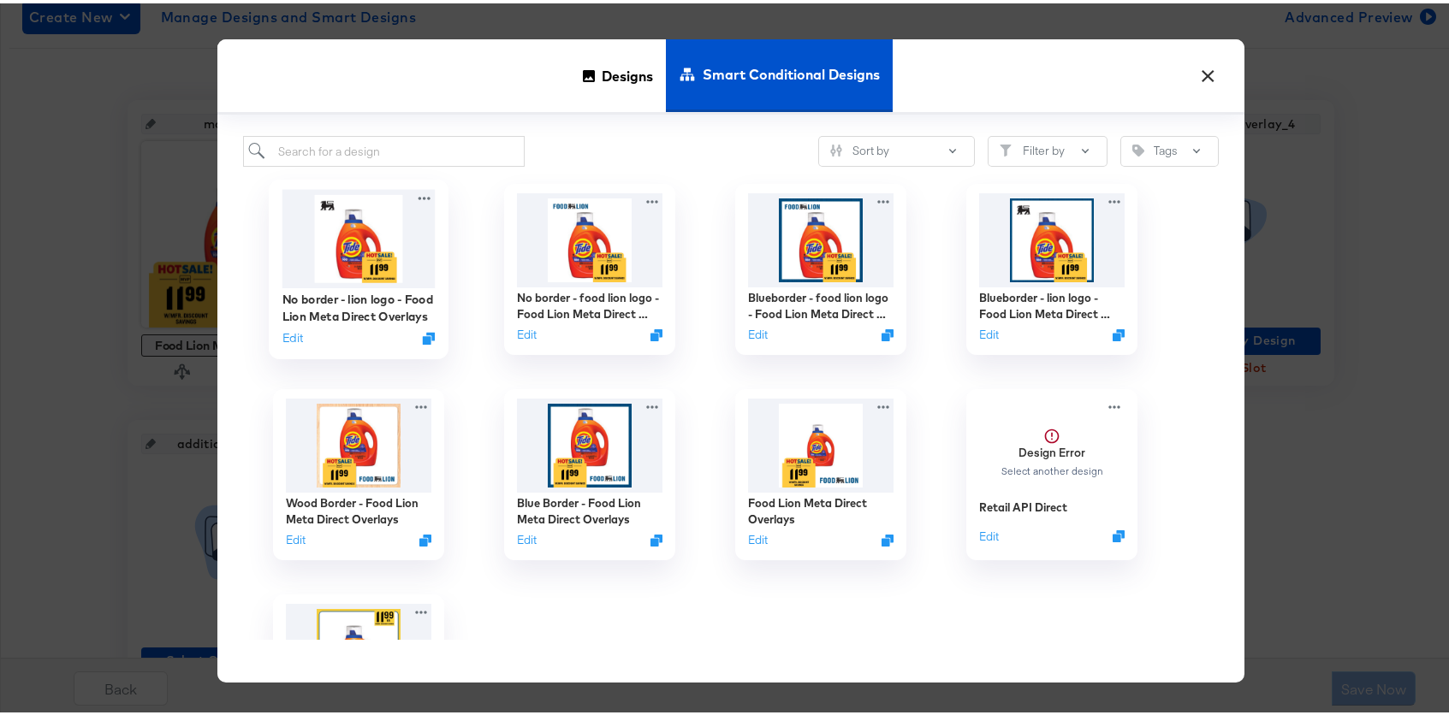
click at [395, 241] on img at bounding box center [358, 236] width 153 height 98
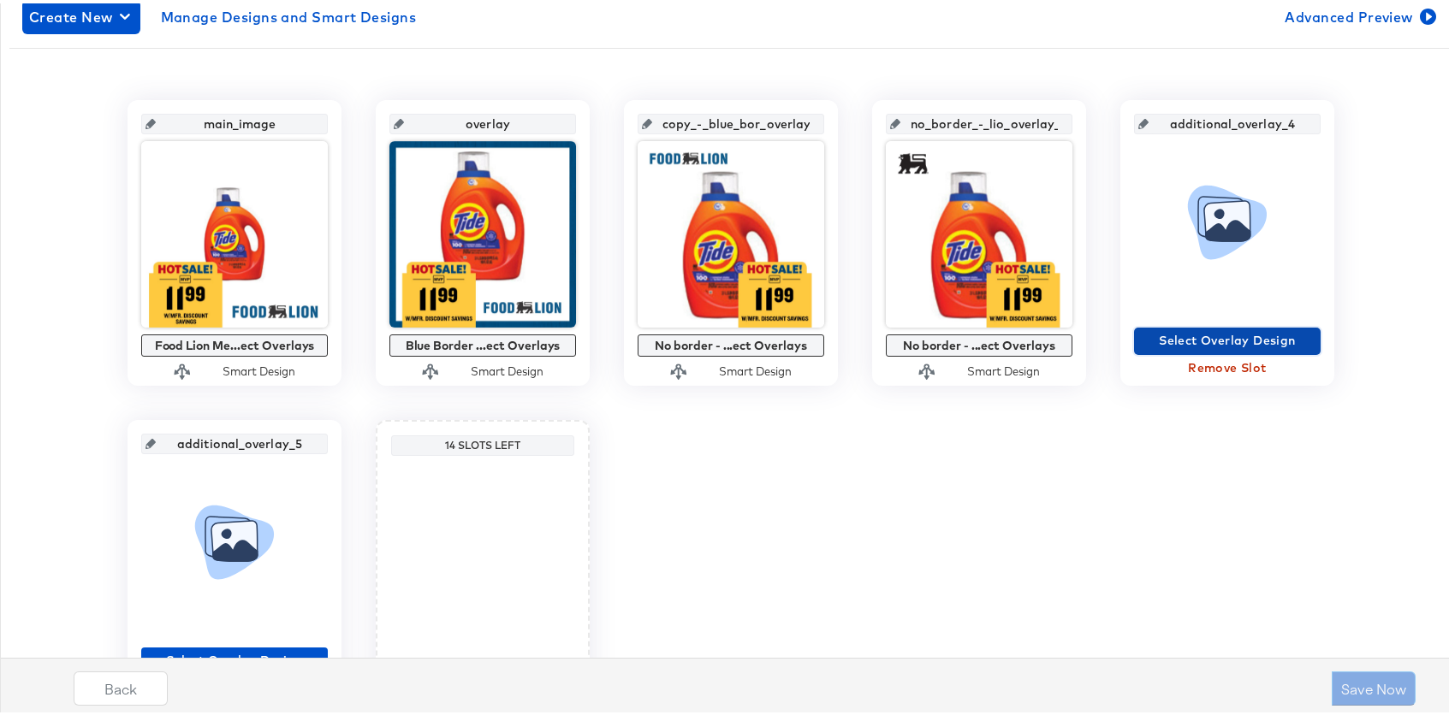
click at [1265, 342] on span "Select Overlay Design" at bounding box center [1227, 337] width 173 height 21
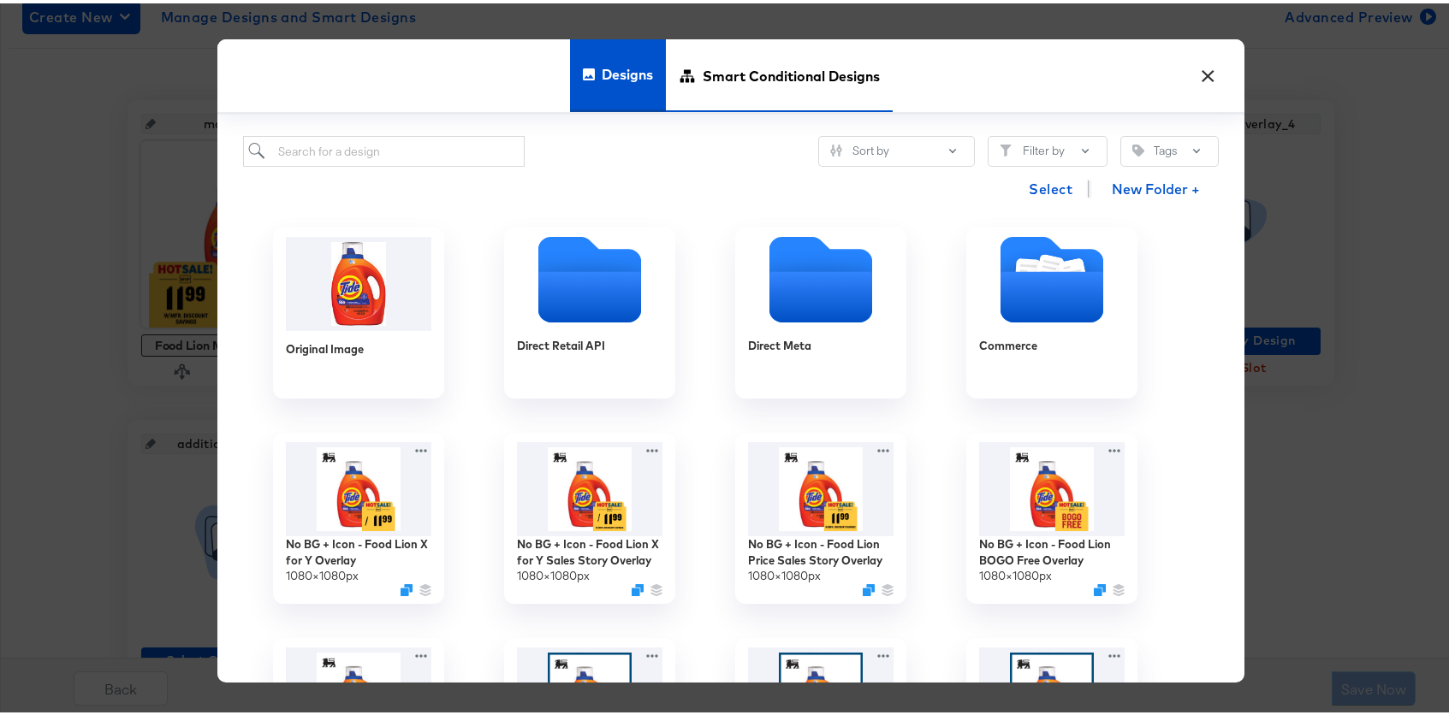
click at [757, 69] on span "Smart Conditional Designs" at bounding box center [790, 71] width 177 height 75
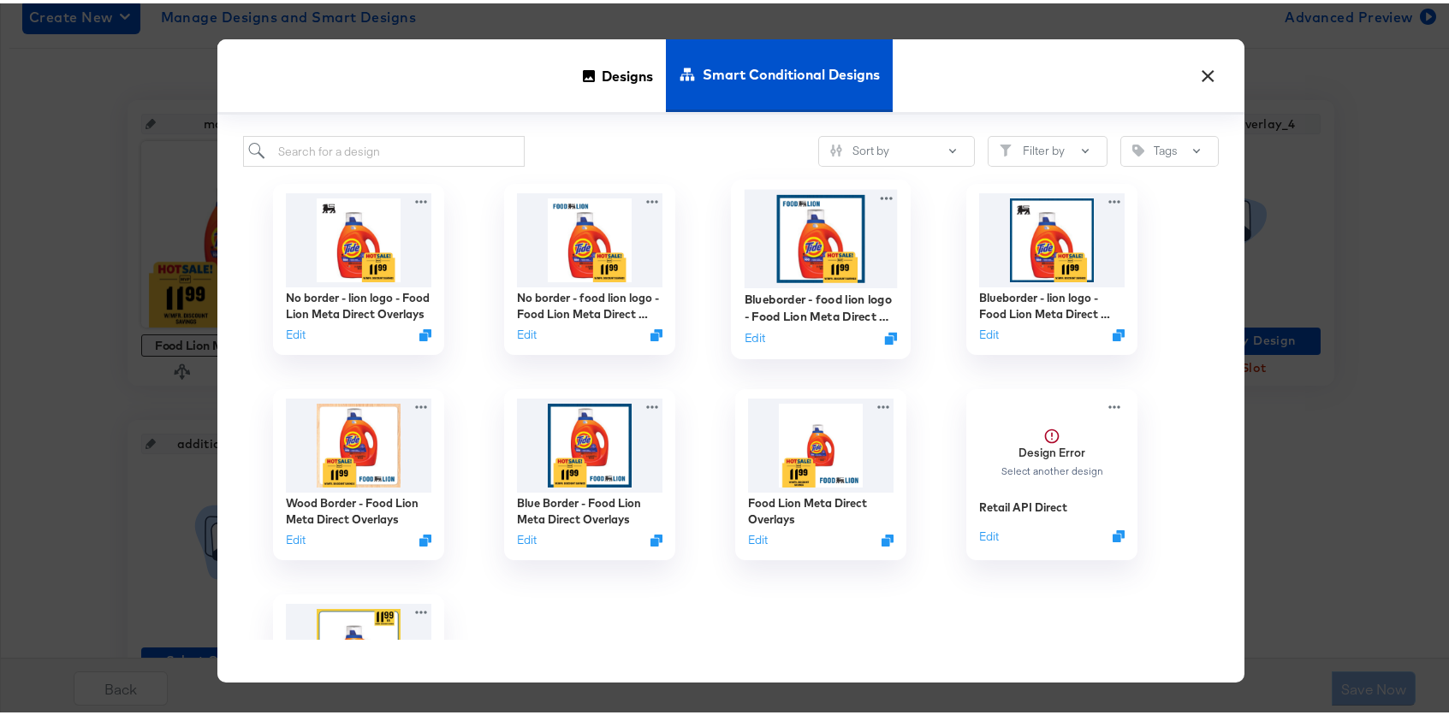
click at [835, 242] on img at bounding box center [820, 236] width 153 height 98
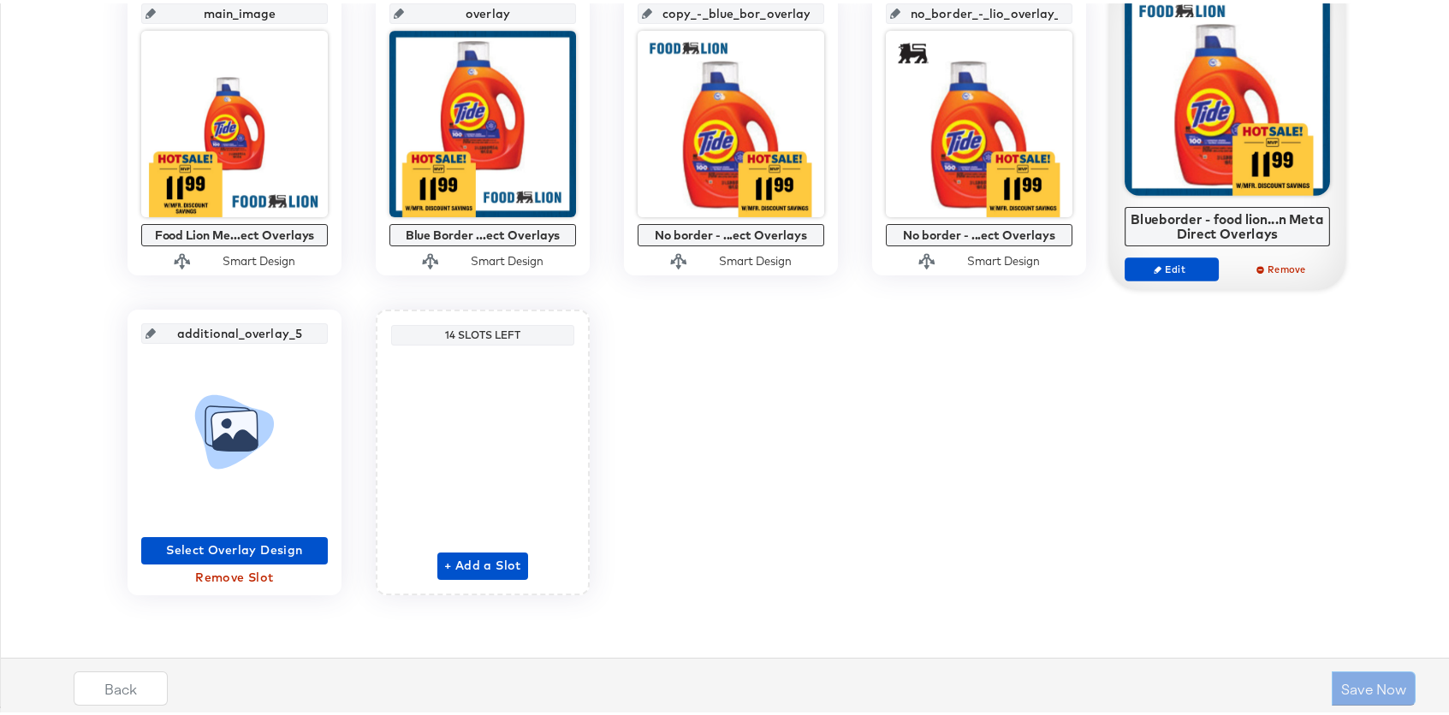
scroll to position [421, 0]
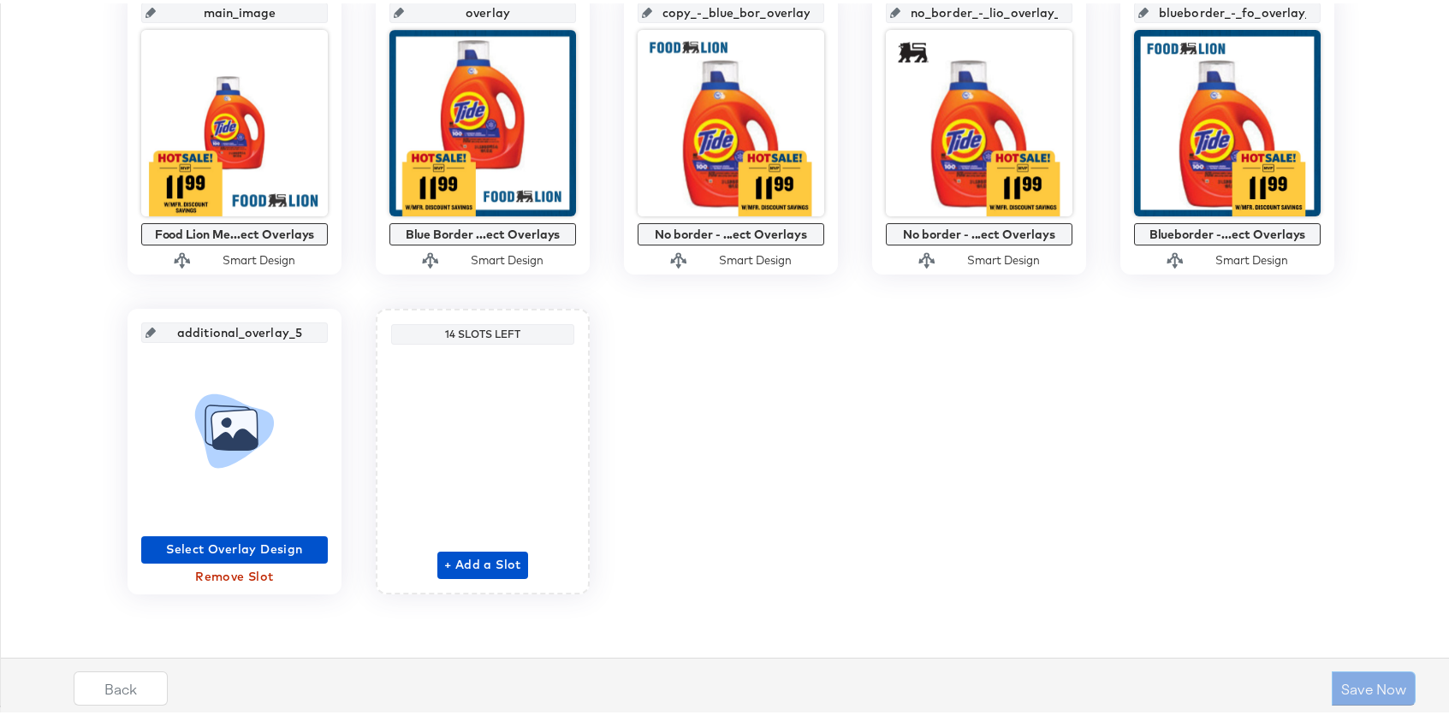
click at [265, 428] on icon at bounding box center [234, 427] width 79 height 74
click at [256, 547] on span "Select Overlay Design" at bounding box center [234, 546] width 173 height 21
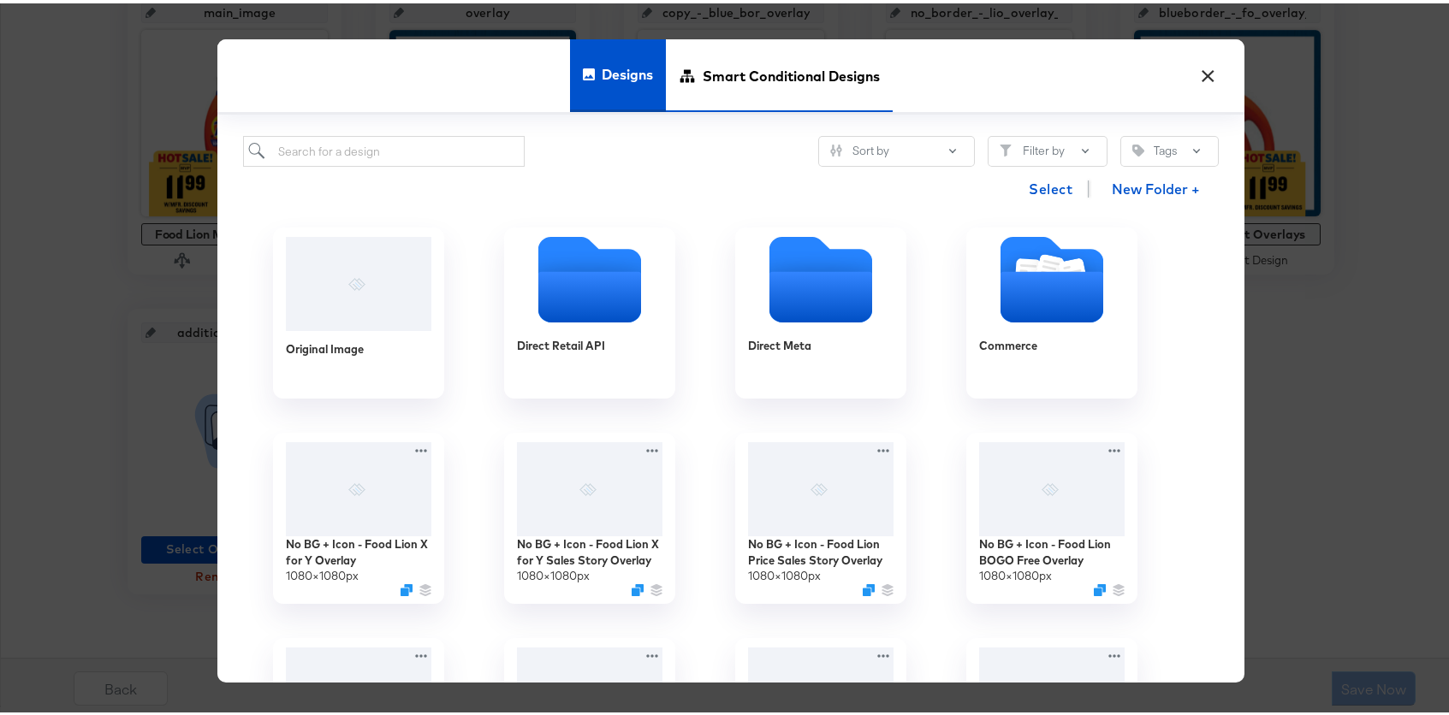
click at [814, 41] on span "Smart Conditional Designs" at bounding box center [790, 71] width 177 height 75
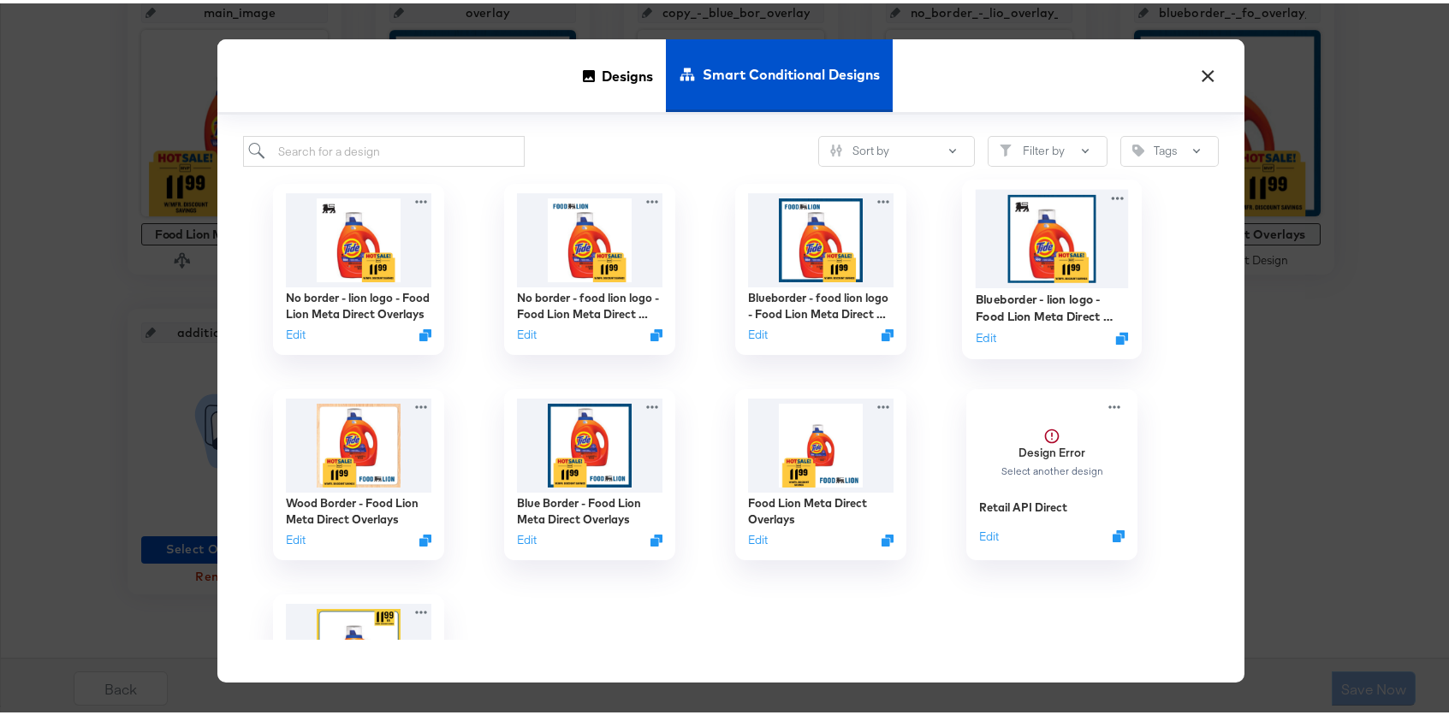
click at [1031, 233] on img at bounding box center [1051, 236] width 153 height 98
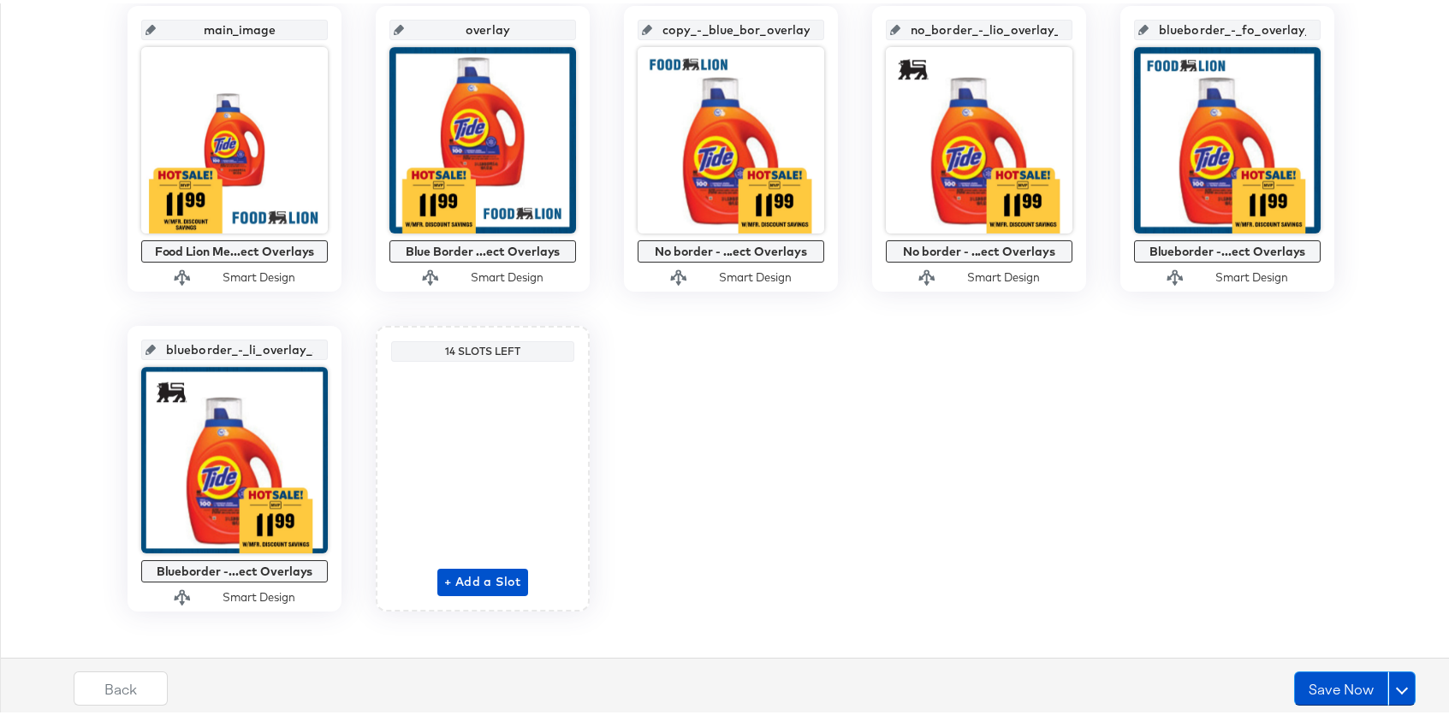
scroll to position [385, 0]
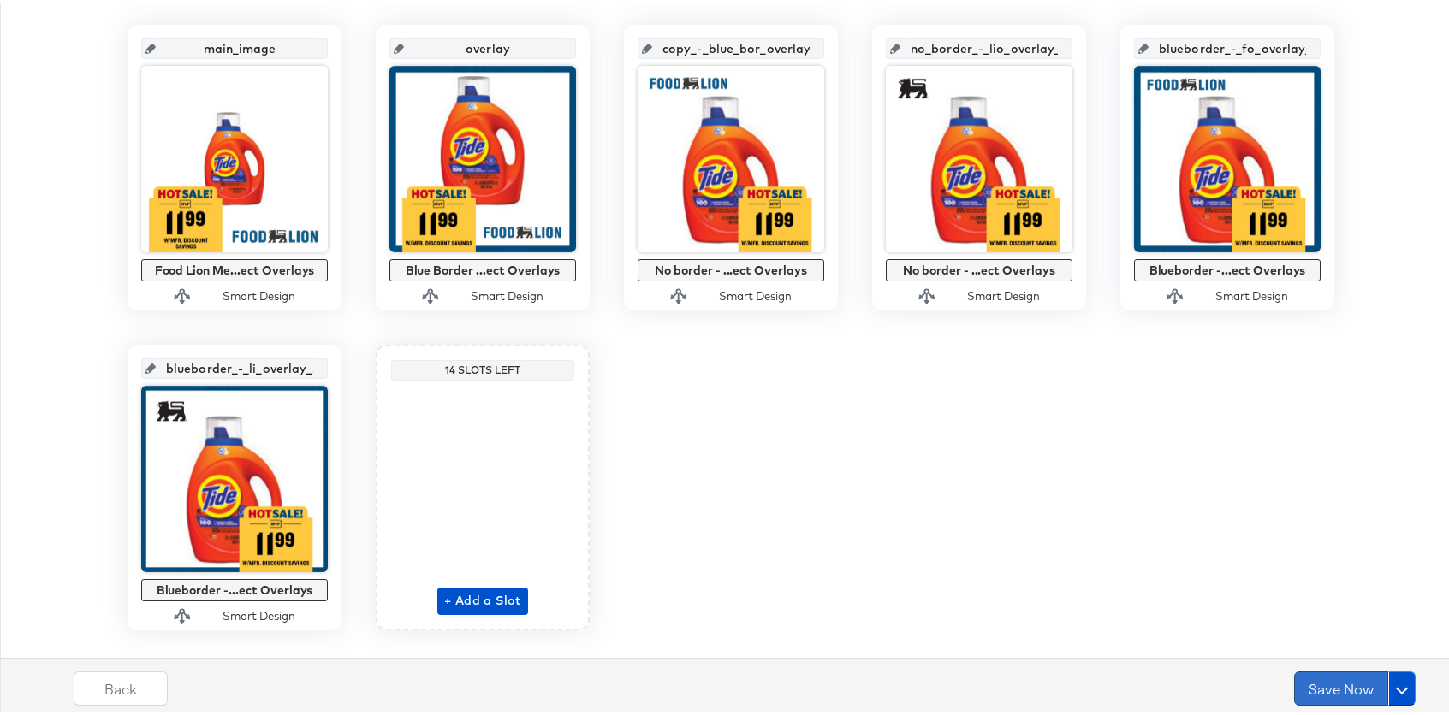
click at [1343, 691] on button "Save Now" at bounding box center [1341, 685] width 94 height 34
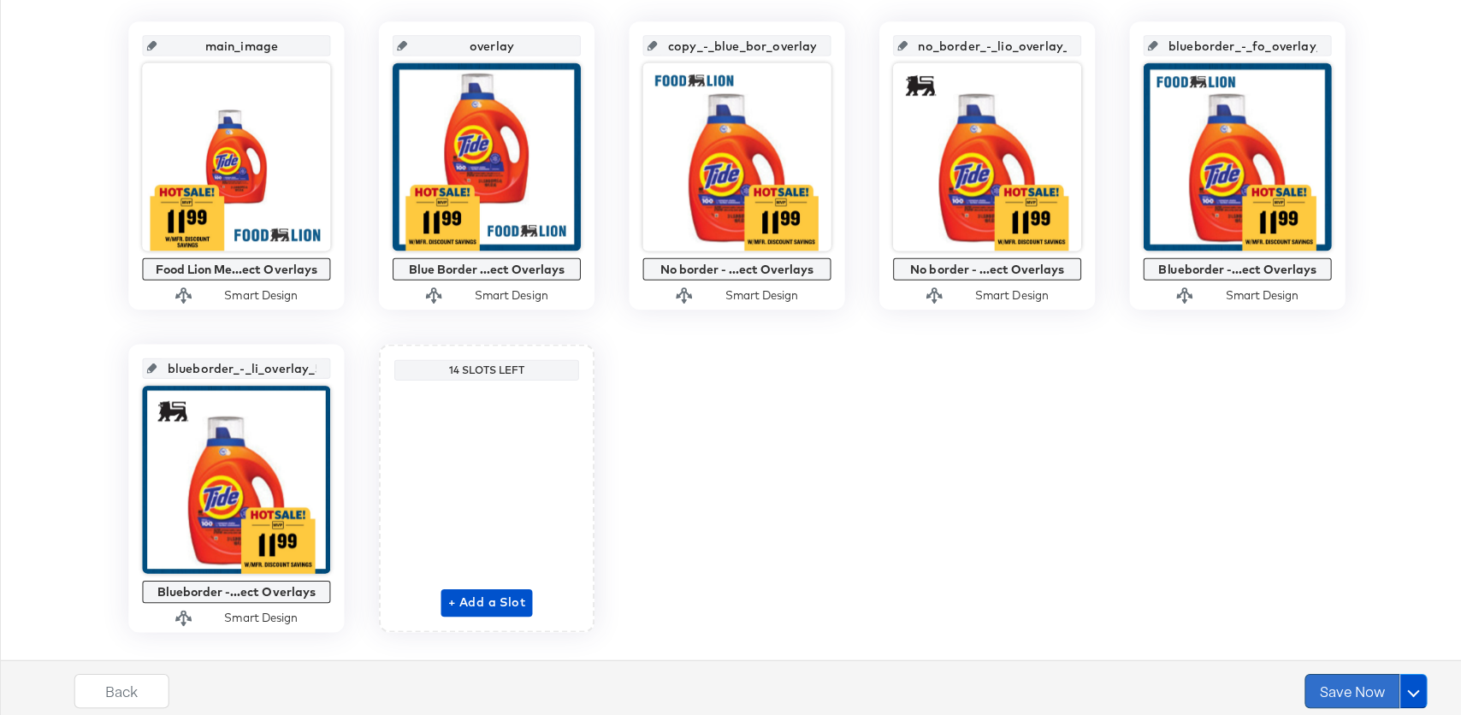
scroll to position [0, 0]
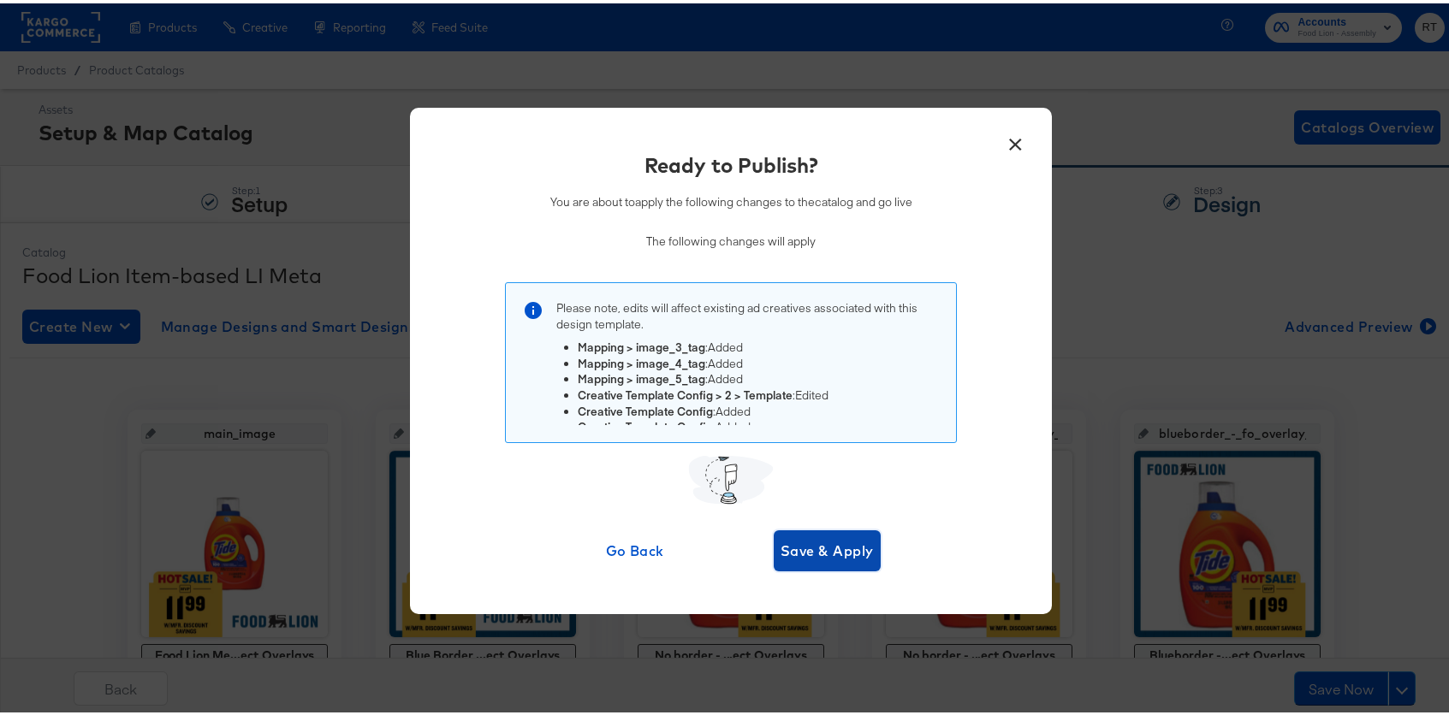
click at [823, 546] on span "Save & Apply" at bounding box center [826, 548] width 93 height 24
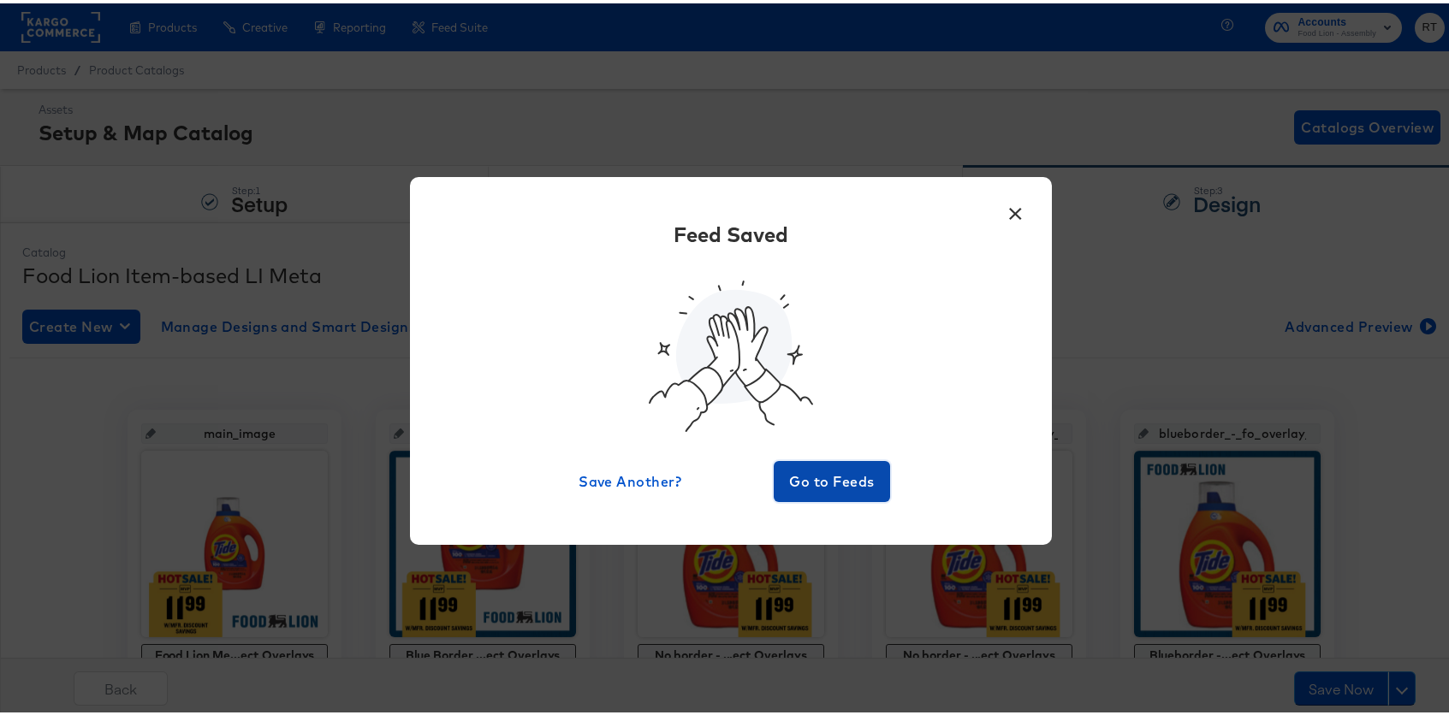
click at [838, 476] on span "Go to Feeds" at bounding box center [831, 478] width 103 height 24
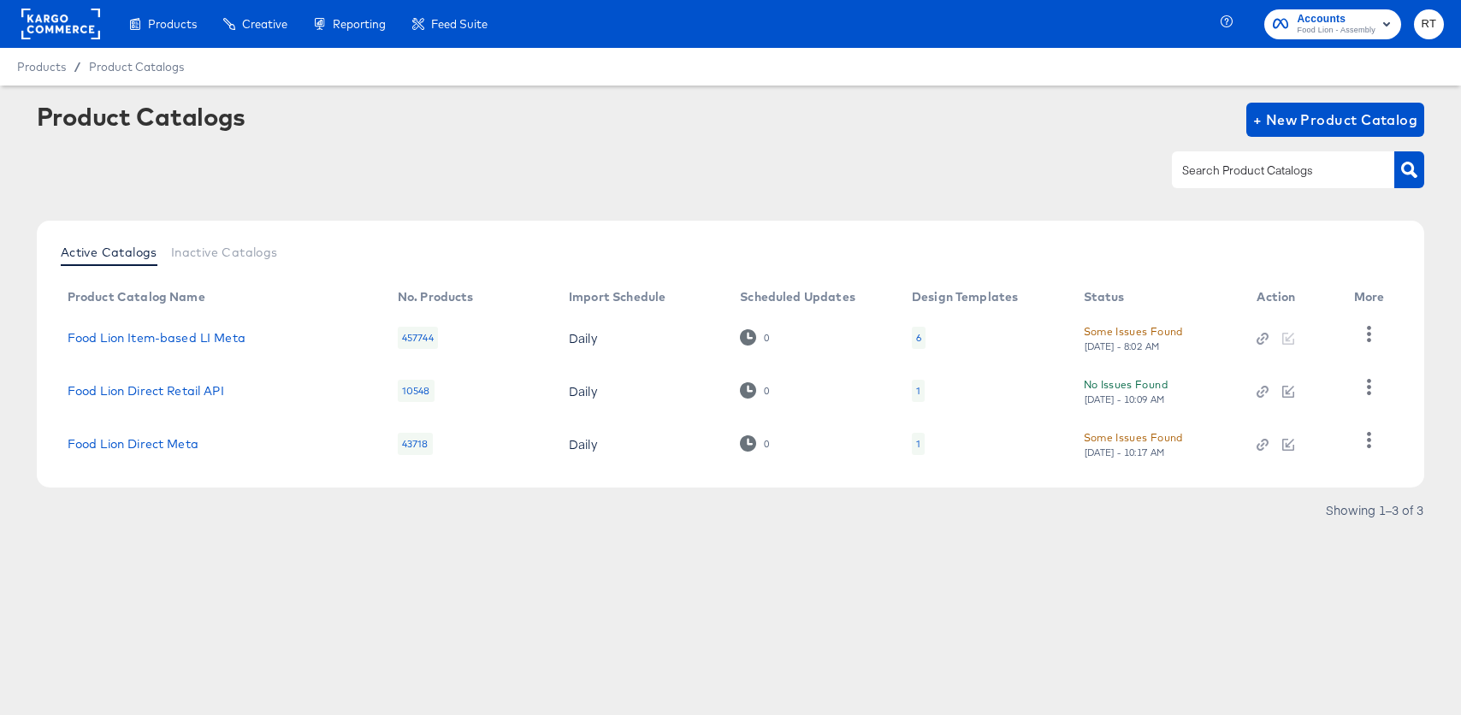
drag, startPoint x: 667, startPoint y: 127, endPoint x: 400, endPoint y: 143, distance: 268.3
click at [667, 127] on div "Product Catalogs + New Product Catalog" at bounding box center [731, 120] width 1389 height 34
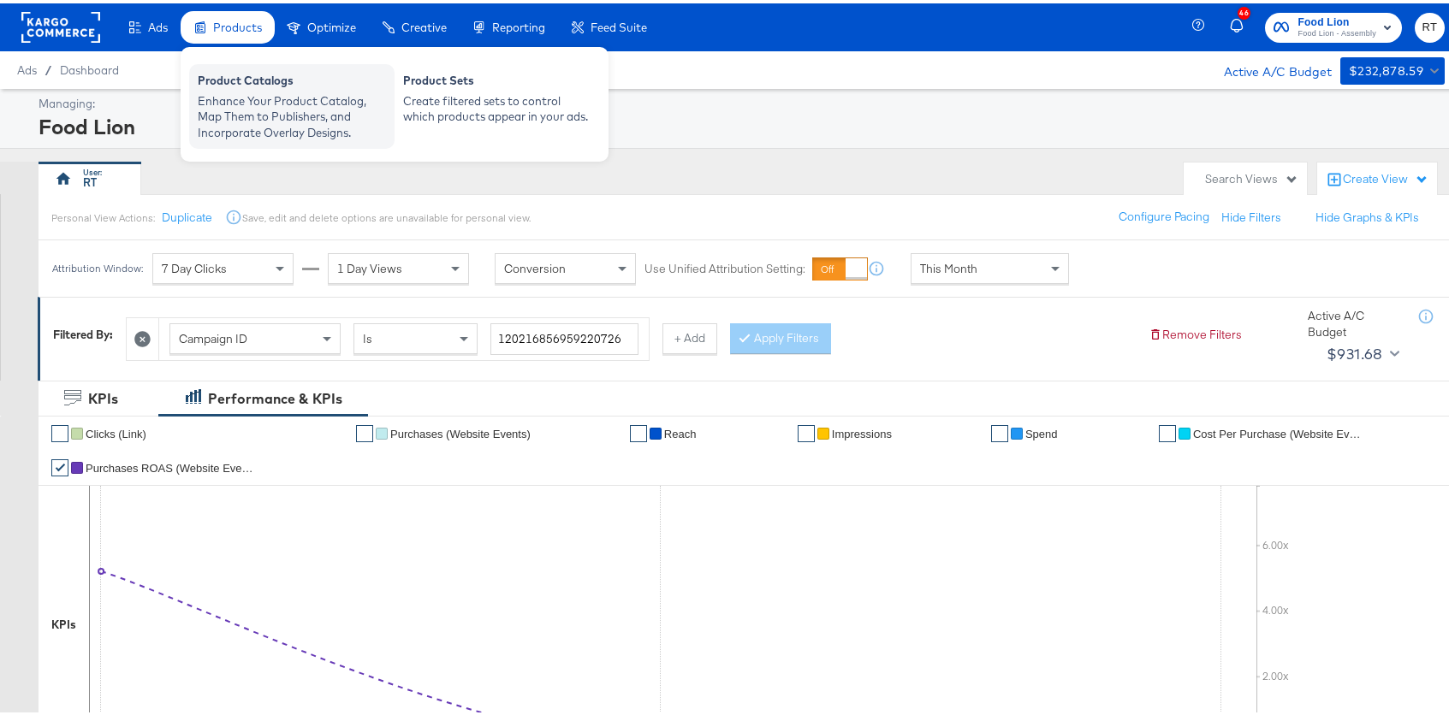
click at [228, 106] on div "Enhance Your Product Catalog, Map Them to Publishers, and Incorporate Overlay D…" at bounding box center [292, 114] width 188 height 48
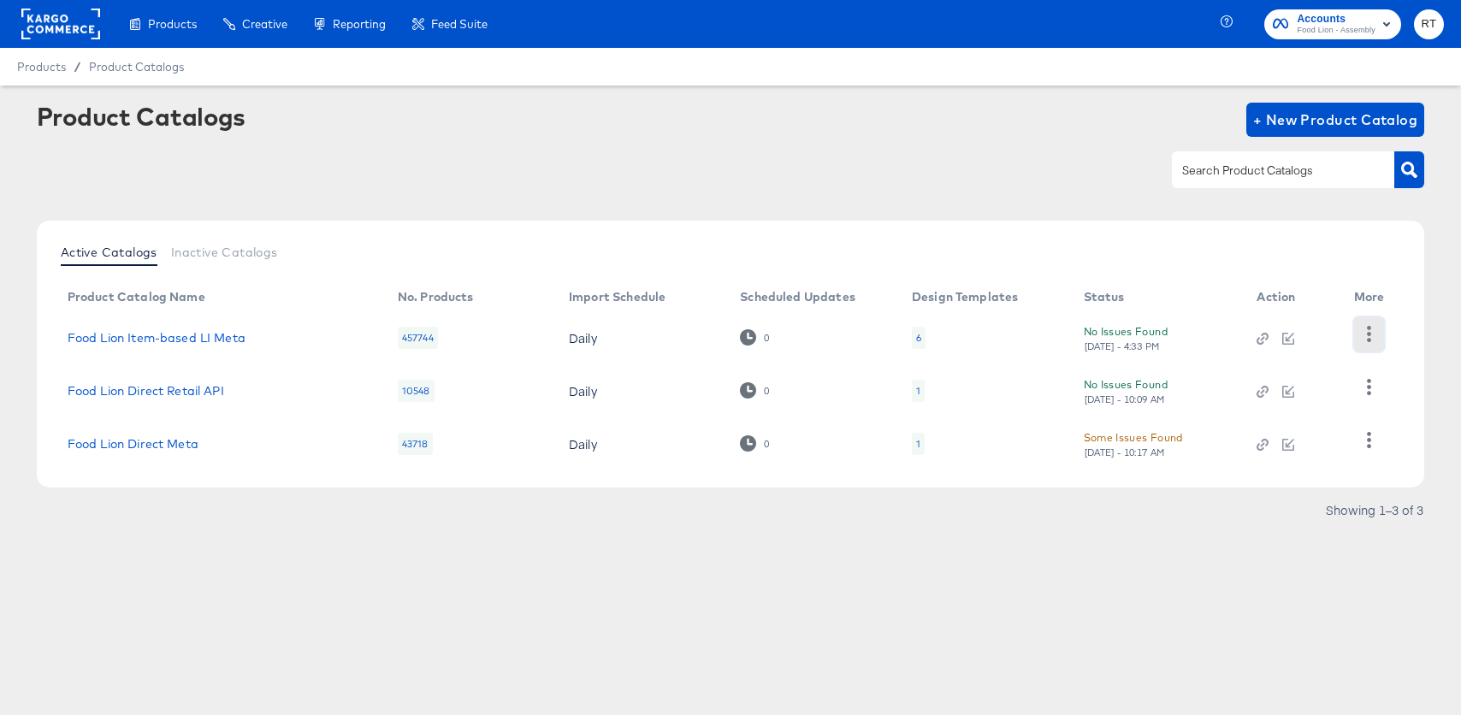
click at [1369, 335] on icon "button" at bounding box center [1369, 334] width 4 height 16
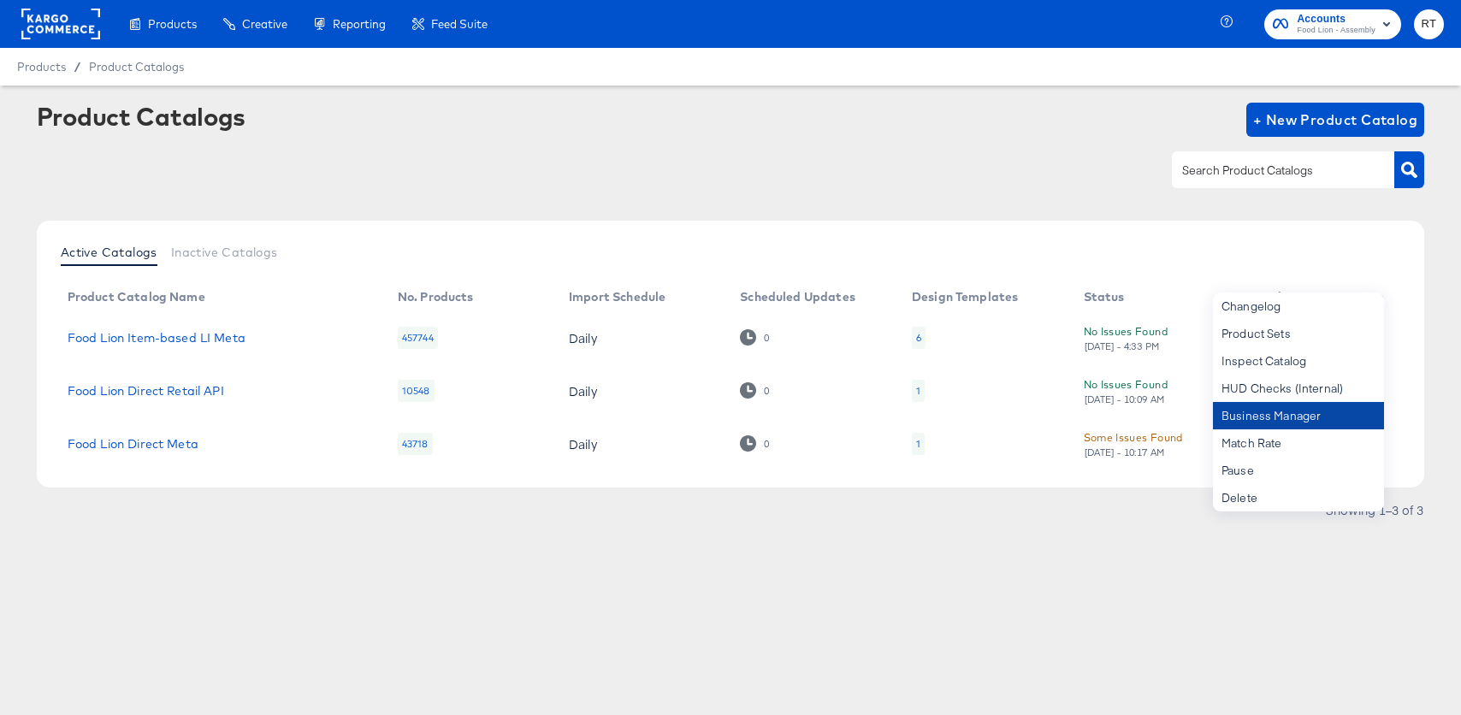
click at [1324, 414] on div "Business Manager" at bounding box center [1298, 415] width 171 height 27
click at [576, 114] on div "Product Catalogs + New Product Catalog" at bounding box center [731, 120] width 1389 height 34
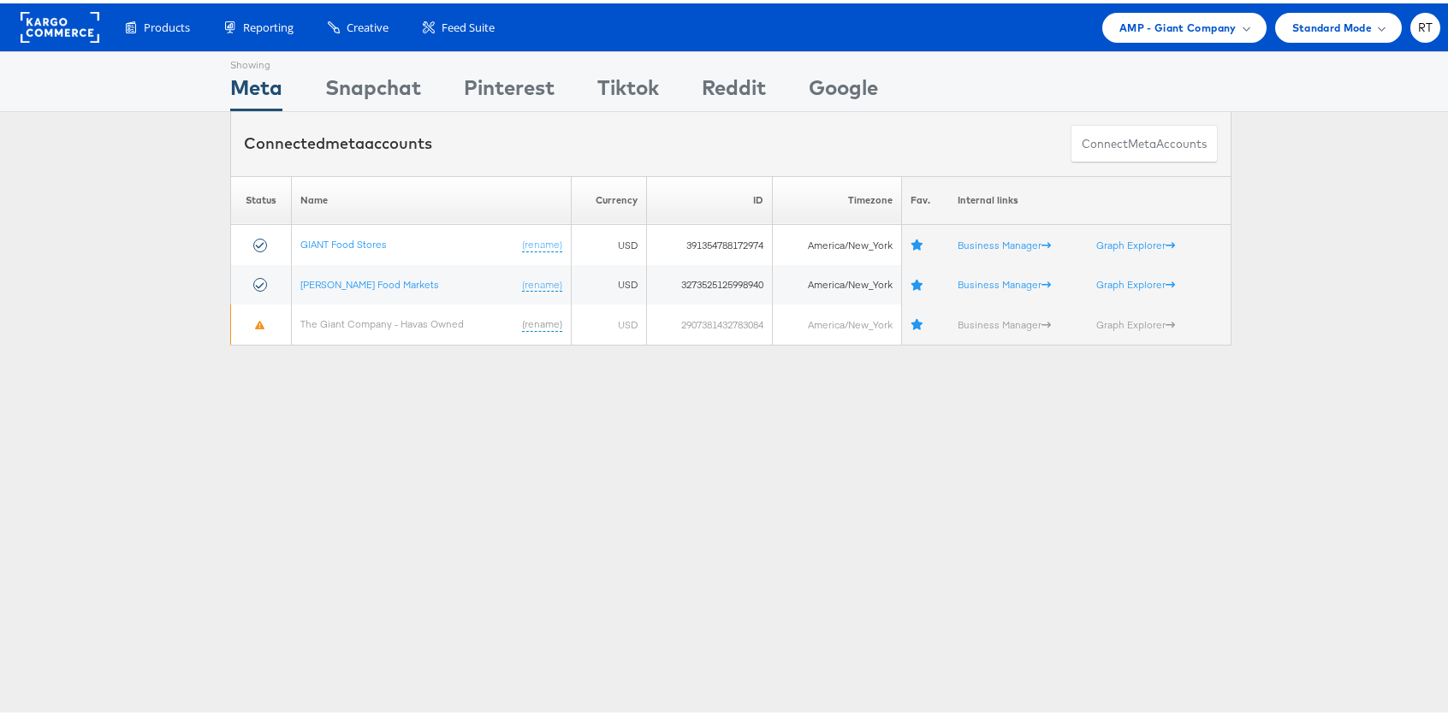
click at [44, 234] on div "Please Wait Loading Accounts .... Status Name Currency ID Timezone Fav. Interna…" at bounding box center [730, 257] width 1461 height 169
